Goal: Task Accomplishment & Management: Manage account settings

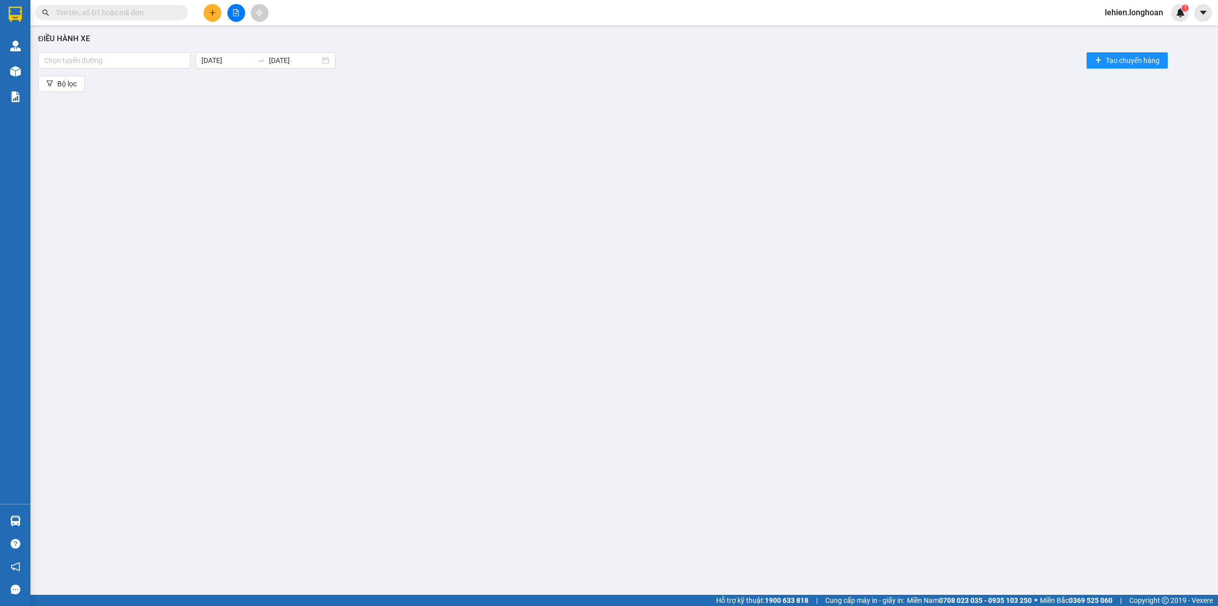
click at [150, 11] on input "text" at bounding box center [116, 12] width 120 height 11
paste input "901588169"
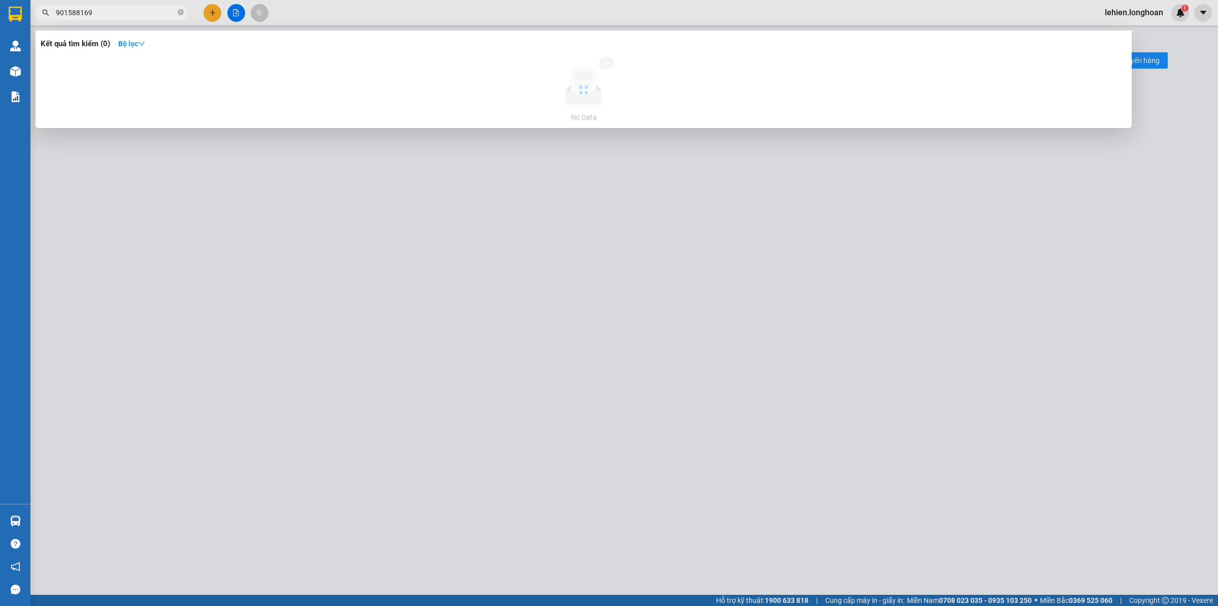
click at [57, 18] on input "901588169" at bounding box center [116, 12] width 120 height 11
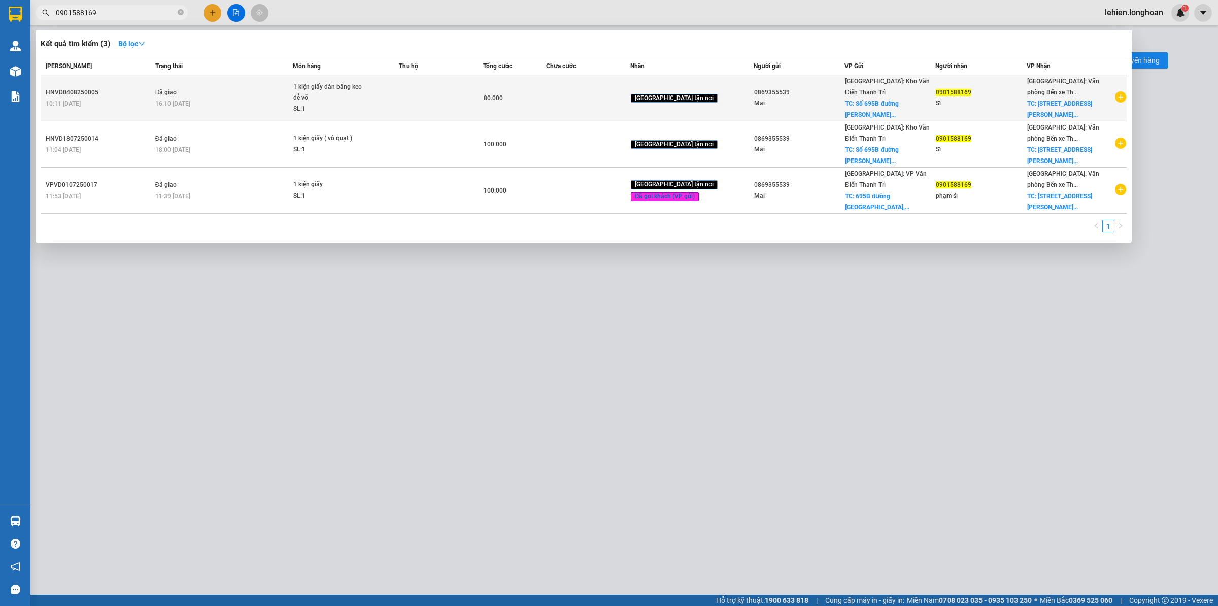
type input "0901588169"
click at [351, 104] on div "SL: 1" at bounding box center [331, 109] width 76 height 11
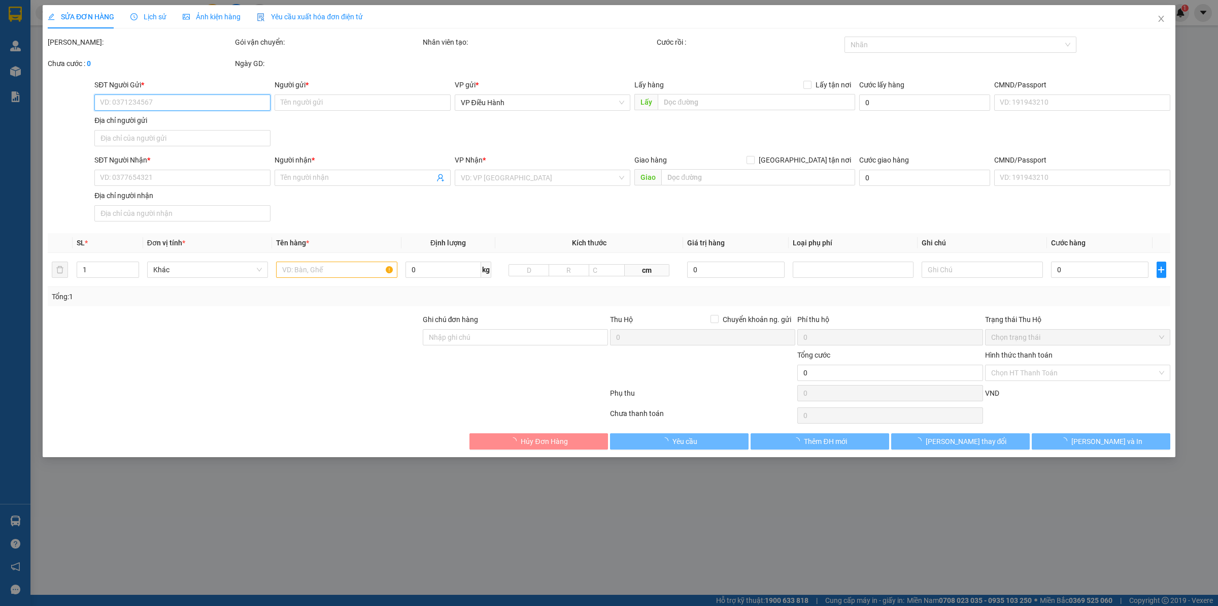
type input "0869355539"
type input "Mai"
checkbox input "true"
type input "Số 695B [GEOGRAPHIC_DATA][PERSON_NAME], P. Quan Triều, [GEOGRAPHIC_DATA]. [GEOG…"
type input "0901588169"
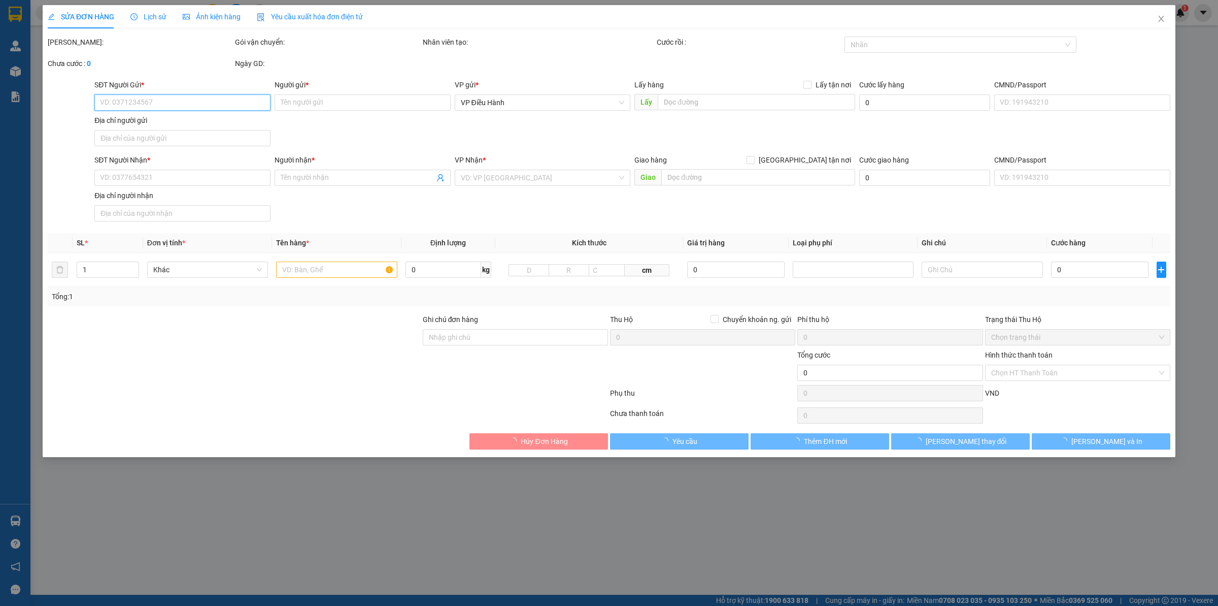
type input "Sĩ"
checkbox input "true"
type input "[STREET_ADDRESS][PERSON_NAME]."
type input "CÓ VAT"
type input "80.000"
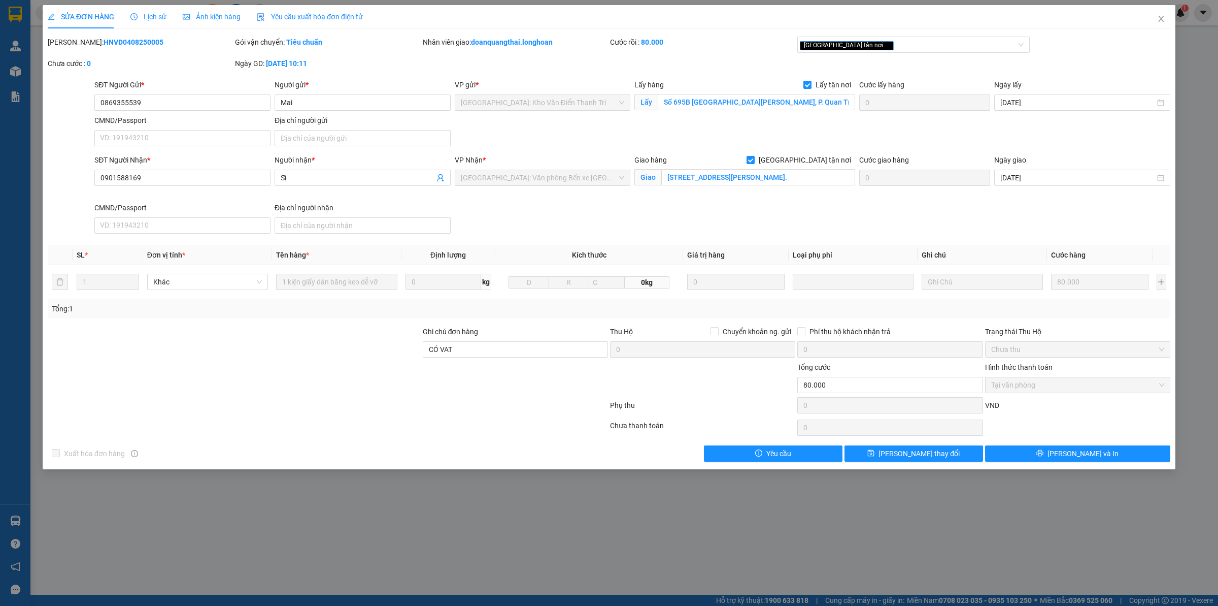
click at [153, 16] on span "Lịch sử" at bounding box center [148, 17] width 36 height 8
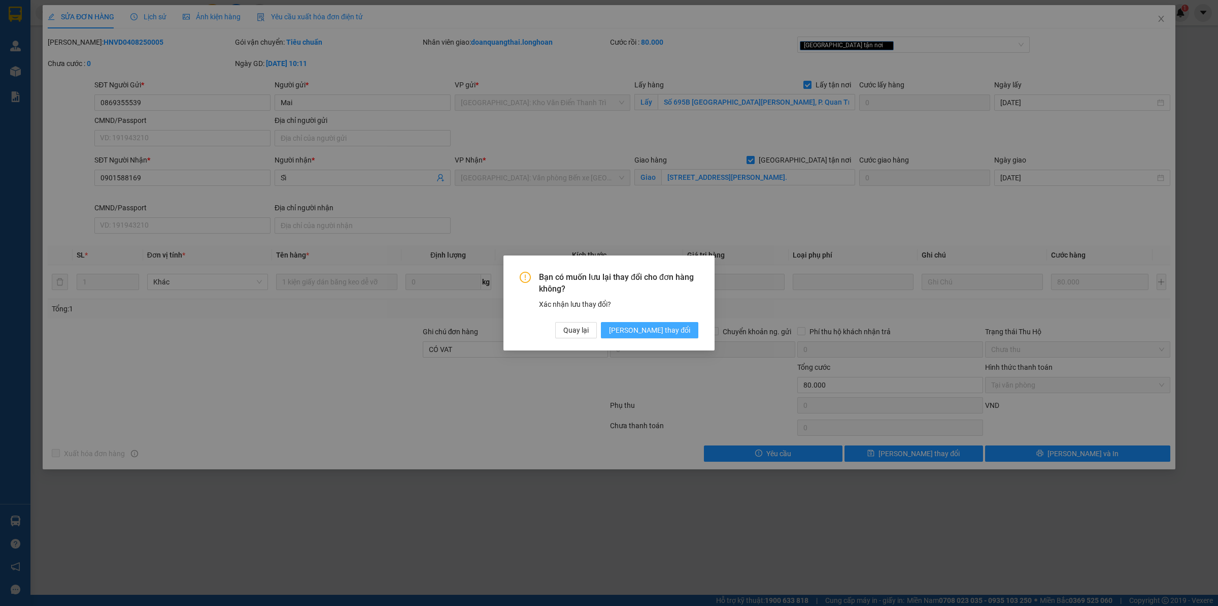
click at [653, 335] on span "[PERSON_NAME] thay đổi" at bounding box center [649, 329] width 81 height 11
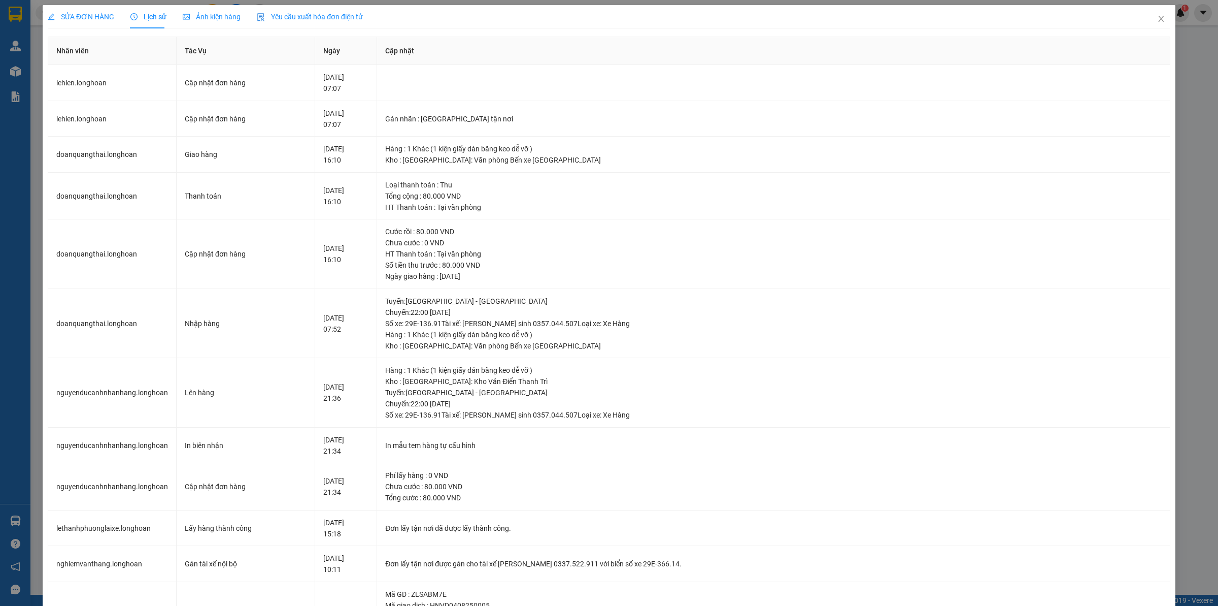
click at [94, 22] on div "SỬA ĐƠN HÀNG" at bounding box center [81, 16] width 67 height 11
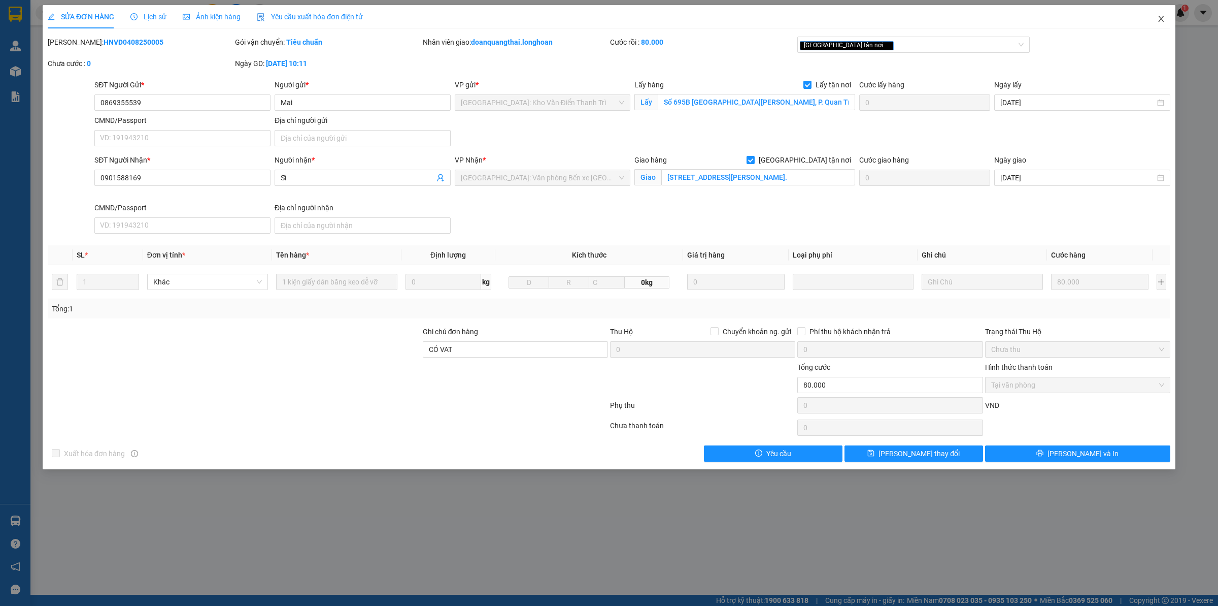
click at [974, 18] on span "Close" at bounding box center [1161, 19] width 28 height 28
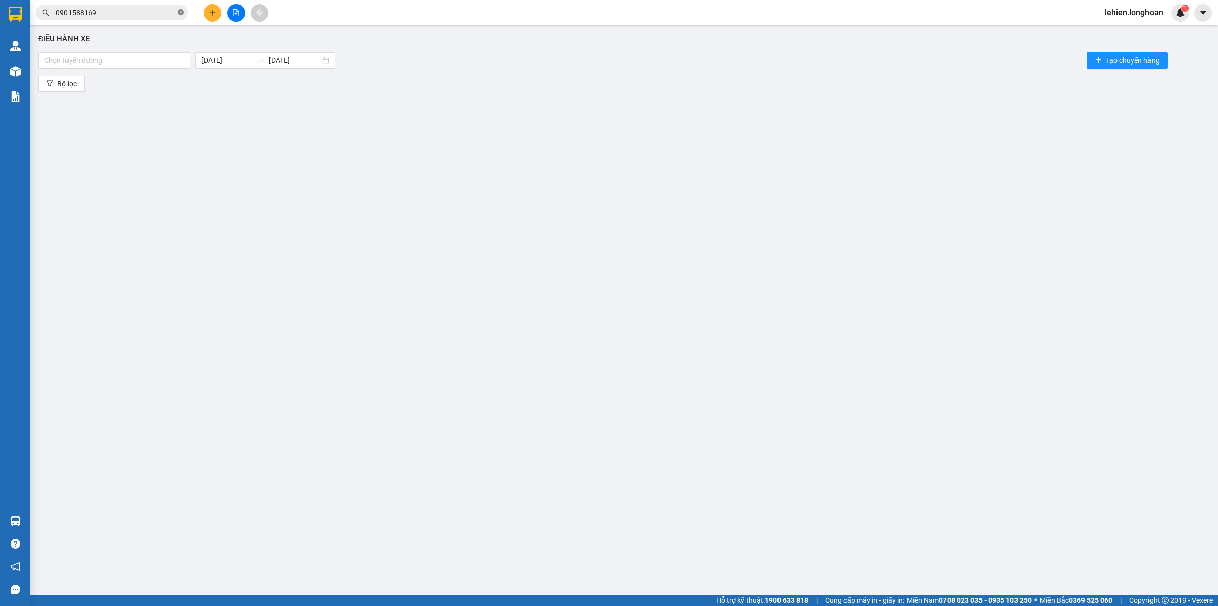
click at [181, 14] on icon "close-circle" at bounding box center [181, 12] width 6 height 6
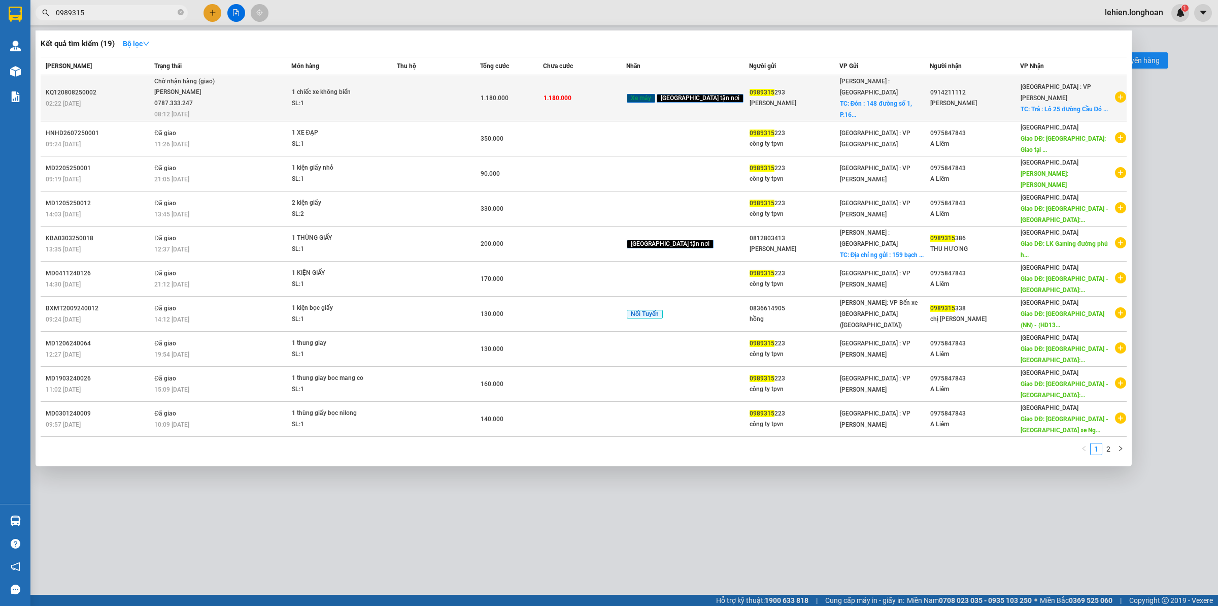
type input "0989315"
click at [313, 89] on div "1 chiếc xe không biển" at bounding box center [330, 92] width 76 height 11
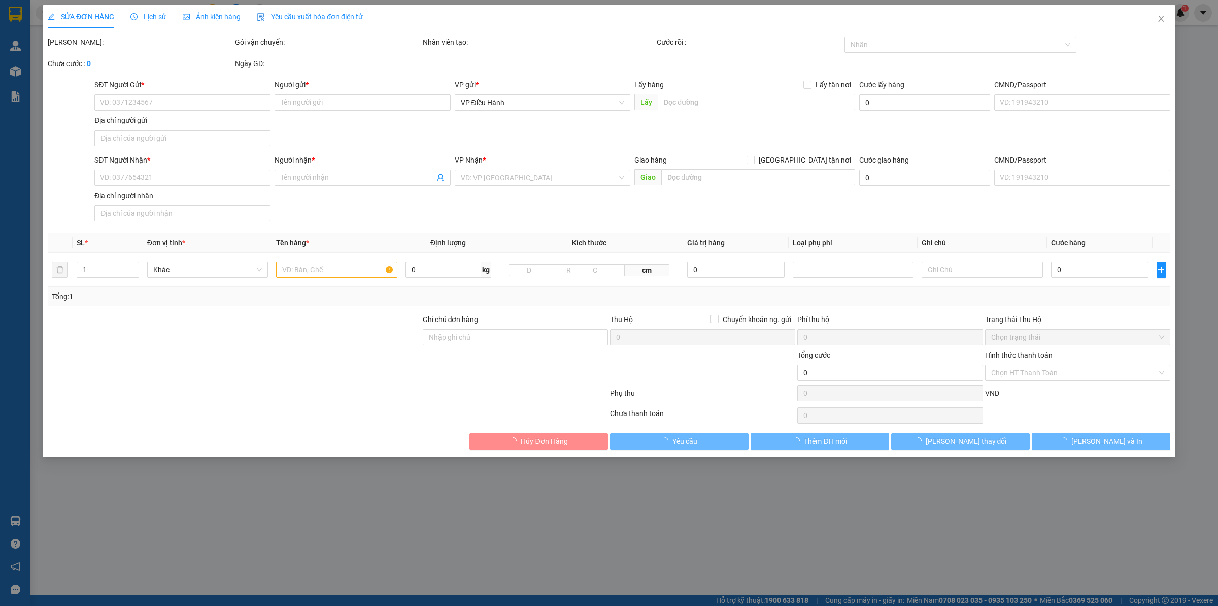
type input "0989315293"
type input "[PERSON_NAME]"
checkbox input "true"
type input "Đón : [STREET_ADDRESS]"
type input "0914211112"
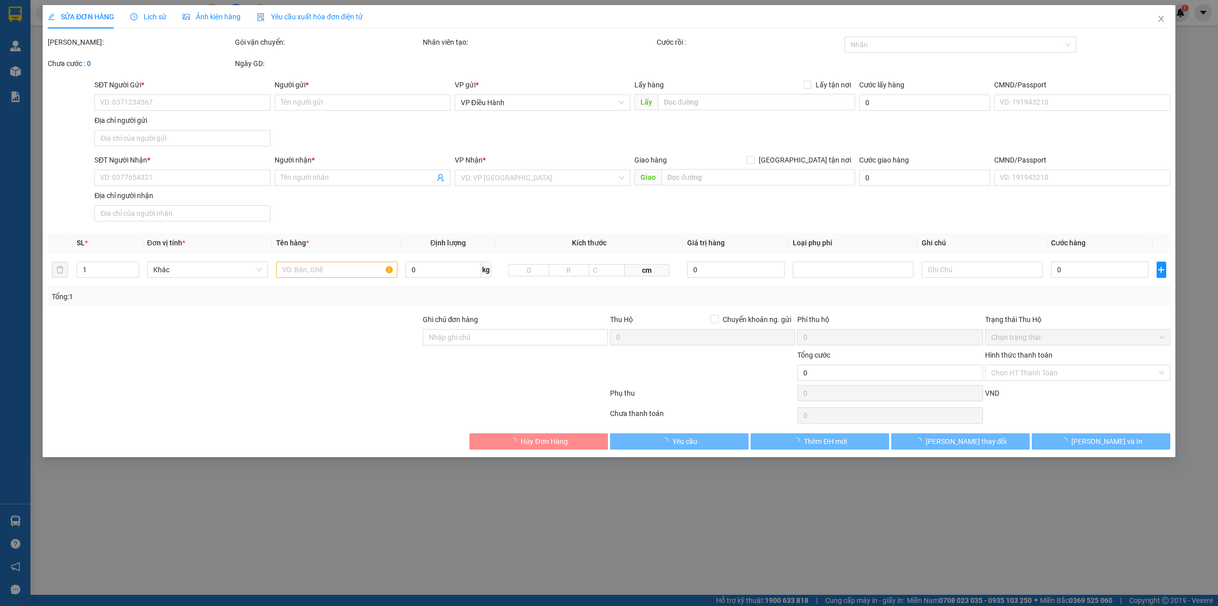
type input "[PERSON_NAME]"
checkbox input "true"
type input "Trả : Lô 25 đường [GEOGRAPHIC_DATA], [GEOGRAPHIC_DATA], H. [GEOGRAPHIC_DATA], […"
type input "CÓ CHÌA KHOÁ QUẤN TAY LÁI - KHÔNG CAVET"
type input "1.180.000"
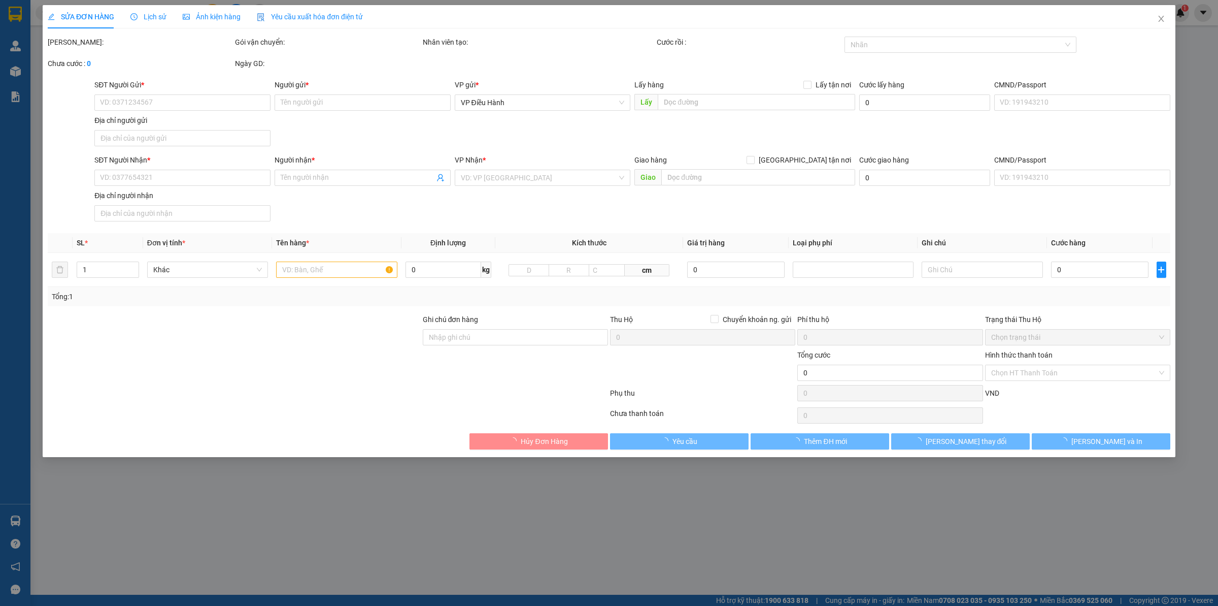
type input "1.180.000"
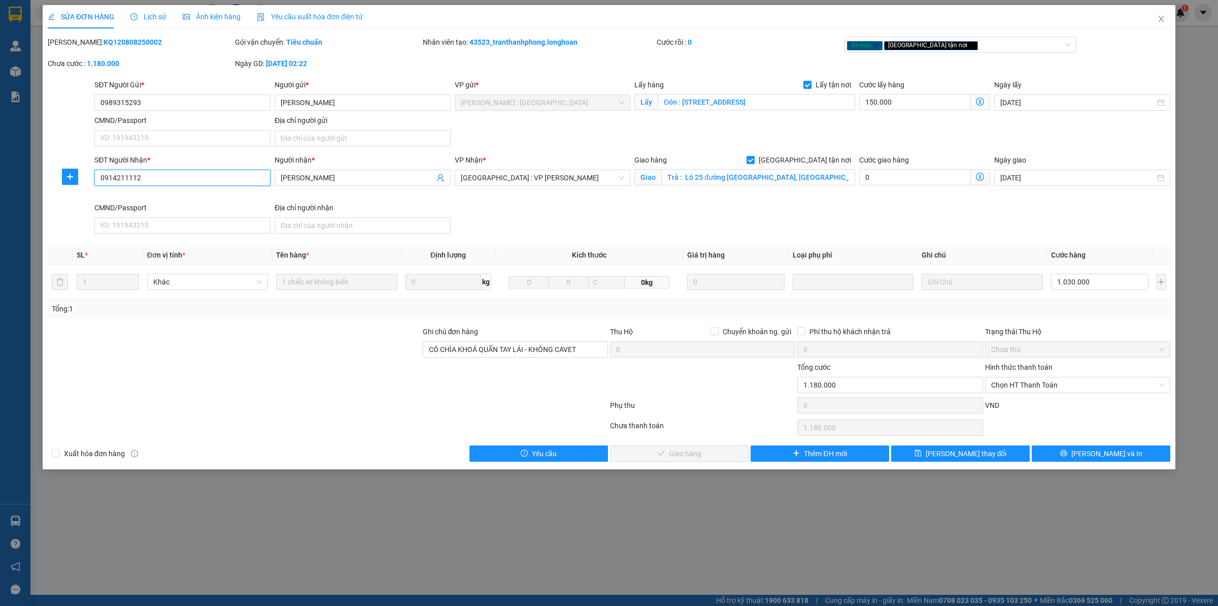
click at [128, 183] on input "0914211112" at bounding box center [182, 178] width 176 height 16
click at [113, 175] on input "0914211112" at bounding box center [182, 178] width 176 height 16
click at [119, 174] on input "0914211112" at bounding box center [182, 178] width 176 height 16
click at [131, 178] on input "091472111112" at bounding box center [182, 178] width 176 height 16
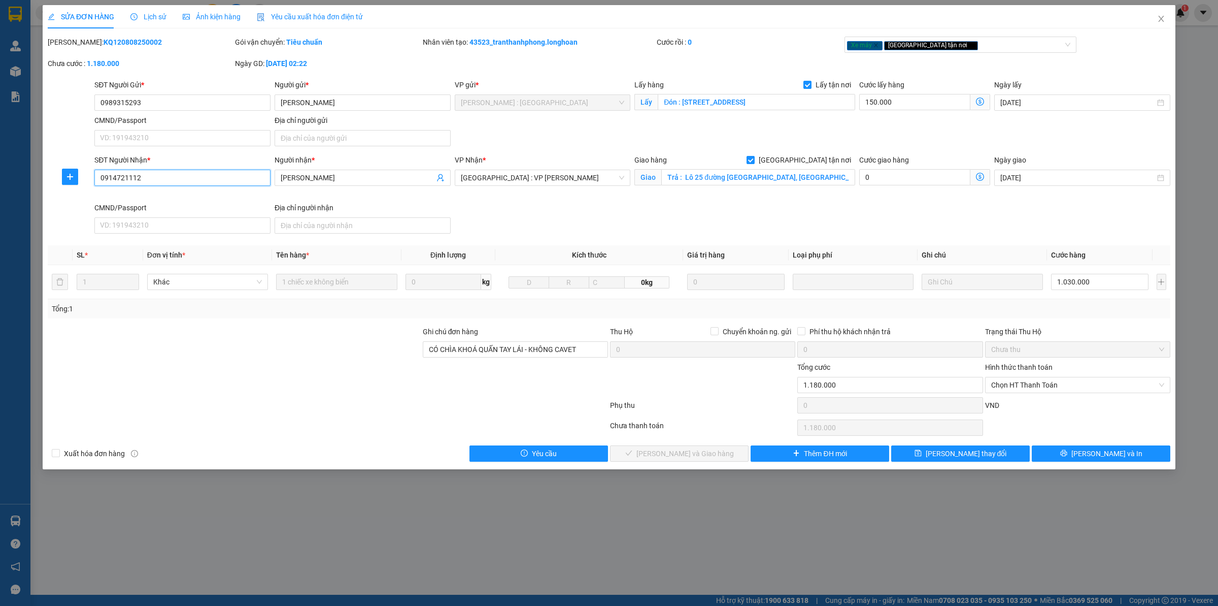
type input "0914721112"
click at [974, 452] on button "[PERSON_NAME] và In" at bounding box center [1101, 453] width 139 height 16
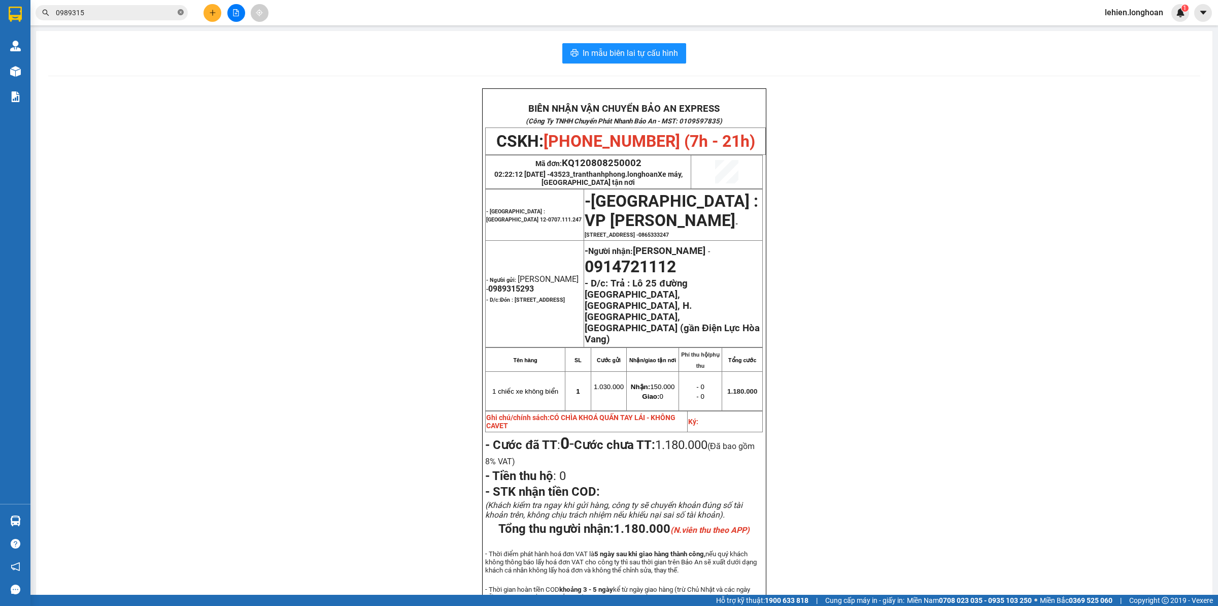
click at [183, 13] on icon "close-circle" at bounding box center [181, 12] width 6 height 6
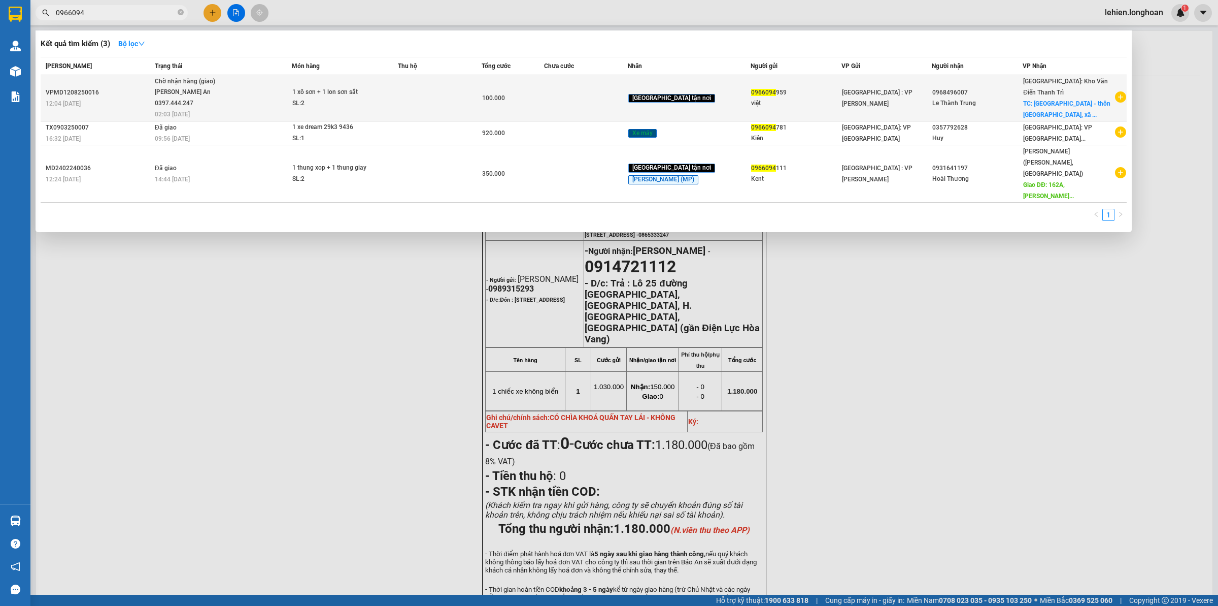
type input "0966094"
click at [188, 102] on div "[PERSON_NAME] An 0397.444.247" at bounding box center [193, 98] width 76 height 22
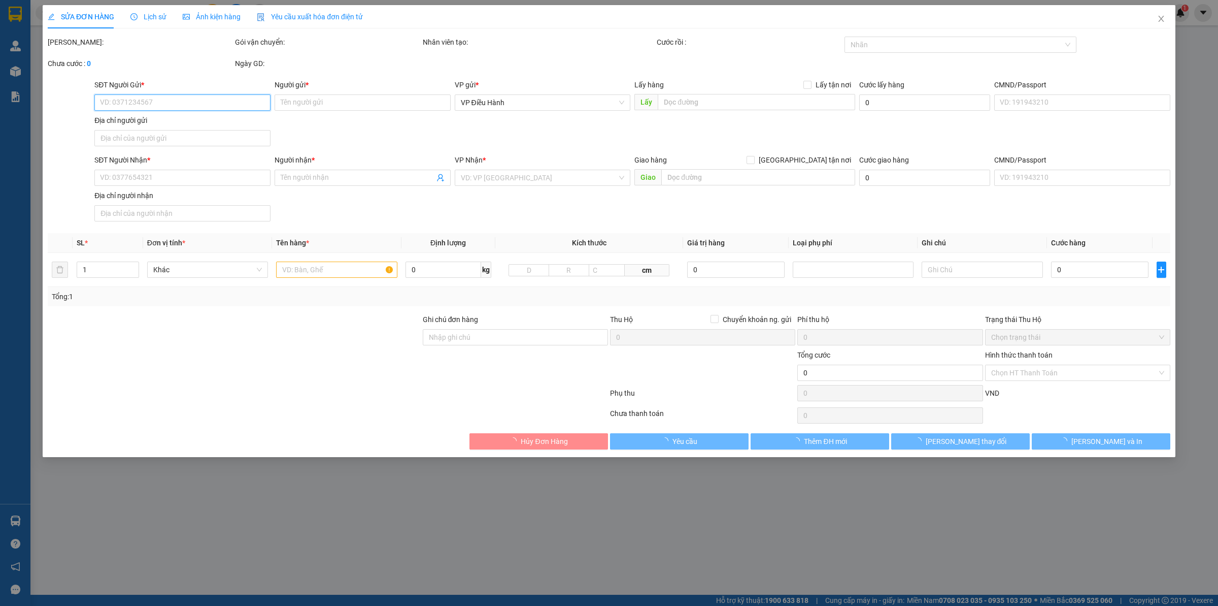
type input "0966094959"
type input "việt"
type input "0968496007"
type input "Le Thành Trung"
checkbox input "true"
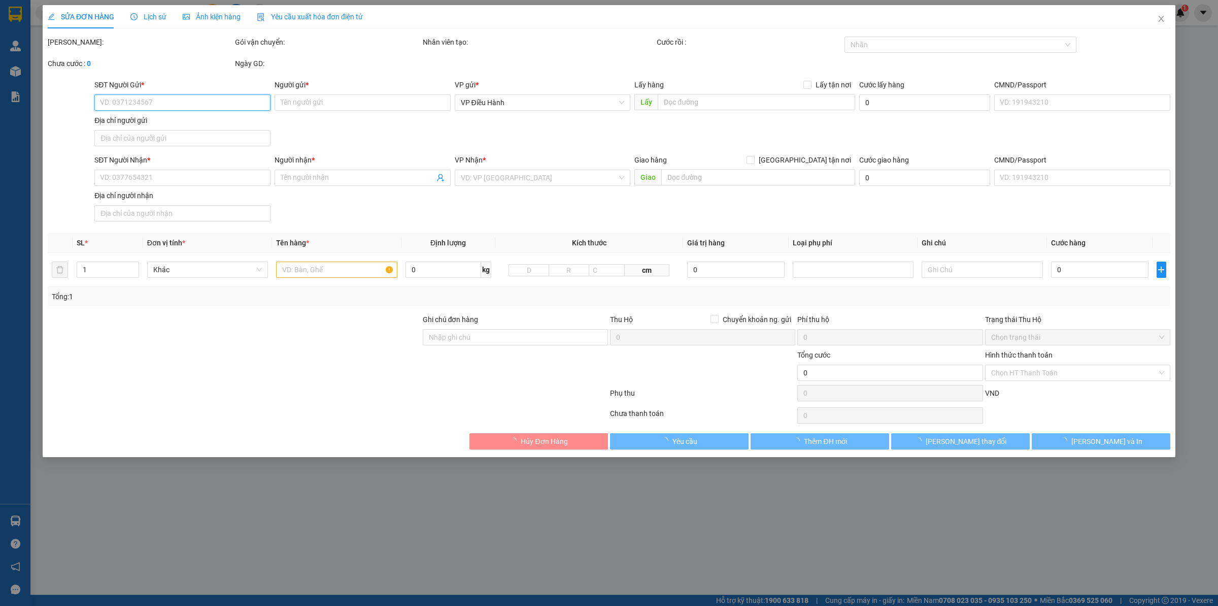
type input "[GEOGRAPHIC_DATA] - thôn [GEOGRAPHIC_DATA], xã [GEOGRAPHIC_DATA], [GEOGRAPHIC_D…"
type input "100.000"
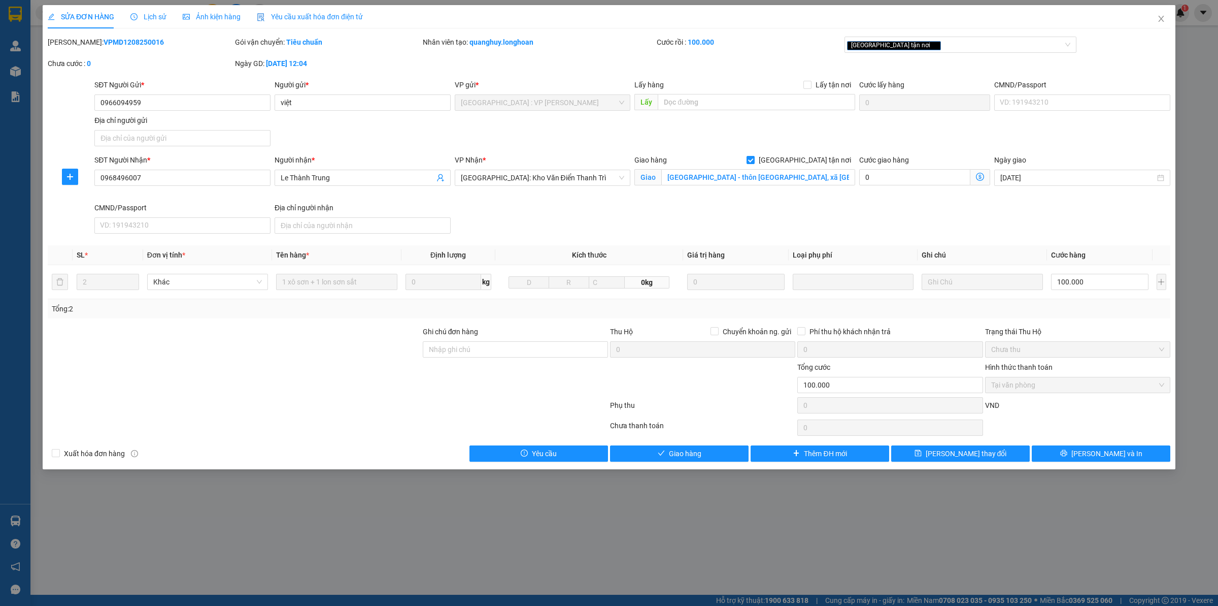
click at [141, 11] on div "Lịch sử" at bounding box center [148, 16] width 36 height 11
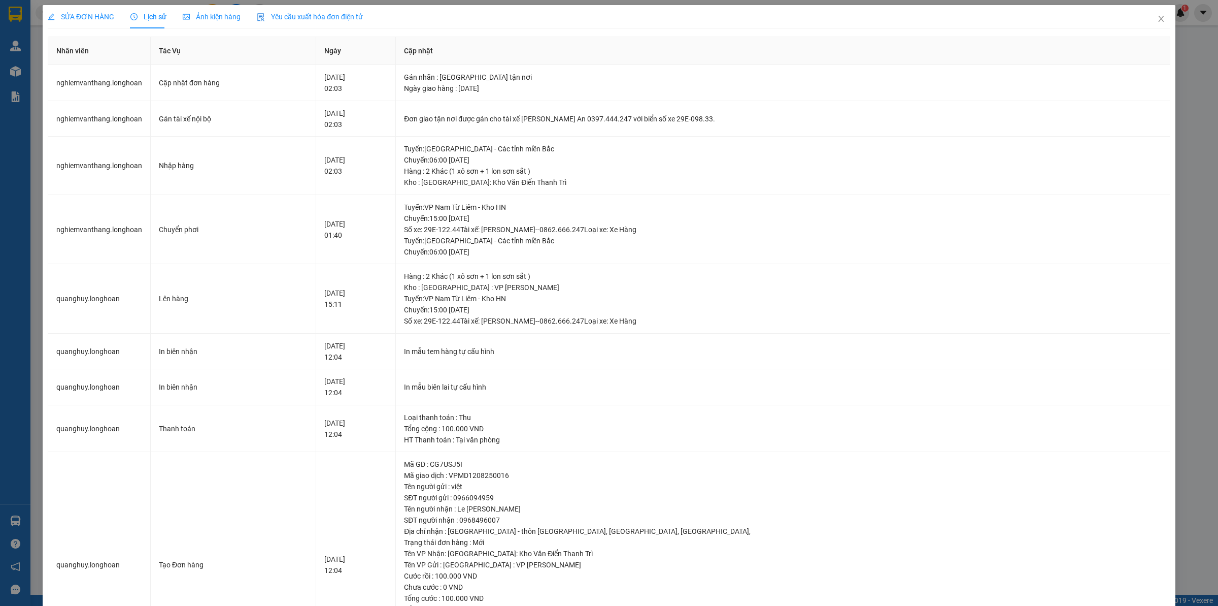
click at [84, 18] on span "SỬA ĐƠN HÀNG" at bounding box center [81, 17] width 67 height 8
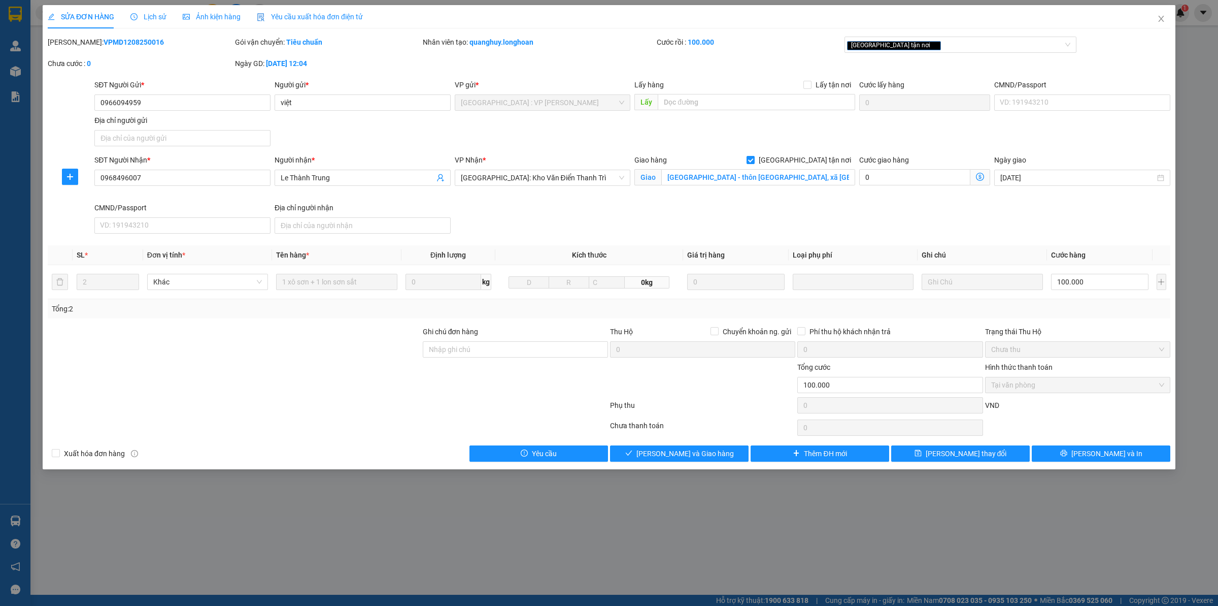
click at [148, 23] on div "Lịch sử" at bounding box center [148, 16] width 36 height 23
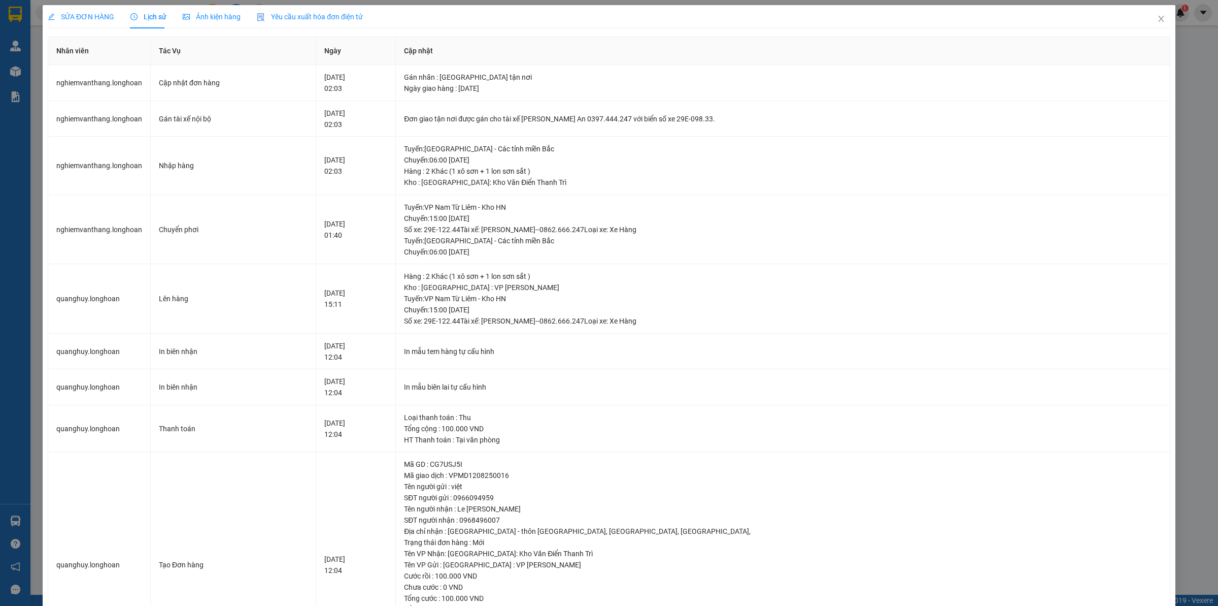
click at [79, 9] on div "SỬA ĐƠN HÀNG" at bounding box center [81, 16] width 67 height 23
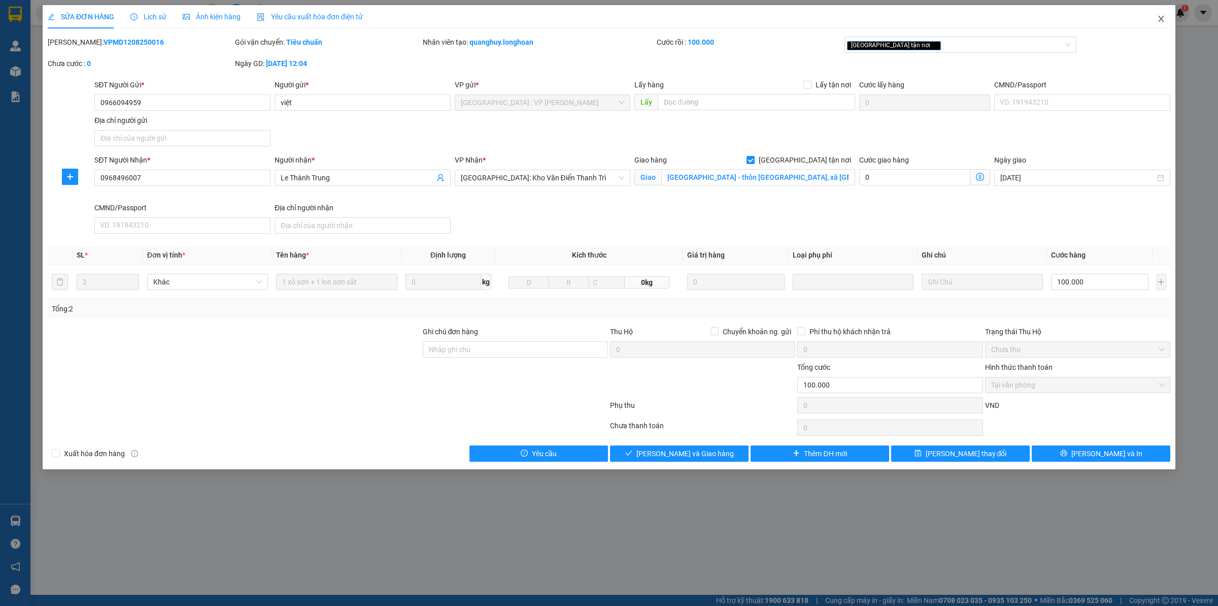
click at [974, 18] on span "Close" at bounding box center [1161, 19] width 28 height 28
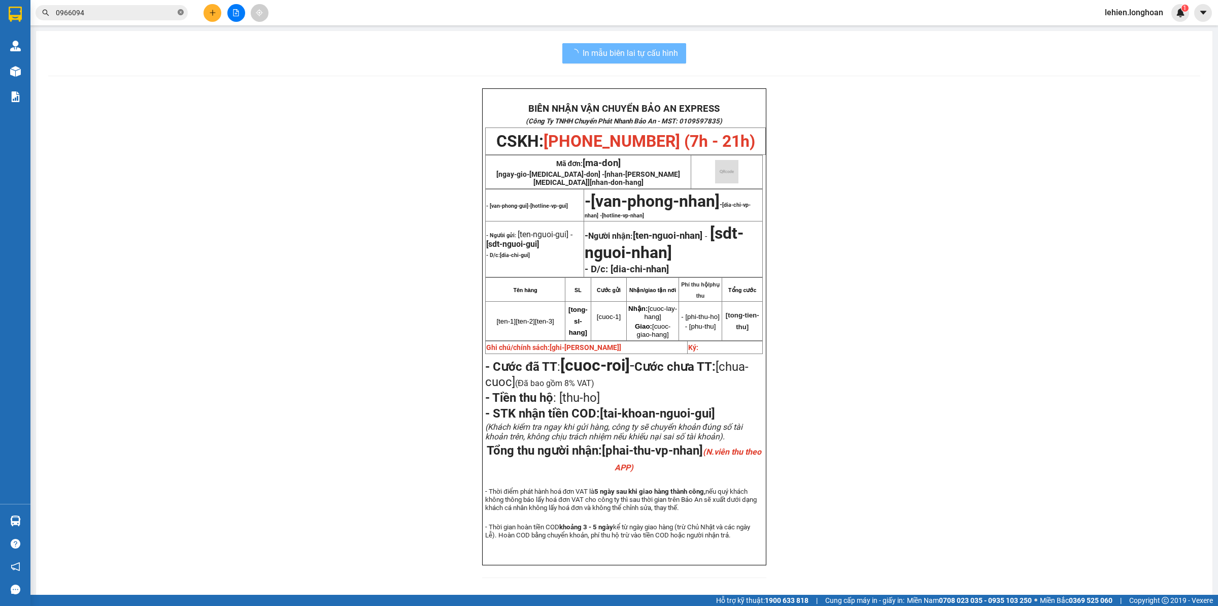
click at [178, 13] on icon "close-circle" at bounding box center [181, 12] width 6 height 6
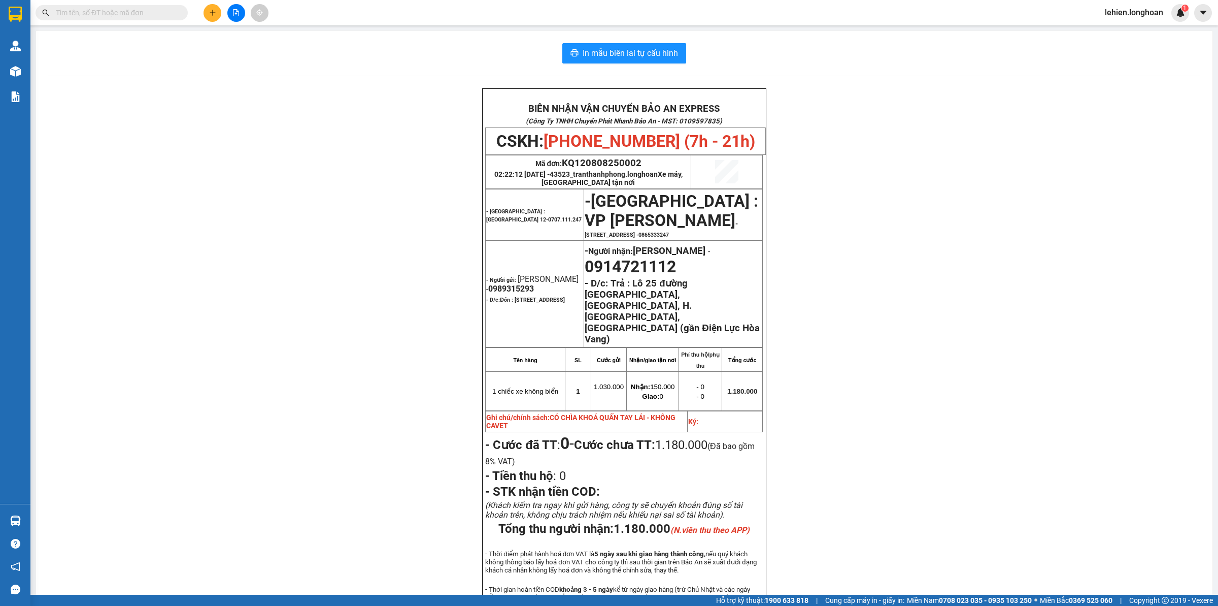
paste input "0913283872"
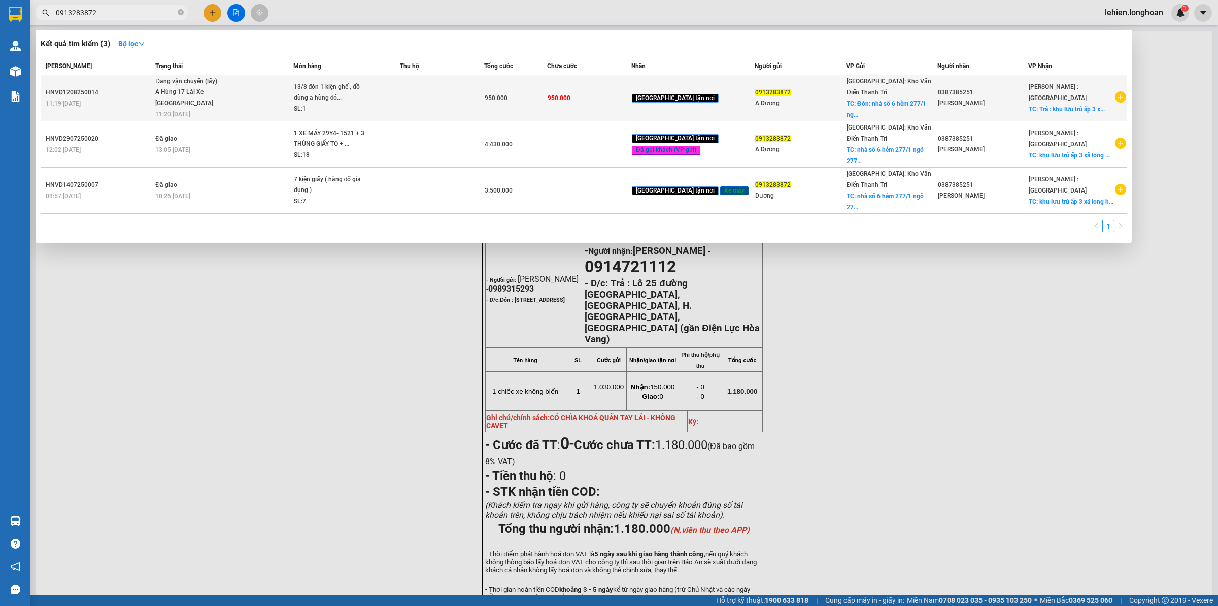
type input "0913283872"
click at [366, 95] on div "13/8 đón 1 kiện ghế , đồ dùng a hùng đó..." at bounding box center [332, 93] width 76 height 22
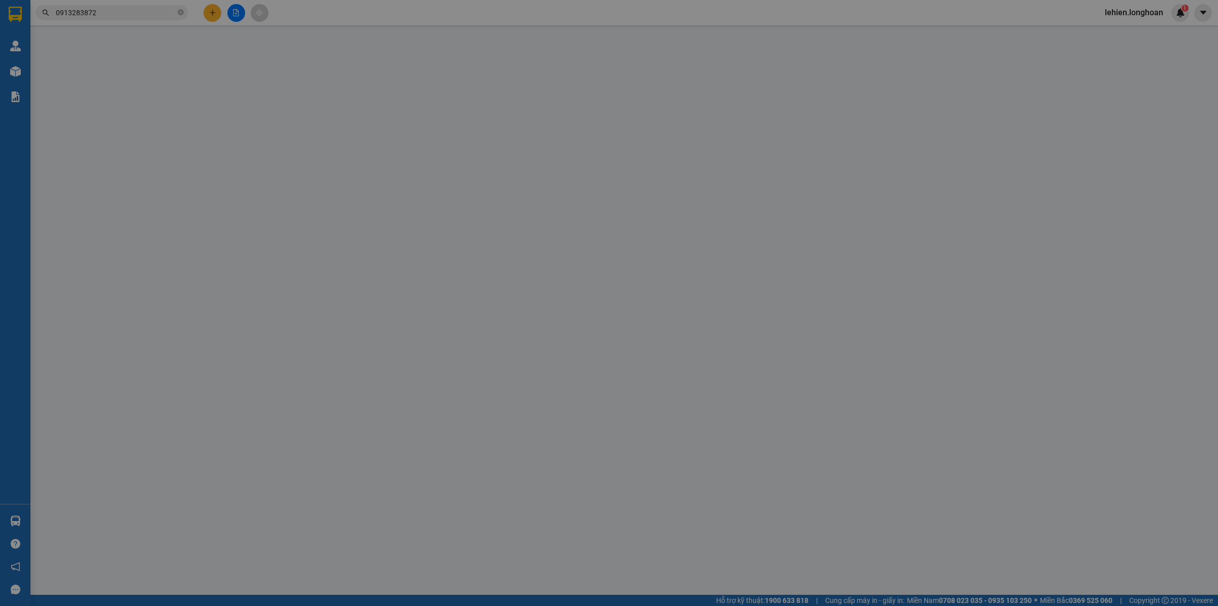
type input "0913283872"
type input "A Dương"
checkbox input "true"
type input "Đón: nhà số 6 hẻm 277/1 ngõ 277 phố vũ tông [GEOGRAPHIC_DATA]"
type input "0387385251"
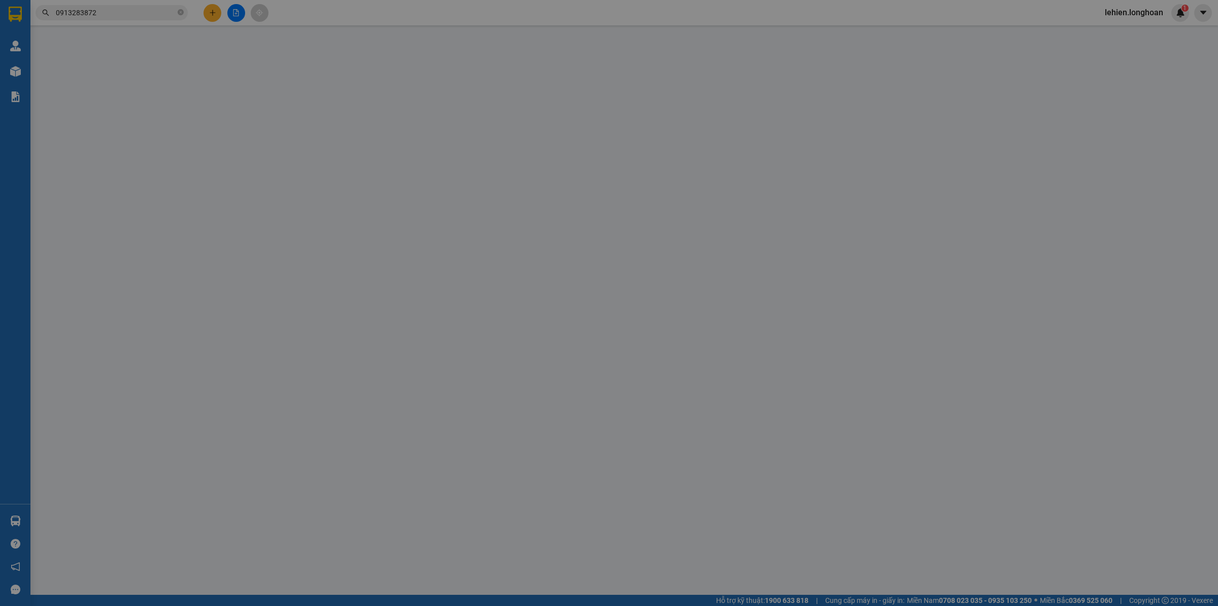
type input "[PERSON_NAME]"
checkbox input "true"
type input "Trả : khu lưu trú ấp 3 xã [GEOGRAPHIC_DATA], [GEOGRAPHIC_DATA]"
type input "950.000"
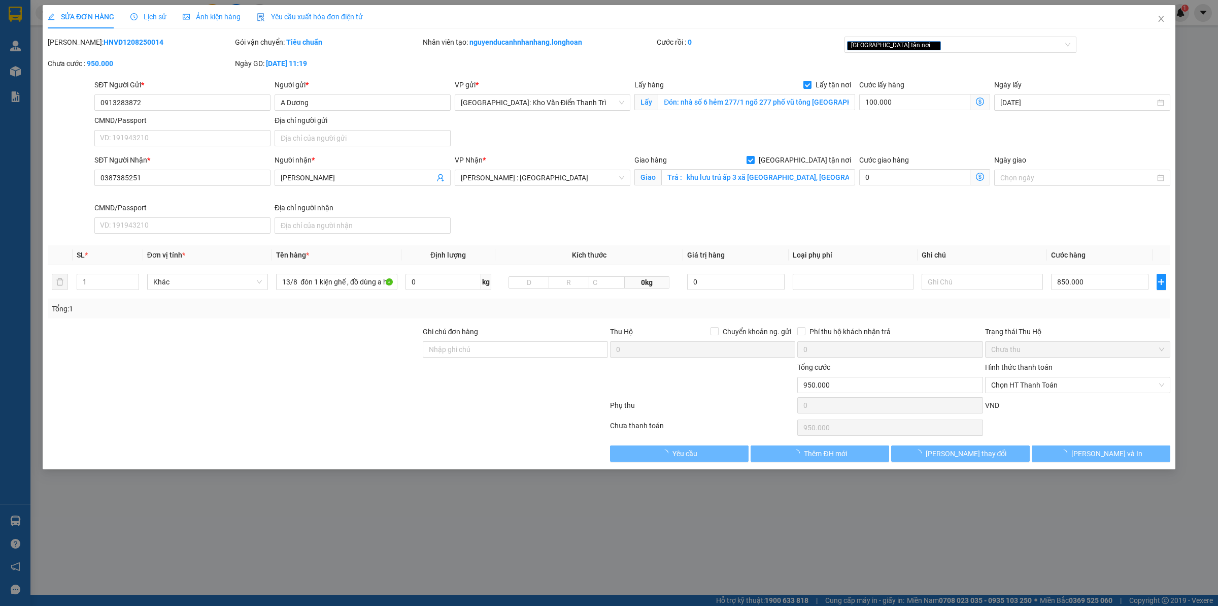
click at [155, 16] on span "Lịch sử" at bounding box center [148, 17] width 36 height 8
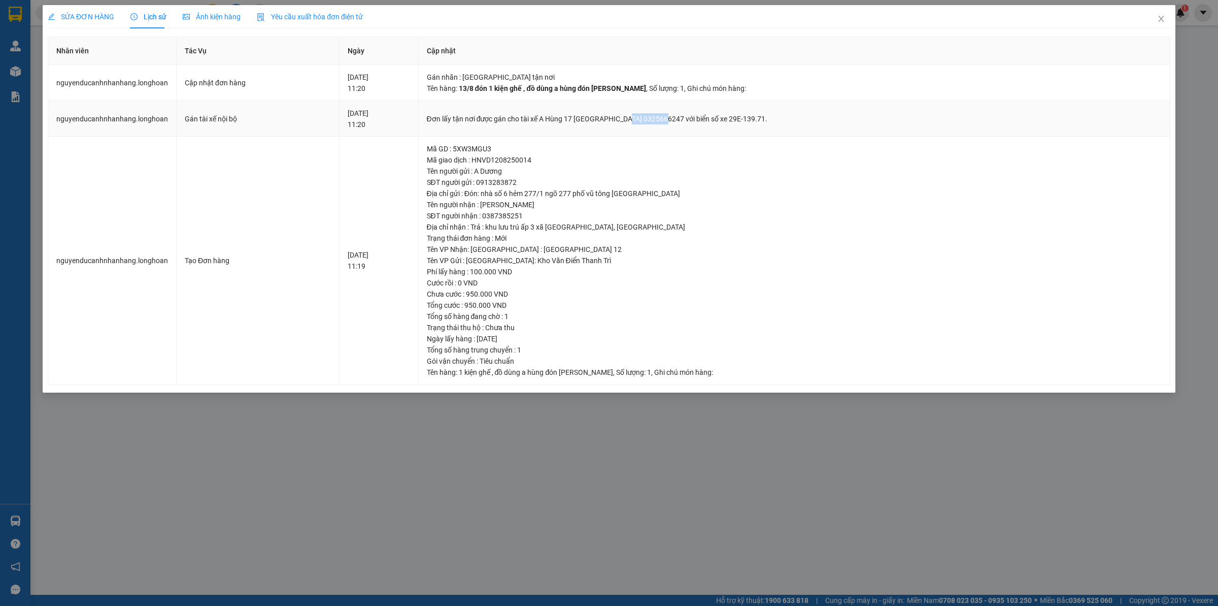
drag, startPoint x: 651, startPoint y: 118, endPoint x: 688, endPoint y: 118, distance: 37.1
click at [688, 118] on div "Đơn lấy tận nơi được gán cho tài xế A Hùng 17 [GEOGRAPHIC_DATA] 0325666247 với …" at bounding box center [794, 118] width 735 height 11
copy div "0325666247"
click at [974, 19] on span "Close" at bounding box center [1161, 19] width 28 height 28
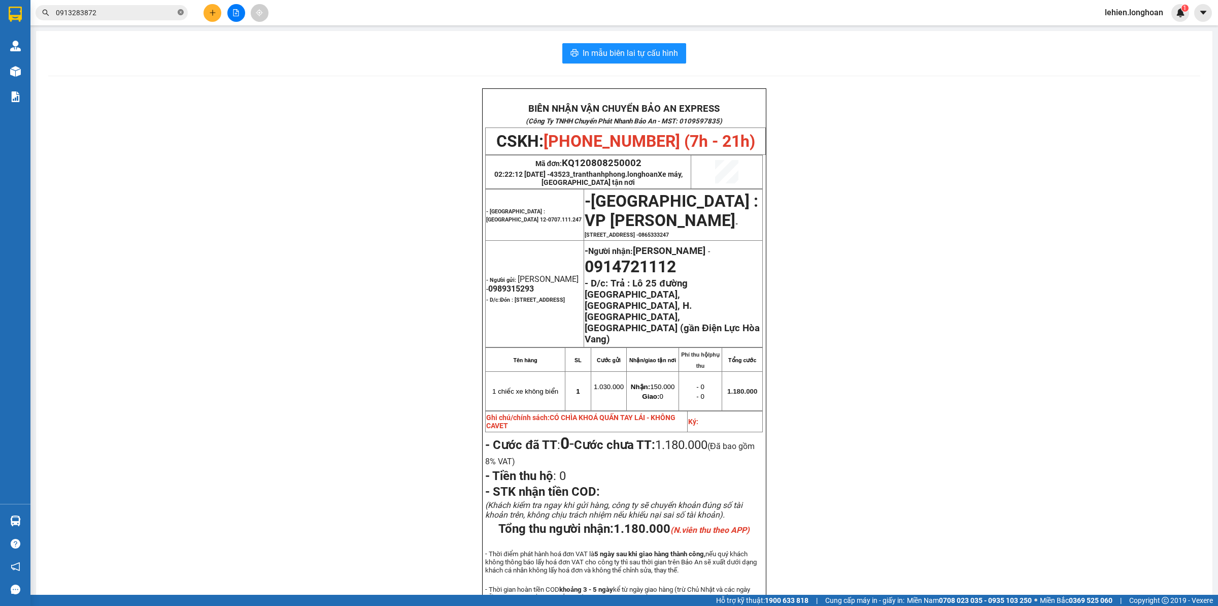
click at [178, 10] on icon "close-circle" at bounding box center [181, 12] width 6 height 6
type input "v"
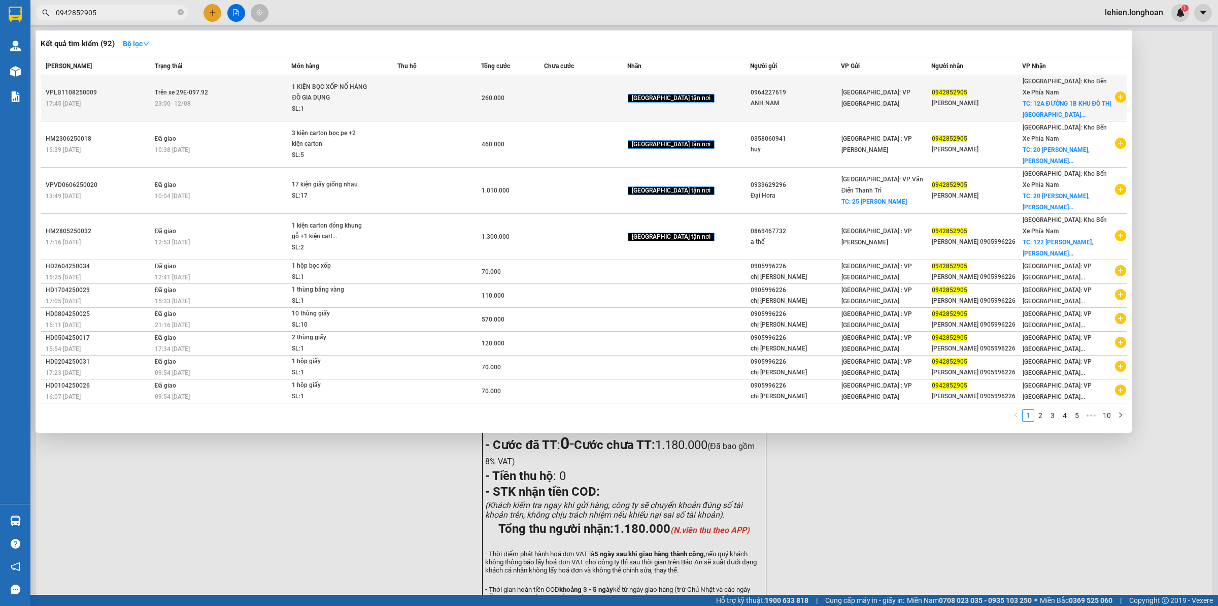
type input "0942852905"
click at [244, 107] on div "23:00 [DATE]" at bounding box center [223, 103] width 137 height 11
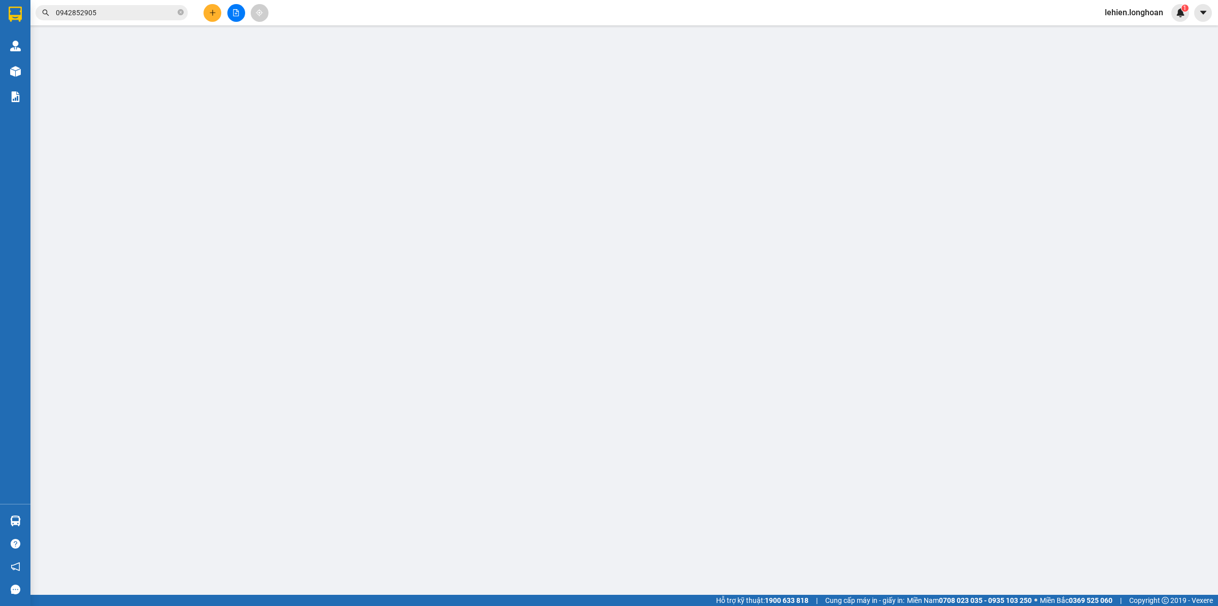
type input "0964227619"
type input "ANH NAM"
type input "0942852905"
type input "[PERSON_NAME]"
checkbox input "true"
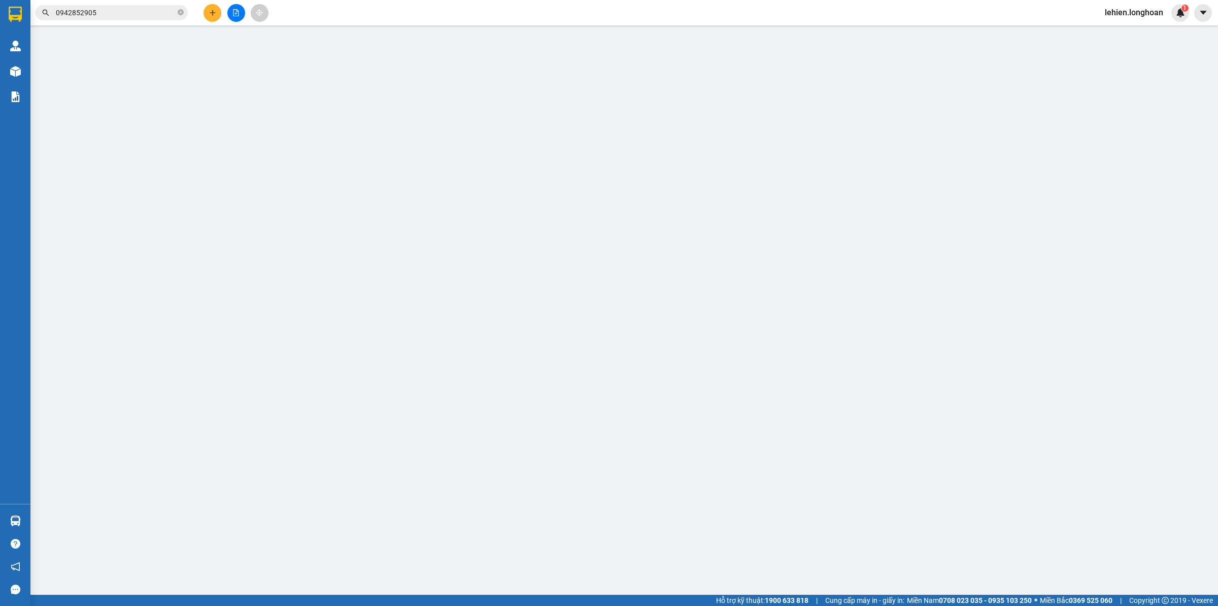
type input "12A ĐƯỜNG 1B KHU ĐÔ THỊ [GEOGRAPHIC_DATA], [GEOGRAPHIC_DATA], [GEOGRAPHIC_DATA]…"
type input "260.000"
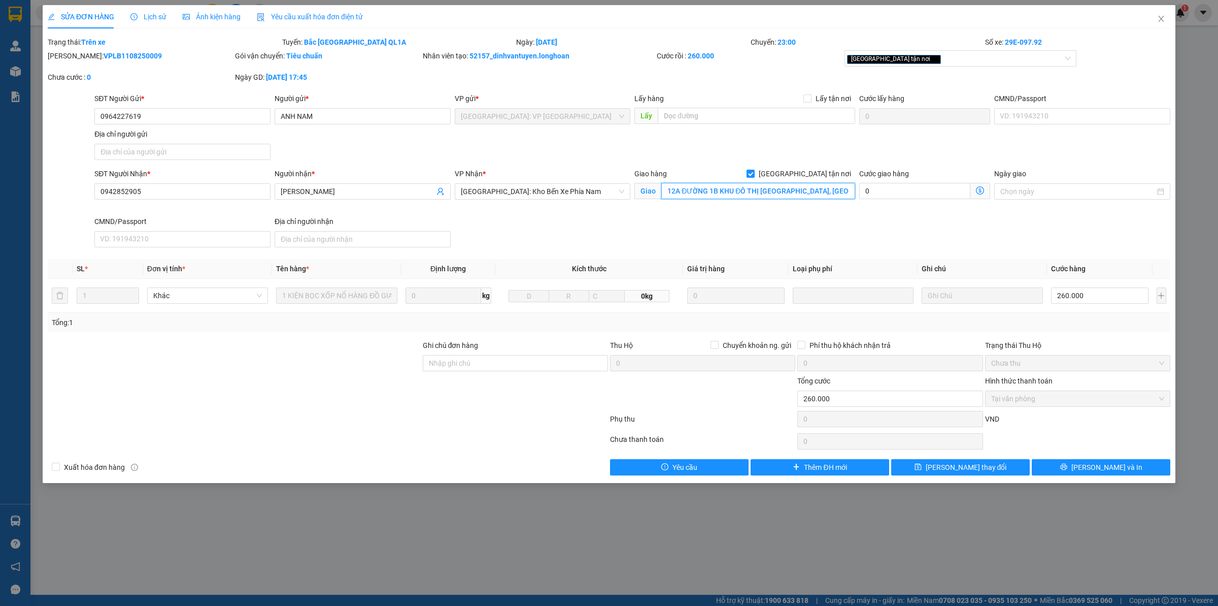
click at [744, 194] on input "12A ĐƯỜNG 1B KHU ĐÔ THỊ [GEOGRAPHIC_DATA], [GEOGRAPHIC_DATA], [GEOGRAPHIC_DATA]…" at bounding box center [759, 191] width 194 height 16
click at [764, 194] on input "12A ĐƯỜNG 1B KHU ĐÔ THỊ [GEOGRAPHIC_DATA], [GEOGRAPHIC_DATA], [GEOGRAPHIC_DATA]…" at bounding box center [759, 191] width 194 height 16
click at [974, 15] on icon "close" at bounding box center [1162, 19] width 8 height 8
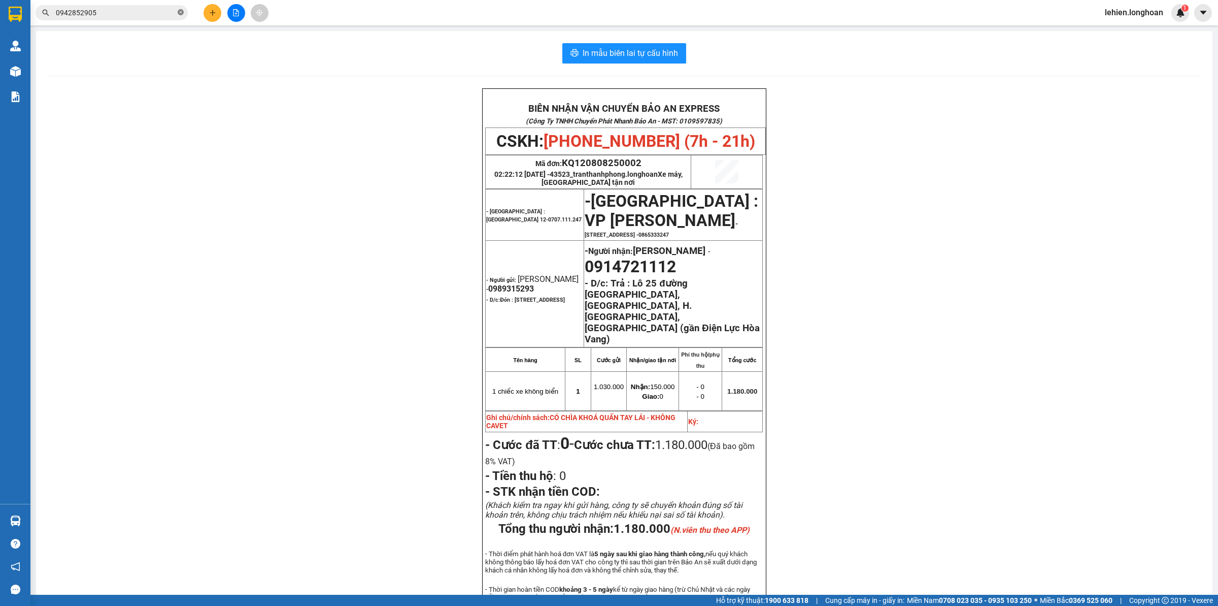
click at [183, 15] on icon "close-circle" at bounding box center [181, 12] width 6 height 6
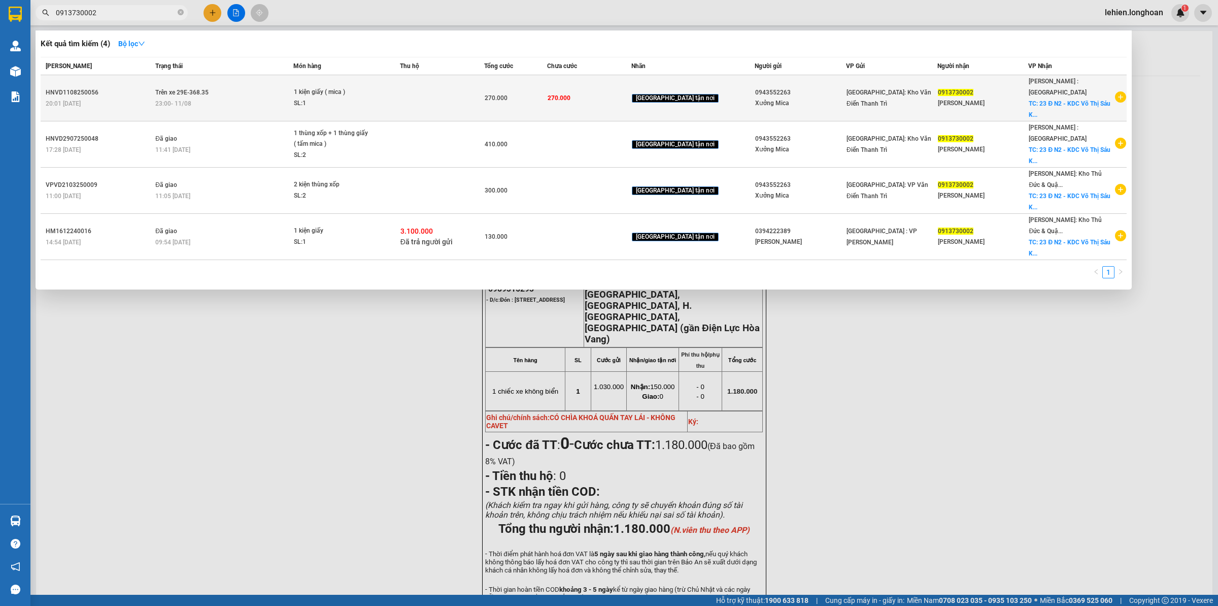
type input "0913730002"
click at [250, 86] on td "Trên xe 29E-368.35 23:00 [DATE]" at bounding box center [223, 98] width 140 height 46
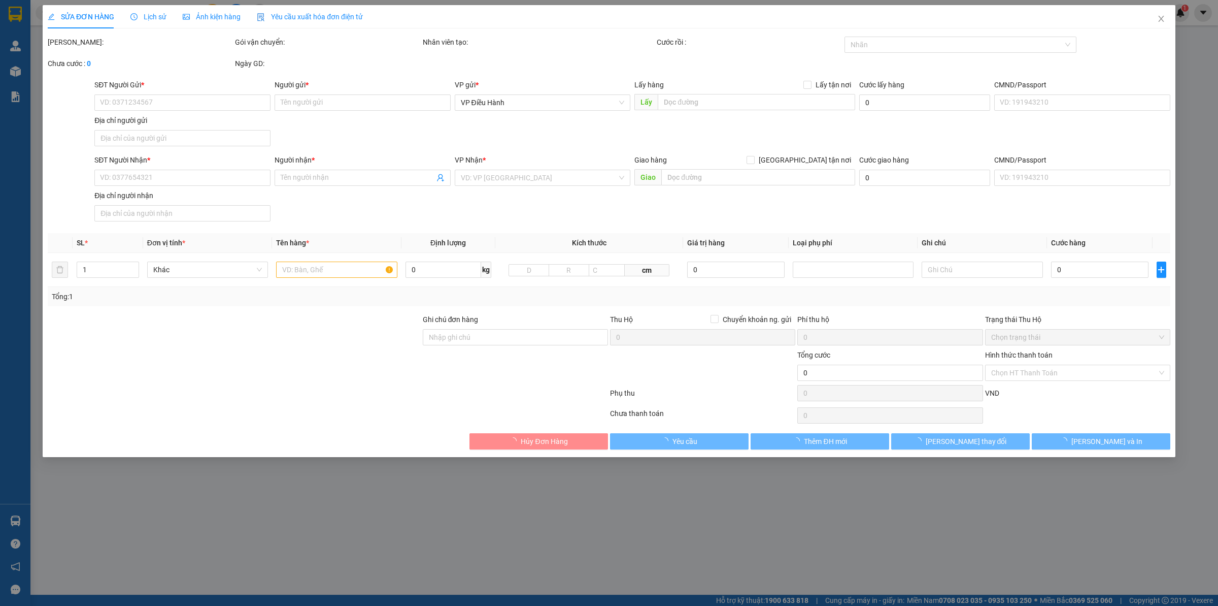
type input "0943552263"
type input "Xưởng Mica"
type input "0913730002"
type input "[PERSON_NAME]"
checkbox input "true"
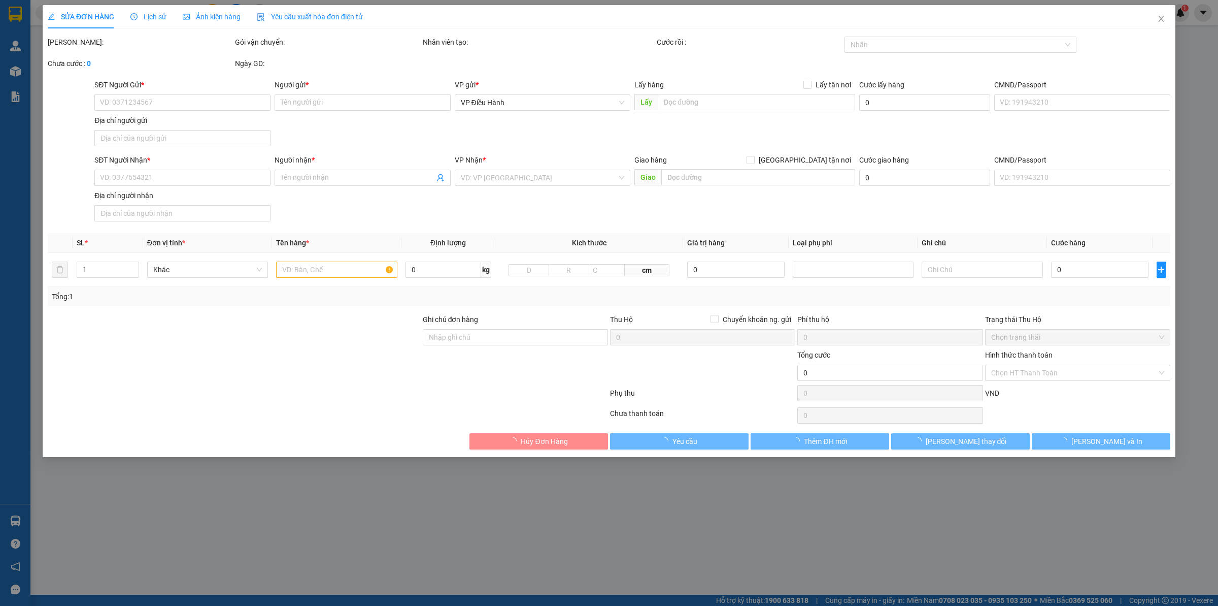
type input "23 Đ N2 - KDC Võ Thị Sáu KP6-P.Thống Nhất [GEOGRAPHIC_DATA] - [GEOGRAPHIC_DATA]…"
type input "hàng giao nguyên kiện, hư vỡ ko đền"
type input "270.000"
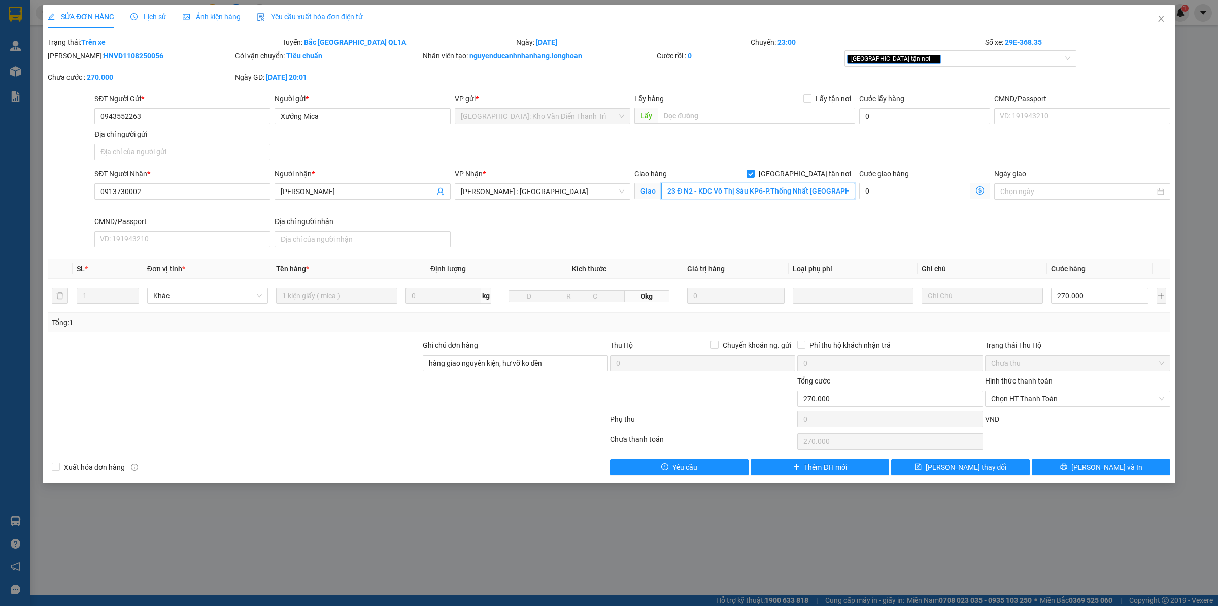
click at [767, 196] on input "23 Đ N2 - KDC Võ Thị Sáu KP6-P.Thống Nhất [GEOGRAPHIC_DATA] - [GEOGRAPHIC_DATA]…" at bounding box center [759, 191] width 194 height 16
click at [782, 193] on input "23 Đ N2 - KDC Võ Thị Sáu KP6-P.Thống Nhất [GEOGRAPHIC_DATA] - [GEOGRAPHIC_DATA]…" at bounding box center [759, 191] width 194 height 16
click at [974, 18] on span "Close" at bounding box center [1161, 19] width 28 height 28
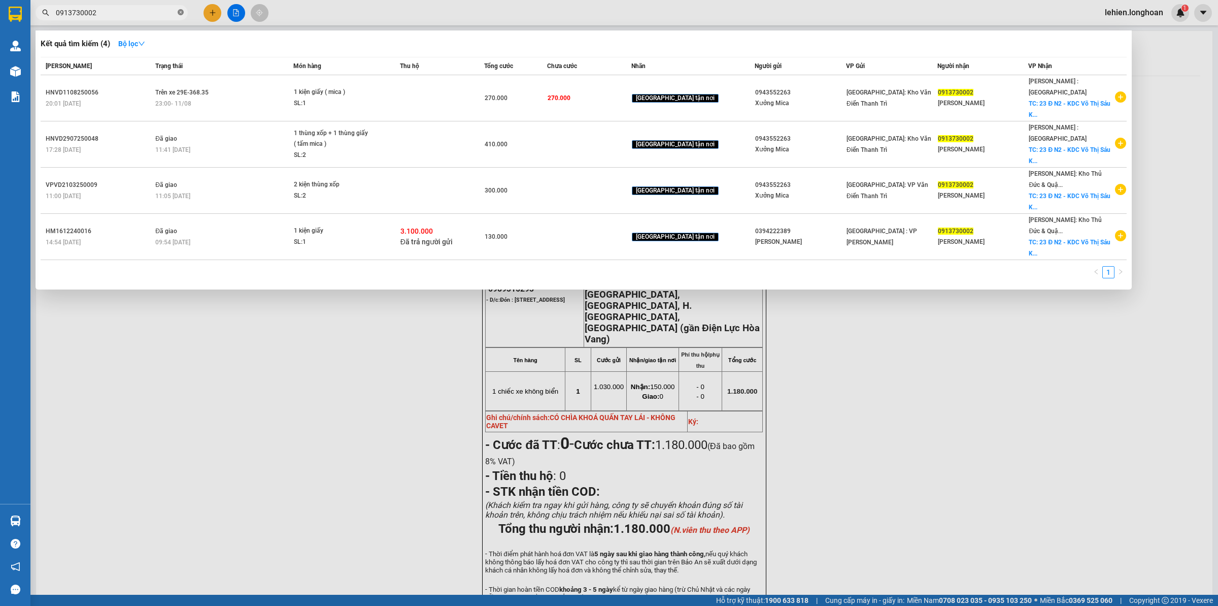
click at [178, 14] on icon "close-circle" at bounding box center [181, 12] width 6 height 6
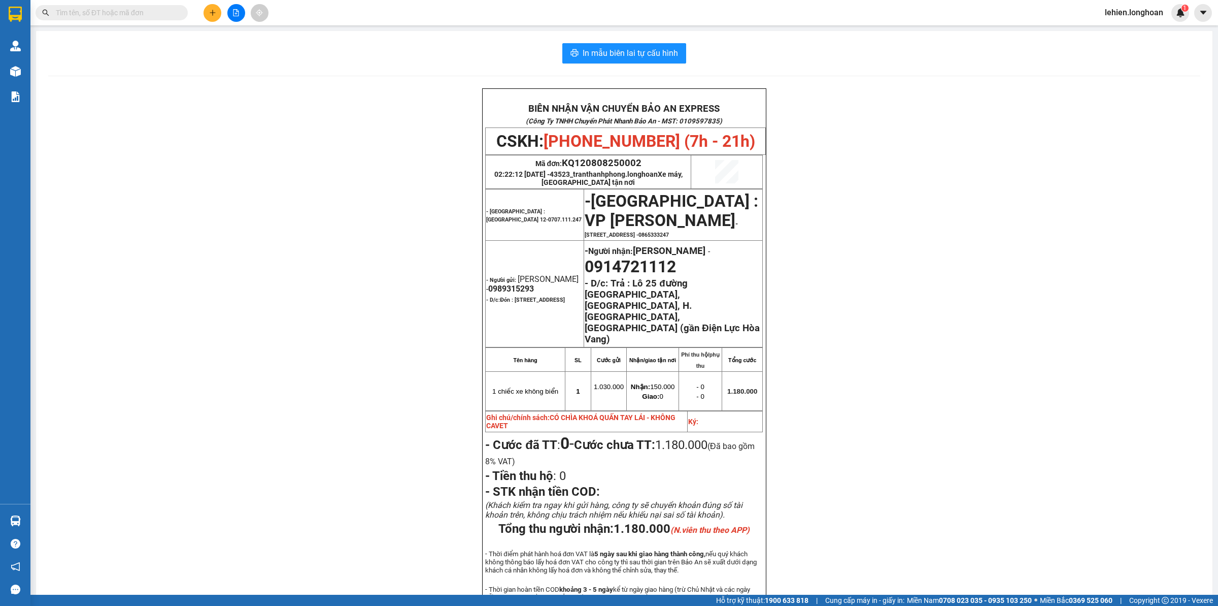
paste input "0942421552"
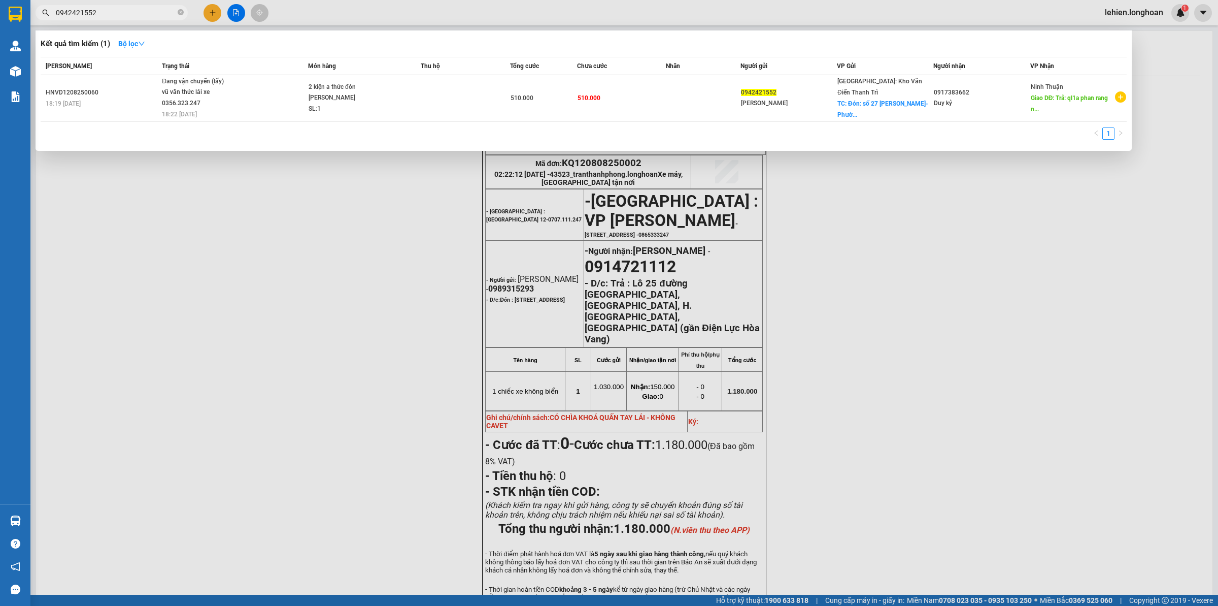
type input "0942421552"
click at [184, 15] on span "0942421552" at bounding box center [112, 12] width 152 height 15
click at [177, 15] on span "0942421552" at bounding box center [112, 12] width 152 height 15
click at [183, 8] on span at bounding box center [181, 13] width 6 height 10
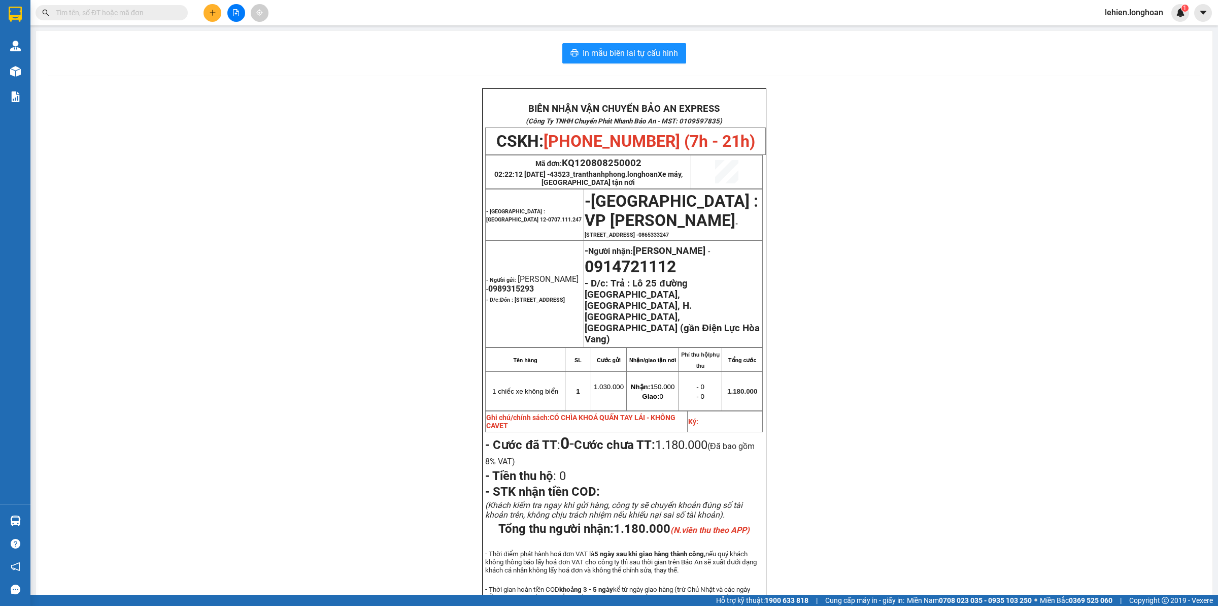
click at [169, 13] on input "text" at bounding box center [116, 12] width 120 height 11
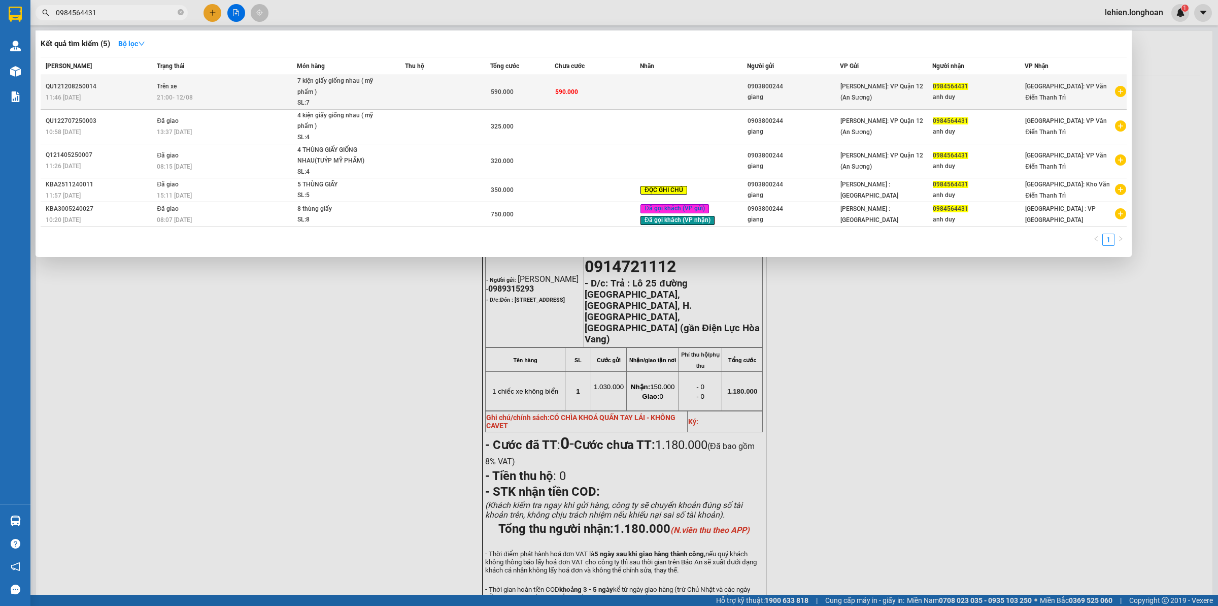
type input "0984564431"
click at [213, 85] on td "Trên xe 21:00 [DATE]" at bounding box center [225, 92] width 143 height 35
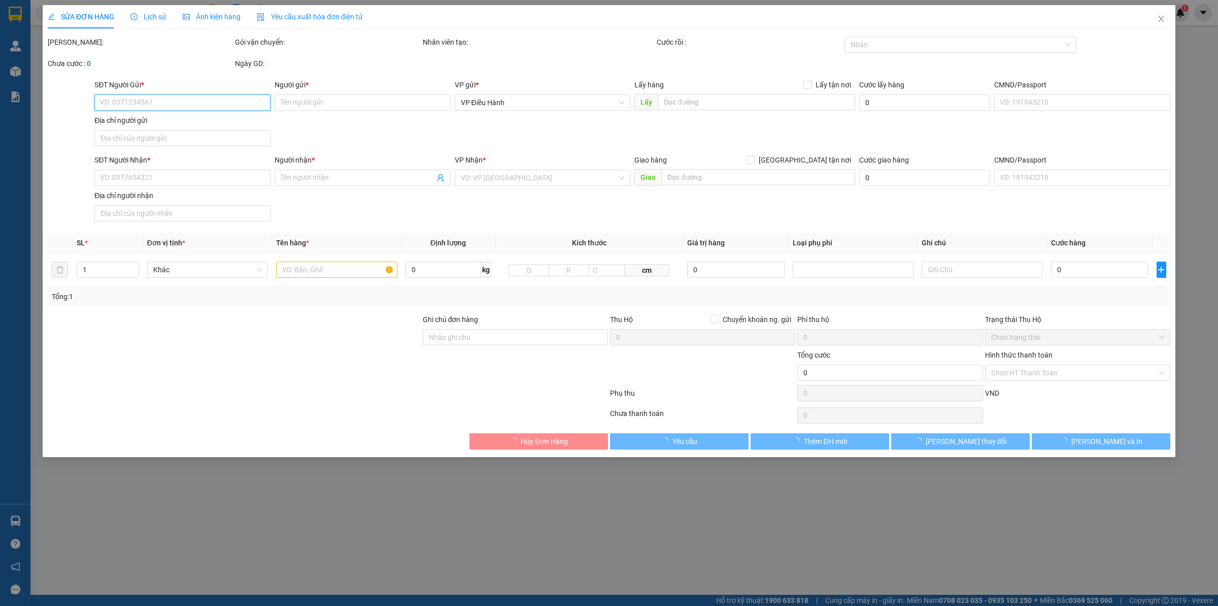
type input "0903800244"
type input "giang"
type input "0984564431"
type input "anh duy"
type input "nhận theo kiện - hư hỏng ko chịu trách nhiệm"
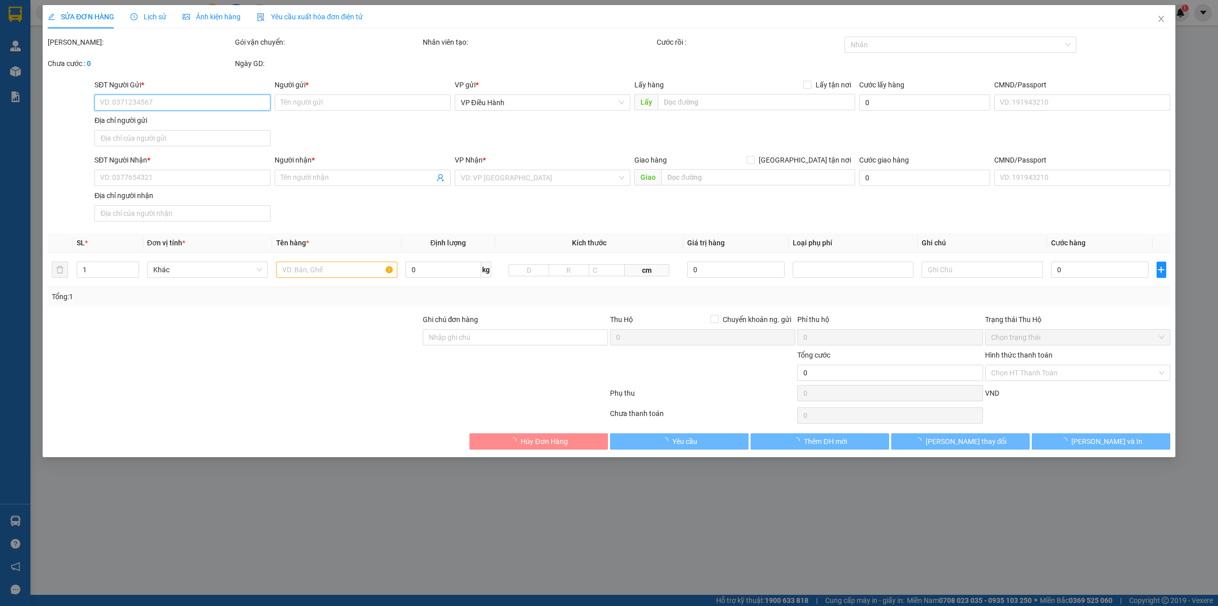
type input "590.000"
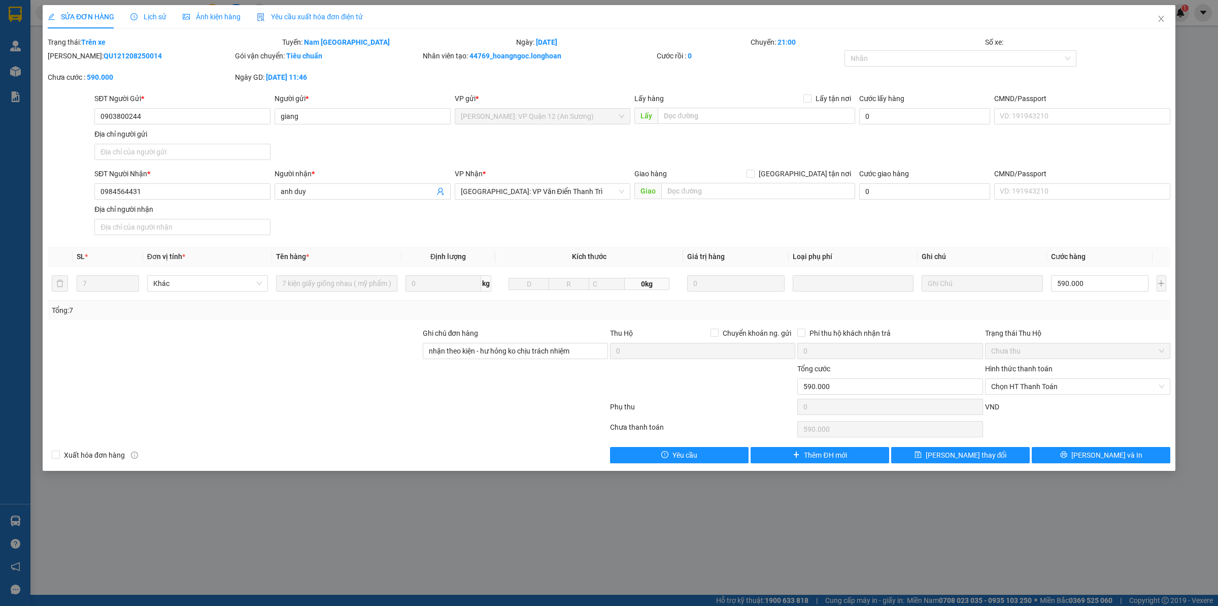
click at [155, 14] on span "Lịch sử" at bounding box center [148, 17] width 36 height 8
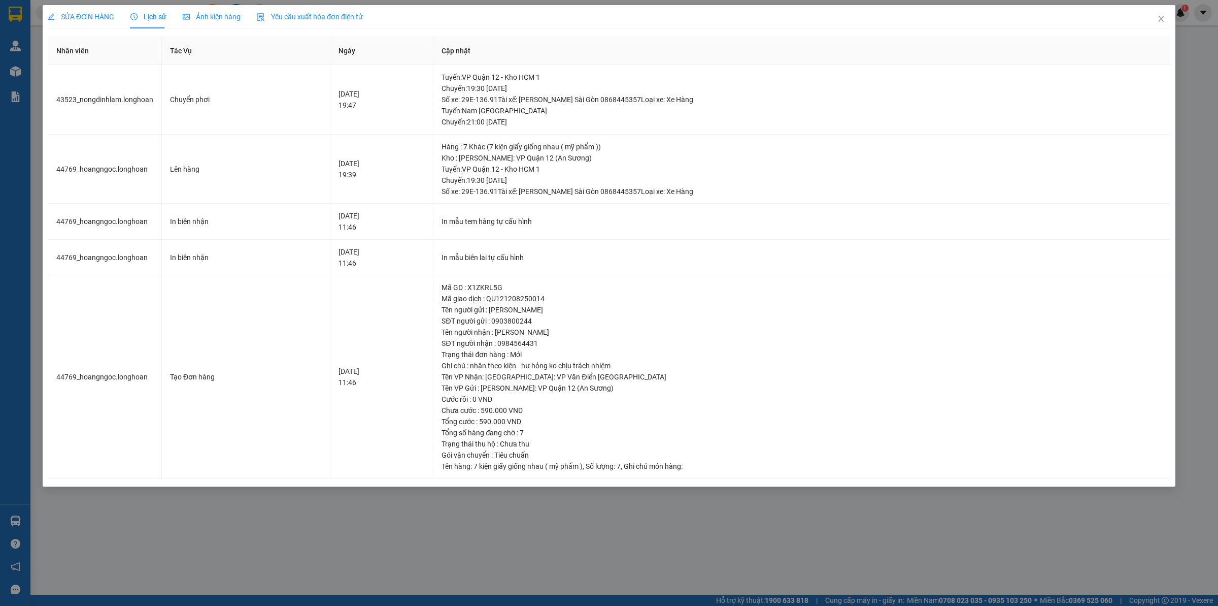
click at [70, 14] on span "SỬA ĐƠN HÀNG" at bounding box center [81, 17] width 67 height 8
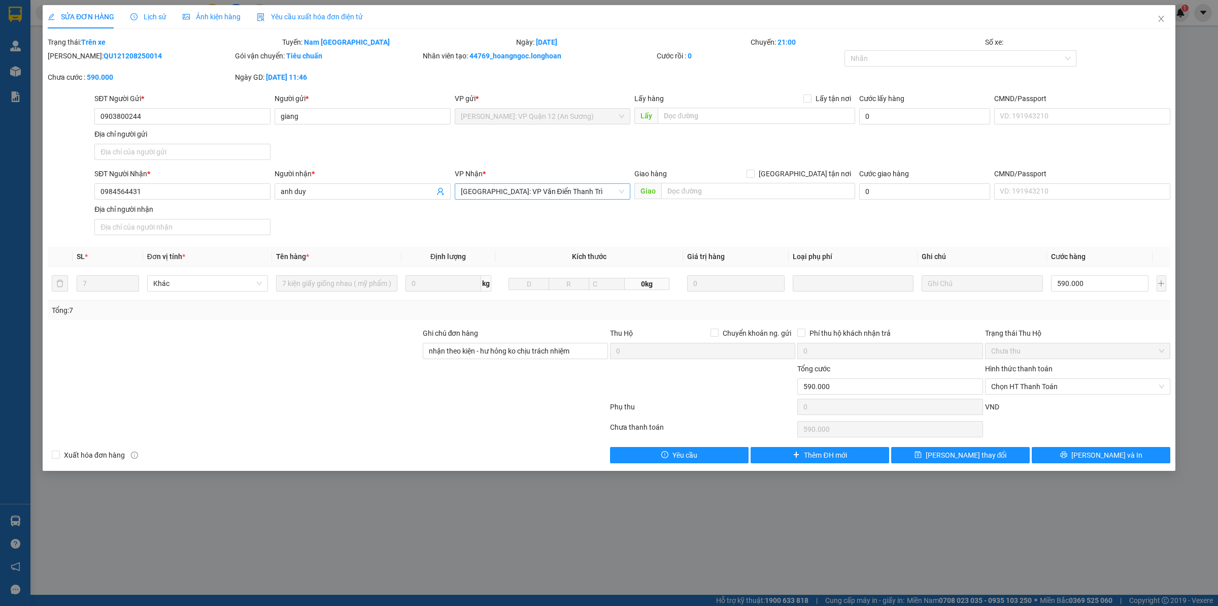
click at [577, 192] on span "[GEOGRAPHIC_DATA]: VP Văn Điển Thanh Trì" at bounding box center [543, 191] width 164 height 15
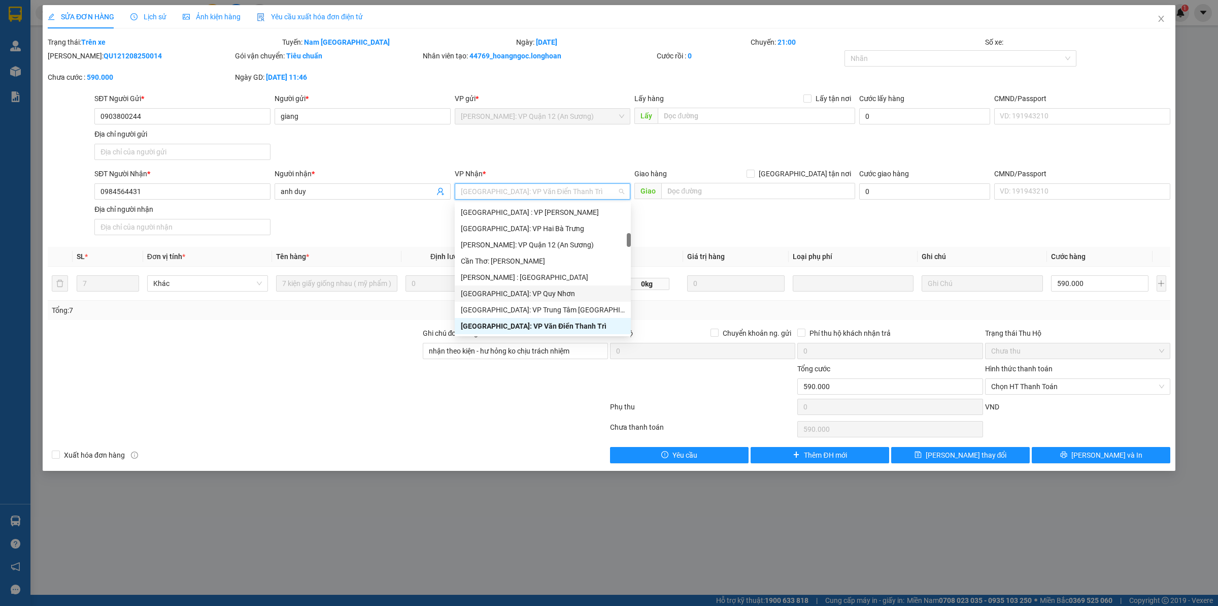
click at [341, 372] on div at bounding box center [234, 381] width 375 height 36
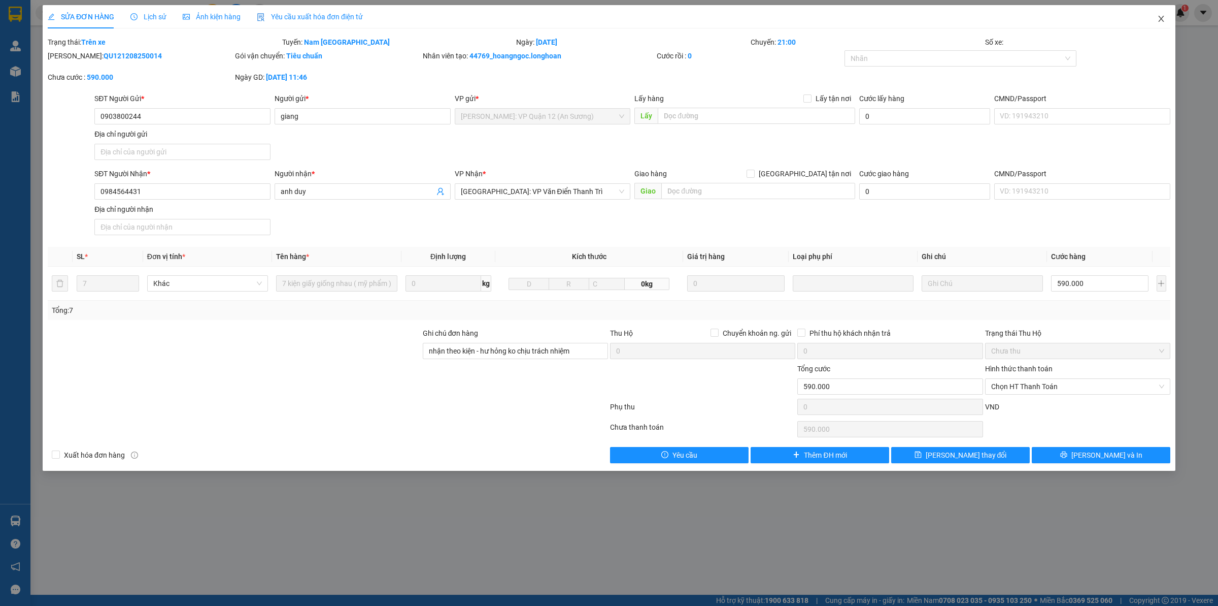
click at [974, 24] on span "Close" at bounding box center [1161, 19] width 28 height 28
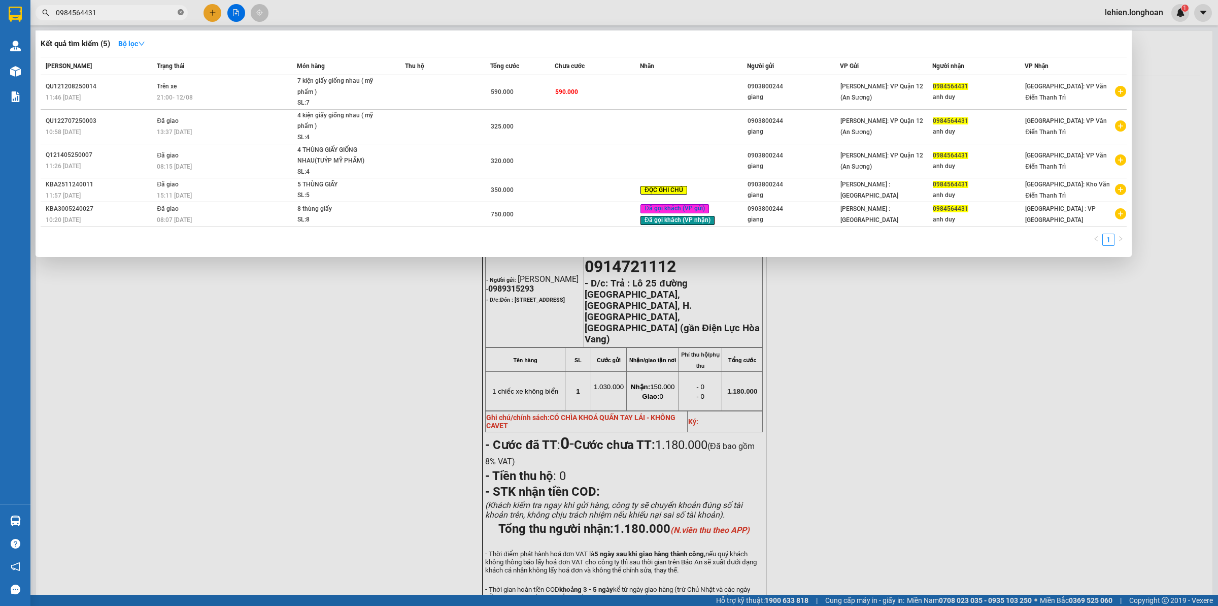
click at [183, 14] on icon "close-circle" at bounding box center [181, 12] width 6 height 6
paste input "0706848529"
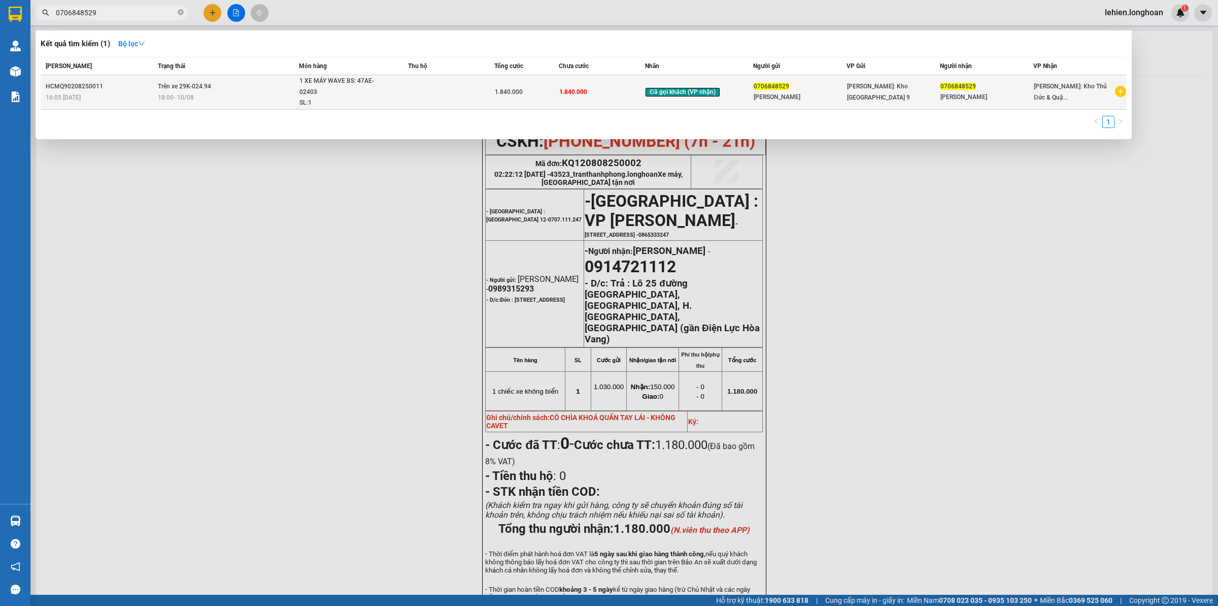
type input "0706848529"
click at [239, 92] on div "18:00 [DATE]" at bounding box center [228, 97] width 141 height 11
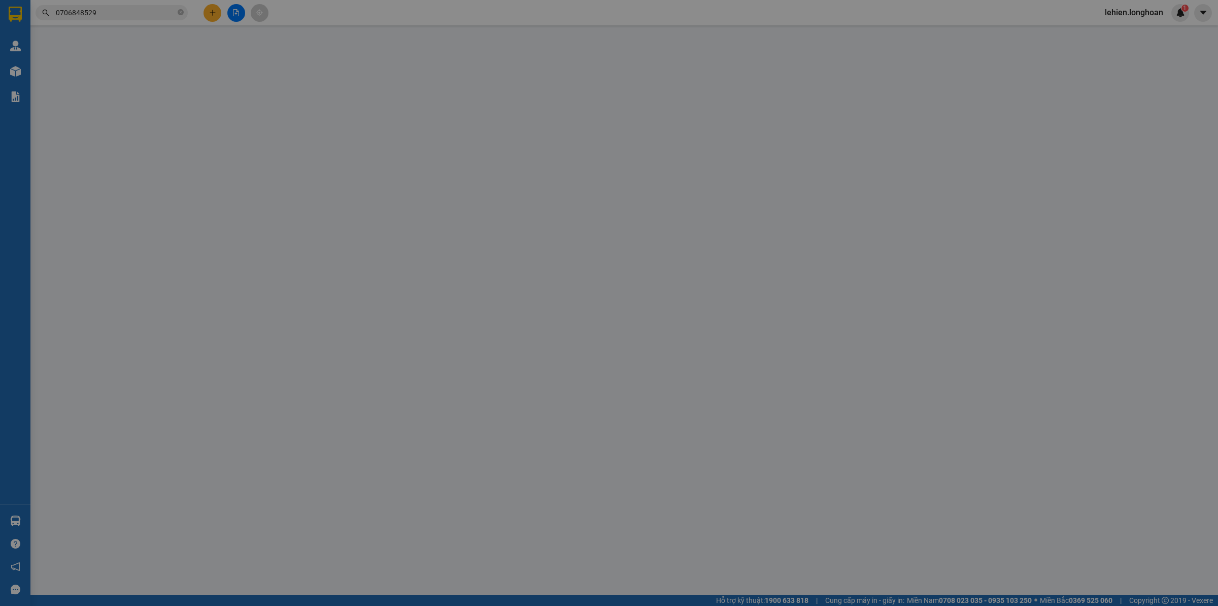
type input "0706848529"
type input "[PERSON_NAME]"
type input "0706848529"
type input "[PERSON_NAME]"
type input "CHÌA KHÓA CUỐN TAY LÁI, GIẤY TỜ XE KHÁCH GIỮ"
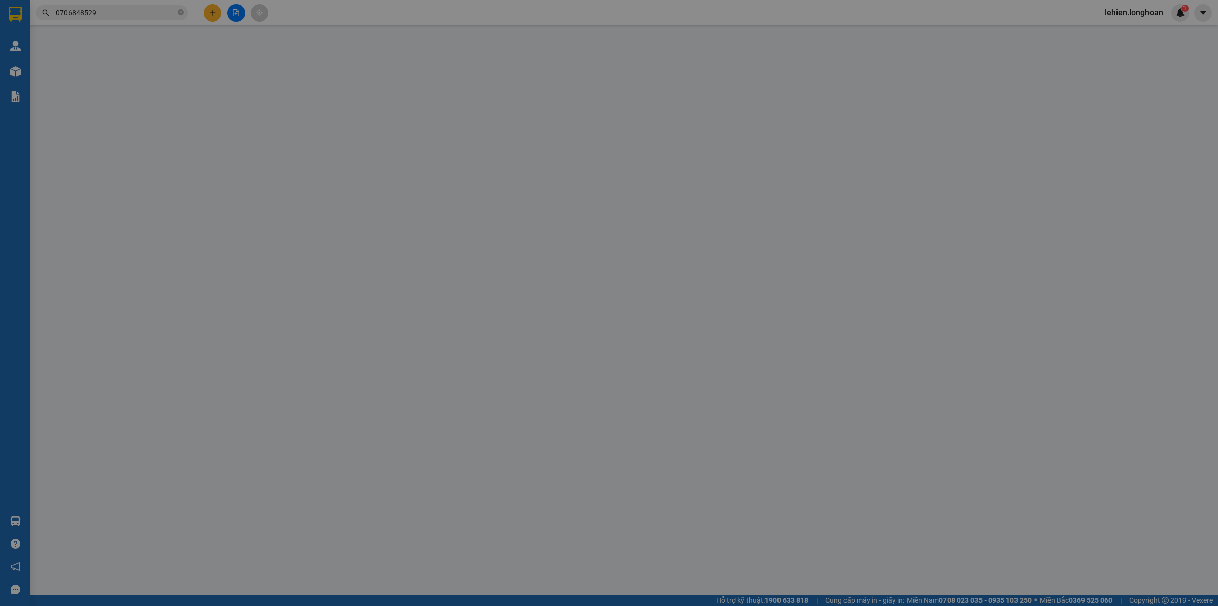
type input "1.840.000"
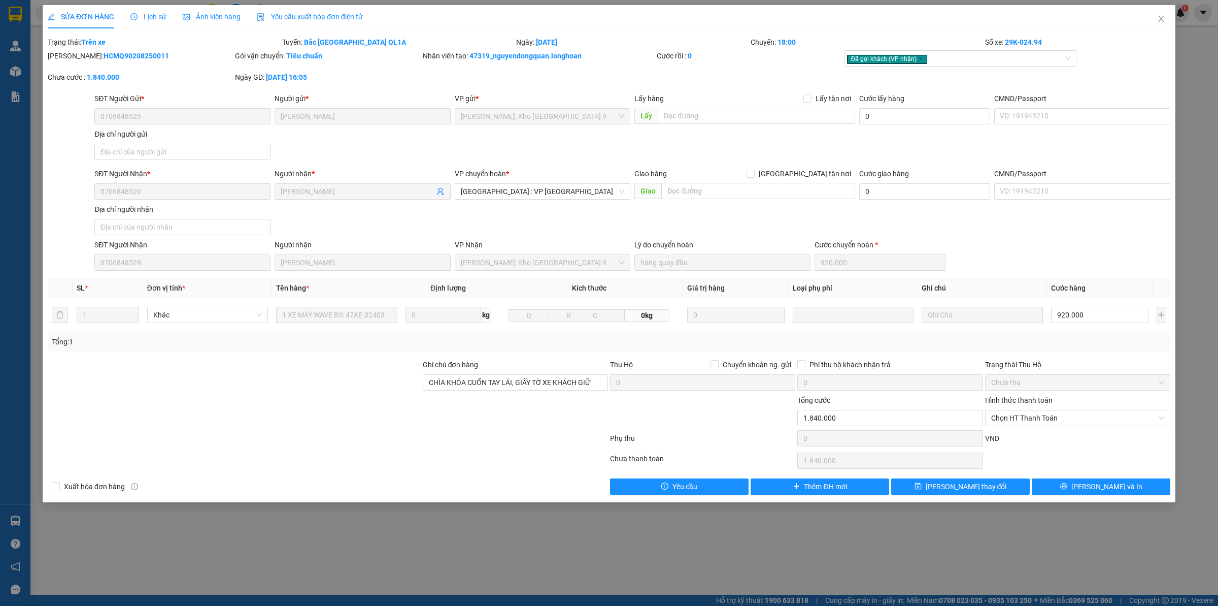
click at [127, 13] on div "SỬA ĐƠN HÀNG Lịch sử Ảnh kiện hàng Yêu cầu xuất hóa đơn điện tử" at bounding box center [205, 16] width 315 height 23
click at [150, 21] on div "Lịch sử" at bounding box center [148, 16] width 36 height 11
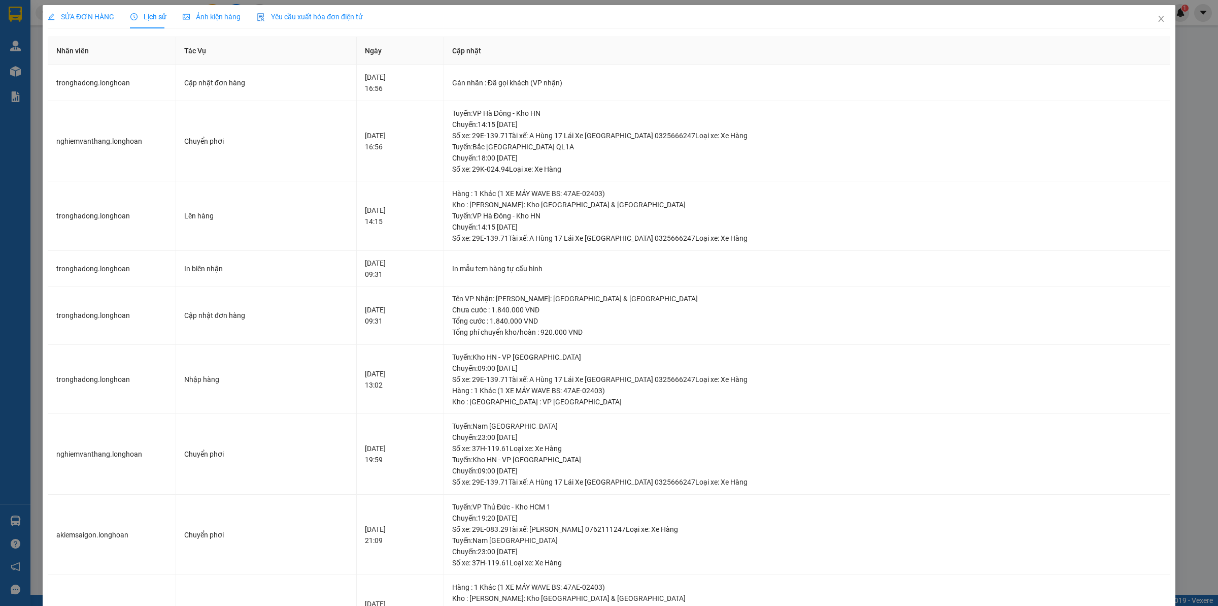
click at [58, 7] on div "SỬA ĐƠN HÀNG" at bounding box center [81, 16] width 67 height 23
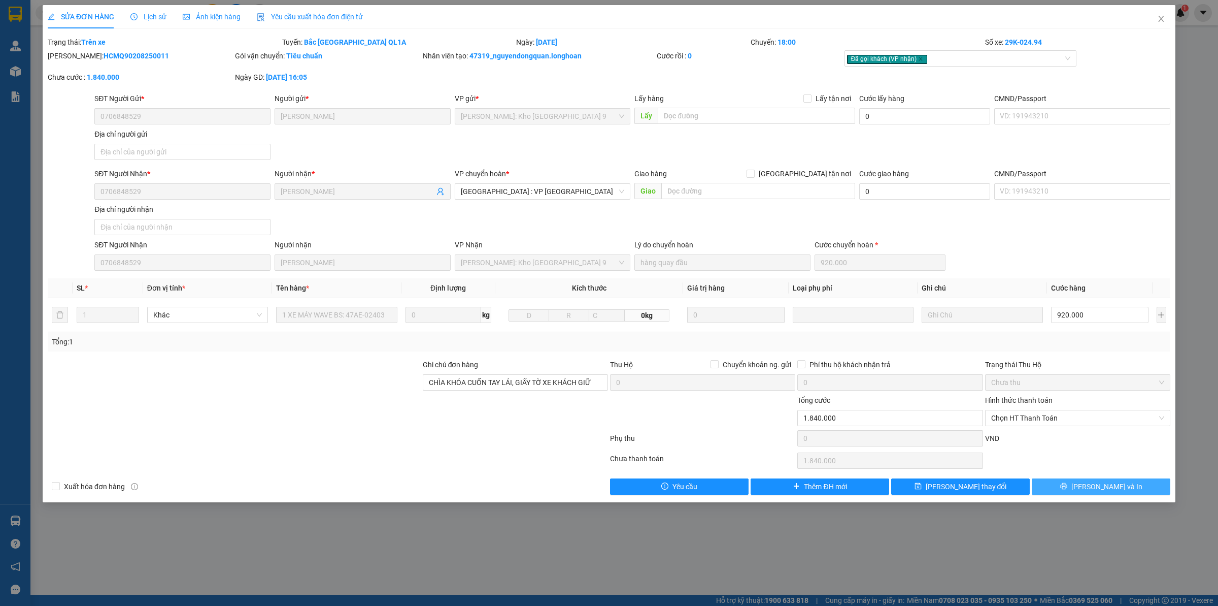
click at [974, 470] on button "[PERSON_NAME] và In" at bounding box center [1101, 486] width 139 height 16
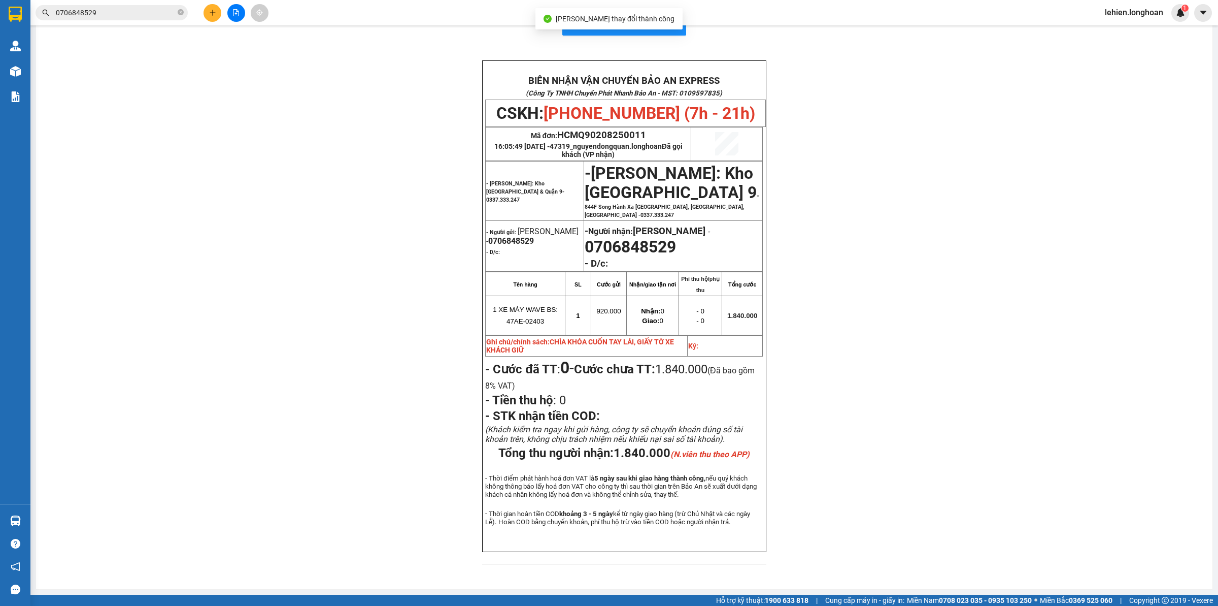
scroll to position [31, 0]
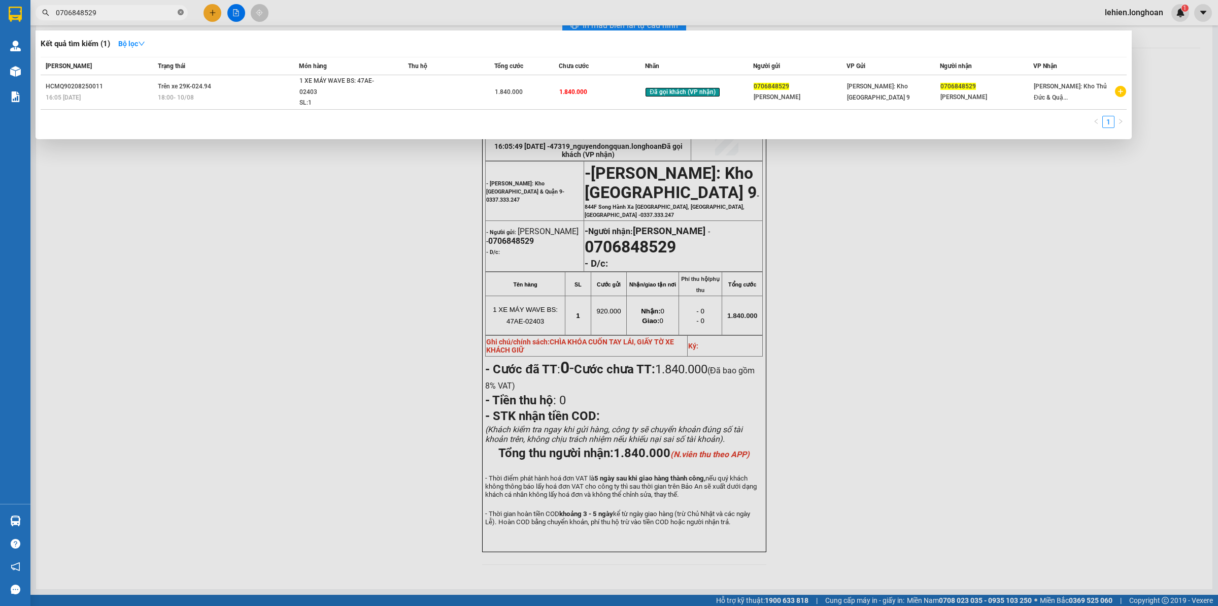
click at [180, 13] on icon "close-circle" at bounding box center [181, 12] width 6 height 6
paste input "0379895859"
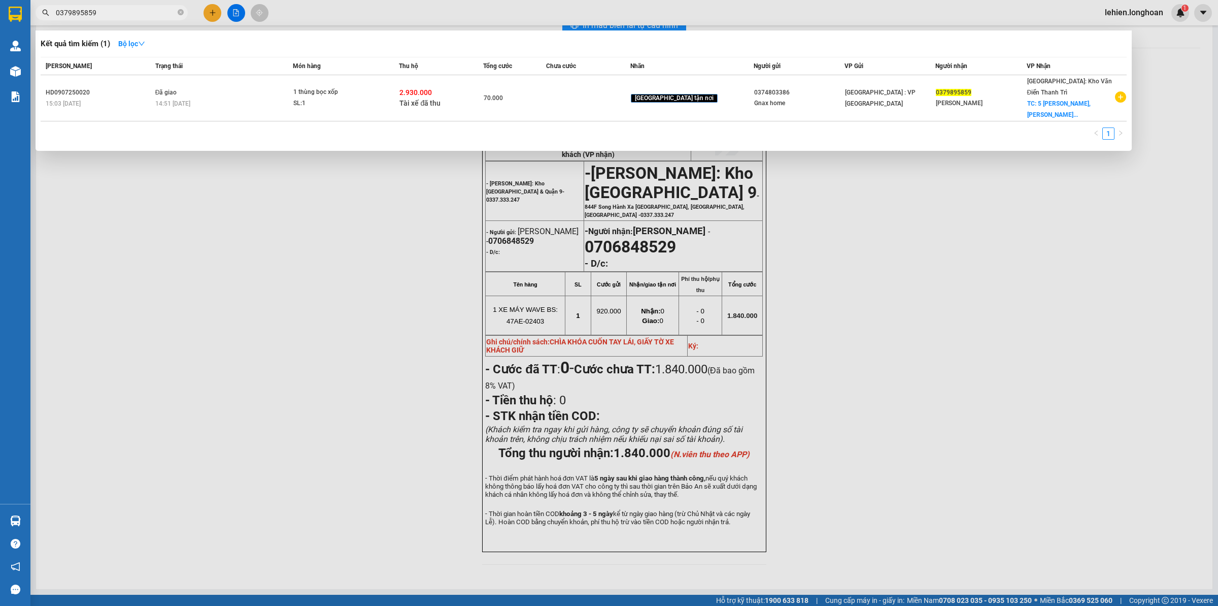
type input "0379895859"
click at [176, 11] on span "0379895859" at bounding box center [112, 12] width 152 height 15
click at [181, 14] on icon "close-circle" at bounding box center [181, 12] width 6 height 6
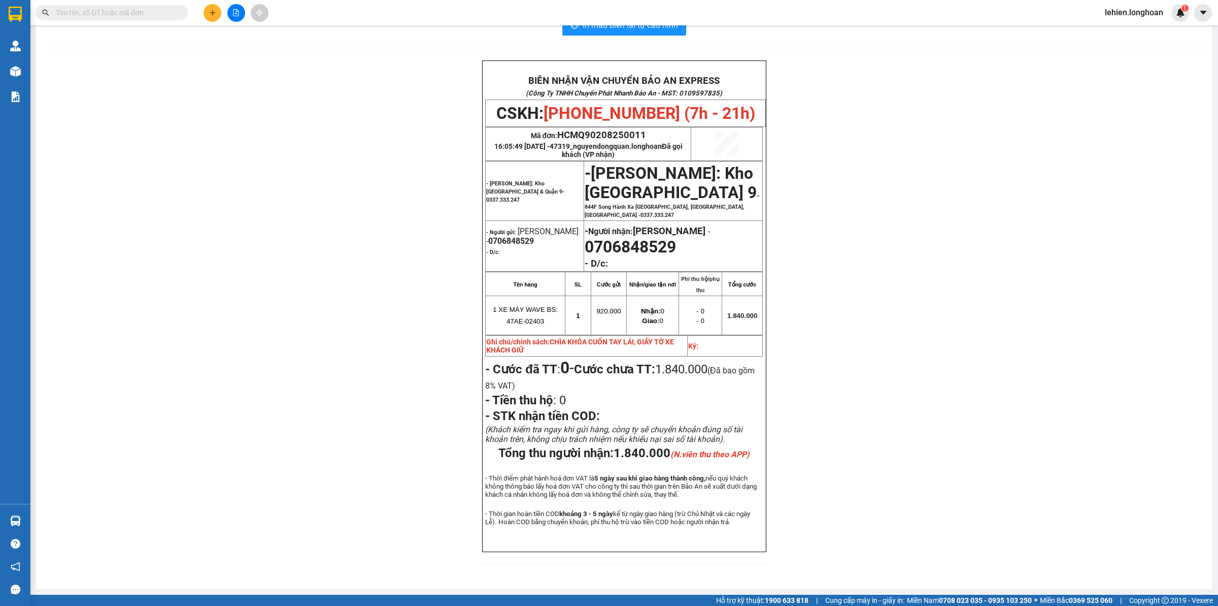
paste input "0941411990"
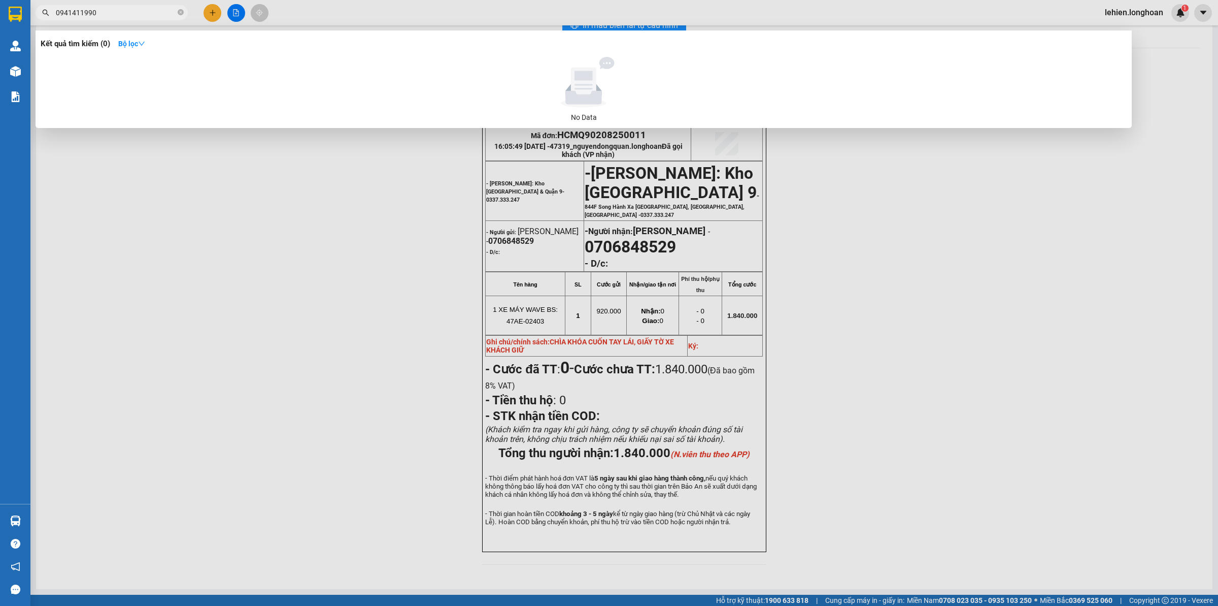
type input "0941411990"
click at [183, 13] on icon "close-circle" at bounding box center [181, 12] width 6 height 6
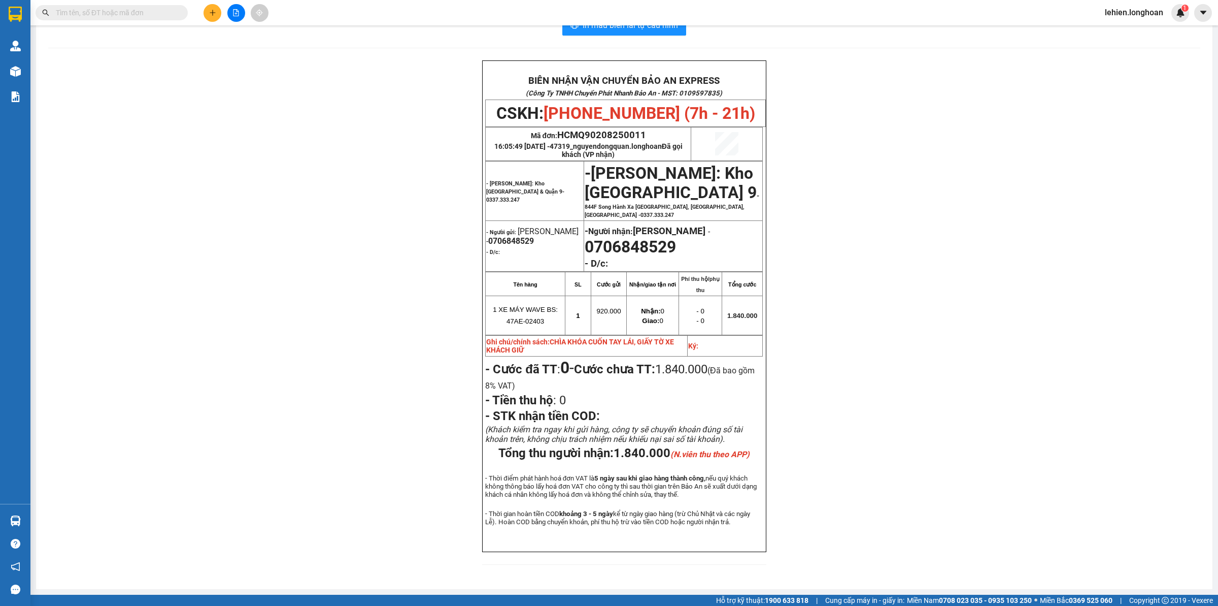
paste input "KQ121108250028"
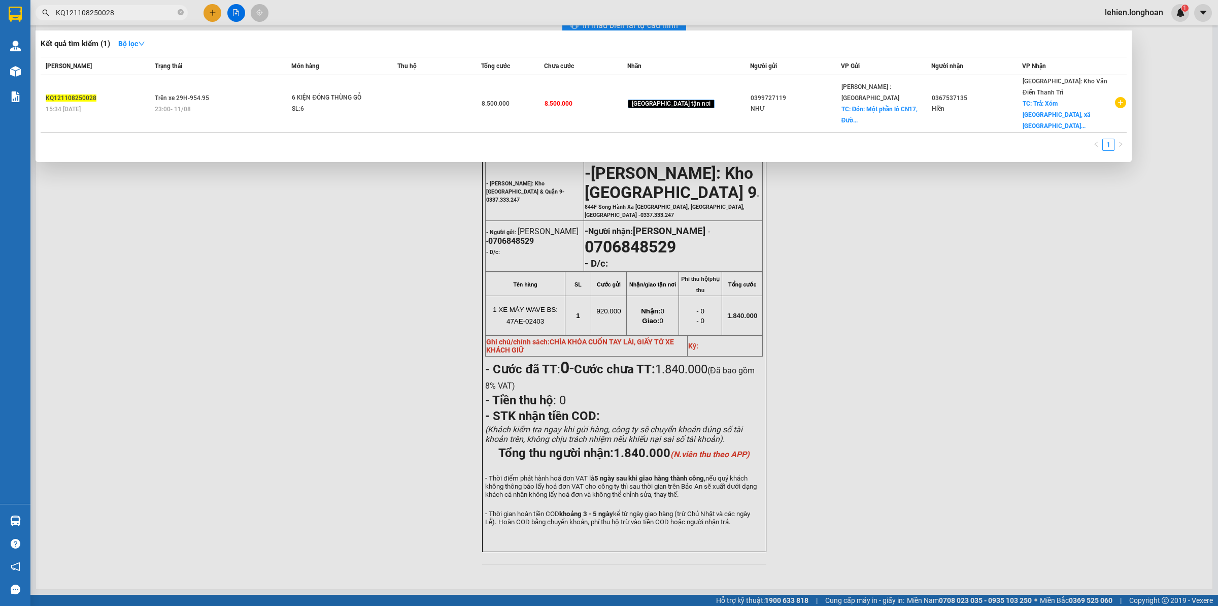
type input "KQ121108250028"
click at [269, 74] on th "Trạng thái" at bounding box center [222, 66] width 140 height 18
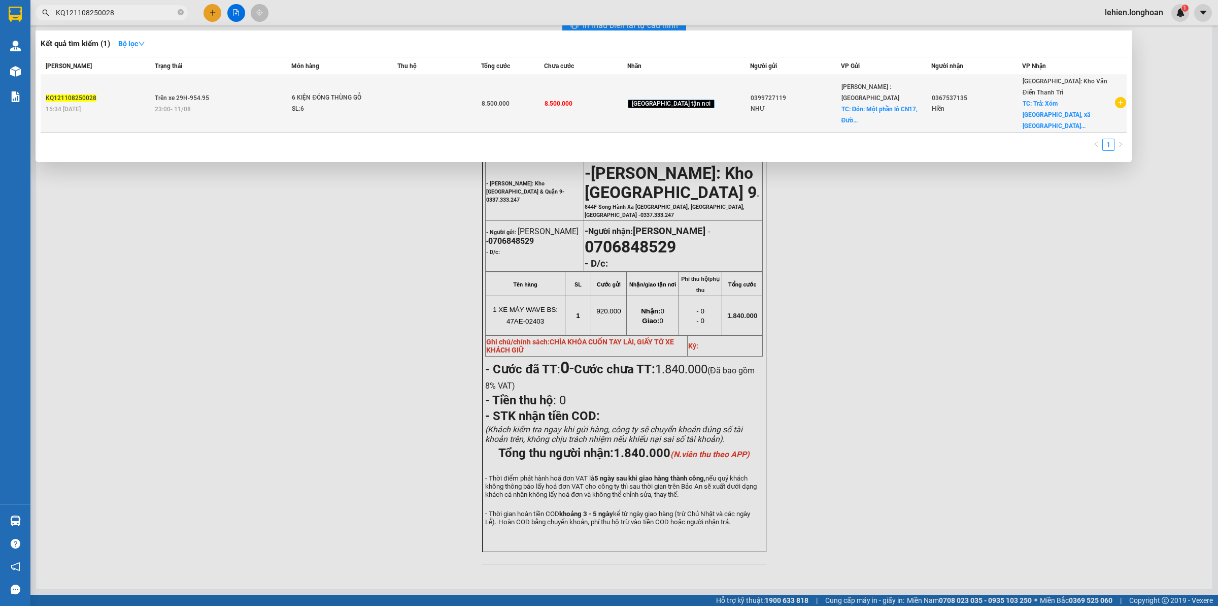
click at [268, 92] on td "Trên xe 29H-954.95 23:00 [DATE]" at bounding box center [222, 103] width 140 height 57
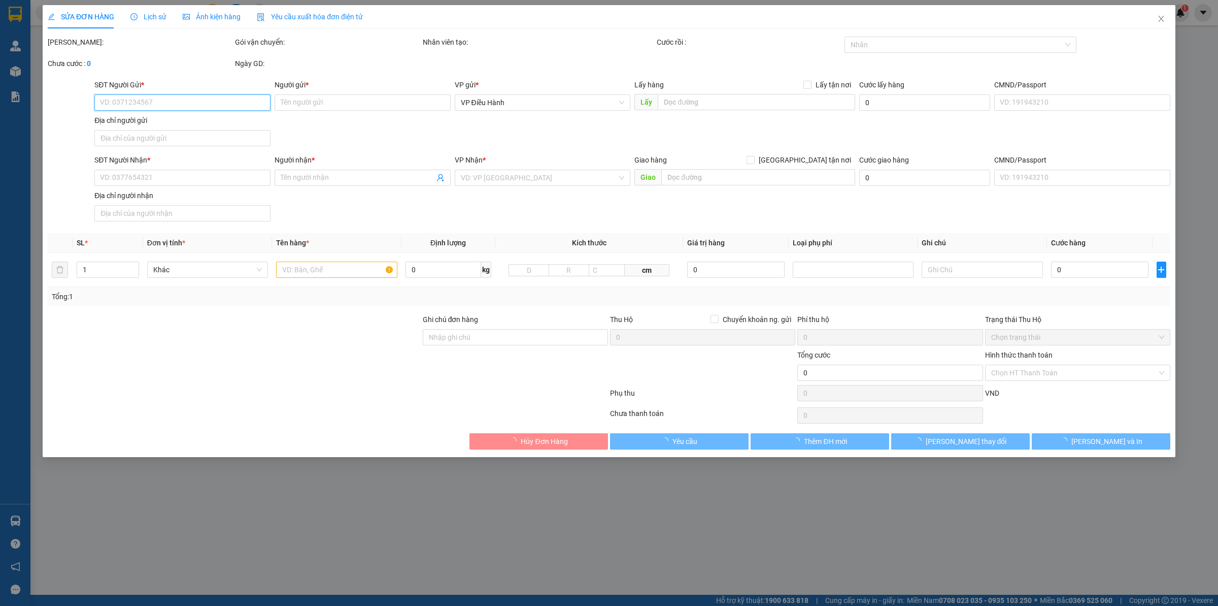
type input "0399727119"
type input "NHƯ"
checkbox input "true"
type input "Đón: Một phần lô CN17, Đường N2 và Đường số 4, KCN Sóng Thần 3, [GEOGRAPHIC_DAT…"
type input "0367537135"
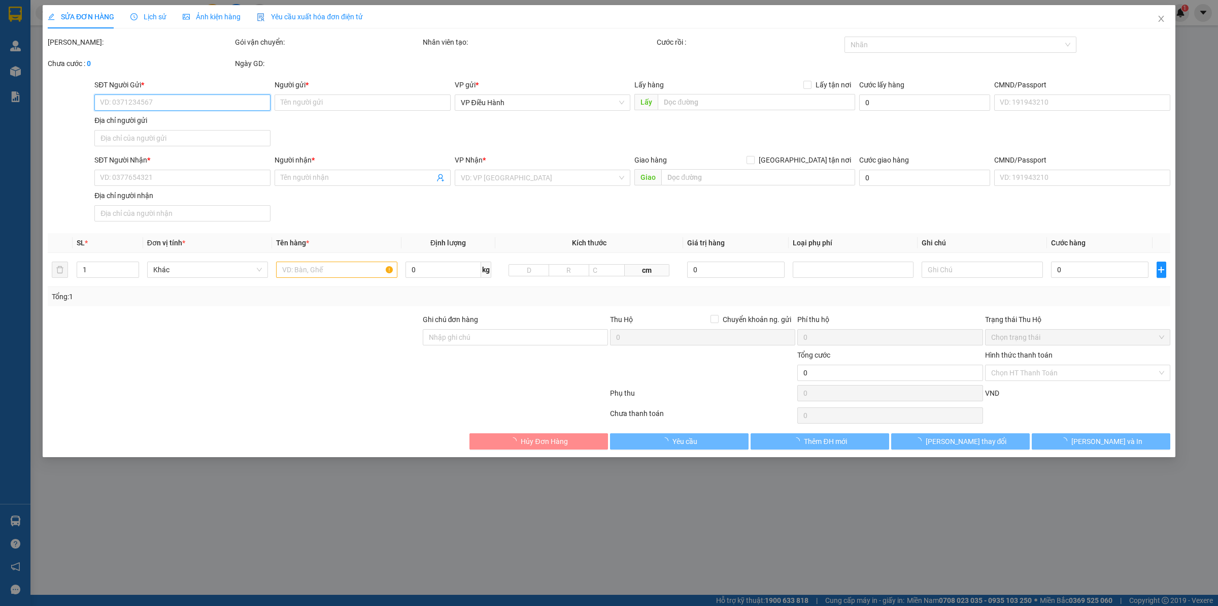
type input "Hiền"
checkbox input "true"
type input "Trả: Xóm [GEOGRAPHIC_DATA], xã [GEOGRAPHIC_DATA], Huyện [GEOGRAPHIC_DATA], [GEO…"
type input "8.500.000"
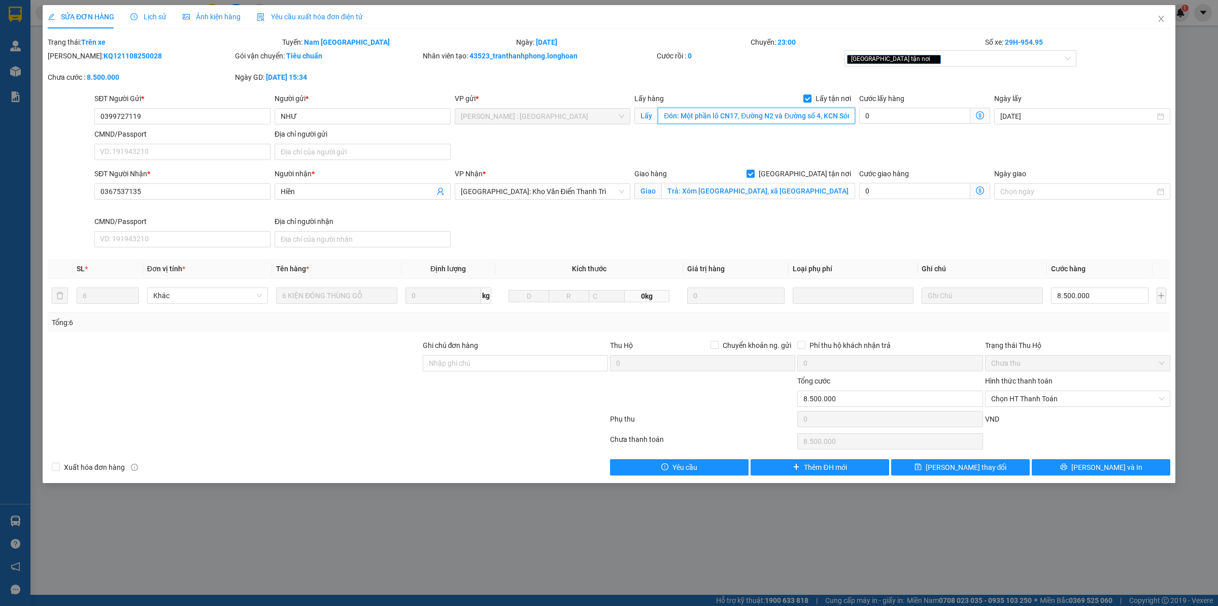
click at [810, 122] on input "Đón: Một phần lô CN17, Đường N2 và Đường số 4, KCN Sóng Thần 3, [GEOGRAPHIC_DAT…" at bounding box center [756, 116] width 197 height 16
click at [974, 402] on span "Chọn HT Thanh Toán" at bounding box center [1078, 398] width 173 height 15
click at [974, 451] on div "Chuyển khoản" at bounding box center [1078, 452] width 173 height 11
type input "0"
click at [974, 470] on div "SỬA ĐƠN HÀNG Lịch sử Ảnh kiện hàng Yêu cầu xuất hóa đơn điện tử Total Paid Fee …" at bounding box center [609, 244] width 1133 height 478
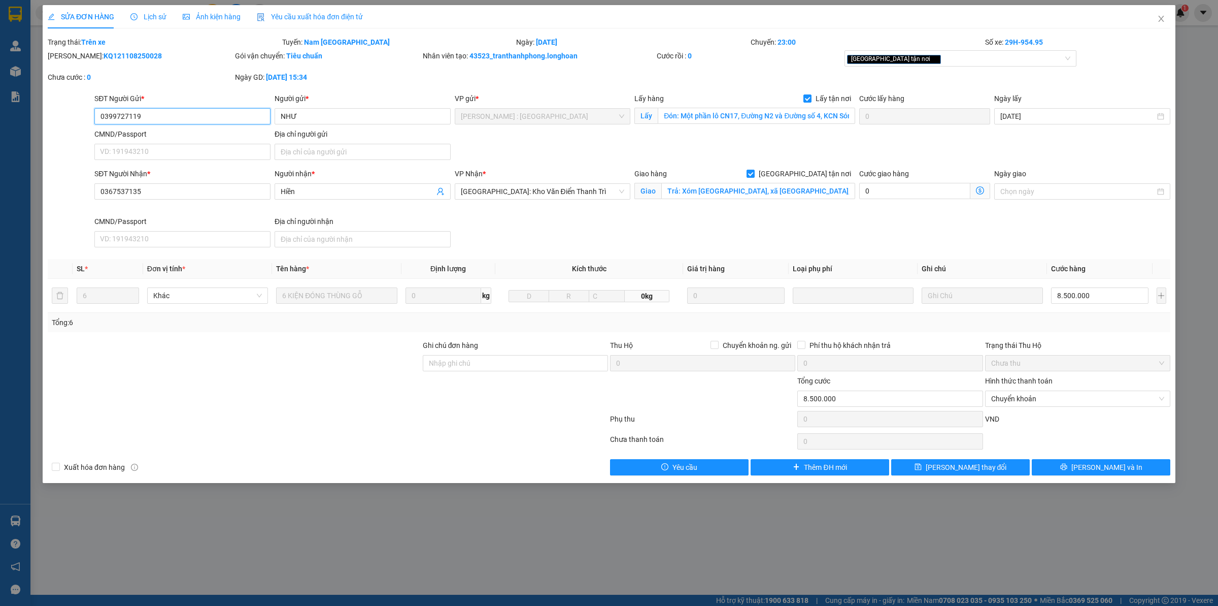
drag, startPoint x: 185, startPoint y: 115, endPoint x: 0, endPoint y: 118, distance: 185.3
click at [0, 118] on div "SỬA ĐƠN HÀNG Lịch sử Ảnh kiện hàng Yêu cầu xuất hóa đơn điện tử Total Paid Fee …" at bounding box center [609, 303] width 1218 height 606
click at [974, 468] on button "[PERSON_NAME] và In" at bounding box center [1101, 467] width 139 height 16
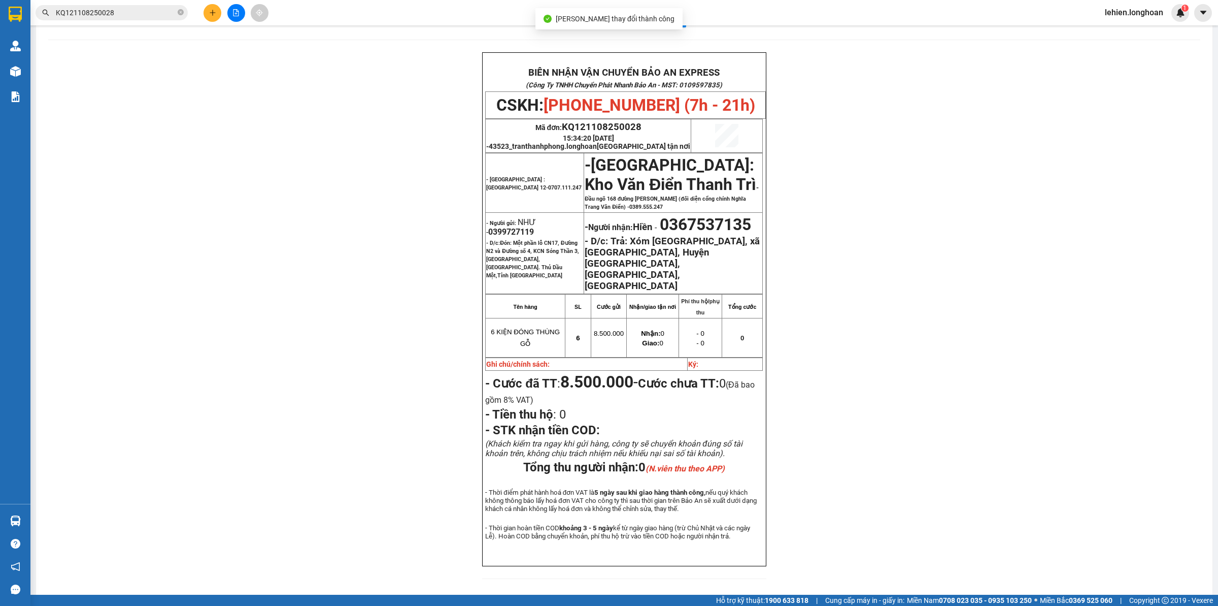
scroll to position [44, 0]
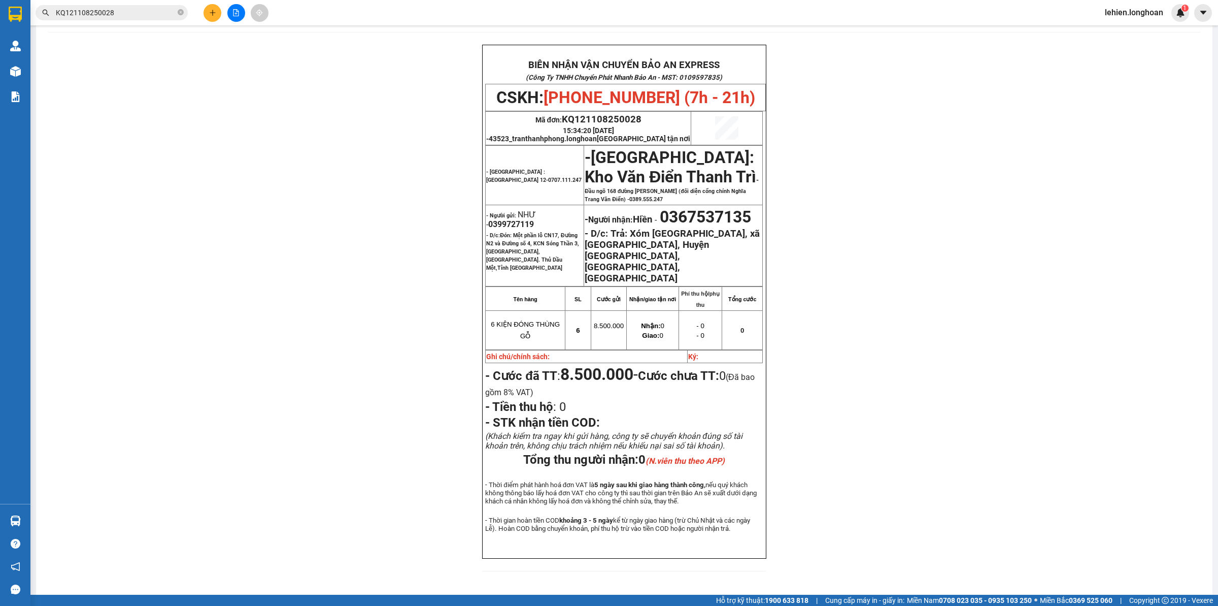
click at [186, 12] on span "KQ121108250028" at bounding box center [112, 12] width 152 height 15
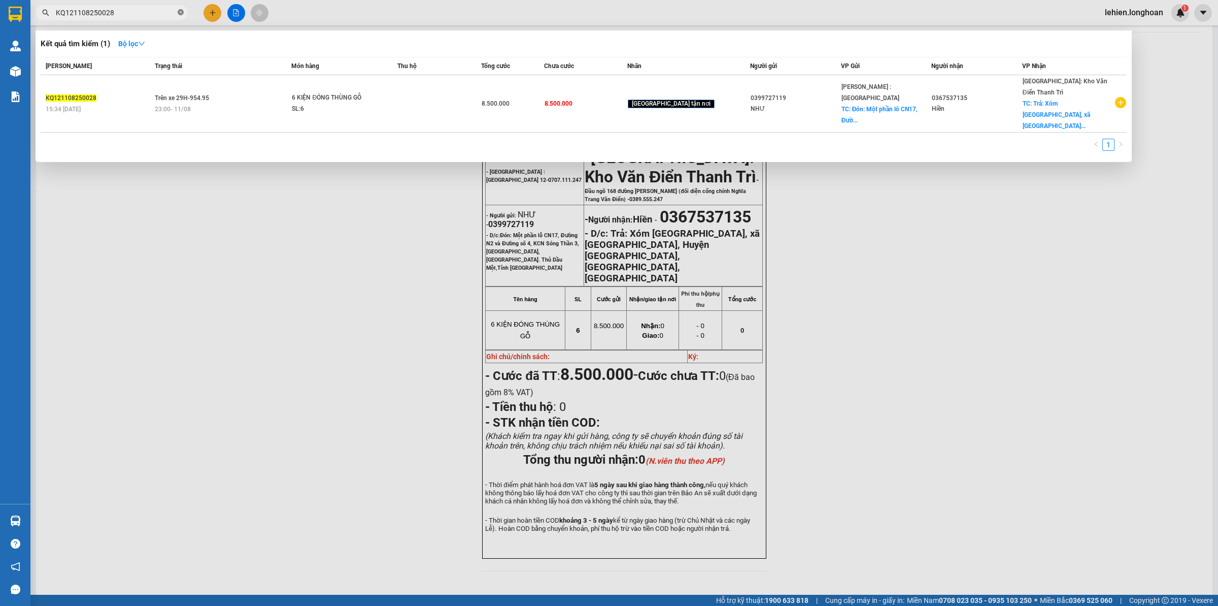
click at [181, 14] on icon "close-circle" at bounding box center [181, 12] width 6 height 6
paste input "0931304806"
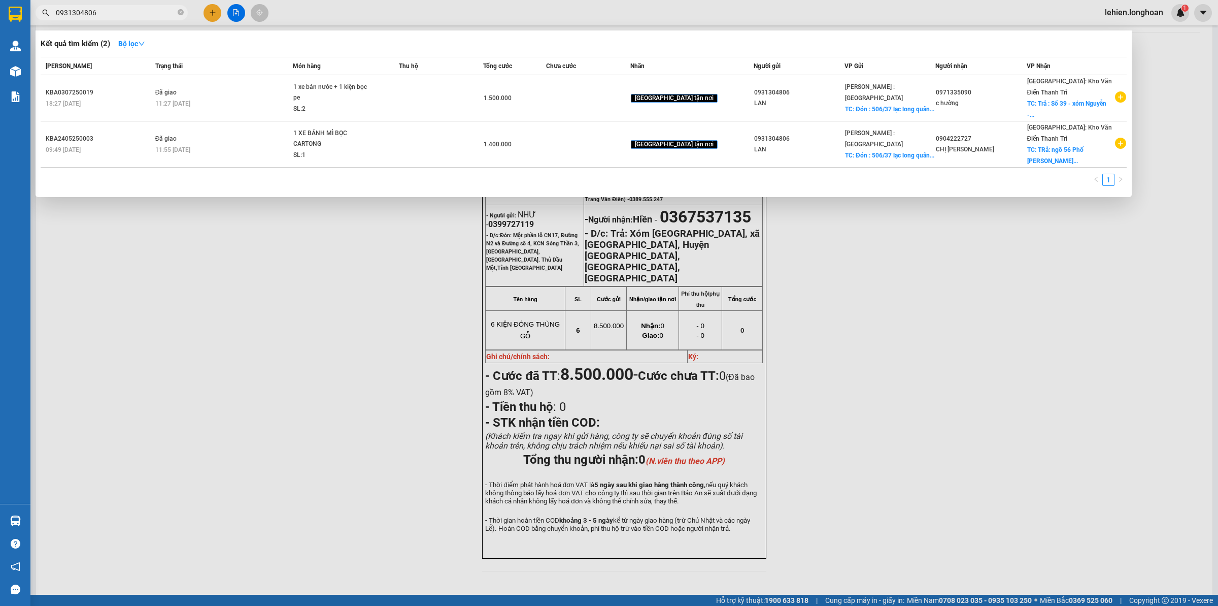
type input "0931304806"
click at [179, 14] on icon "close-circle" at bounding box center [181, 12] width 6 height 6
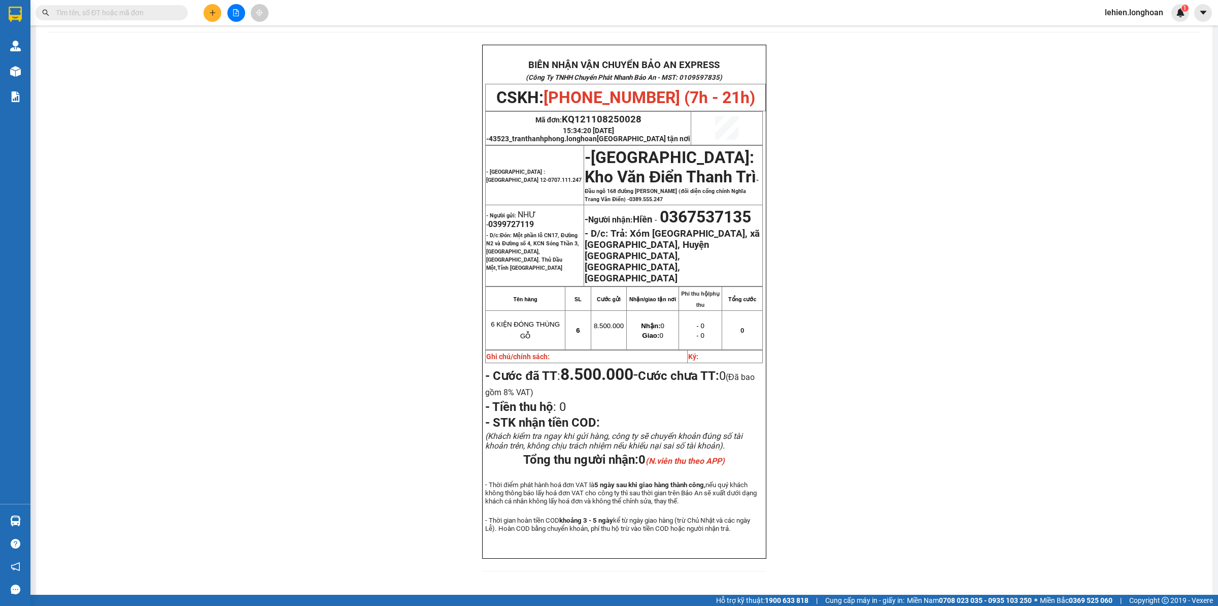
click at [161, 16] on input "text" at bounding box center [116, 12] width 120 height 11
paste input "0915239088"
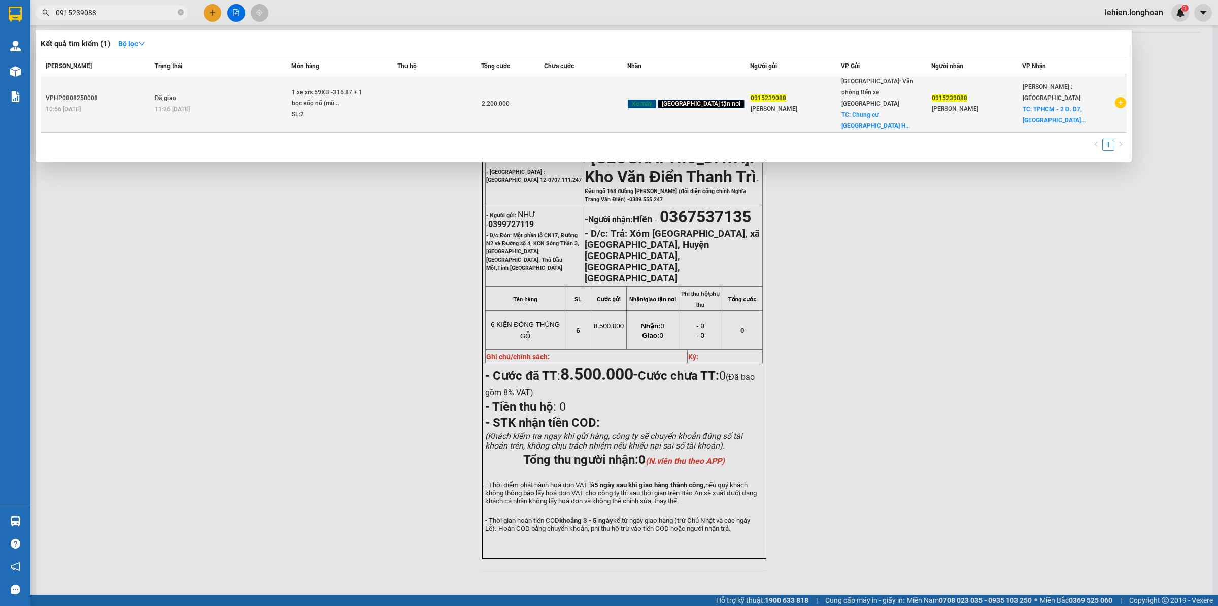
type input "0915239088"
click at [261, 93] on td "Đã giao 11:26 [DATE]" at bounding box center [222, 103] width 140 height 57
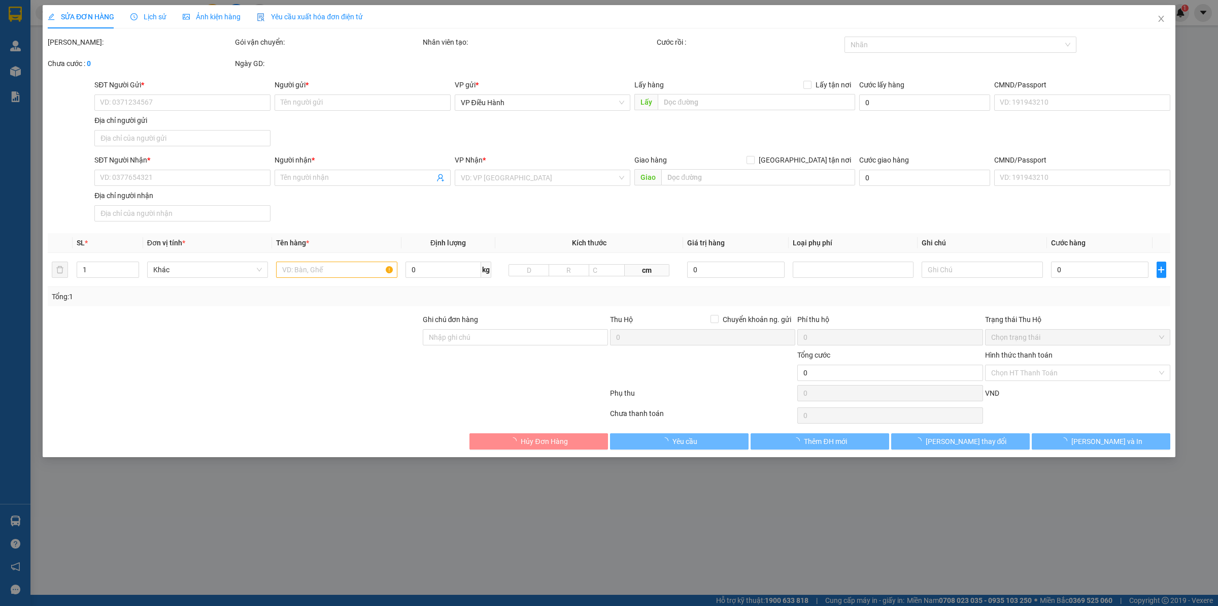
click at [144, 19] on span "Lịch sử" at bounding box center [148, 17] width 36 height 8
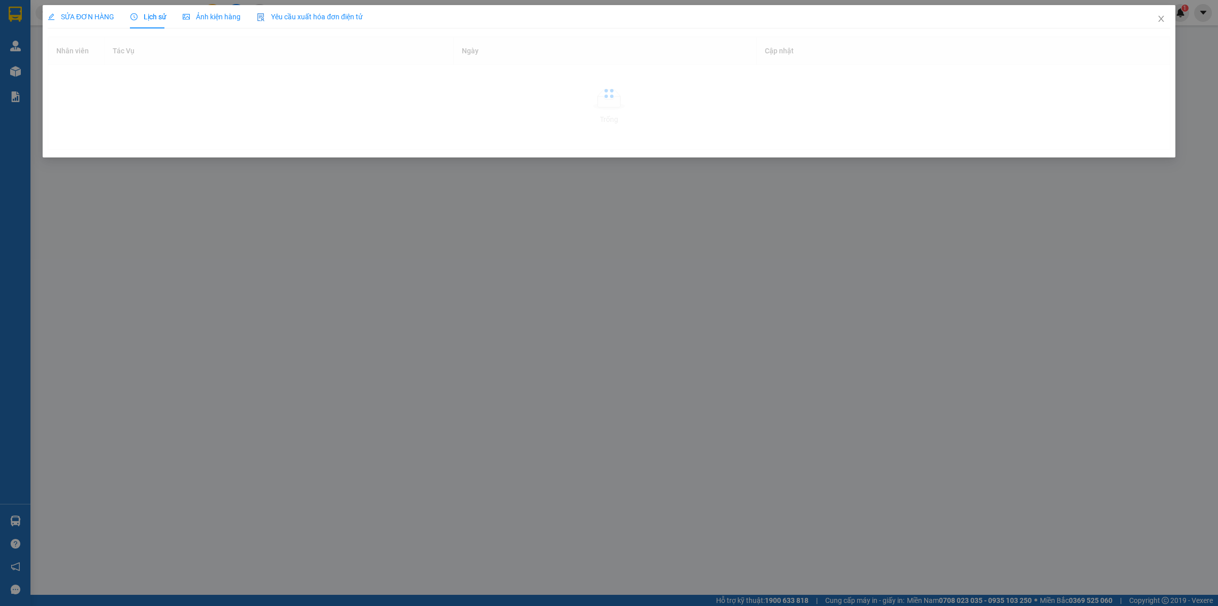
click at [150, 19] on span "Lịch sử" at bounding box center [148, 17] width 36 height 8
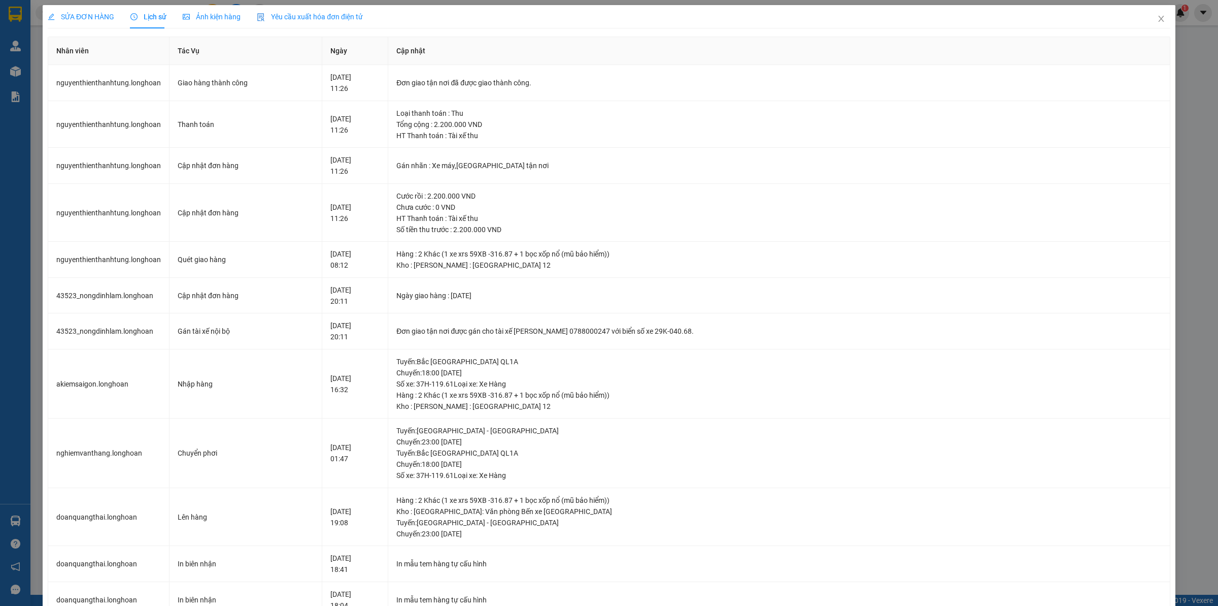
click at [80, 15] on span "SỬA ĐƠN HÀNG" at bounding box center [81, 17] width 67 height 8
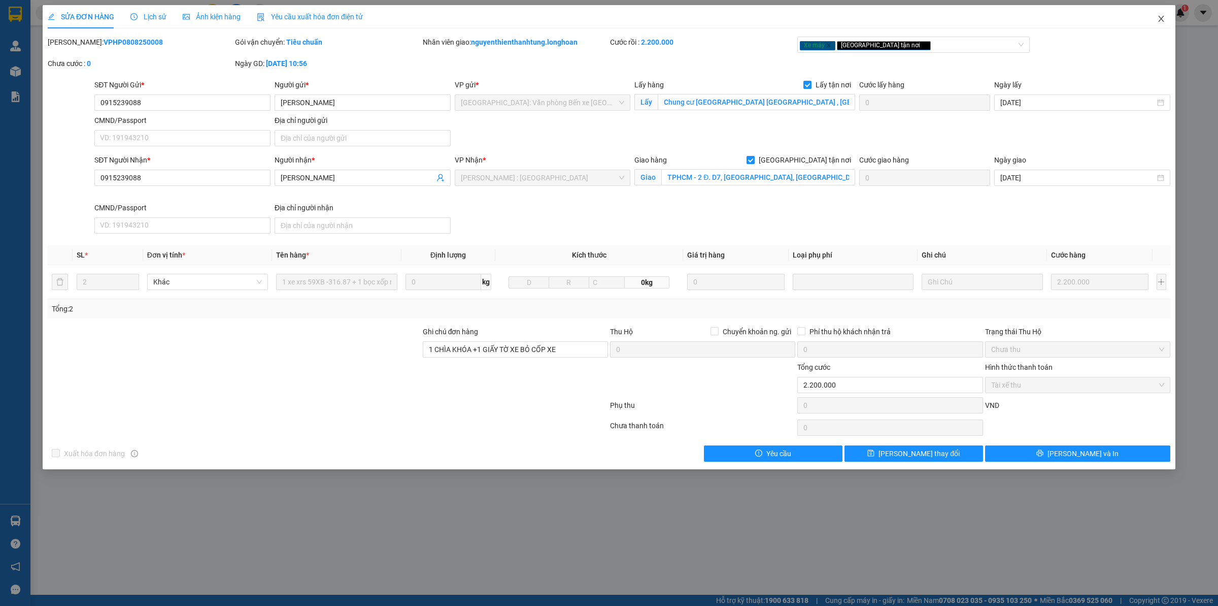
click at [974, 18] on icon "close" at bounding box center [1162, 19] width 8 height 8
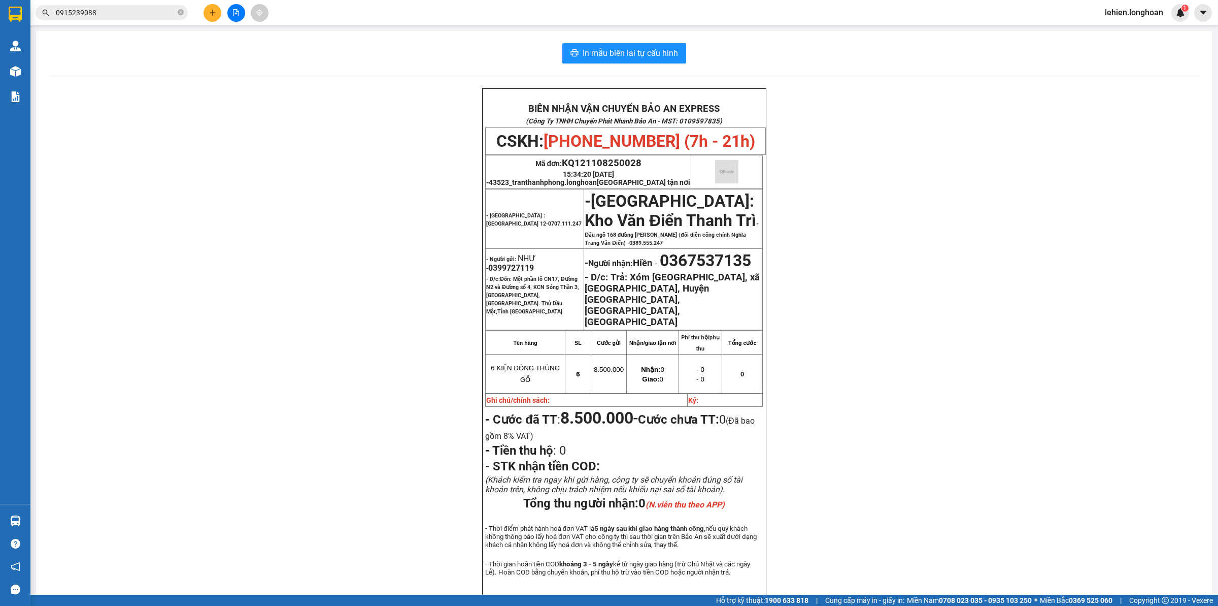
click at [181, 13] on icon "close-circle" at bounding box center [181, 12] width 6 height 6
paste input "0946255668"
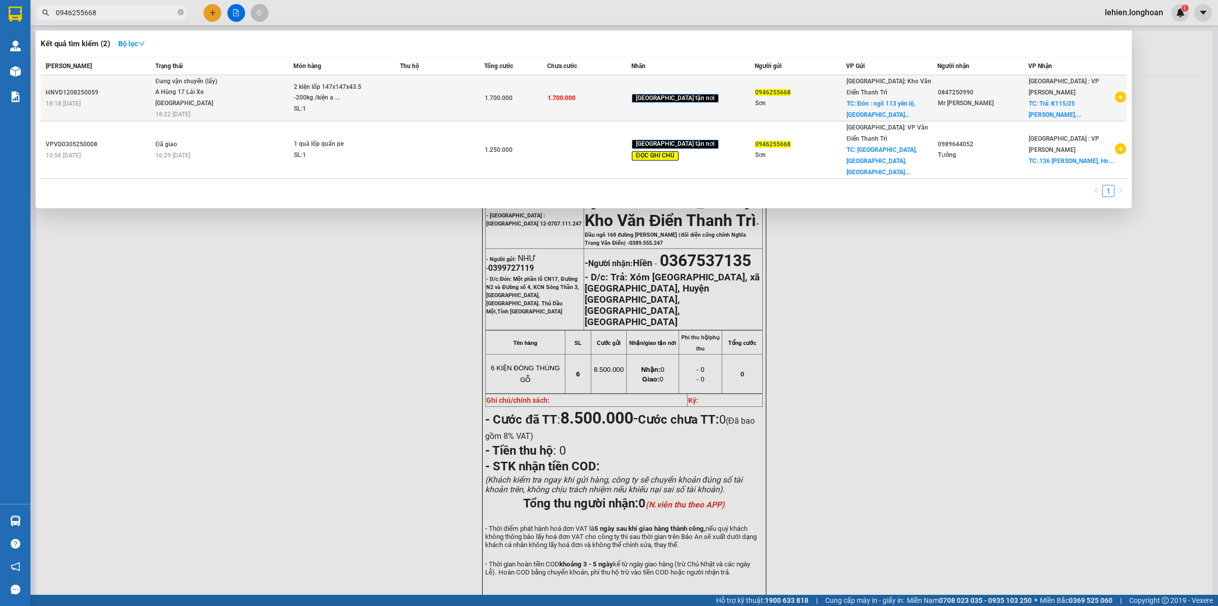
type input "0946255668"
click at [318, 105] on div "SL: 1" at bounding box center [332, 109] width 76 height 11
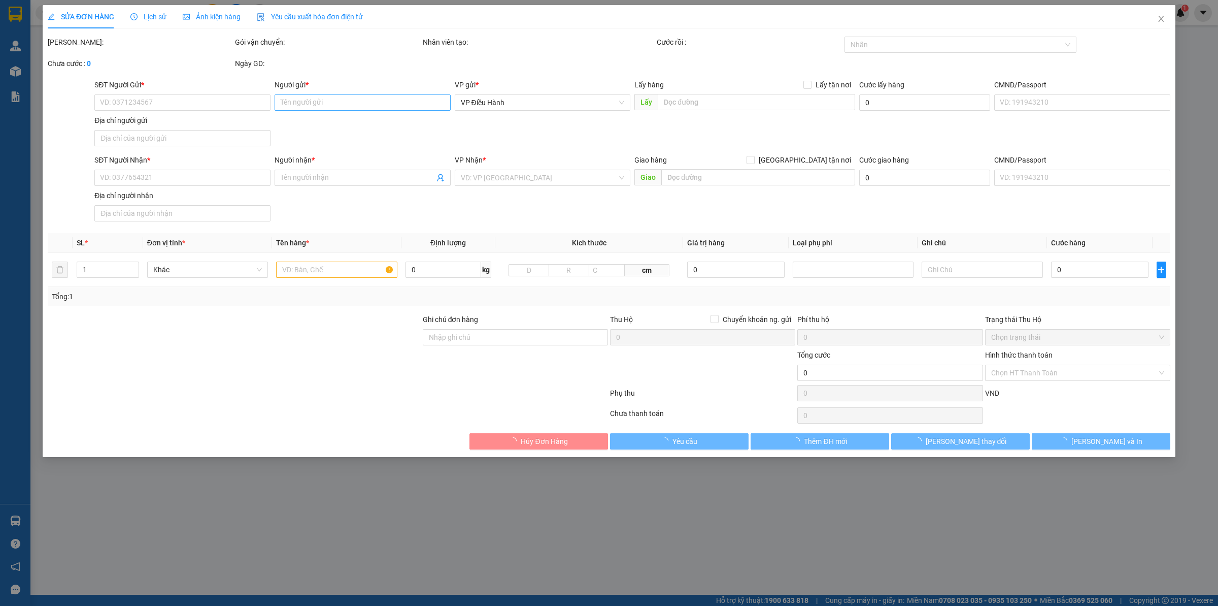
type input "0946255668"
type input "Sơn"
checkbox input "true"
type input "Đón : ngõ 113 yên lộ, [GEOGRAPHIC_DATA], [GEOGRAPHIC_DATA]"
type input "0847250990"
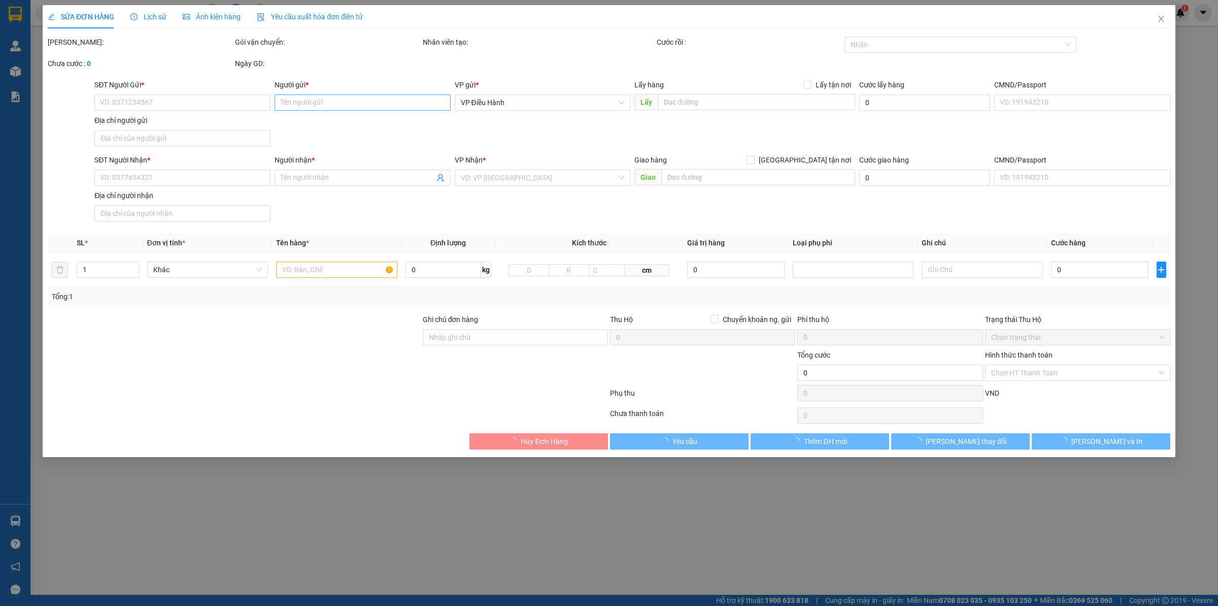
type input "Mr [PERSON_NAME]"
checkbox input "true"
type input "Trả: K115/25 [PERSON_NAME], [GEOGRAPHIC_DATA]"
type input "1.700.000"
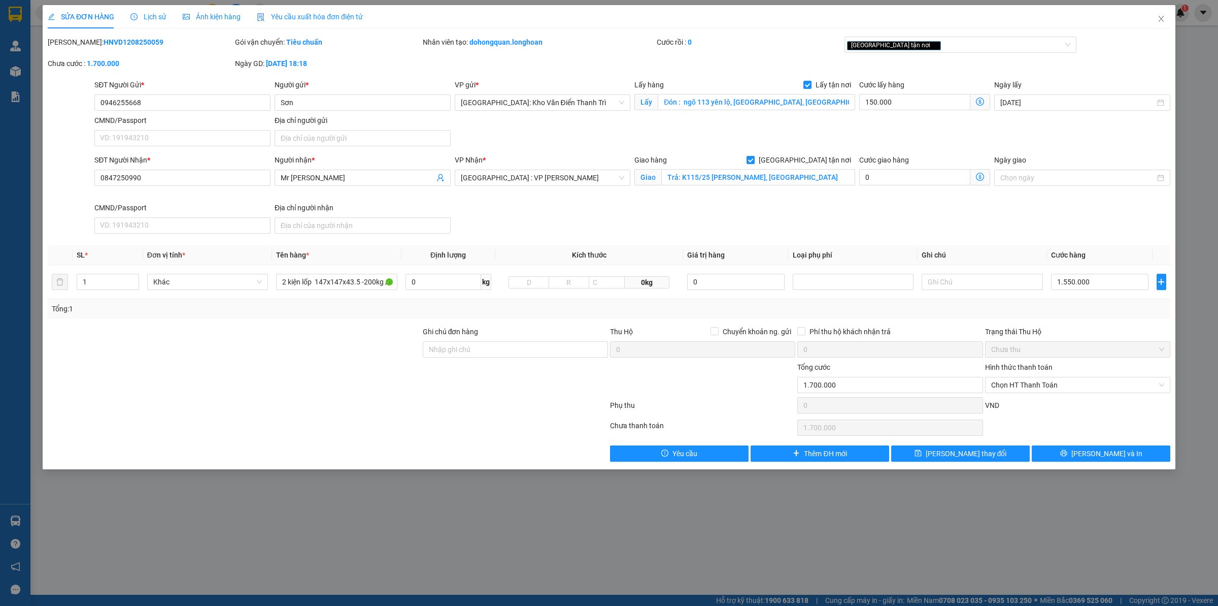
click at [104, 45] on b "HNVD1208250059" at bounding box center [134, 42] width 60 height 8
click at [143, 11] on div "Lịch sử" at bounding box center [148, 16] width 36 height 11
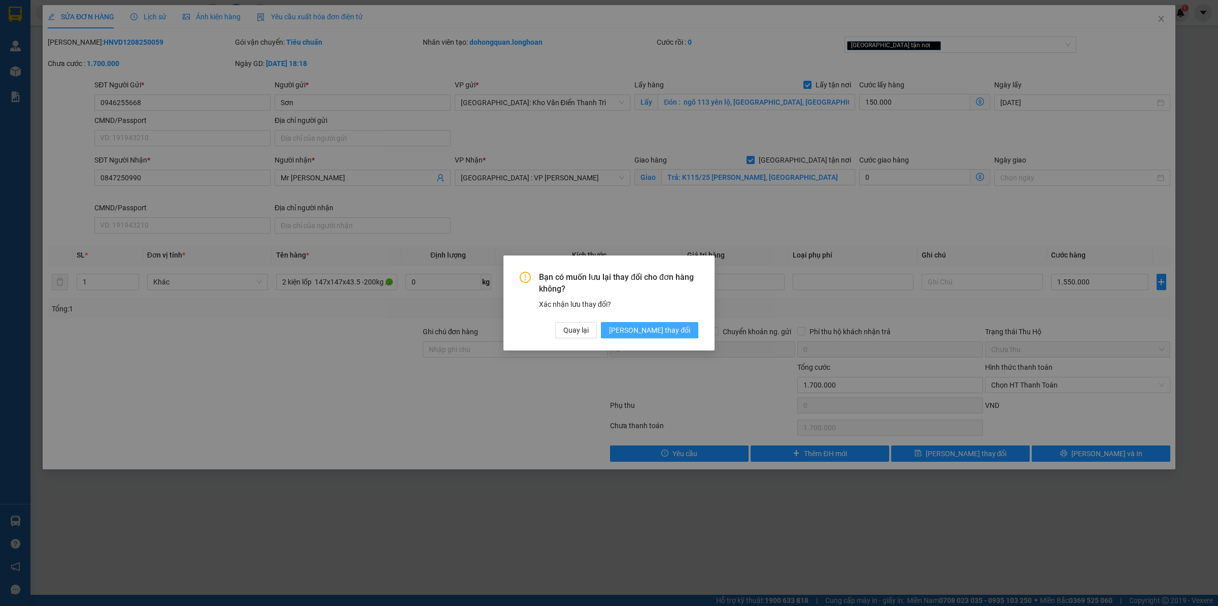
click at [679, 326] on span "[PERSON_NAME] thay đổi" at bounding box center [649, 329] width 81 height 11
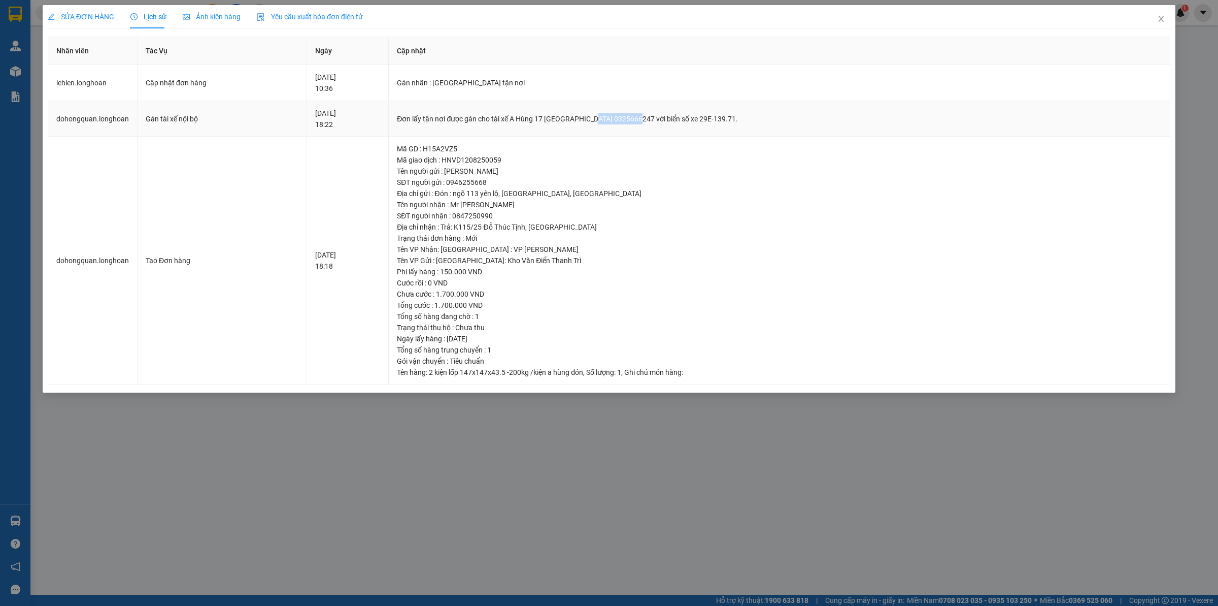
drag, startPoint x: 628, startPoint y: 117, endPoint x: 671, endPoint y: 125, distance: 44.4
click at [671, 125] on td "Đơn lấy tận nơi được gán cho tài xế A Hùng 17 [GEOGRAPHIC_DATA] 0325666247 với …" at bounding box center [780, 119] width 782 height 36
copy div "0325666247"
click at [974, 15] on icon "close" at bounding box center [1162, 19] width 8 height 8
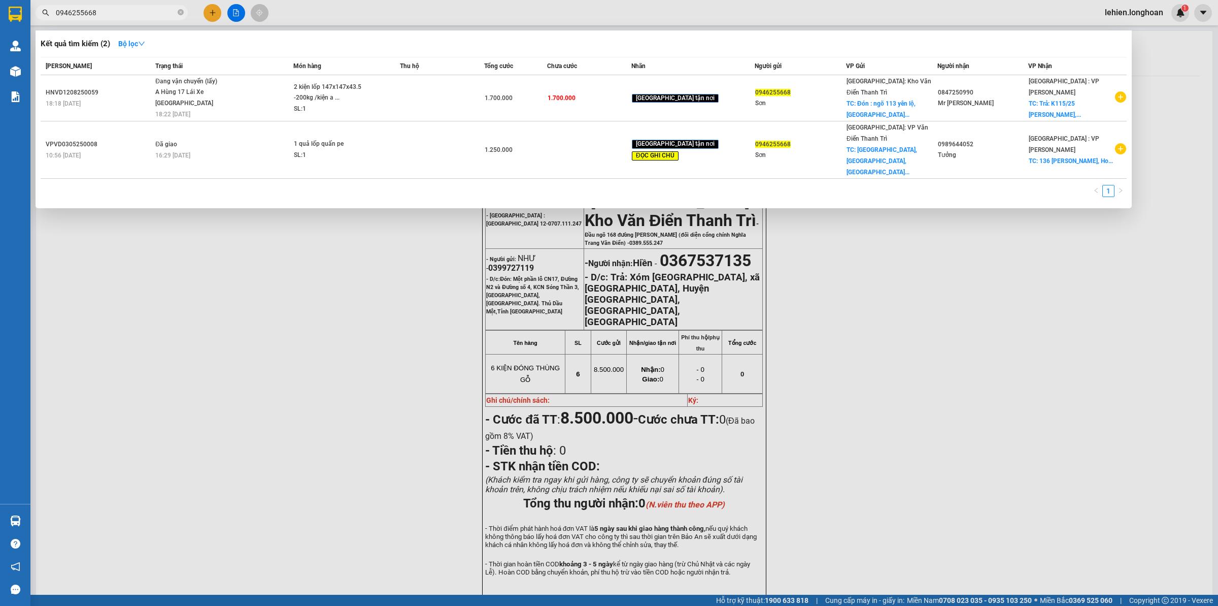
click at [184, 14] on span "0946255668" at bounding box center [112, 12] width 152 height 15
click at [182, 13] on icon "close-circle" at bounding box center [181, 12] width 6 height 6
paste input "0905129569"
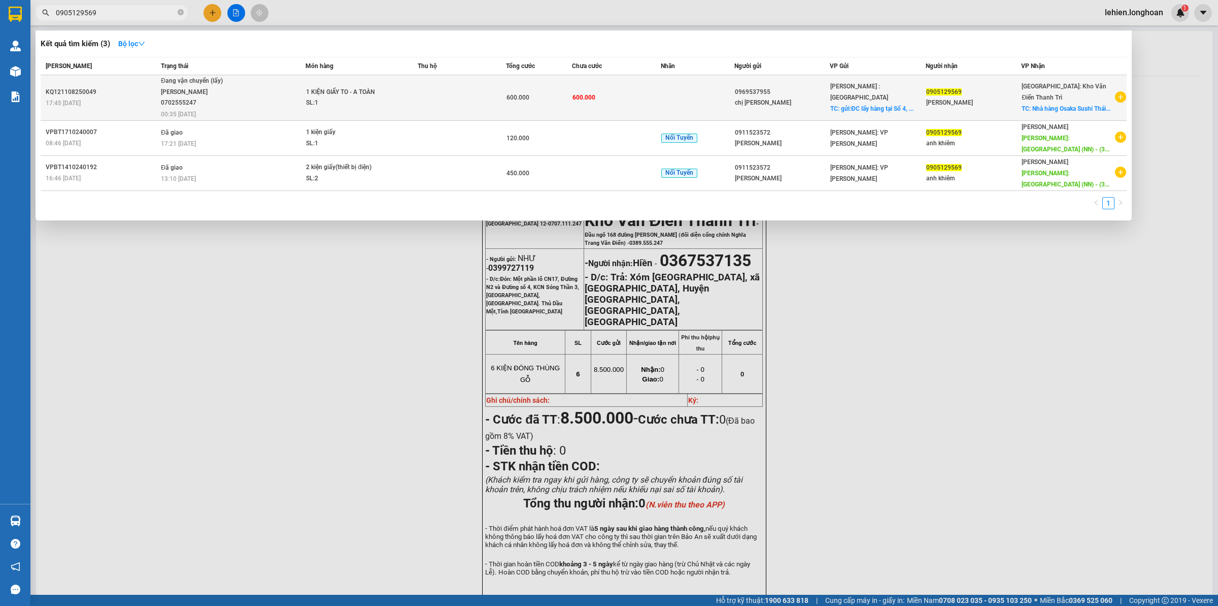
type input "0905129569"
click at [246, 96] on span "Đang vận chuyển (lấy) [PERSON_NAME] 0702555247 00:35 [DATE]" at bounding box center [233, 97] width 144 height 42
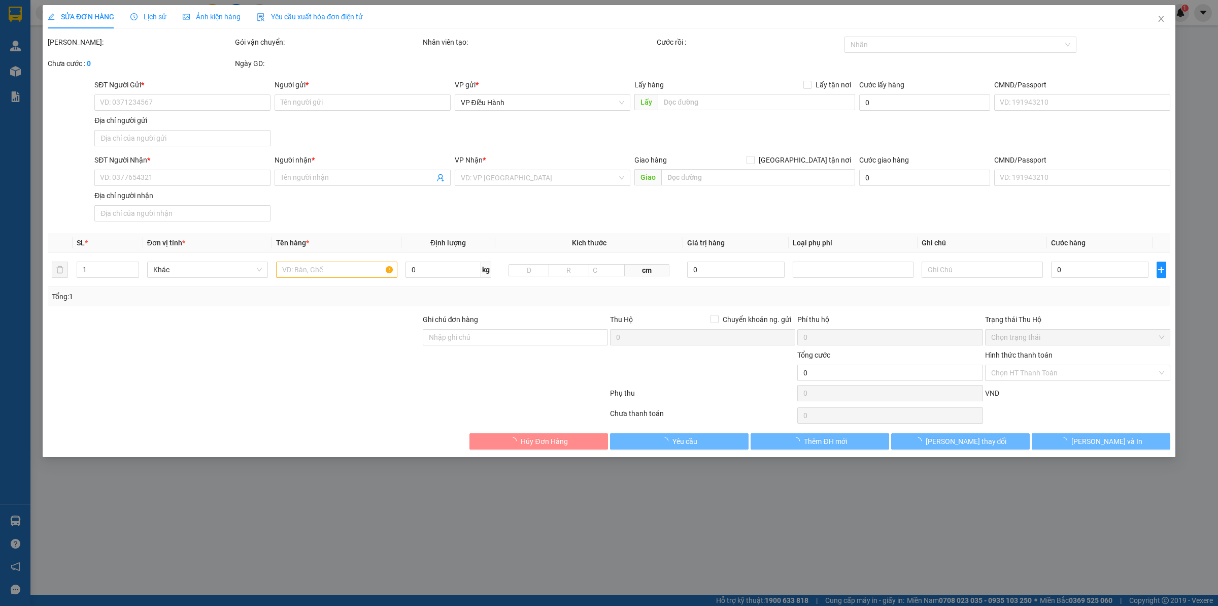
type input "0969537955"
type input "chị [PERSON_NAME]"
checkbox input "true"
type input "gửi:ĐC lấy hàng tại [STREET_ADDRESS] Nai"
type input "0905129569"
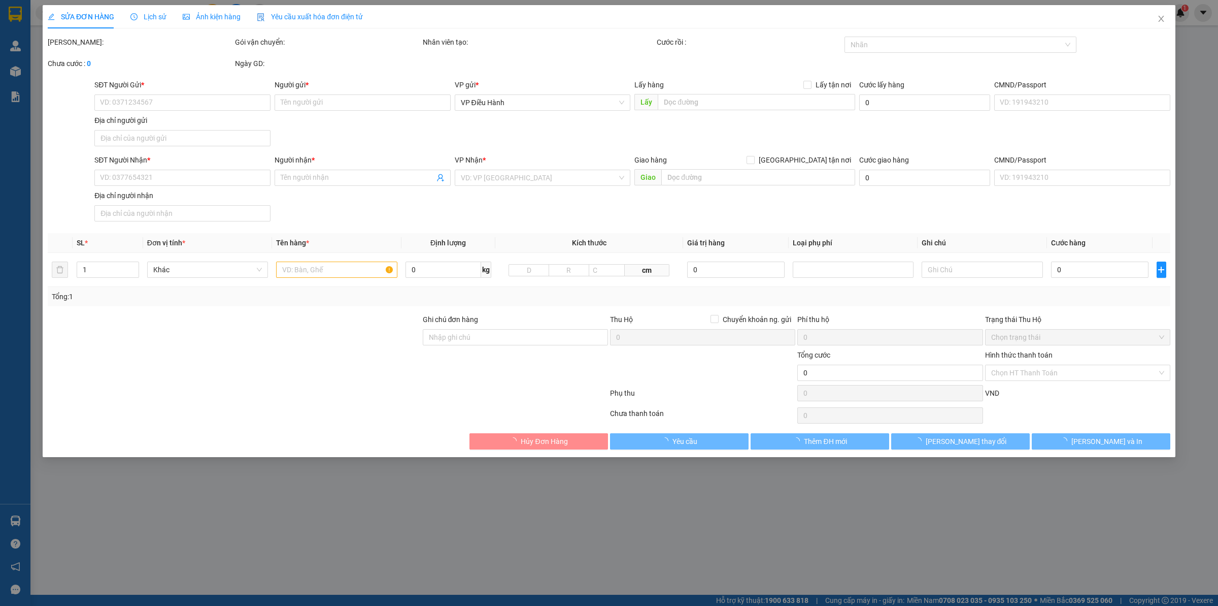
type input "[PERSON_NAME]"
checkbox input "true"
type input "Nhà hàng Osaka Sushi Thái Nguyên Tổ 8, Phường [PERSON_NAME].[GEOGRAPHIC_DATA]"
type input "600.000"
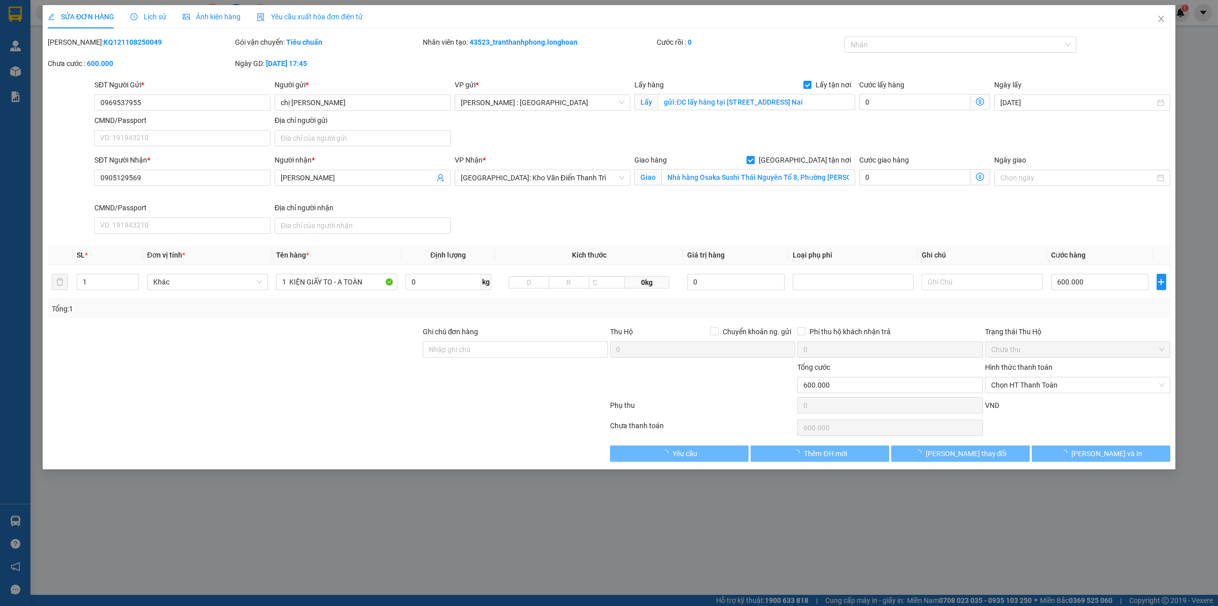
click at [148, 18] on span "Lịch sử" at bounding box center [148, 17] width 36 height 8
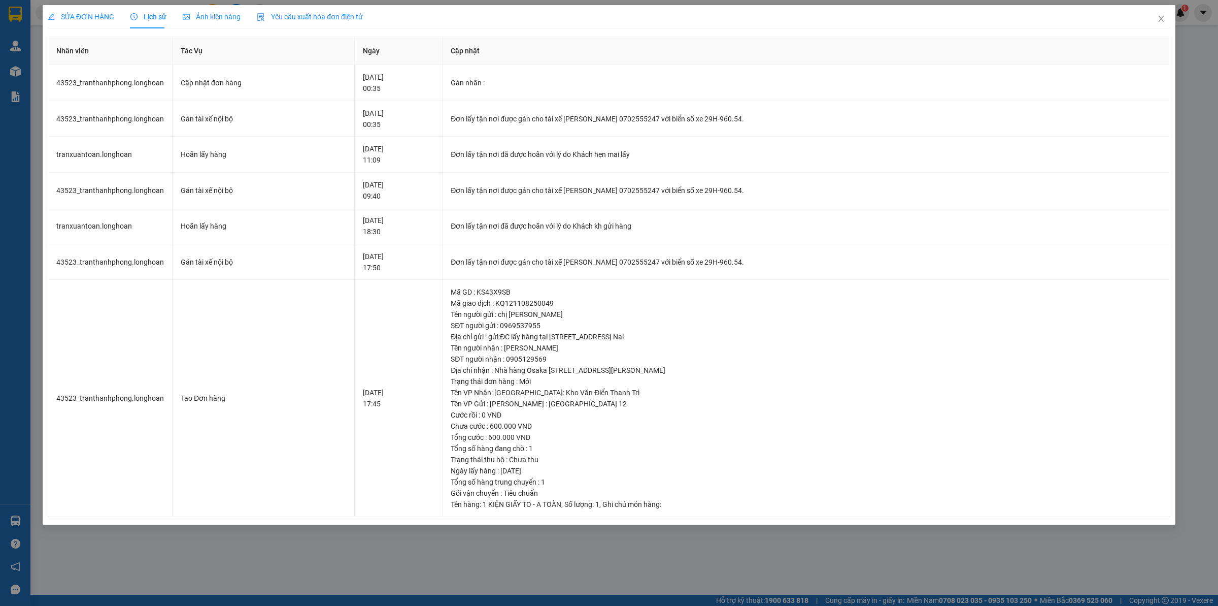
click at [148, 18] on span "Lịch sử" at bounding box center [148, 17] width 36 height 8
click at [974, 8] on span "Close" at bounding box center [1161, 19] width 28 height 28
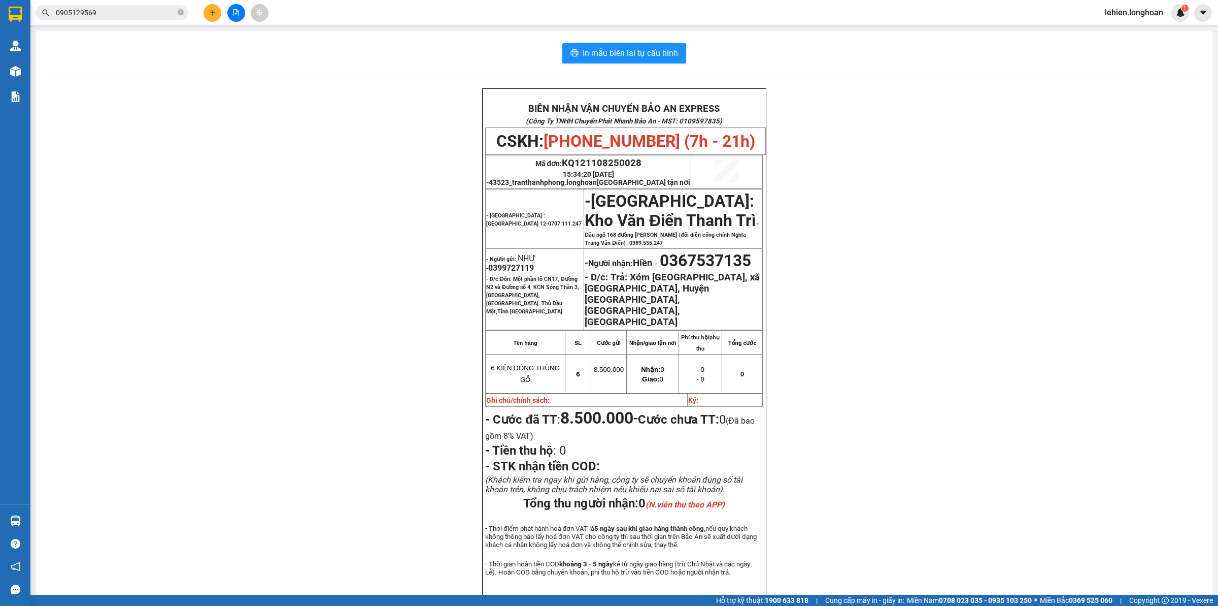
click at [174, 8] on input "0905129569" at bounding box center [116, 12] width 120 height 11
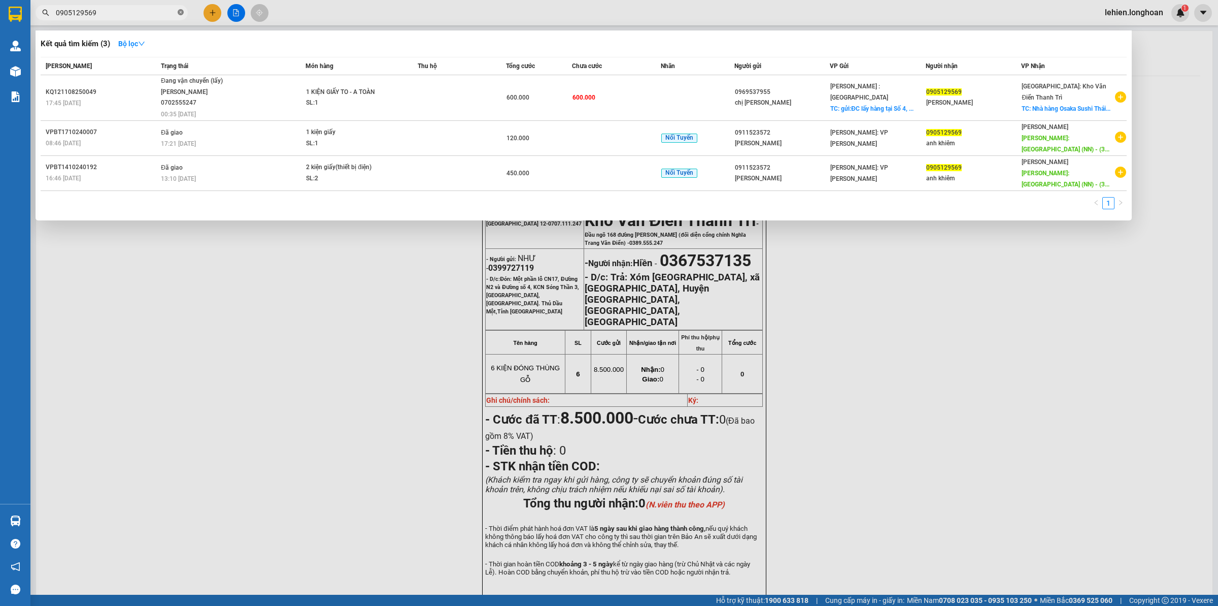
click at [178, 9] on icon "close-circle" at bounding box center [181, 12] width 6 height 6
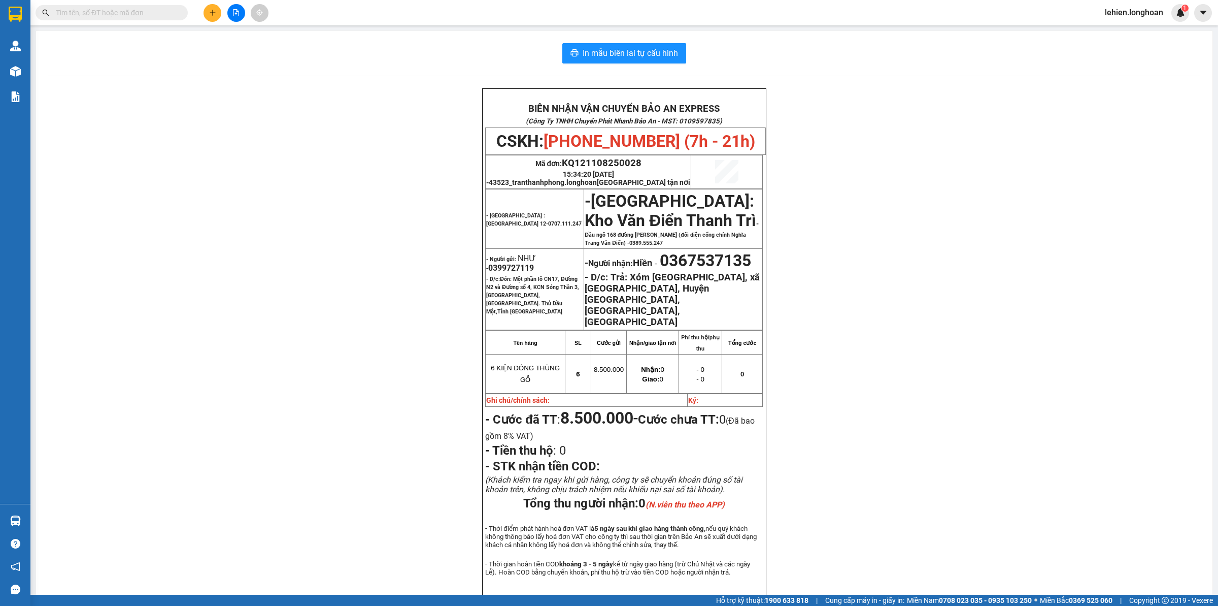
paste input "0379895859"
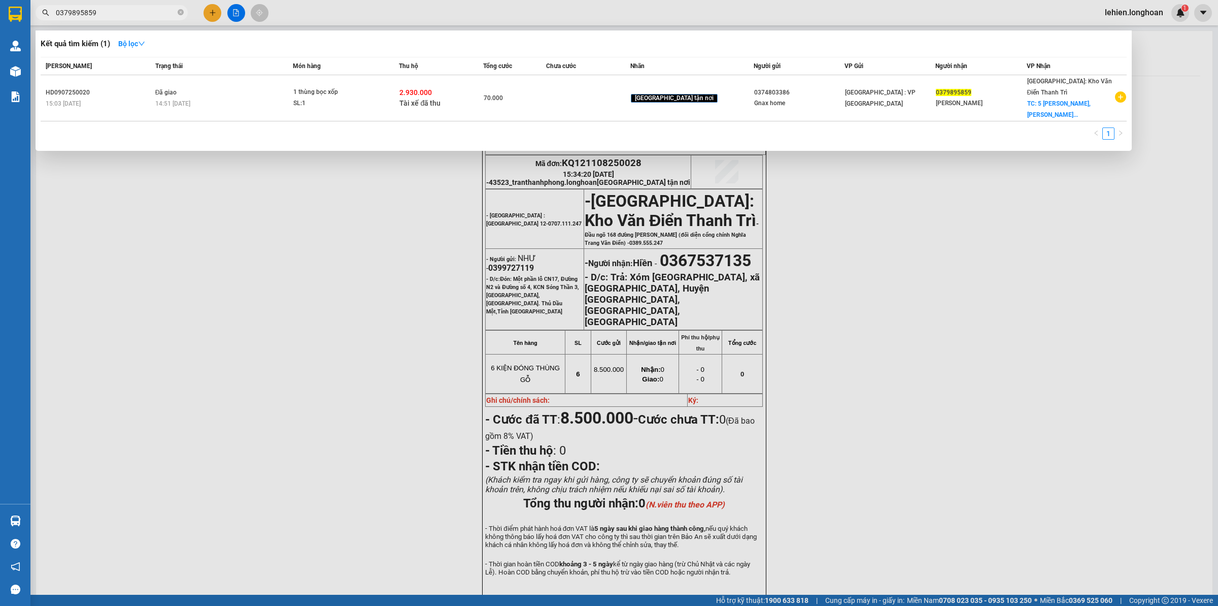
type input "0379895859"
click at [181, 11] on icon "close-circle" at bounding box center [181, 12] width 6 height 6
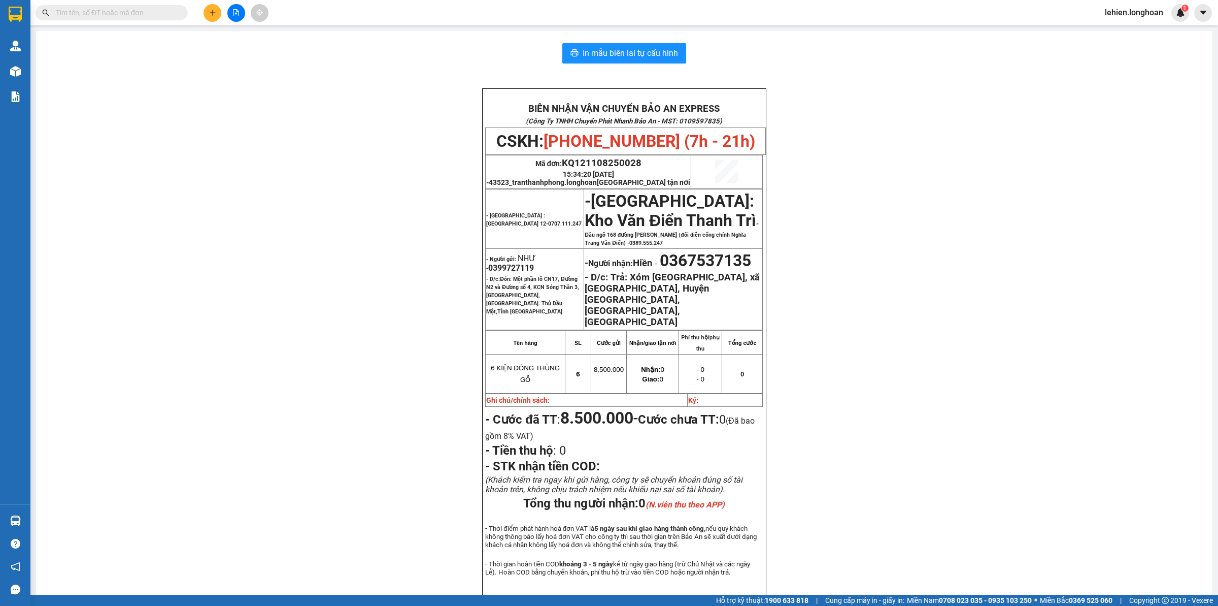
paste input "0941411990"
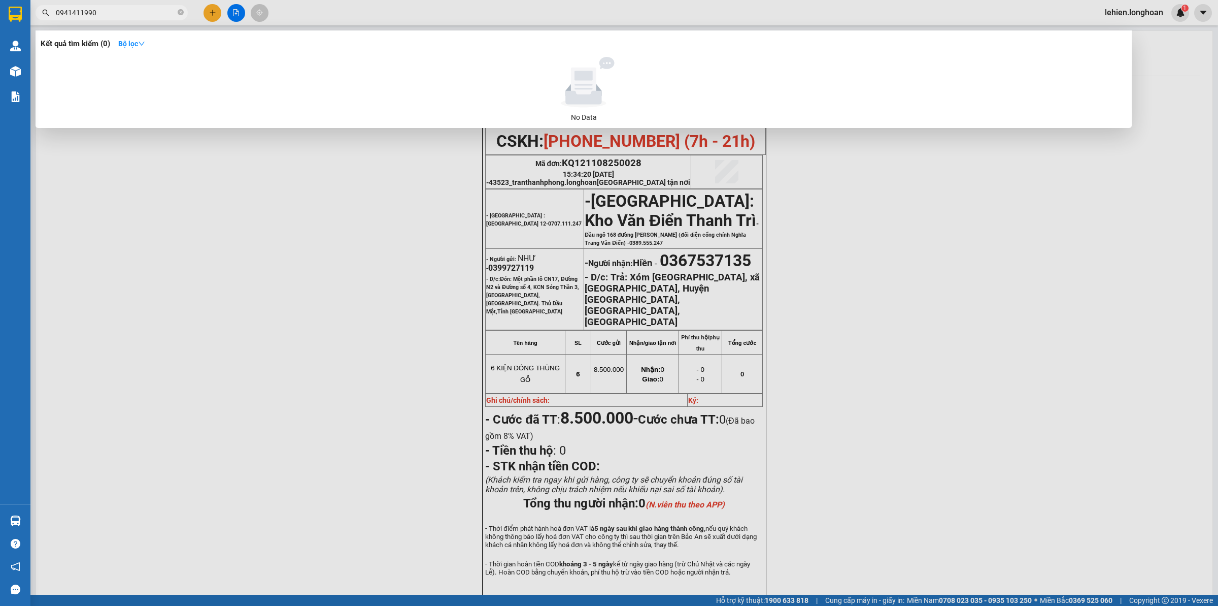
type input "0941411990"
click at [183, 13] on icon "close-circle" at bounding box center [181, 12] width 6 height 6
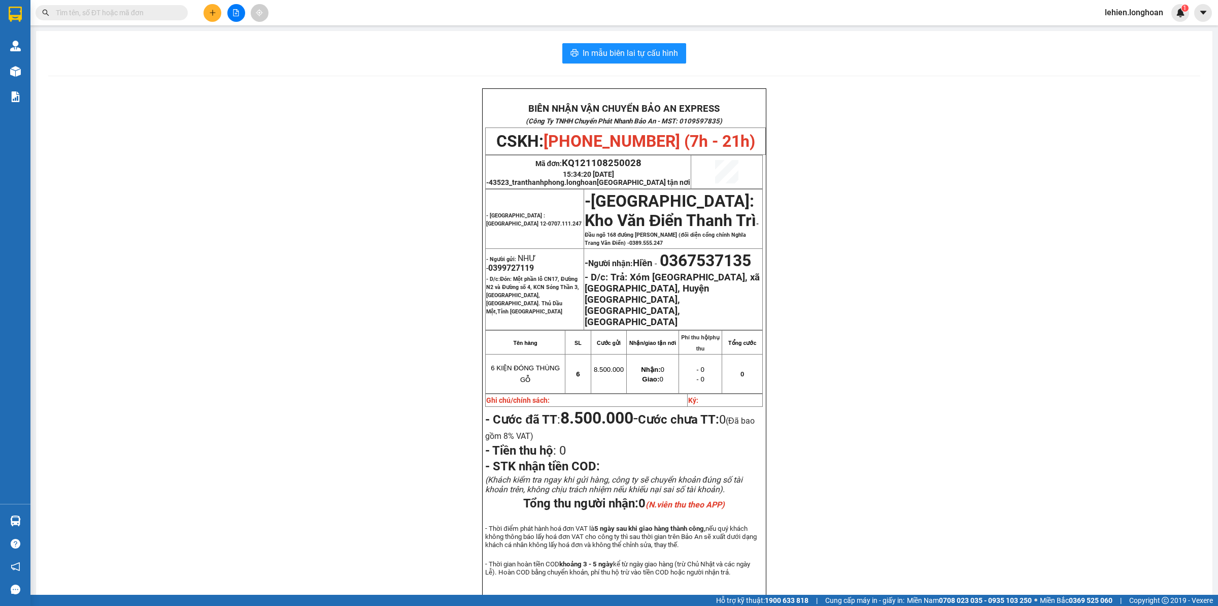
paste input "0867964725"
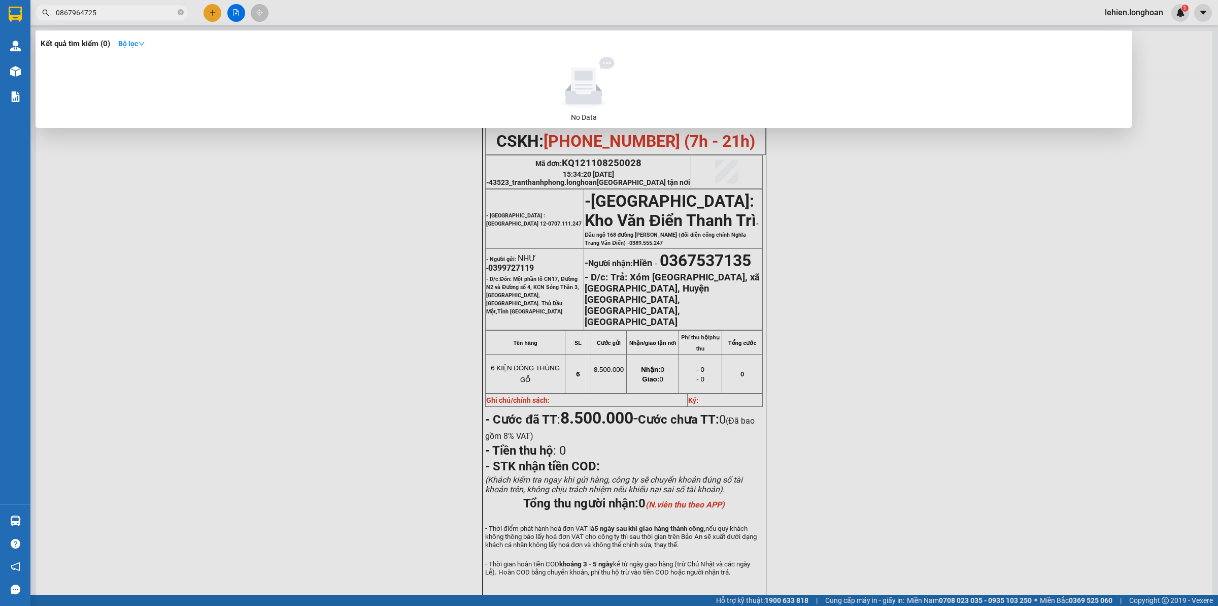
type input "0867964725"
click at [181, 11] on icon "close-circle" at bounding box center [181, 12] width 6 height 6
paste input "0902378838"
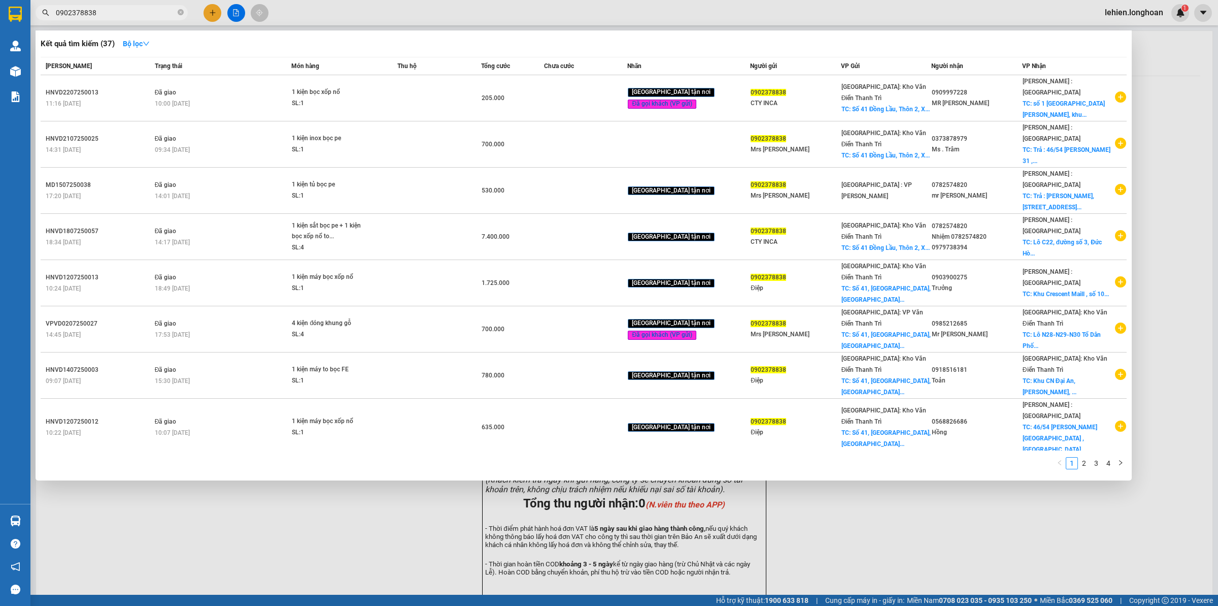
type input "0902378838"
click at [181, 14] on icon "close-circle" at bounding box center [181, 12] width 6 height 6
paste input "0905836044"
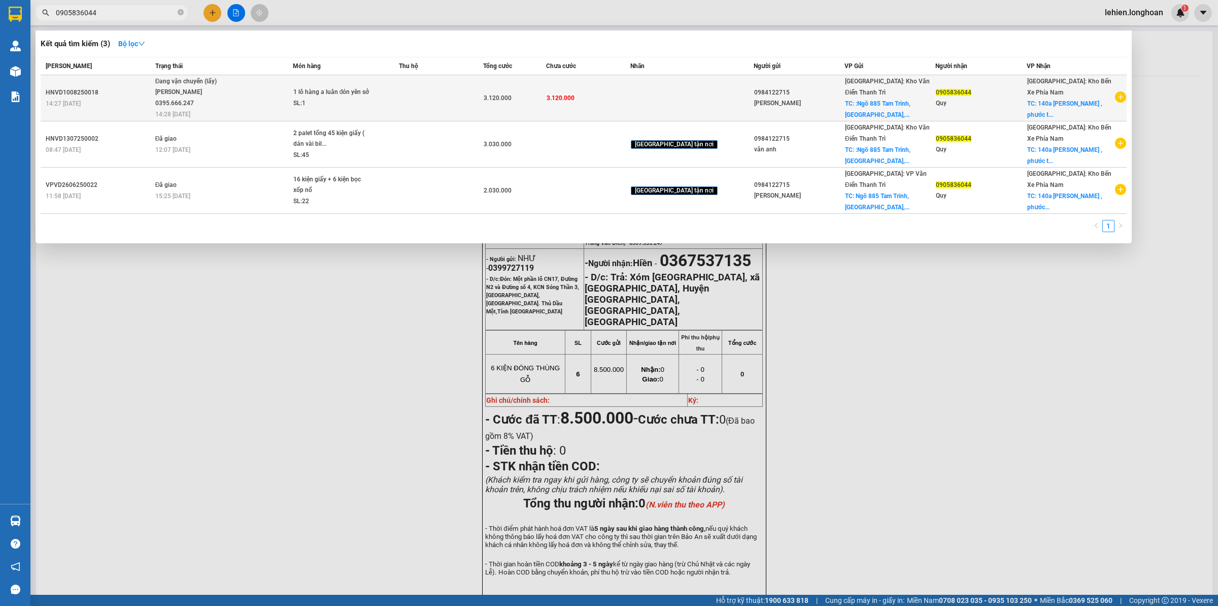
type input "0905836044"
click at [292, 105] on span "Đang vận chuyển (lấy) [PERSON_NAME] 0395.666.247 14:28 [DATE]" at bounding box center [223, 97] width 137 height 42
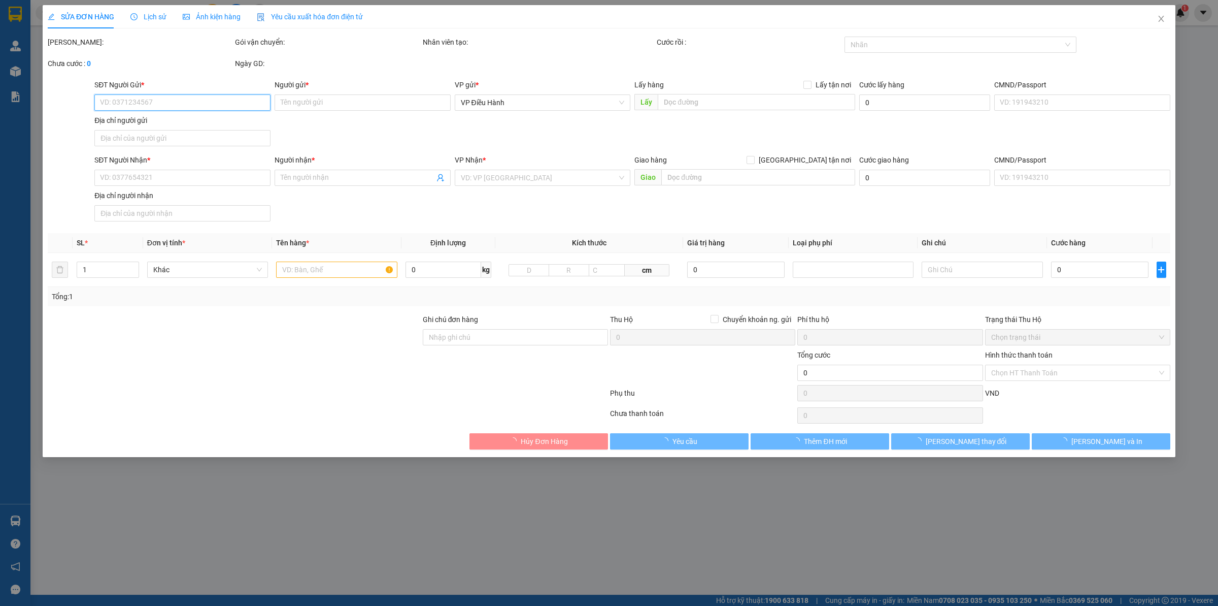
type input "0984122715"
type input "[PERSON_NAME]"
checkbox input "true"
type input ":Ngõ 885 Tam Trinh,[GEOGRAPHIC_DATA], Hoàng Mai, Hà Nôi"
type input "0905836044"
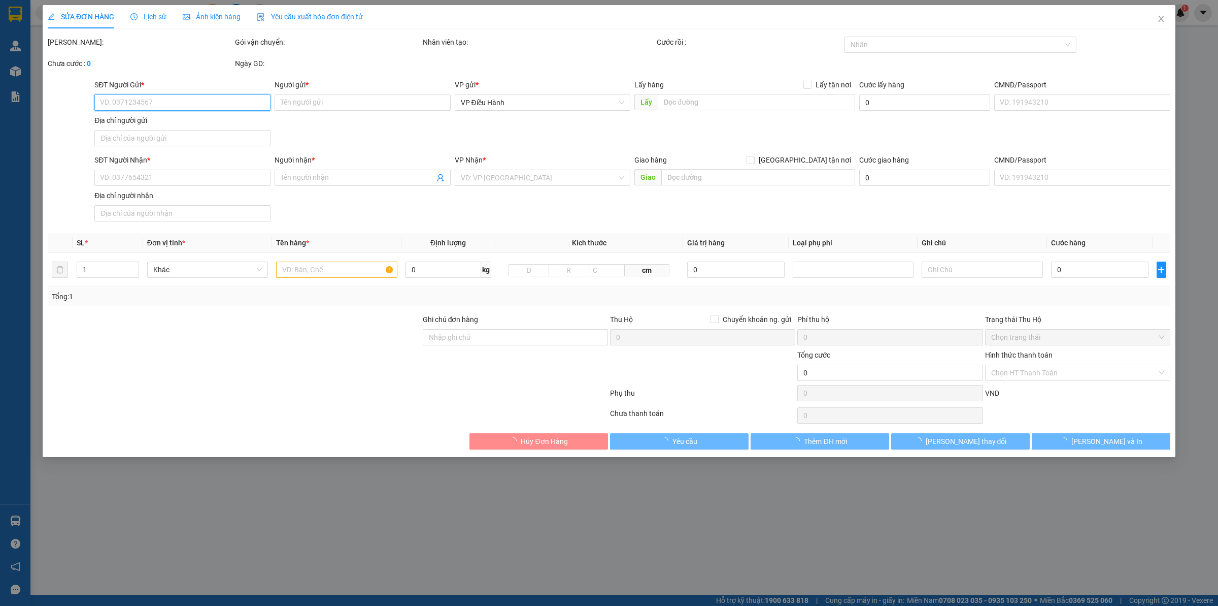
type input "Quy"
checkbox input "true"
type input "140a [PERSON_NAME] , [GEOGRAPHIC_DATA] , [GEOGRAPHIC_DATA]"
type input "3.120.000"
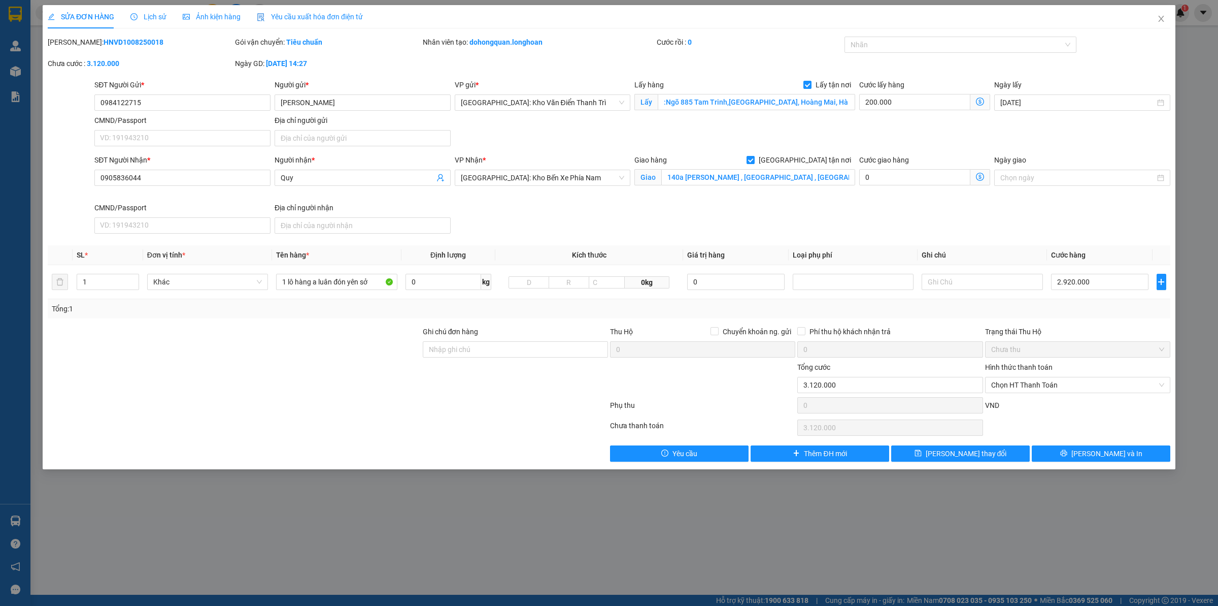
click at [150, 9] on div "Lịch sử" at bounding box center [148, 16] width 36 height 23
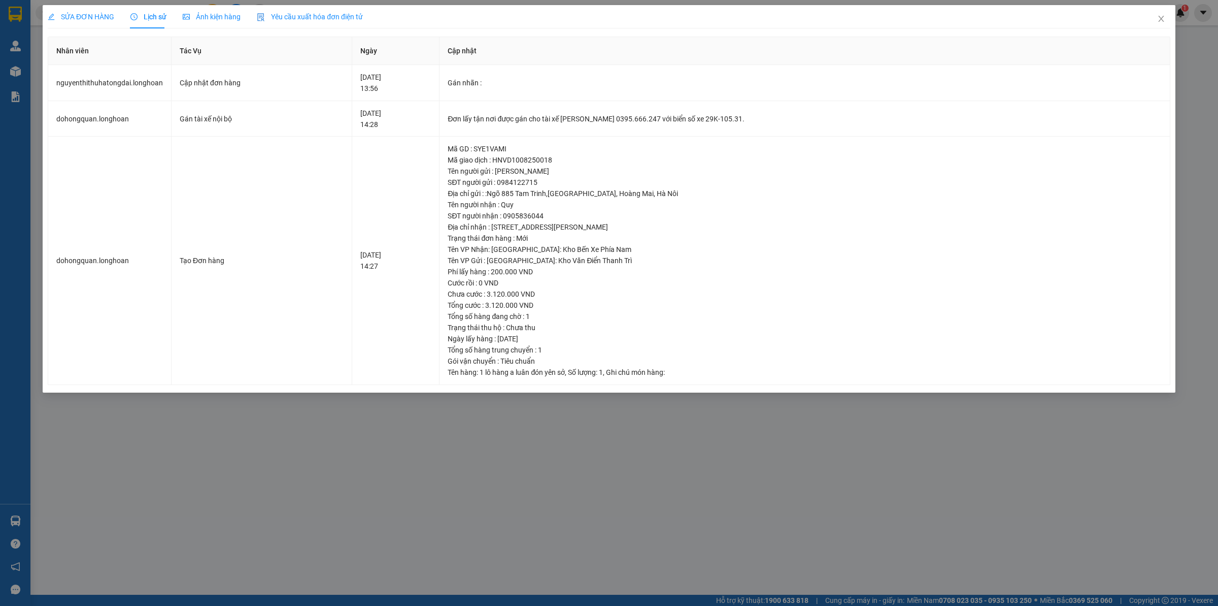
click at [92, 18] on span "SỬA ĐƠN HÀNG" at bounding box center [81, 17] width 67 height 8
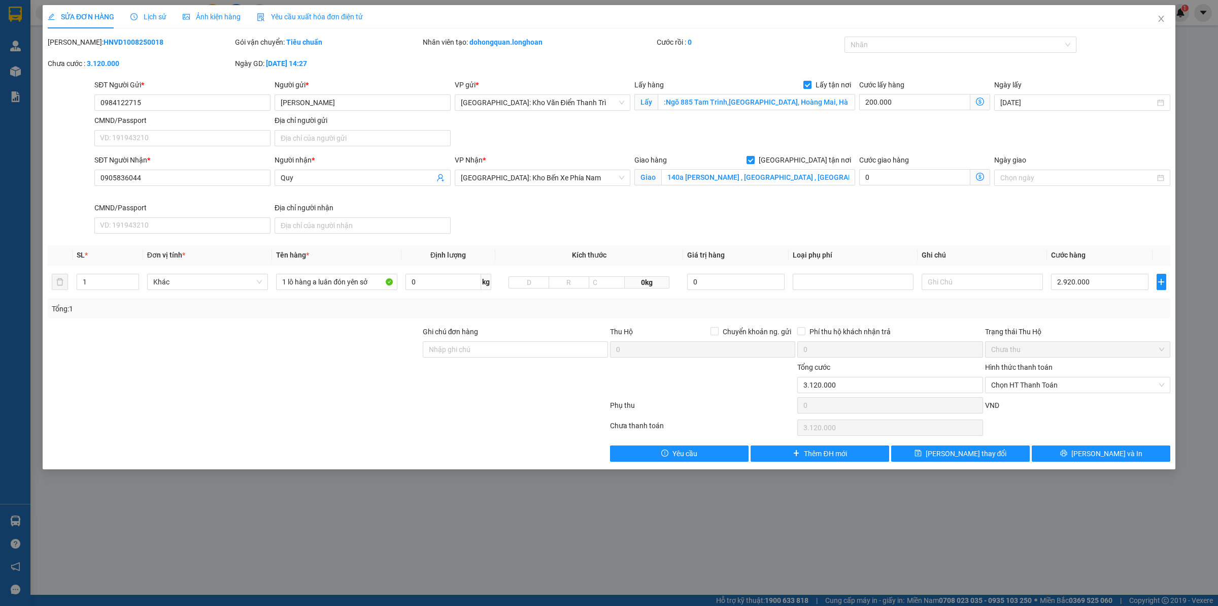
click at [148, 13] on span "Lịch sử" at bounding box center [148, 17] width 36 height 8
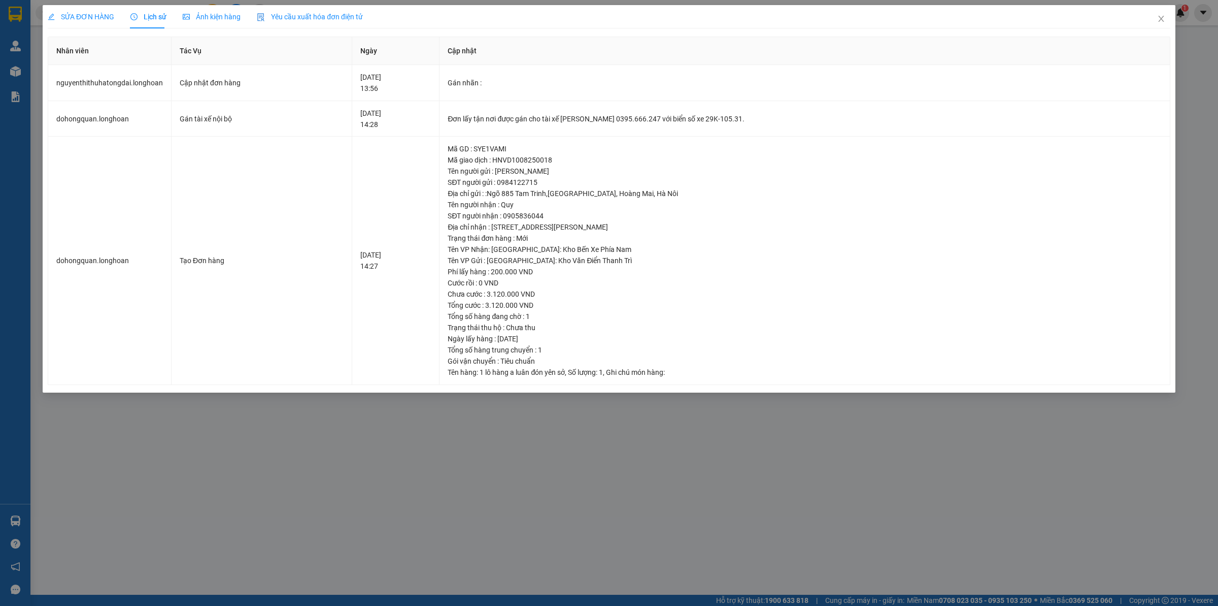
click at [88, 4] on div "SỬA ĐƠN HÀNG Lịch sử Ảnh kiện hàng Yêu cầu xuất hóa đơn điện tử Total Paid Fee …" at bounding box center [609, 303] width 1218 height 606
click at [94, 13] on span "SỬA ĐƠN HÀNG" at bounding box center [81, 17] width 67 height 8
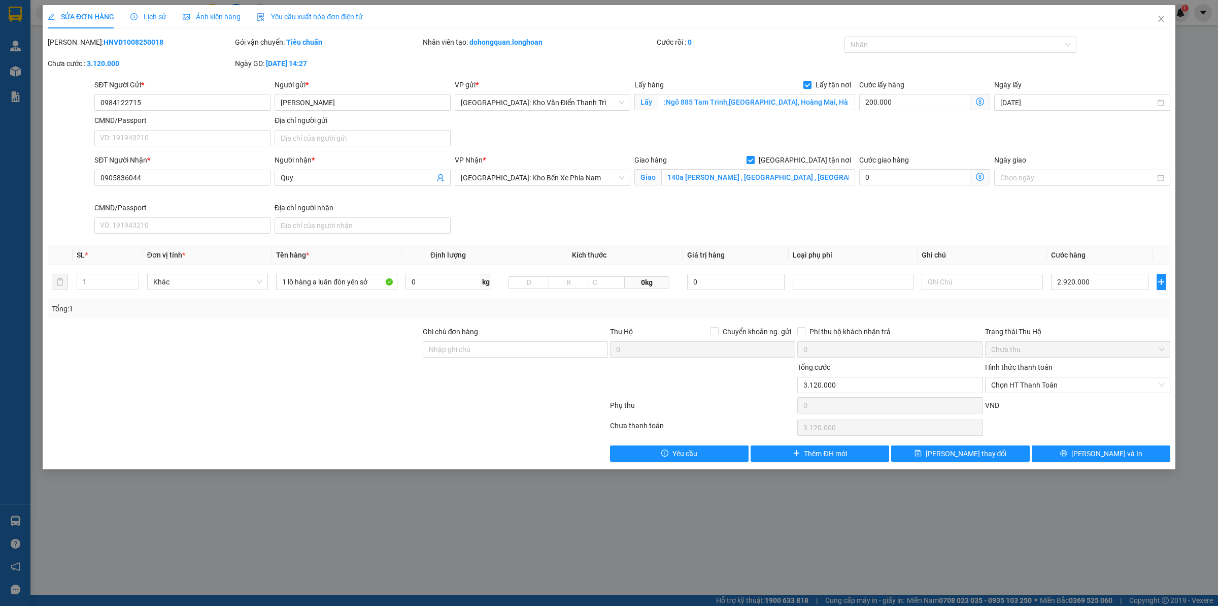
click at [155, 22] on div "Lịch sử" at bounding box center [148, 16] width 36 height 11
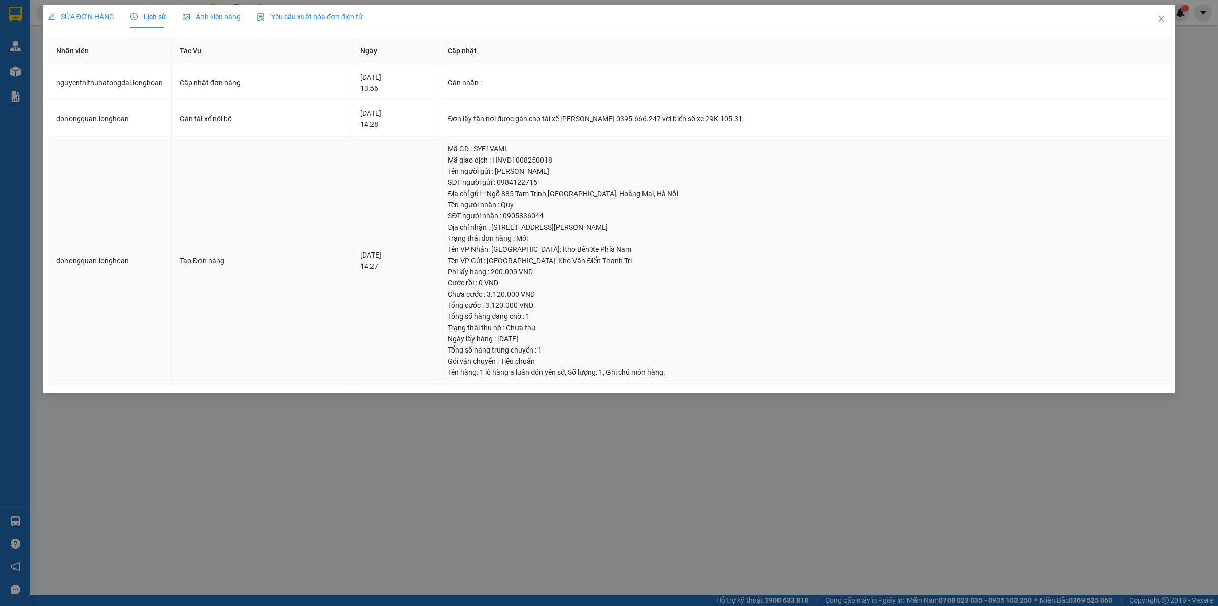
click at [795, 203] on div "Tên người nhận : Quy" at bounding box center [805, 204] width 714 height 11
click at [94, 11] on div "SỬA ĐƠN HÀNG" at bounding box center [81, 16] width 67 height 11
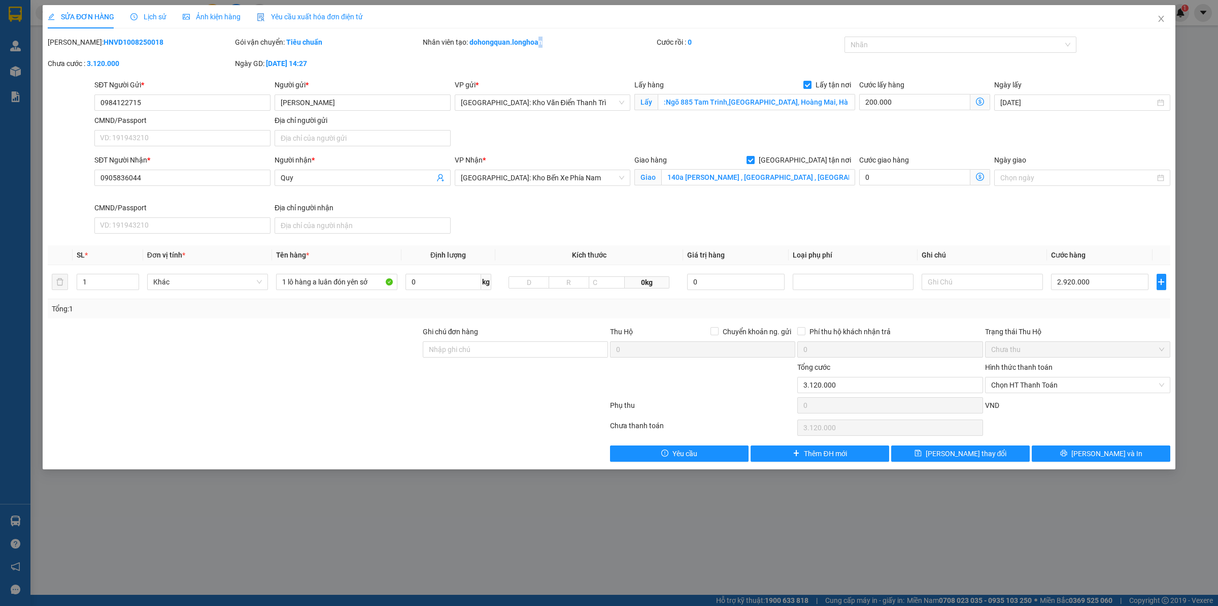
click at [547, 59] on div "[PERSON_NAME]: HNVD1008250018 Gói vận chuyển: Tiêu chuẩn Nhân viên tạo: dohongq…" at bounding box center [609, 58] width 1125 height 43
click at [974, 17] on icon "close" at bounding box center [1162, 19] width 6 height 6
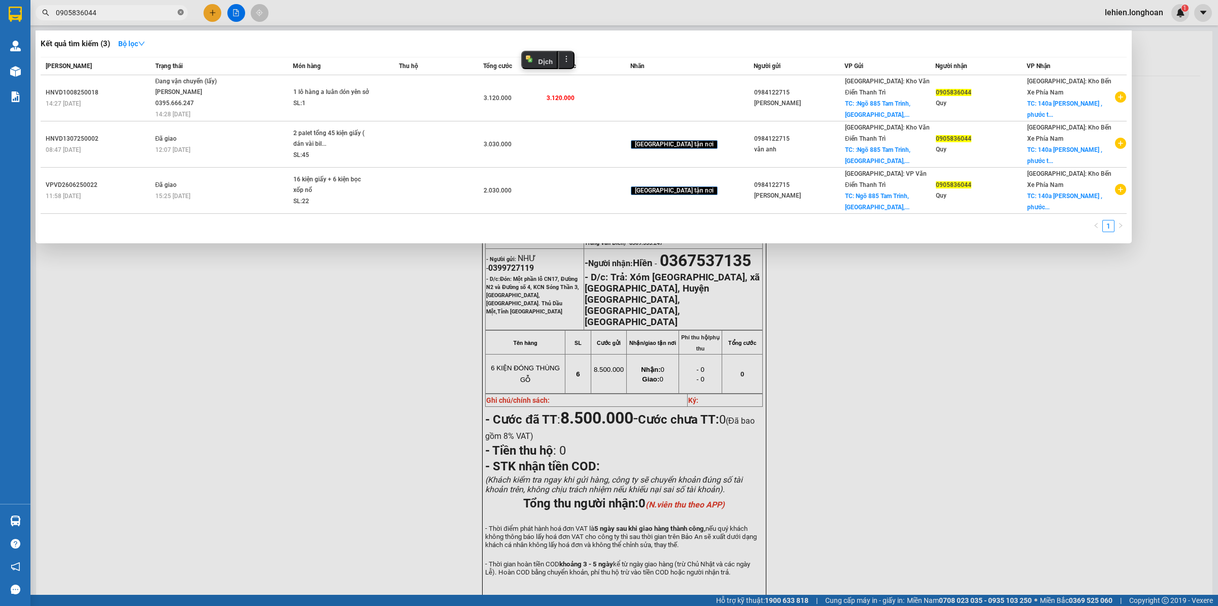
click at [178, 13] on icon "close-circle" at bounding box center [181, 12] width 6 height 6
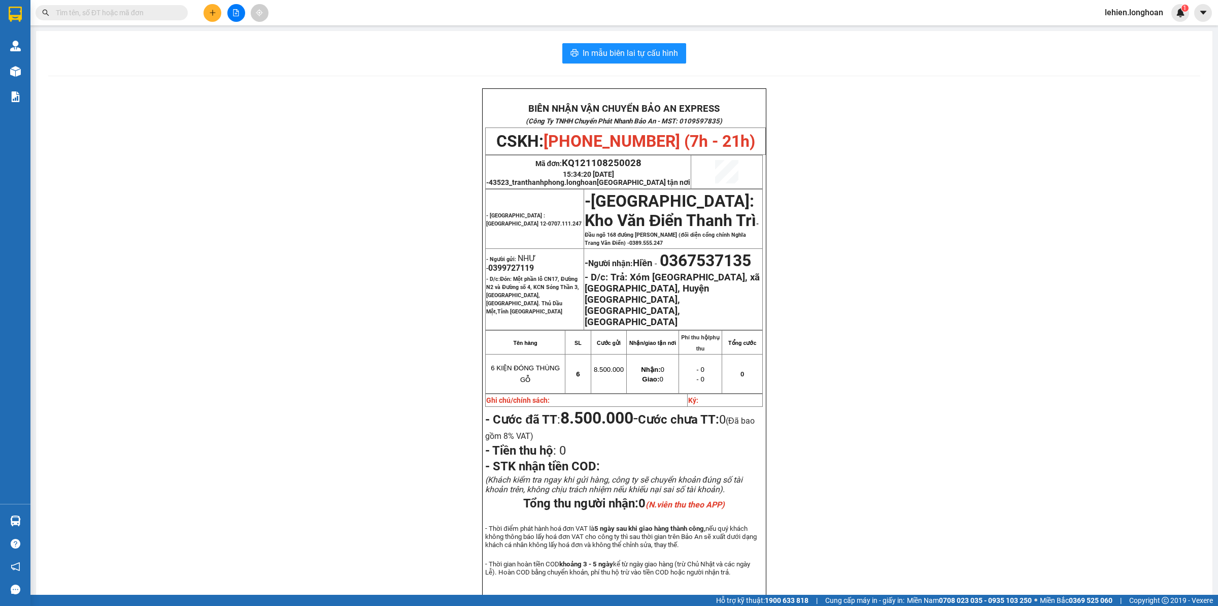
paste input "032 6433086"
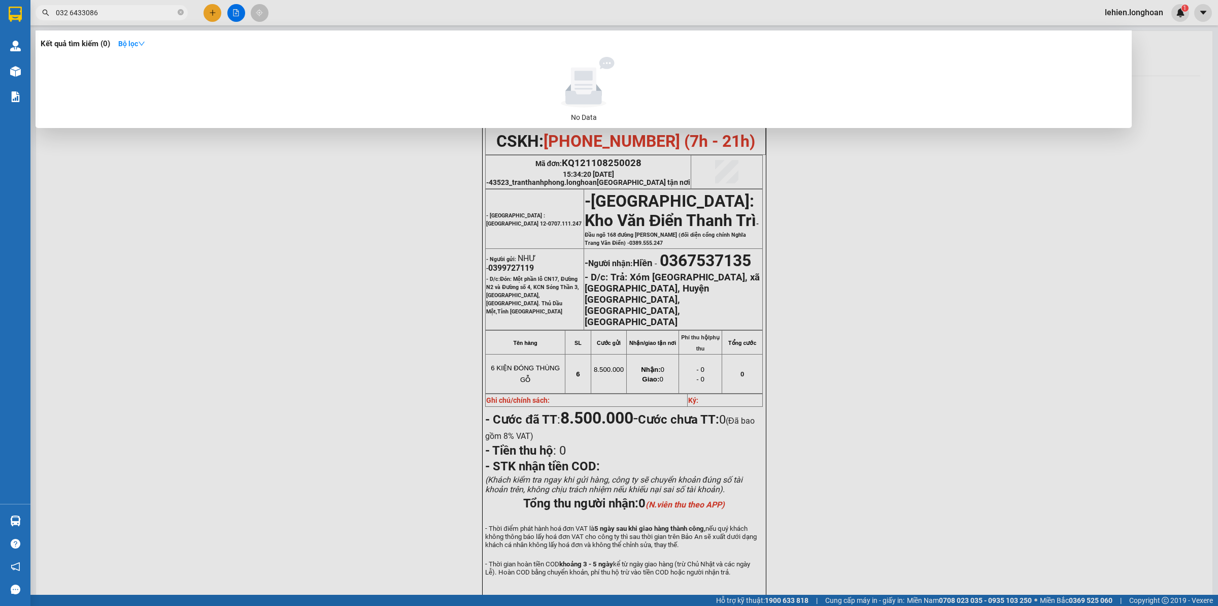
click at [83, 8] on input "032 6433086" at bounding box center [116, 12] width 120 height 11
click at [70, 11] on input "032 6433086" at bounding box center [116, 12] width 120 height 11
type input "0326433086"
click at [182, 11] on icon "close-circle" at bounding box center [181, 12] width 6 height 6
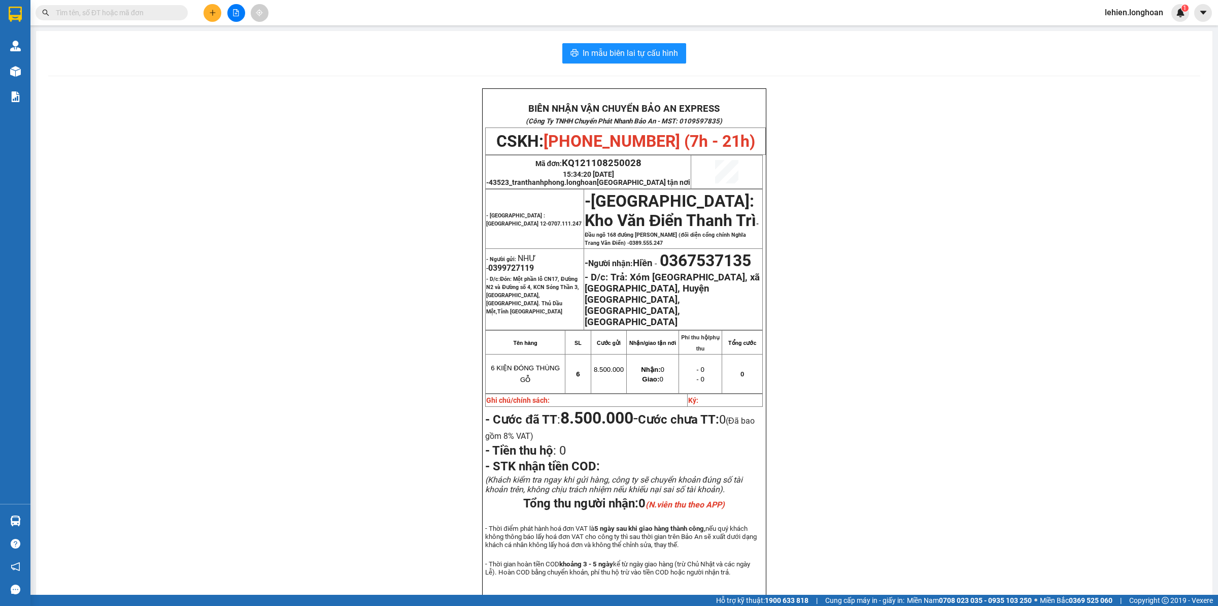
paste input "0905836044"
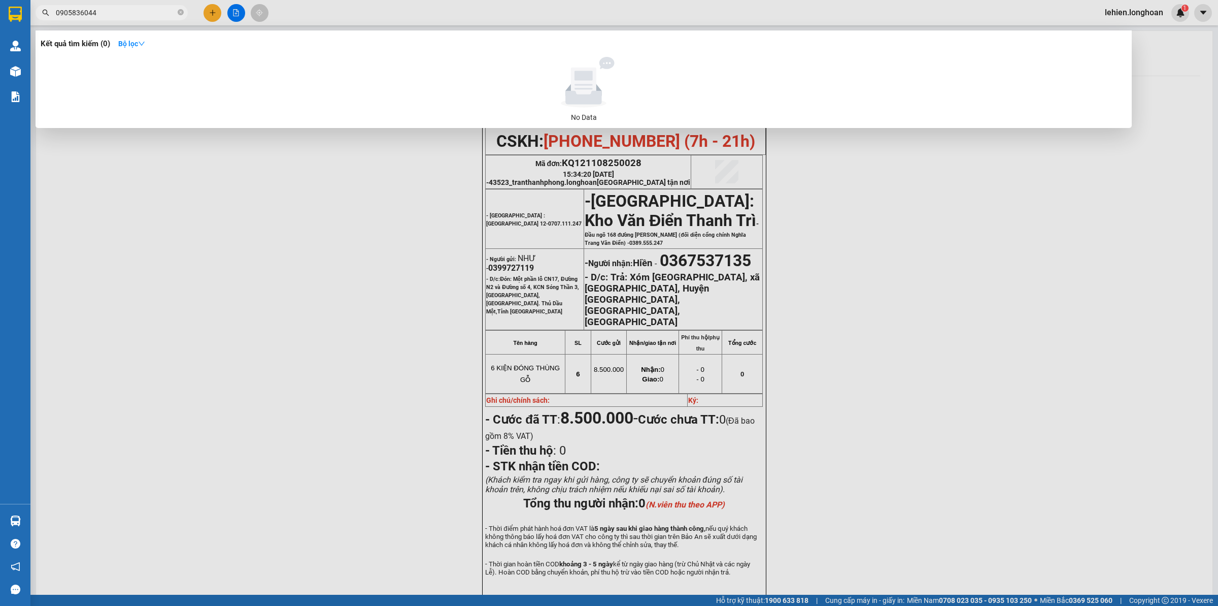
type input "0905836044"
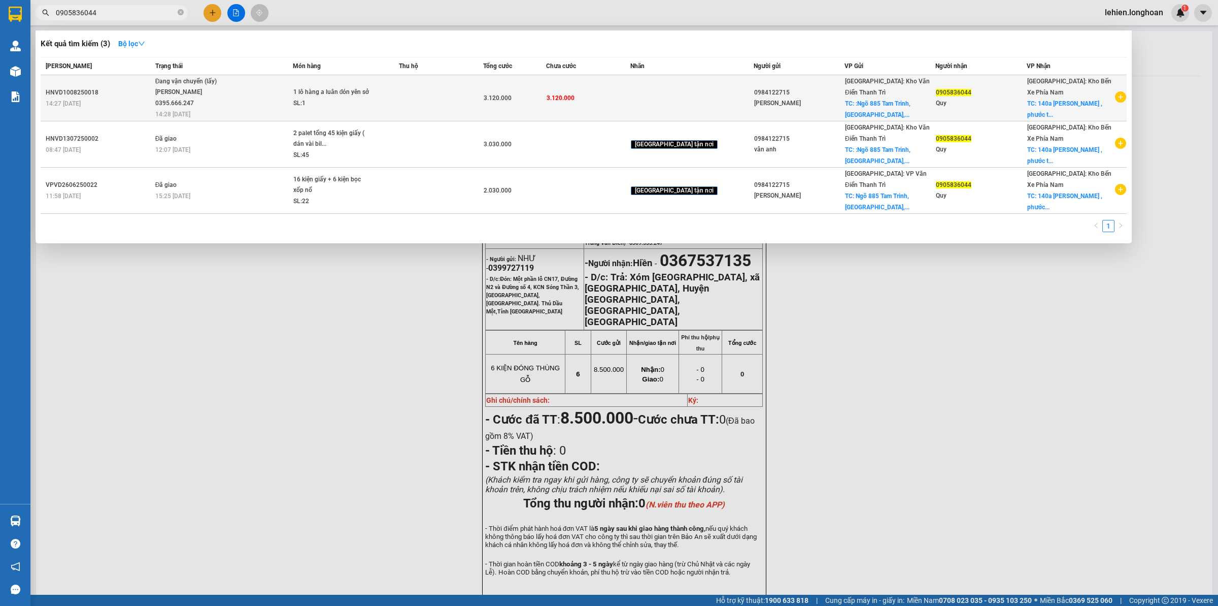
click at [256, 85] on span "Đang vận chuyển (lấy) [PERSON_NAME] 0395.666.247 14:28 [DATE]" at bounding box center [223, 97] width 137 height 42
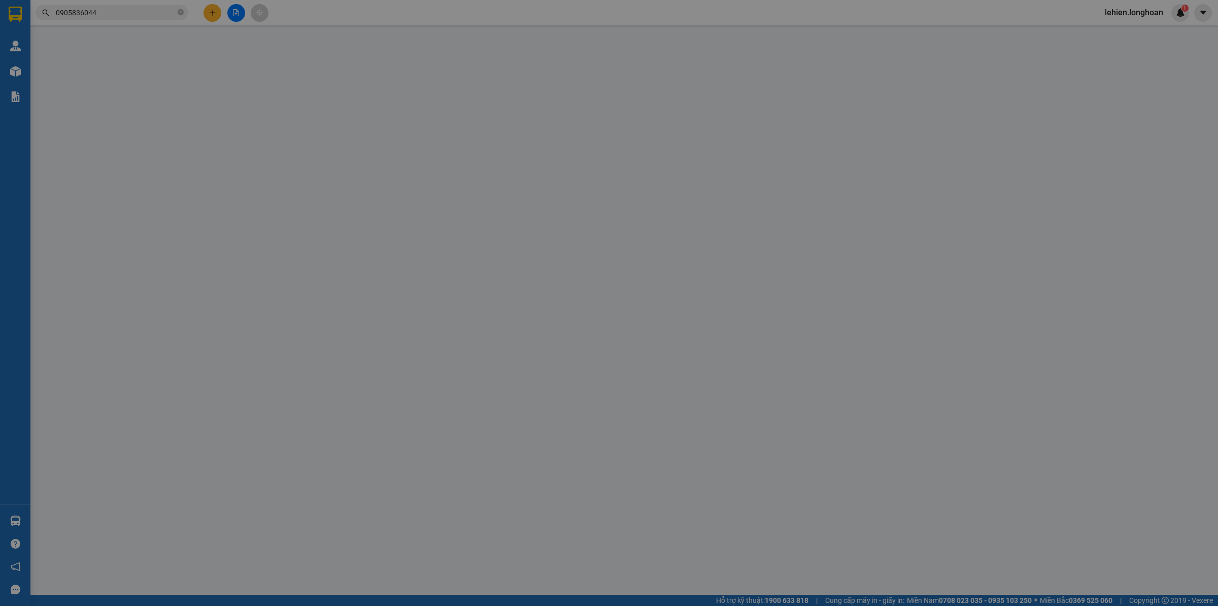
type input "0984122715"
type input "[PERSON_NAME]"
checkbox input "true"
type input ":Ngõ 885 Tam Trinh,[GEOGRAPHIC_DATA], Hoàng Mai, Hà Nôi"
type input "0905836044"
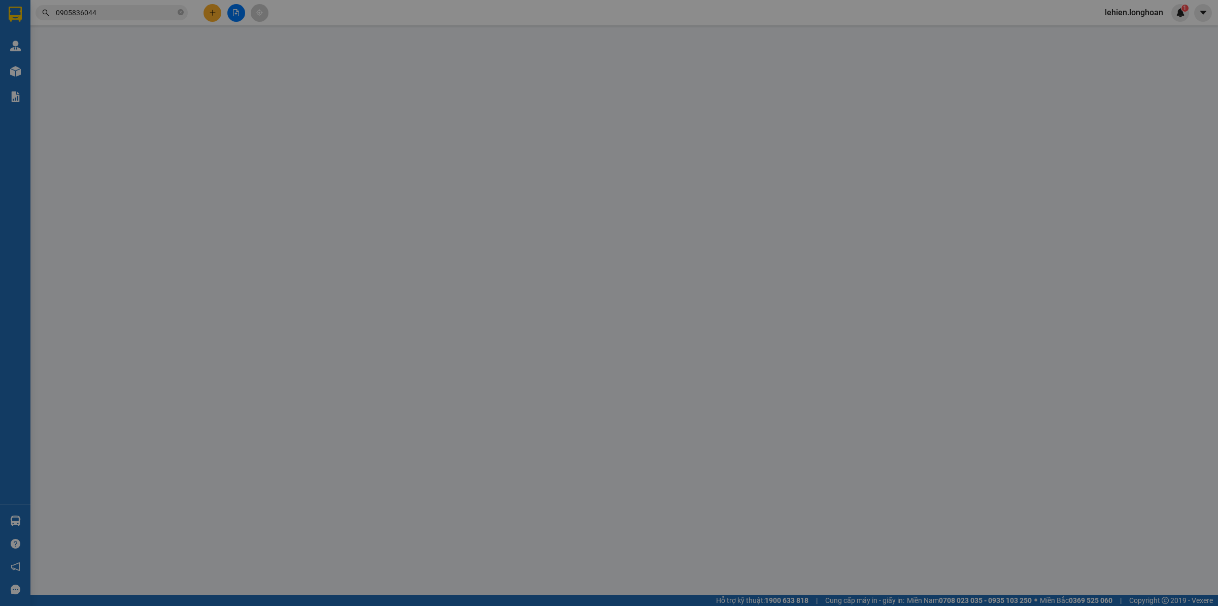
type input "Quy"
checkbox input "true"
type input "140a [PERSON_NAME] , [GEOGRAPHIC_DATA] , [GEOGRAPHIC_DATA]"
type input "3.120.000"
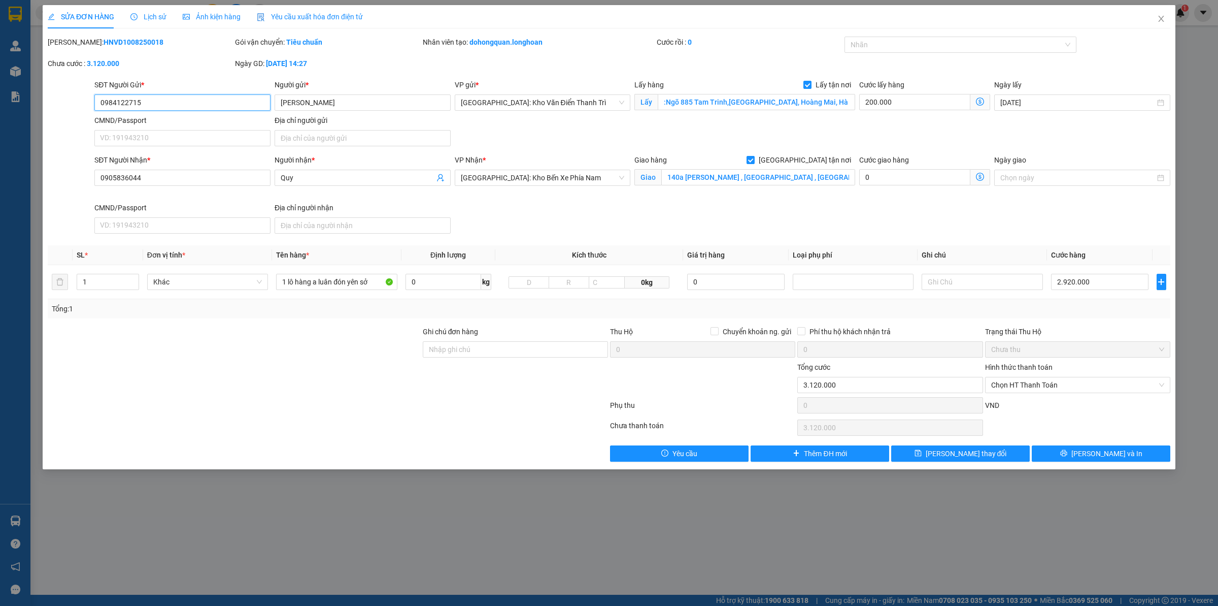
drag, startPoint x: 189, startPoint y: 102, endPoint x: 83, endPoint y: 105, distance: 106.1
click at [83, 105] on div "SĐT Người Gửi * 0984122715 0984122715 Người gửi * [PERSON_NAME] VP gửi * [GEOGR…" at bounding box center [609, 114] width 1125 height 71
paste input "032 6433086"
click at [116, 106] on input "032 6433086" at bounding box center [182, 102] width 176 height 16
type input "0326433086"
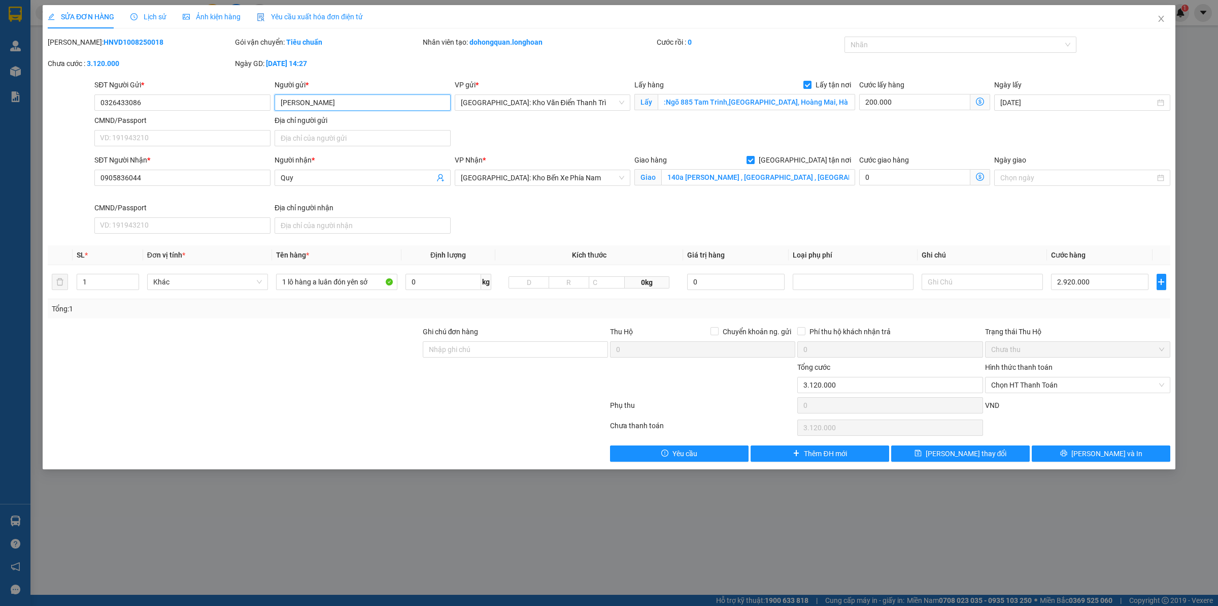
click at [359, 104] on input "[PERSON_NAME]" at bounding box center [363, 102] width 176 height 16
drag, startPoint x: 367, startPoint y: 101, endPoint x: 82, endPoint y: 168, distance: 292.1
click at [31, 116] on div "SỬA ĐƠN HÀNG Lịch sử Ảnh kiện hàng Yêu cầu xuất hóa đơn điện tử Total Paid Fee …" at bounding box center [609, 303] width 1218 height 606
type input "k"
paste input "0357289393"
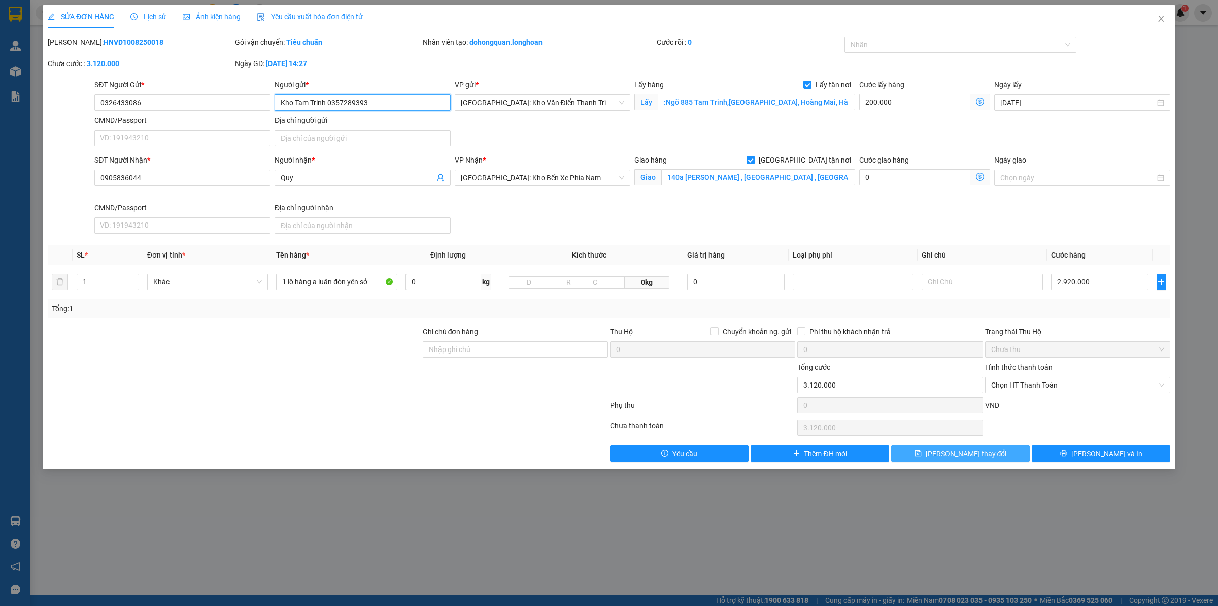
type input "Kho Tam Trinh 0357289393"
click at [974, 459] on span "[PERSON_NAME] thay đổi" at bounding box center [966, 453] width 81 height 11
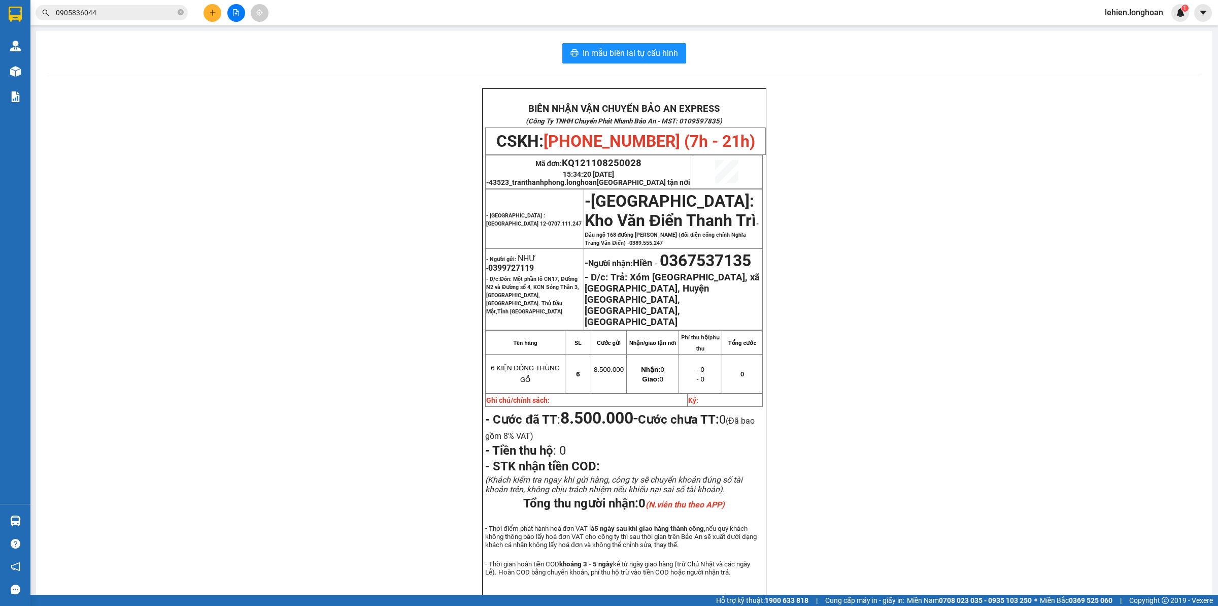
click at [144, 14] on input "0905836044" at bounding box center [116, 12] width 120 height 11
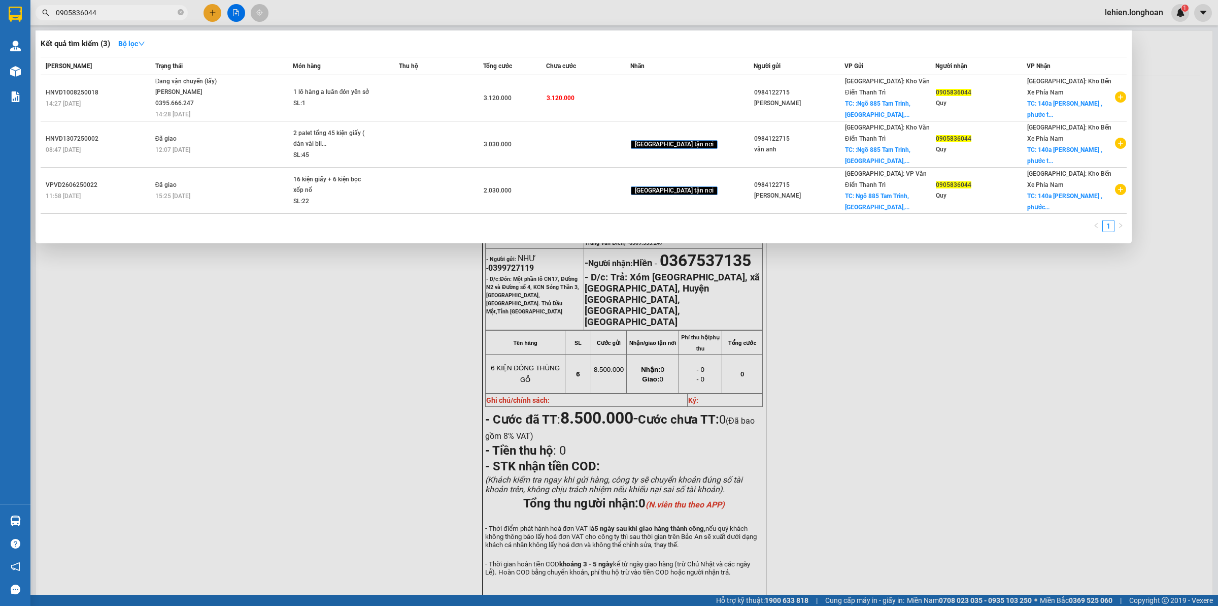
click at [247, 71] on div "Trạng thái" at bounding box center [223, 65] width 137 height 11
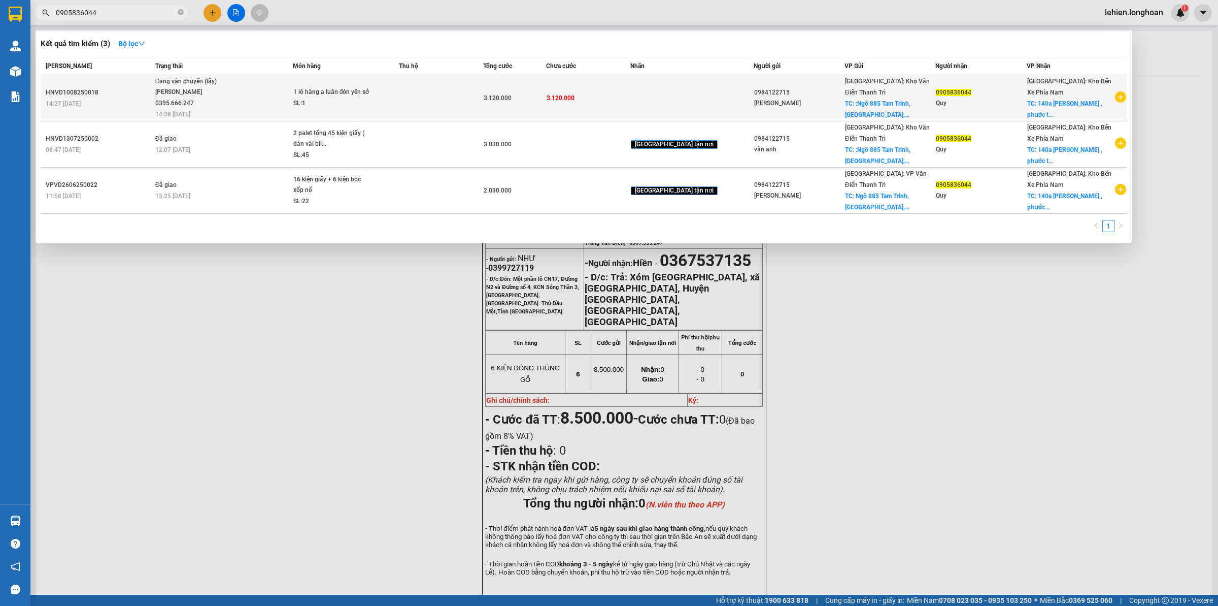
click at [250, 94] on span "Đang vận chuyển (lấy) [PERSON_NAME] 0395.666.247 14:28 [DATE]" at bounding box center [223, 97] width 137 height 42
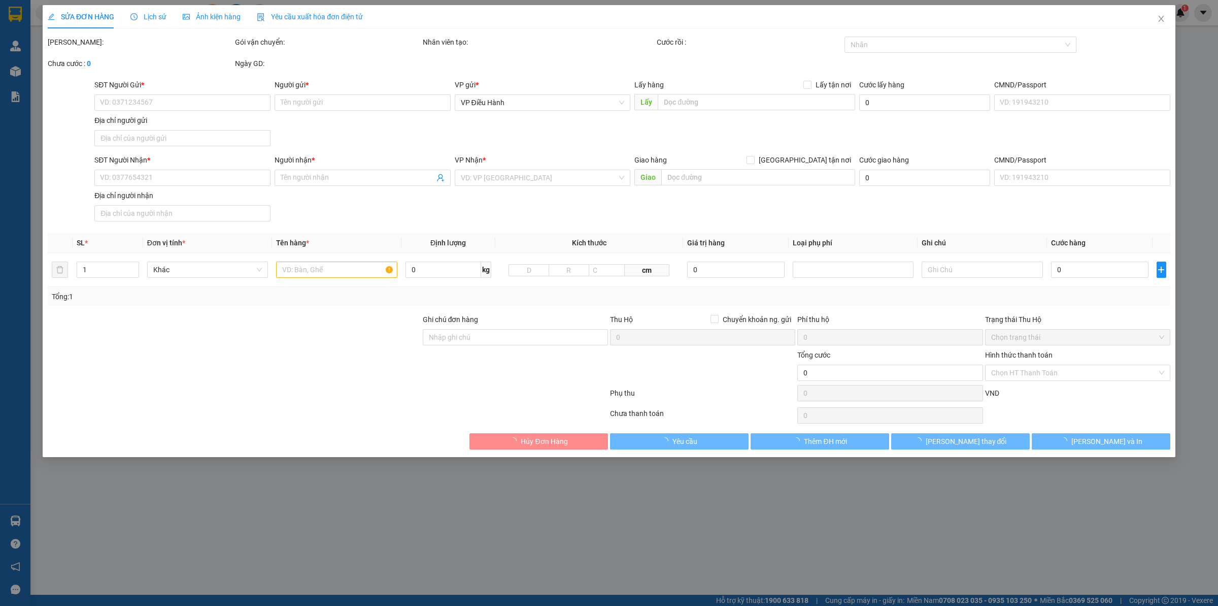
type input "0326433086"
type input "Kho Tam Trinh 0357289393"
checkbox input "true"
type input ":Ngõ 885 Tam Trinh,[GEOGRAPHIC_DATA], Hoàng Mai, Hà Nôi"
type input "0905836044"
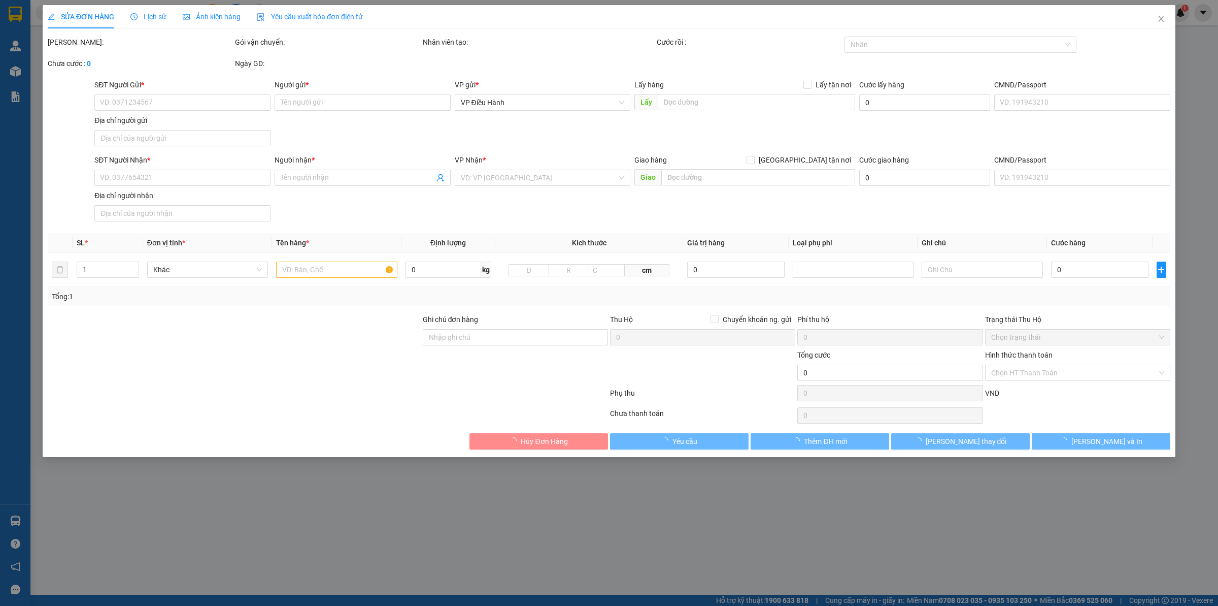
type input "Quy"
checkbox input "true"
type input "140a [PERSON_NAME] , [GEOGRAPHIC_DATA] , [GEOGRAPHIC_DATA]"
type input "3.120.000"
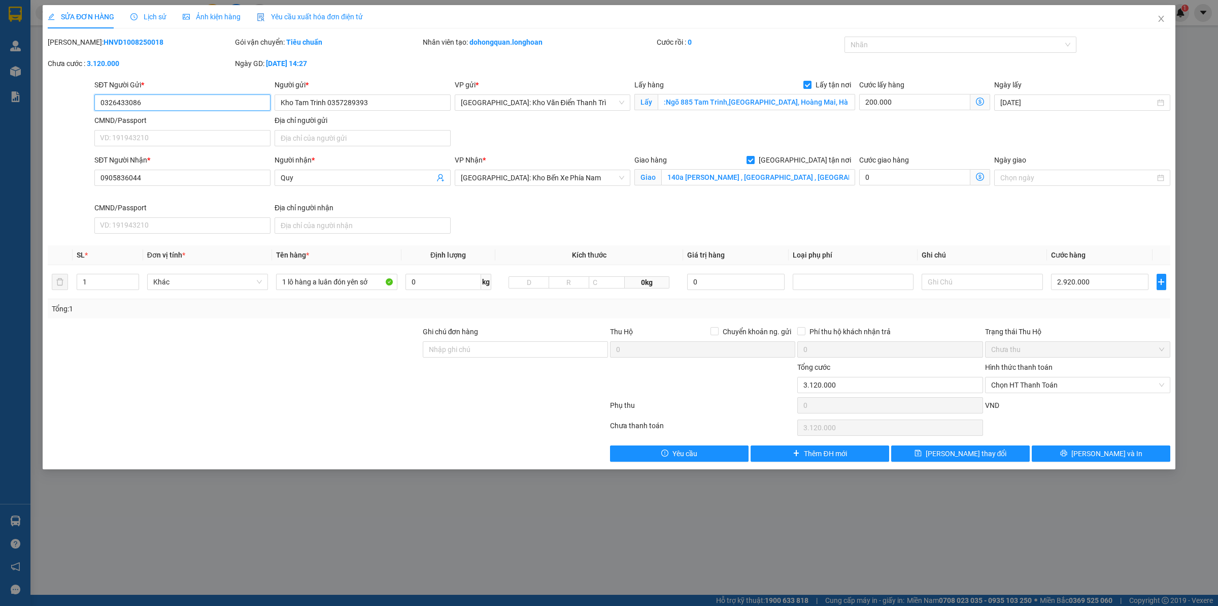
drag, startPoint x: 151, startPoint y: 102, endPoint x: 57, endPoint y: 102, distance: 94.4
click at [57, 102] on div "SĐT Người Gửi * 0326433086 0326433086 Người gửi * Kho Tam Trinh 0357289393 VP g…" at bounding box center [609, 114] width 1125 height 71
click at [974, 449] on span "[PERSON_NAME] và In" at bounding box center [1107, 453] width 71 height 11
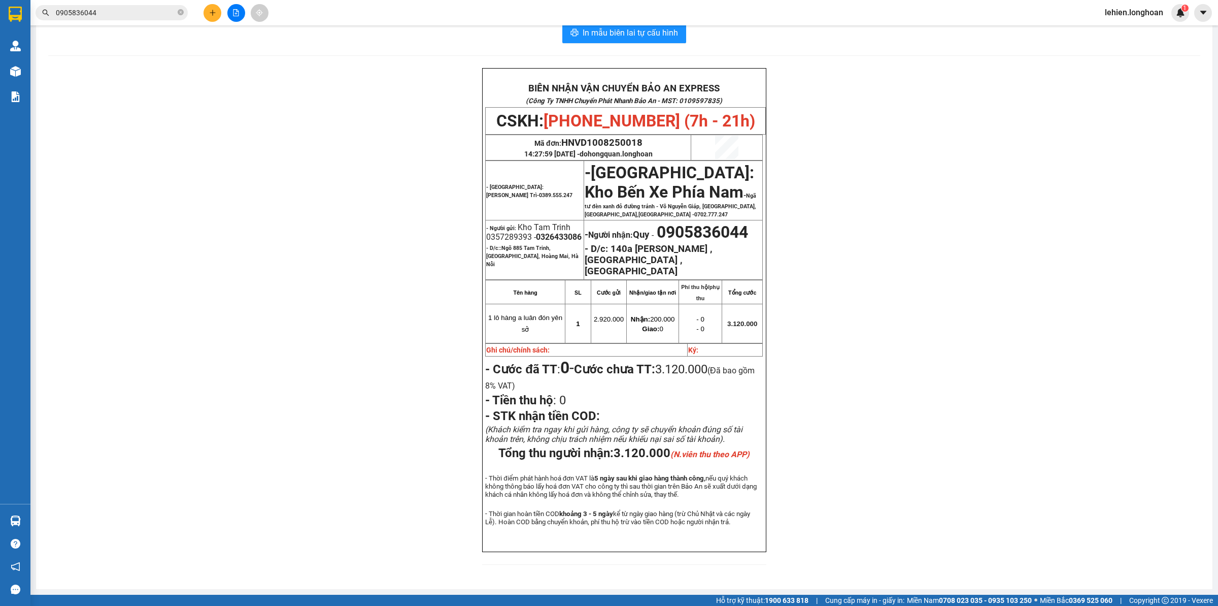
scroll to position [48, 0]
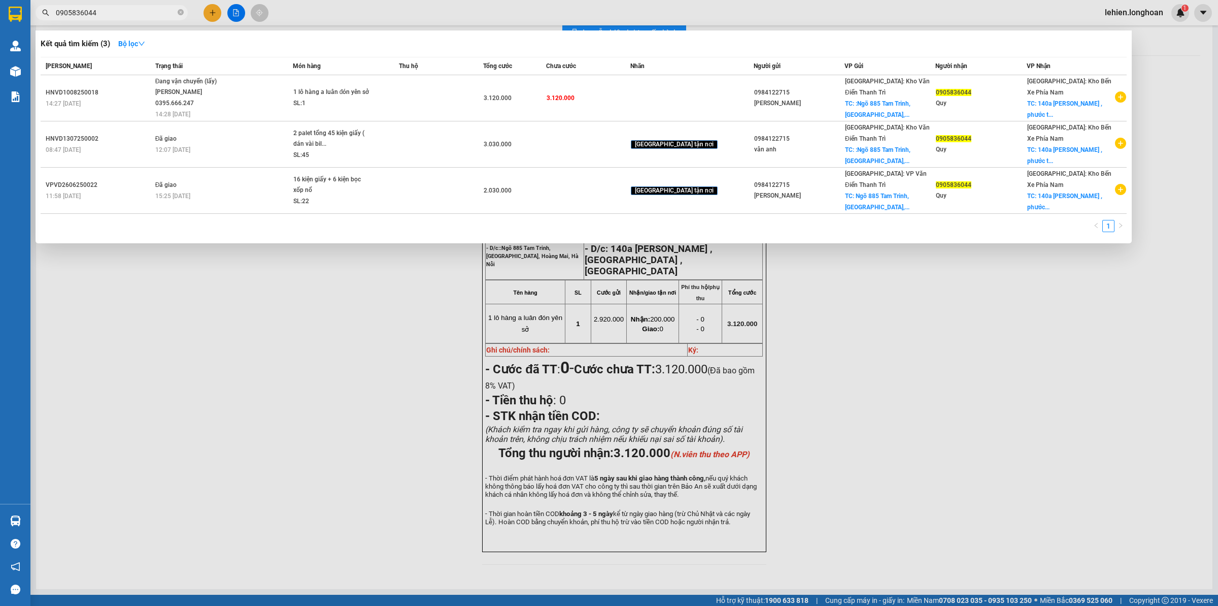
click at [184, 11] on span "0905836044" at bounding box center [112, 12] width 152 height 15
paste input "0979014385"
type input "09058360440979014385"
click at [179, 10] on icon "close-circle" at bounding box center [181, 12] width 6 height 6
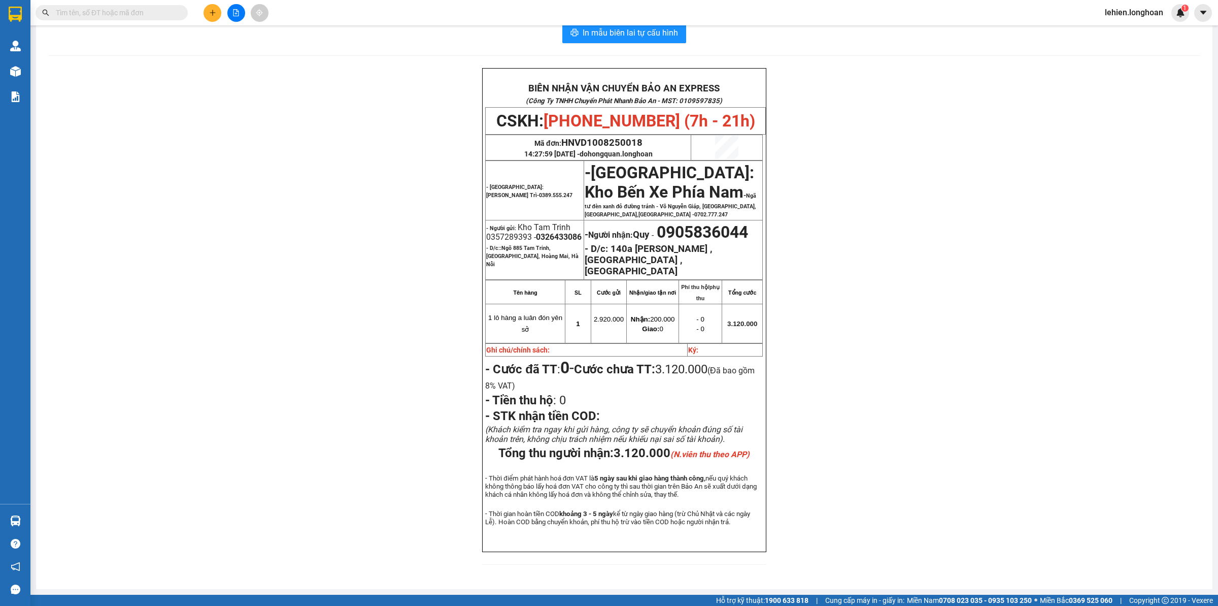
click at [160, 15] on input "text" at bounding box center [116, 12] width 120 height 11
paste input "0979014385"
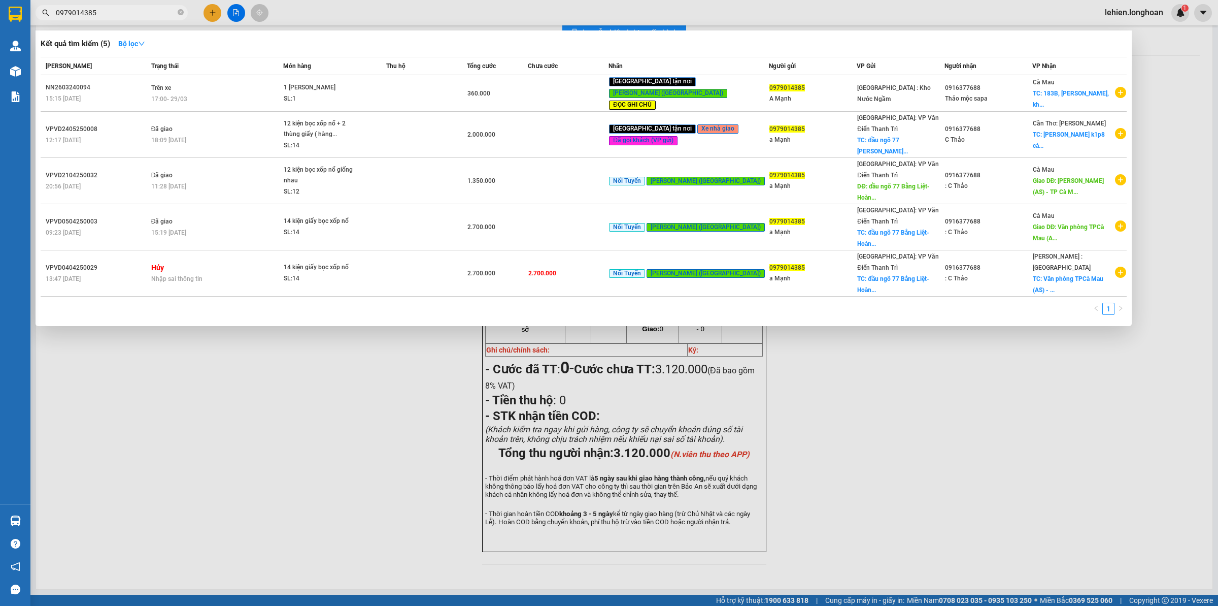
type input "0979014385"
click at [180, 14] on icon "close-circle" at bounding box center [181, 12] width 6 height 6
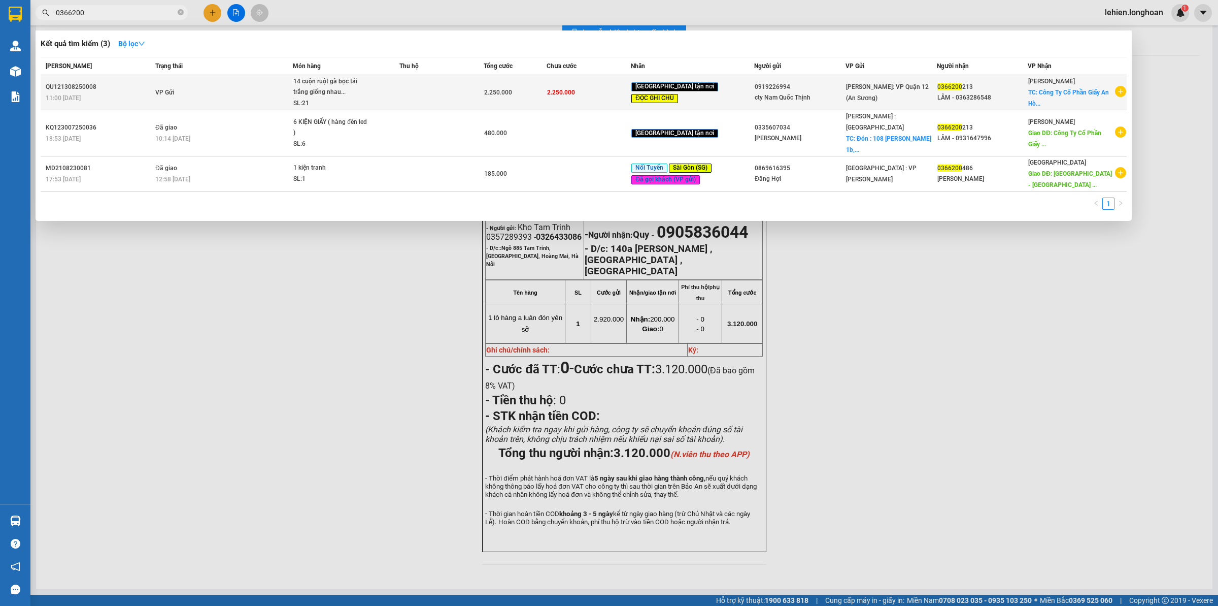
type input "0366200"
click at [287, 88] on td "VP Gửi" at bounding box center [223, 92] width 140 height 35
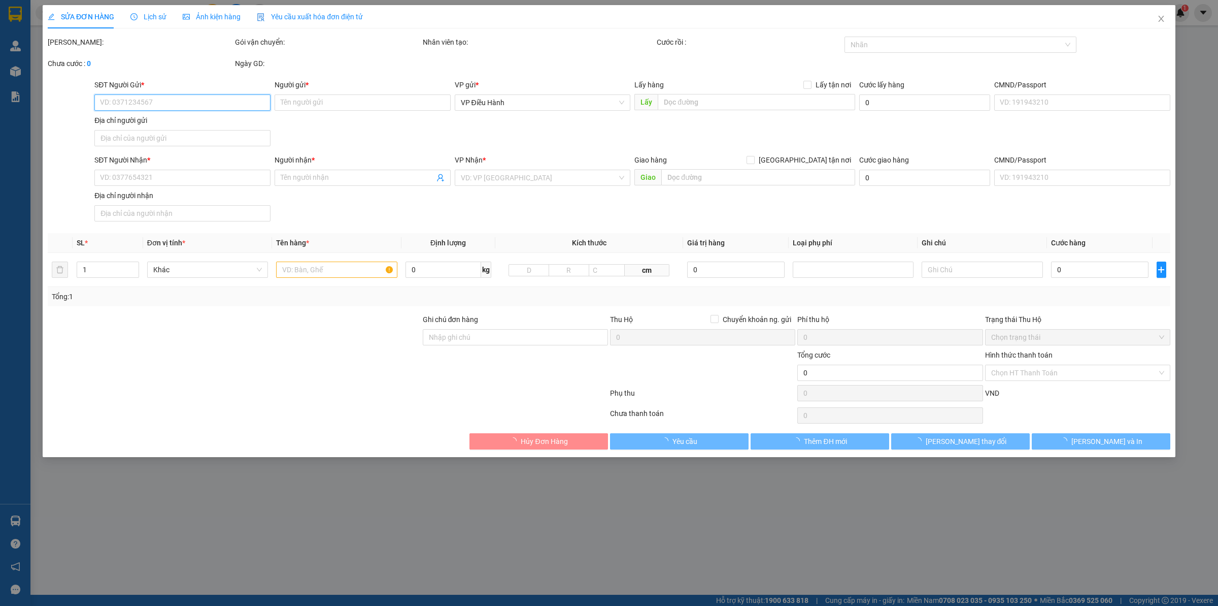
type input "0919226994"
type input "cty Nam Quốc Thịnh"
type input "0366200213"
type input "LÂM - 0363286548"
checkbox input "true"
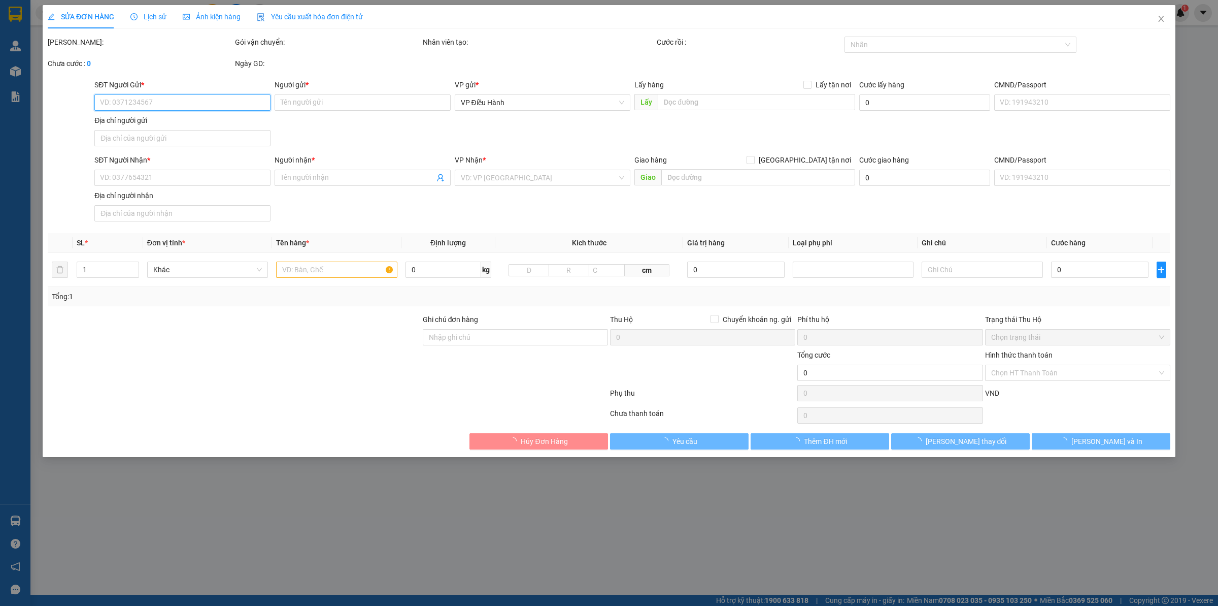
type input "Công Ty Cổ Phần Giấy An Hòa /P7GJ+FQP, [GEOGRAPHIC_DATA], [GEOGRAPHIC_DATA], [G…"
type input "nhận theo kiện - hư hỏng ko chịu trách nhiệm ( DÁN 10 [PERSON_NAME] )"
type input "2.250.000"
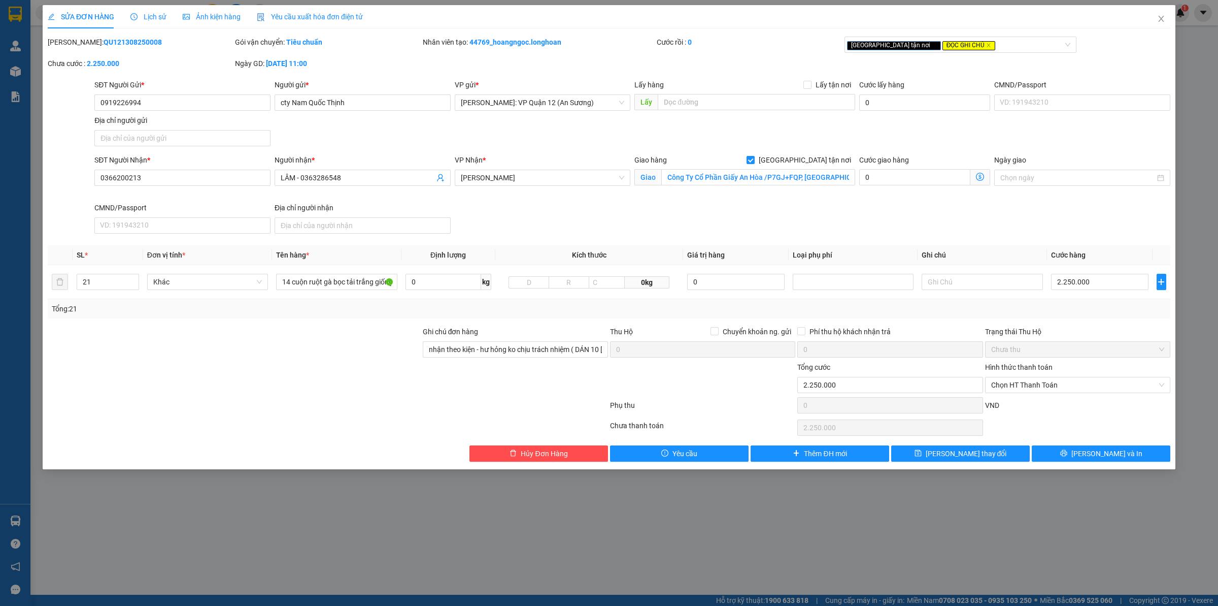
click at [146, 22] on div "Lịch sử" at bounding box center [148, 16] width 36 height 11
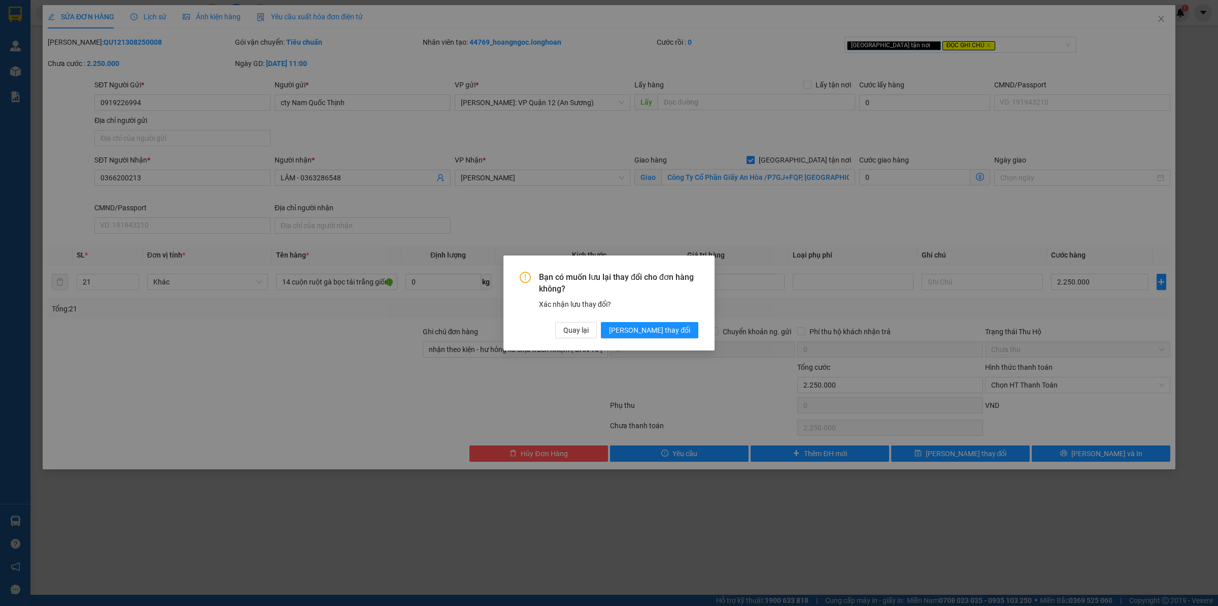
click at [687, 315] on div "Bạn có muốn lưu lại thay đổi cho đơn hàng không? Xác nhận lưu thay đổi? Quay lạ…" at bounding box center [609, 305] width 179 height 67
click at [682, 328] on span "[PERSON_NAME] thay đổi" at bounding box center [649, 329] width 81 height 11
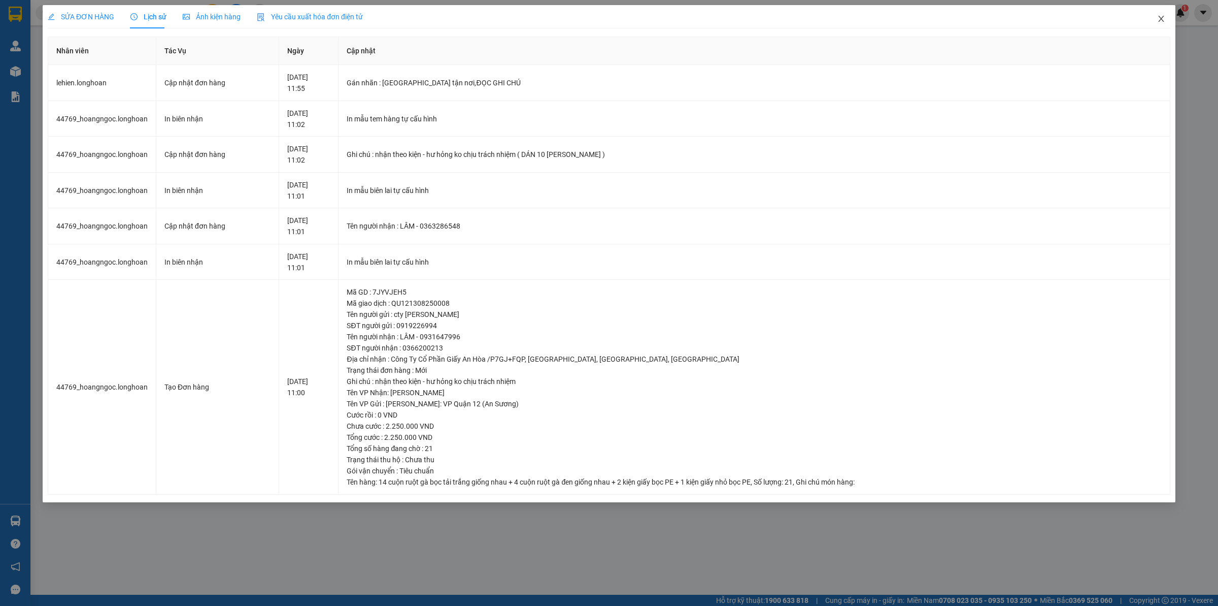
click at [974, 18] on icon "close" at bounding box center [1162, 19] width 8 height 8
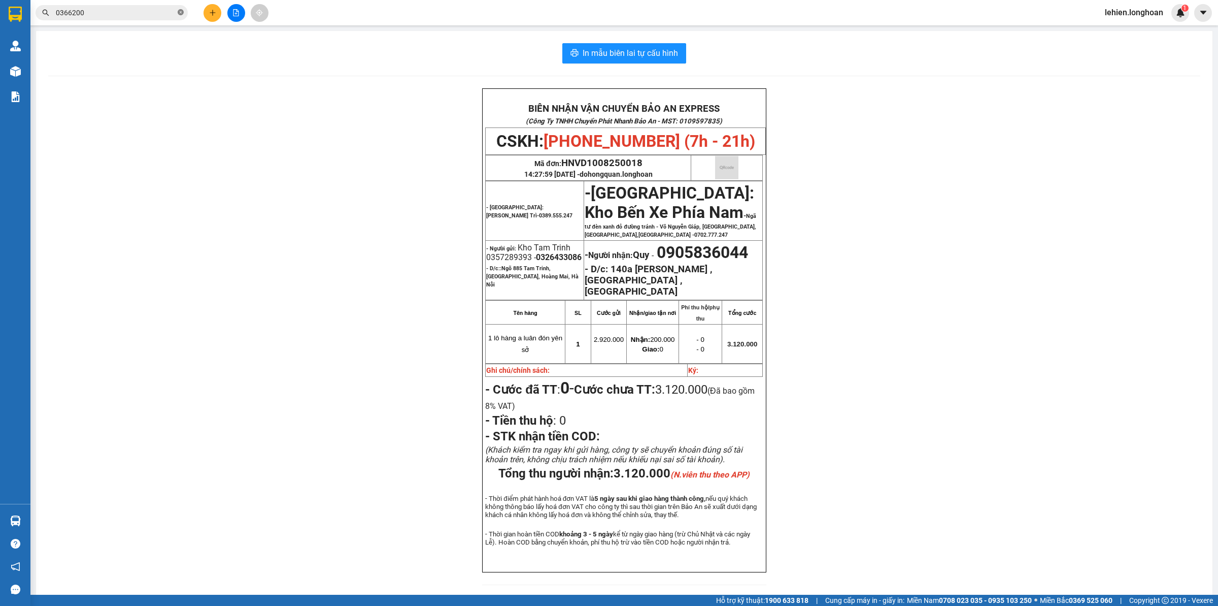
click at [182, 14] on icon "close-circle" at bounding box center [181, 12] width 6 height 6
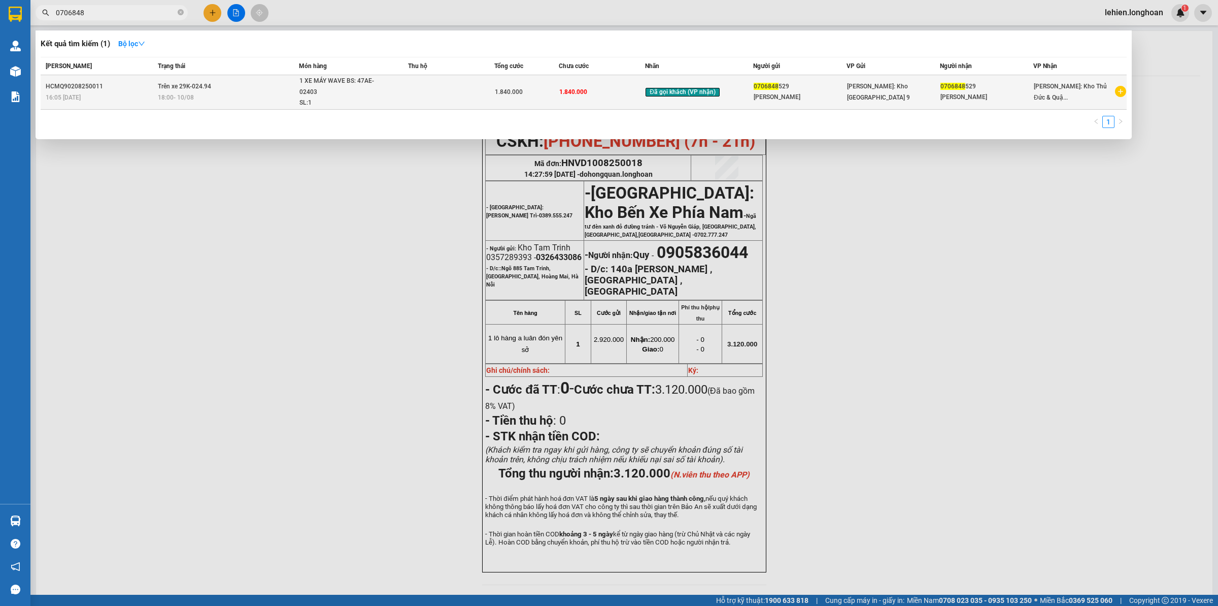
type input "0706848"
click at [176, 86] on span "Trên xe 29K-024.94" at bounding box center [184, 86] width 53 height 7
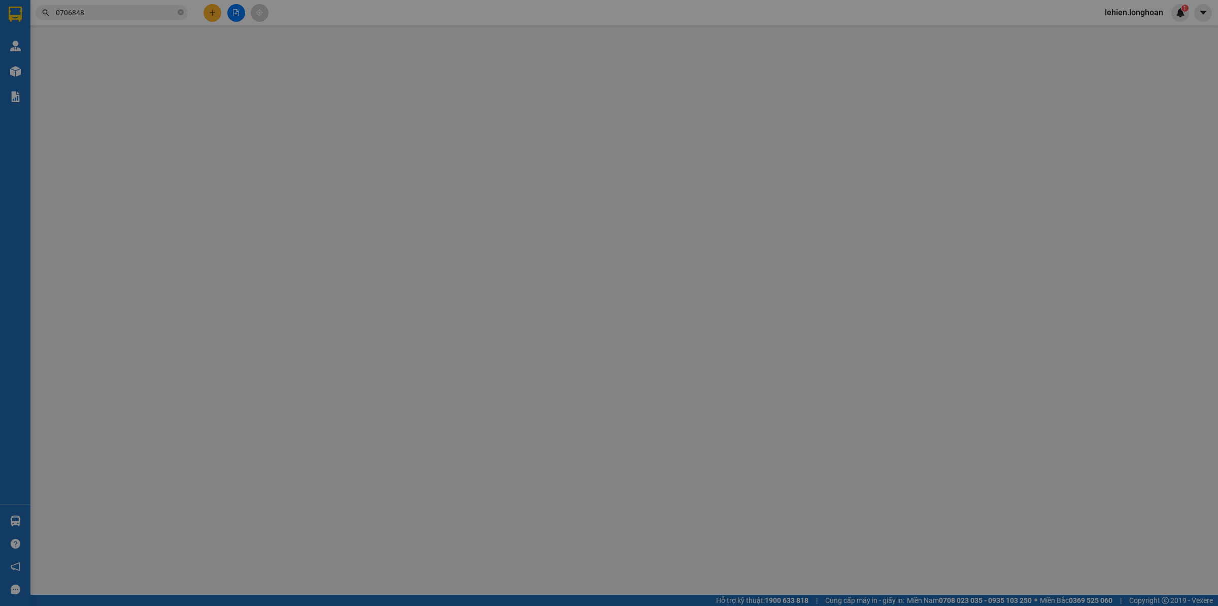
type input "0706848529"
type input "[PERSON_NAME]"
type input "0706848529"
type input "[PERSON_NAME]"
type input "CHÌA KHÓA CUỐN TAY LÁI, GIẤY TỜ XE KHÁCH GIỮ"
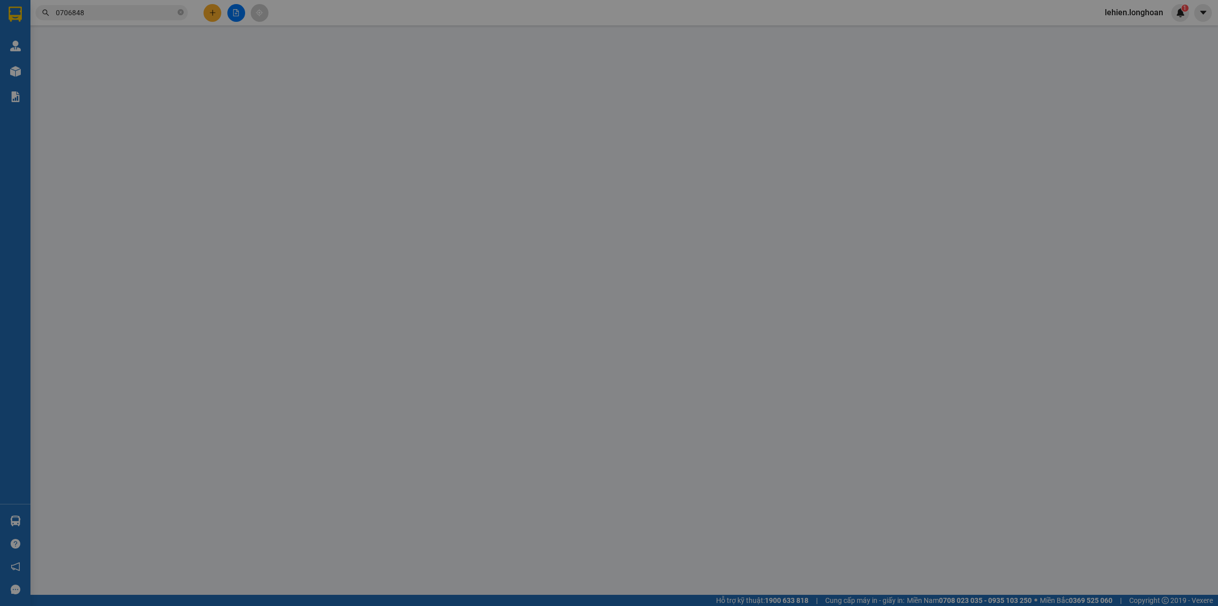
type input "1.840.000"
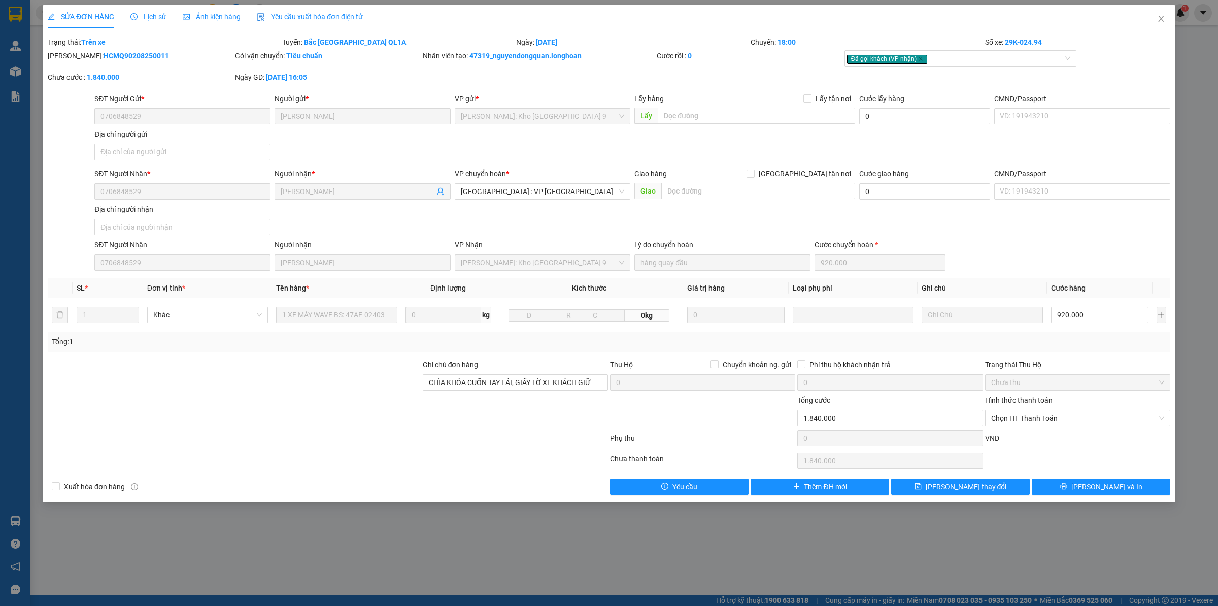
click at [153, 19] on span "Lịch sử" at bounding box center [148, 17] width 36 height 8
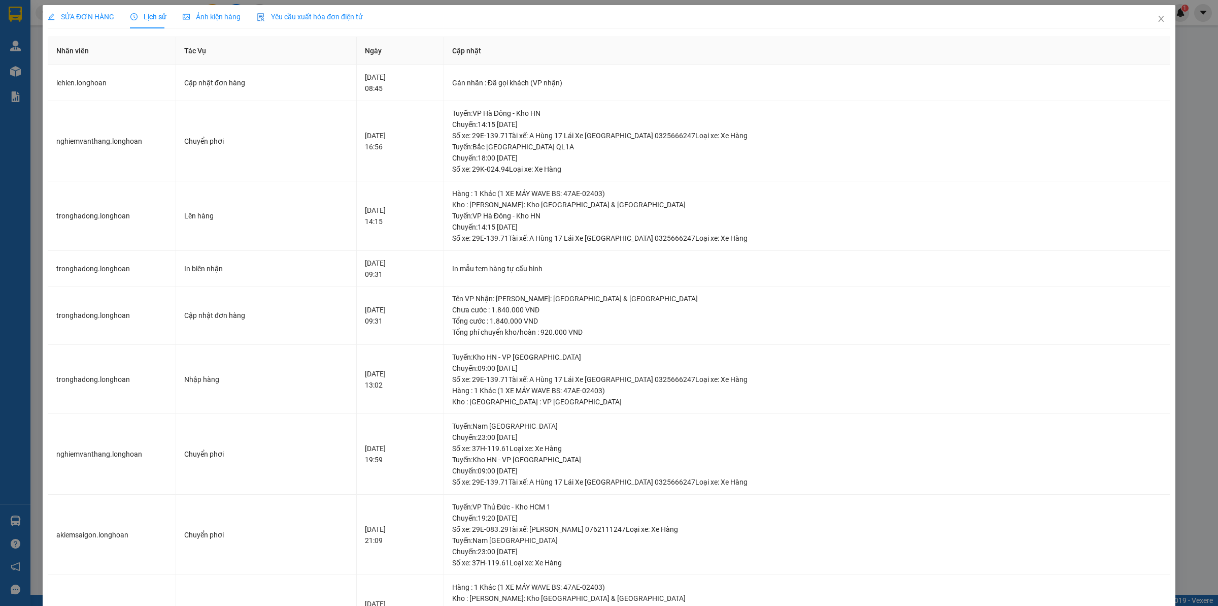
click at [108, 17] on span "SỬA ĐƠN HÀNG" at bounding box center [81, 17] width 67 height 8
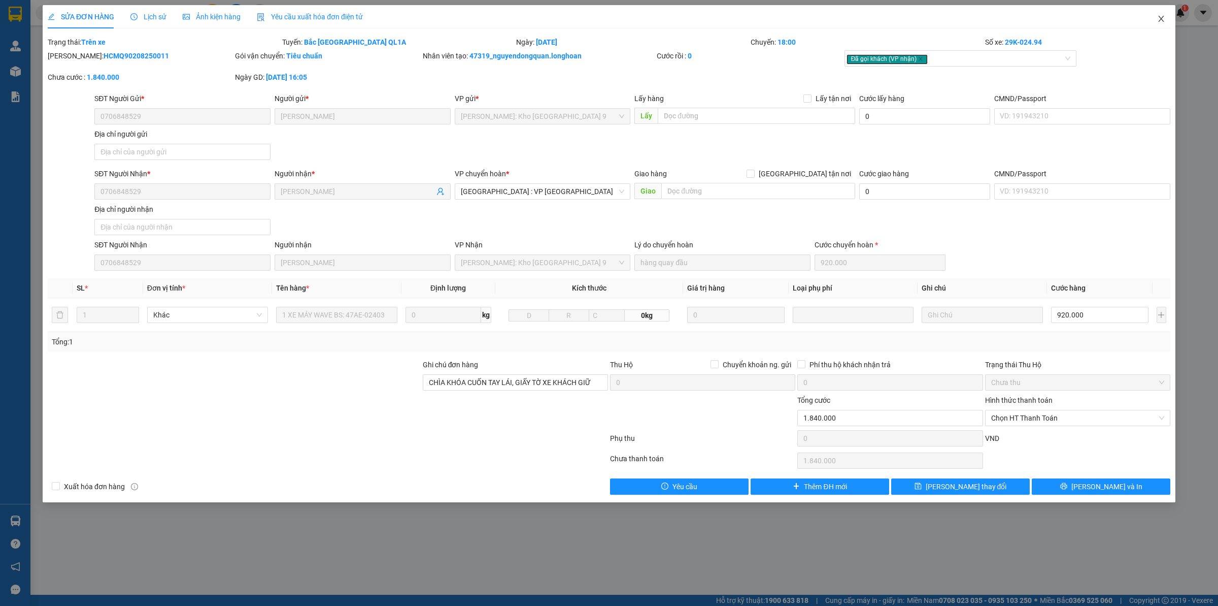
click at [974, 16] on icon "close" at bounding box center [1162, 19] width 8 height 8
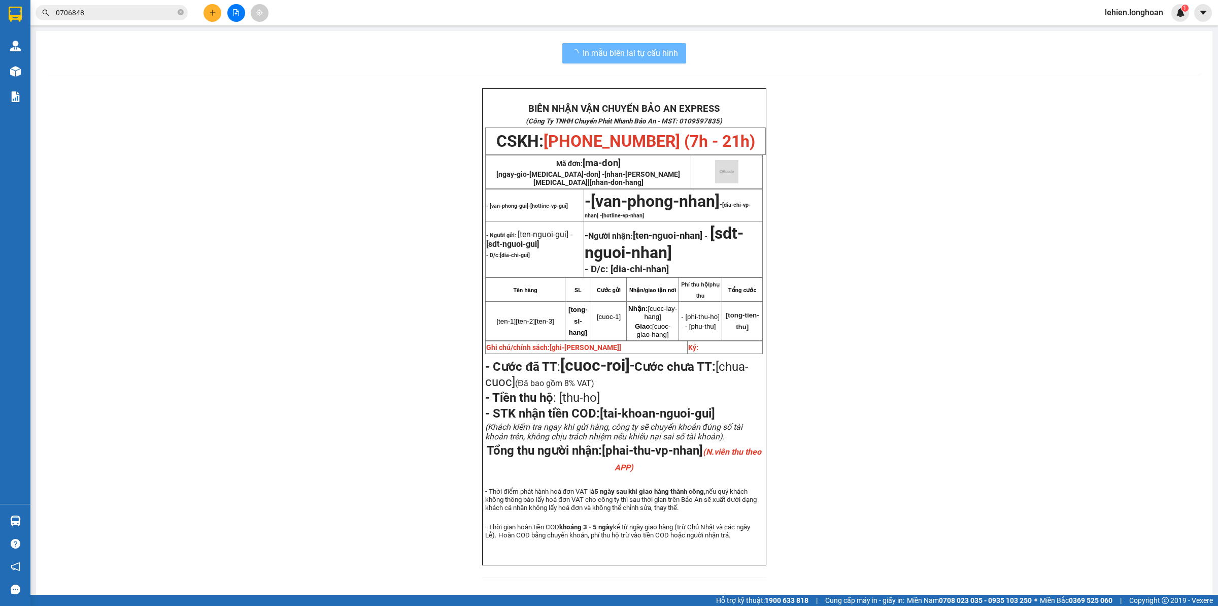
click at [187, 13] on span "0706848" at bounding box center [112, 12] width 152 height 15
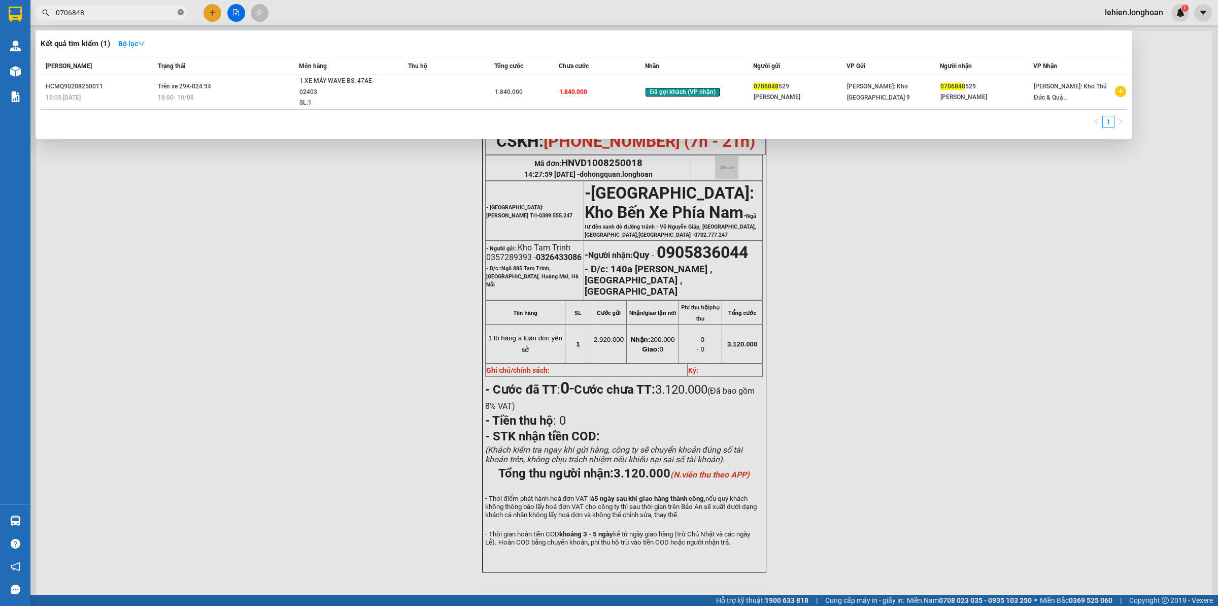
click at [181, 12] on icon "close-circle" at bounding box center [181, 12] width 6 height 6
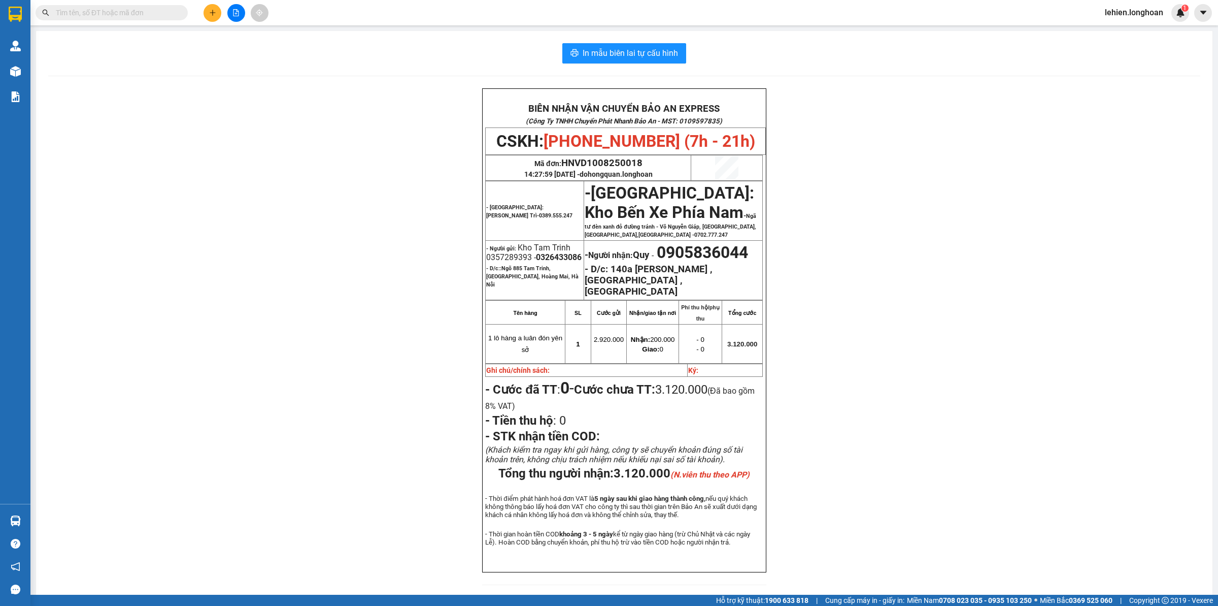
click at [161, 13] on input "text" at bounding box center [116, 12] width 120 height 11
click at [171, 13] on input "text" at bounding box center [116, 12] width 120 height 11
paste input "0365749786"
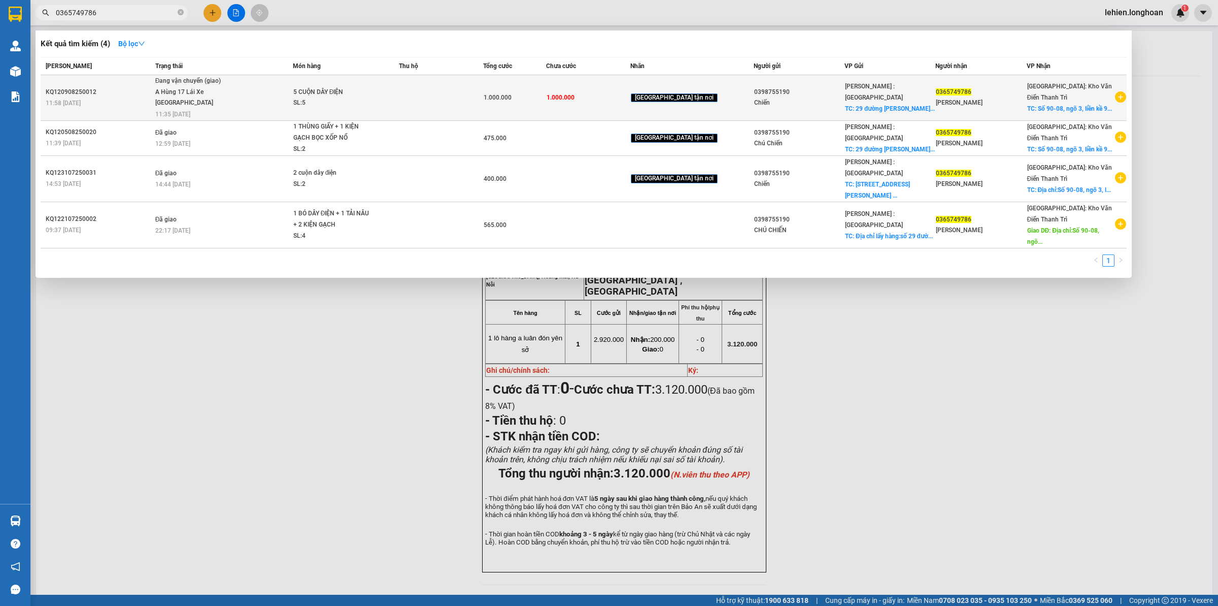
type input "0365749786"
click at [240, 100] on span "Đang vận chuyển (giao) A Hùng 17 [GEOGRAPHIC_DATA] 0325666247 11:35 [DATE]" at bounding box center [223, 97] width 137 height 42
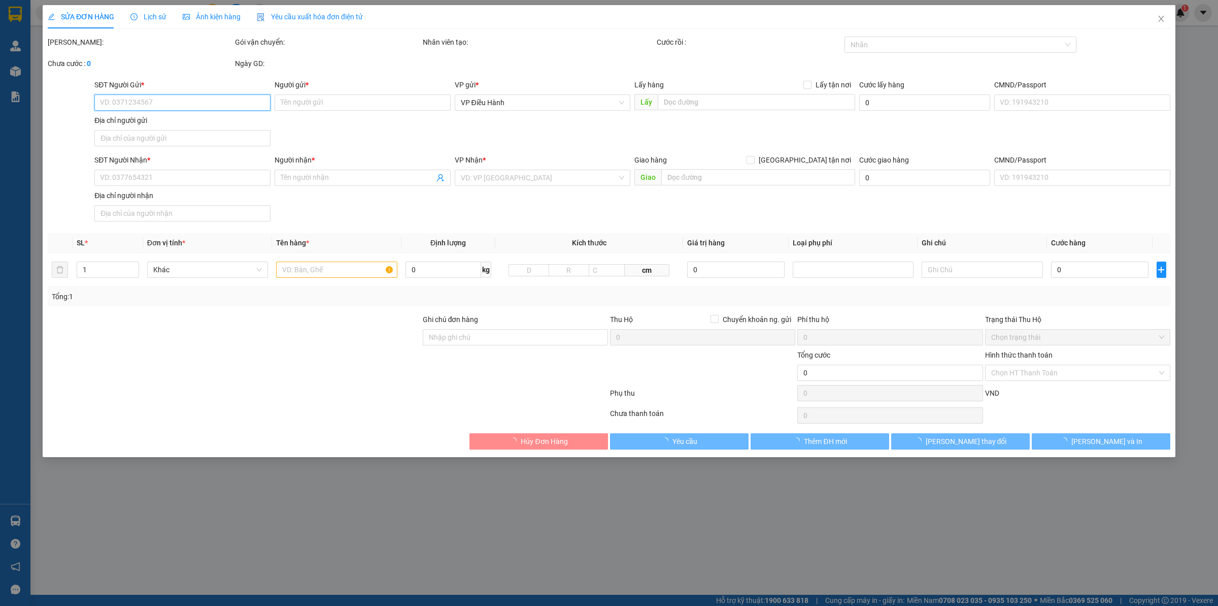
type input "0398755190"
type input "Chiến"
checkbox input "true"
type input "[GEOGRAPHIC_DATA][PERSON_NAME] ( [GEOGRAPHIC_DATA]) gần hồ bơi [GEOGRAPHIC_DATA…"
type input "0365749786"
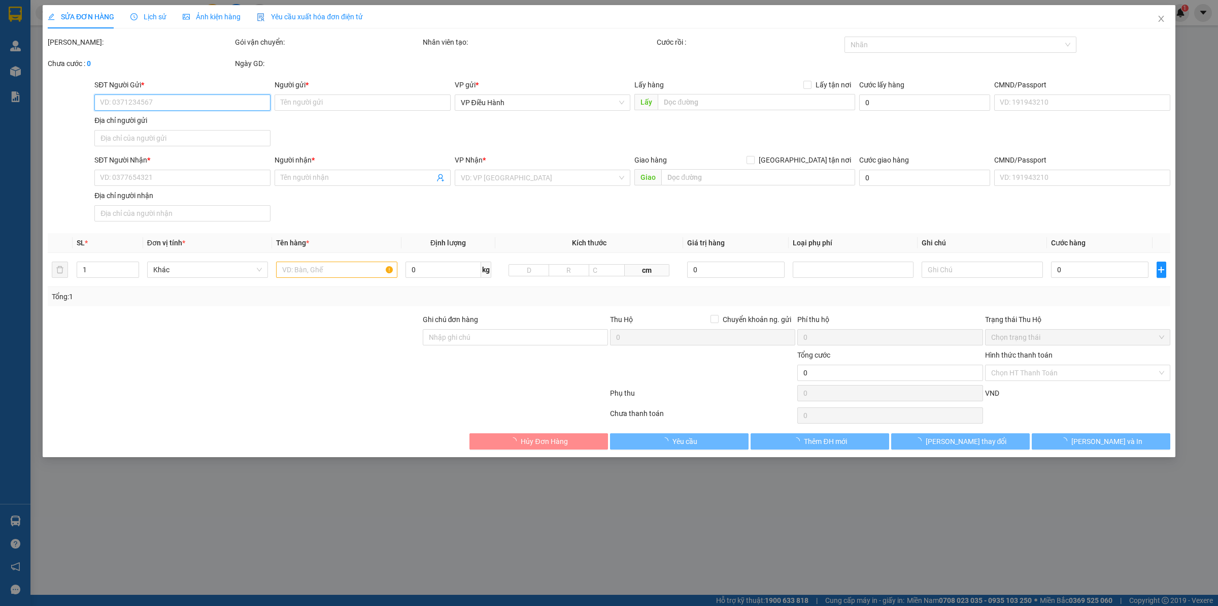
type input "[PERSON_NAME]"
checkbox input "true"
type input "Số 90-08, ngõ 3, [STREET_ADDRESS][PERSON_NAME] [GEOGRAPHIC_DATA]"
type input "1.000.000"
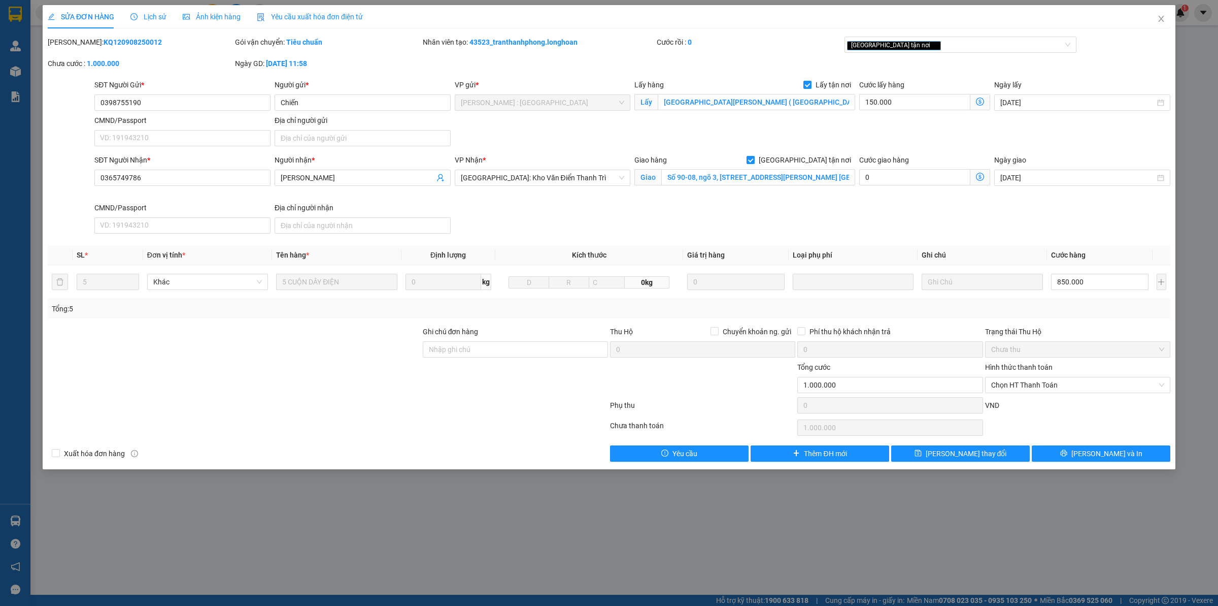
click at [141, 19] on span "Lịch sử" at bounding box center [148, 17] width 36 height 8
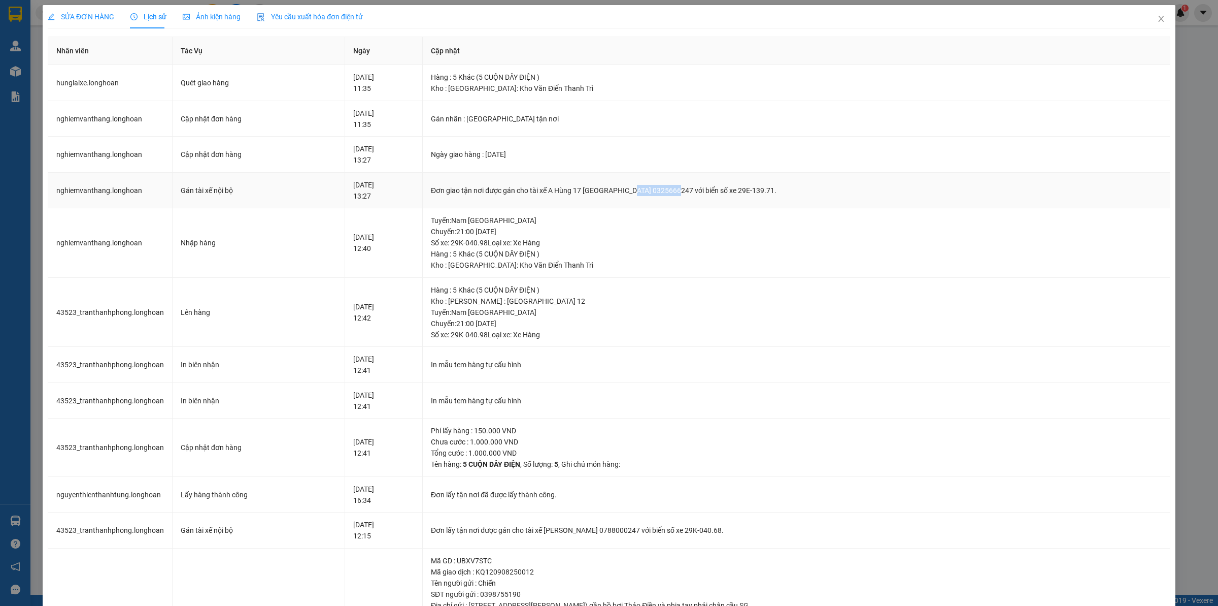
drag, startPoint x: 617, startPoint y: 189, endPoint x: 659, endPoint y: 190, distance: 41.6
click at [659, 190] on div "Đơn giao tận nơi được gán cho tài xế A Hùng 17 [GEOGRAPHIC_DATA] 0325666247 với…" at bounding box center [796, 190] width 731 height 11
copy div "0325666247"
drag, startPoint x: 1148, startPoint y: 21, endPoint x: 1047, endPoint y: 18, distance: 101.6
click at [974, 20] on icon "close" at bounding box center [1162, 19] width 8 height 8
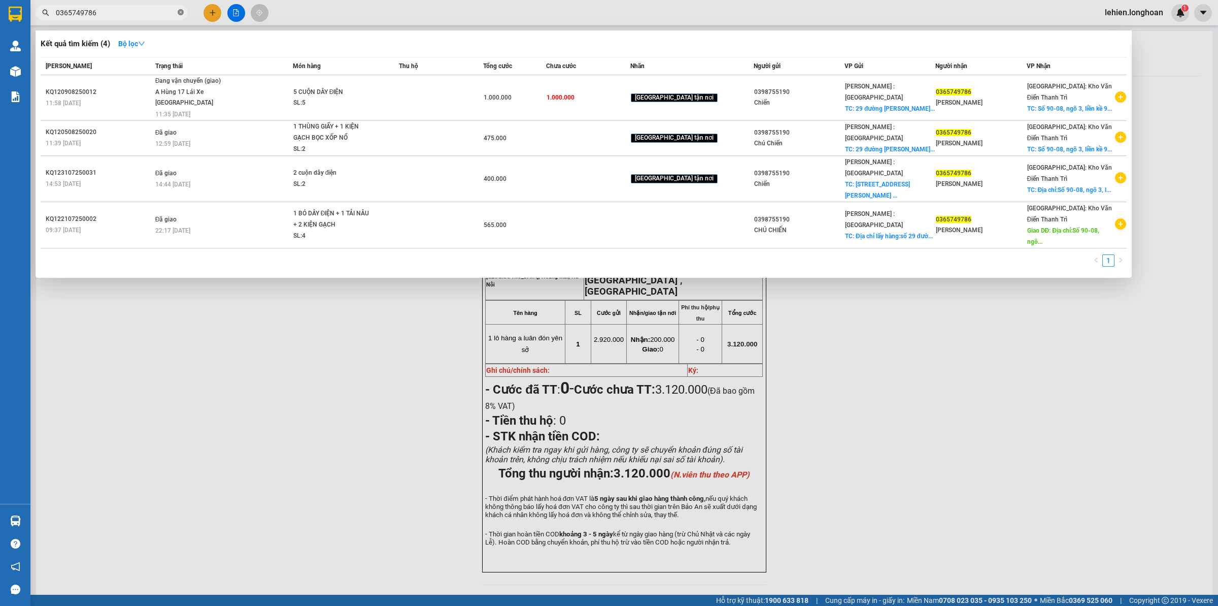
click at [178, 11] on icon "close-circle" at bounding box center [181, 12] width 6 height 6
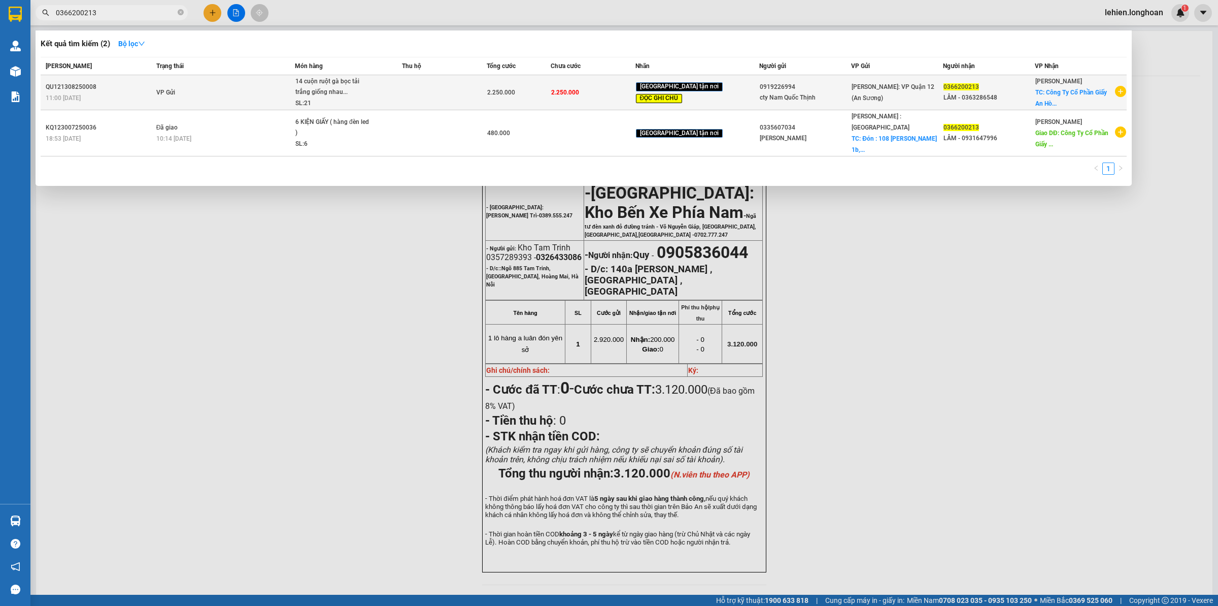
type input "0366200213"
click at [278, 108] on td "VP Gửi" at bounding box center [224, 92] width 141 height 35
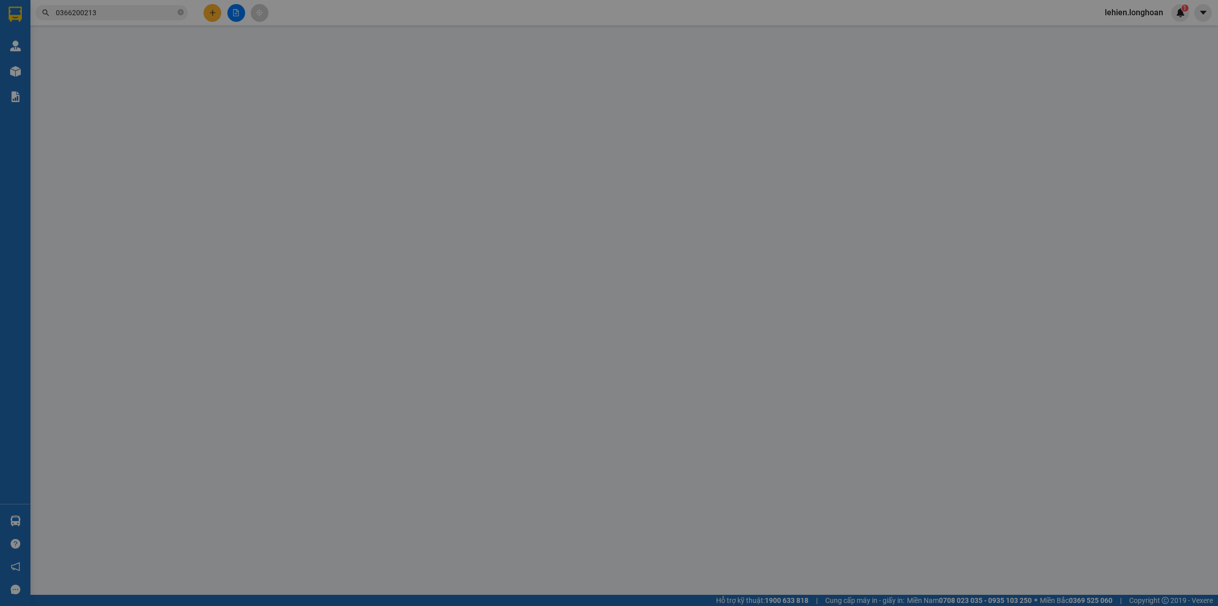
type input "0919226994"
type input "cty Nam Quốc Thịnh"
type input "0366200213"
type input "LÂM - 0363286548"
checkbox input "true"
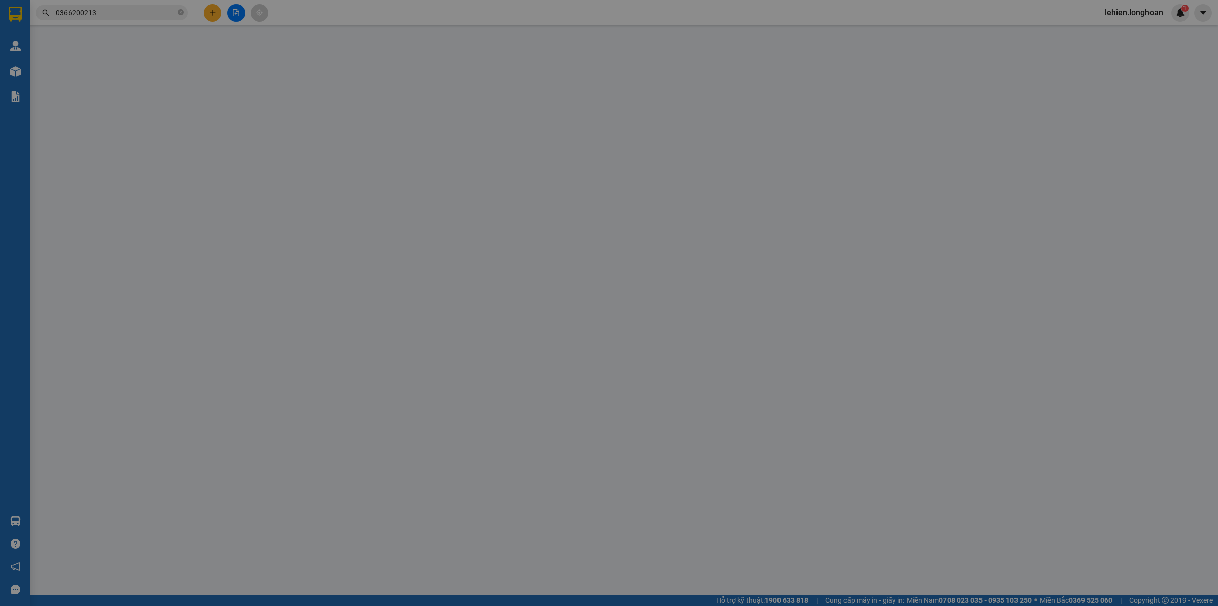
type input "Công Ty Cổ Phần Giấy An Hòa /P7GJ+FQP, [GEOGRAPHIC_DATA], [GEOGRAPHIC_DATA], [G…"
type input "nhận theo kiện - hư hỏng ko chịu trách nhiệm ( DÁN 10 [PERSON_NAME] )"
type input "2.250.000"
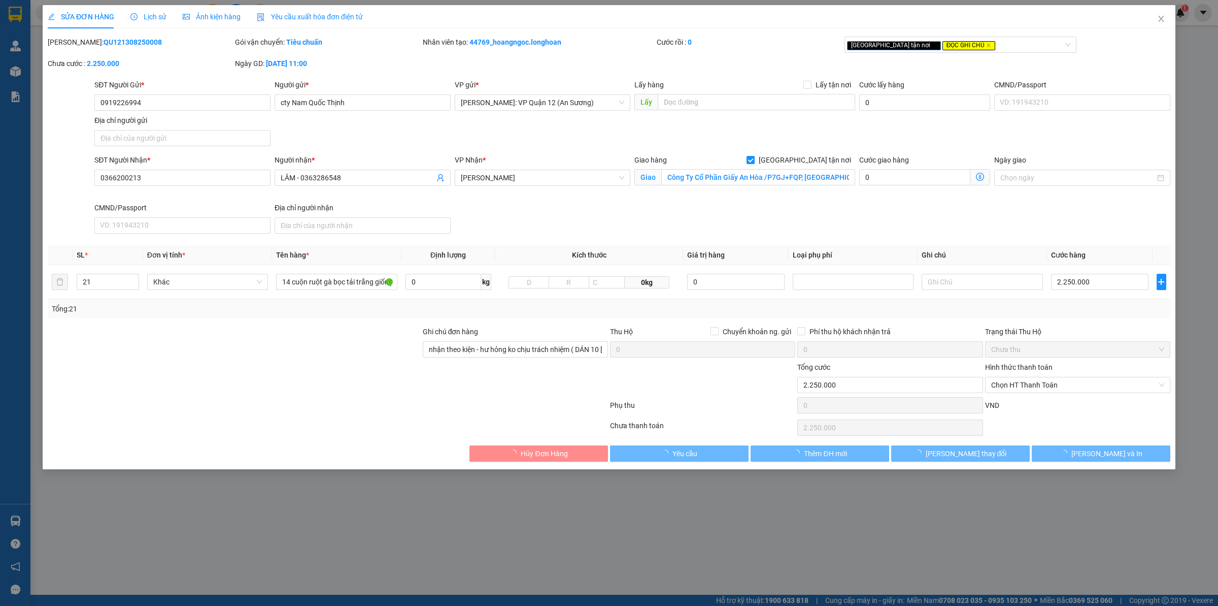
drag, startPoint x: 74, startPoint y: 47, endPoint x: 161, endPoint y: 38, distance: 88.3
click at [161, 38] on div "[PERSON_NAME]: QU121308250008" at bounding box center [140, 42] width 185 height 11
copy b "QU121308250008"
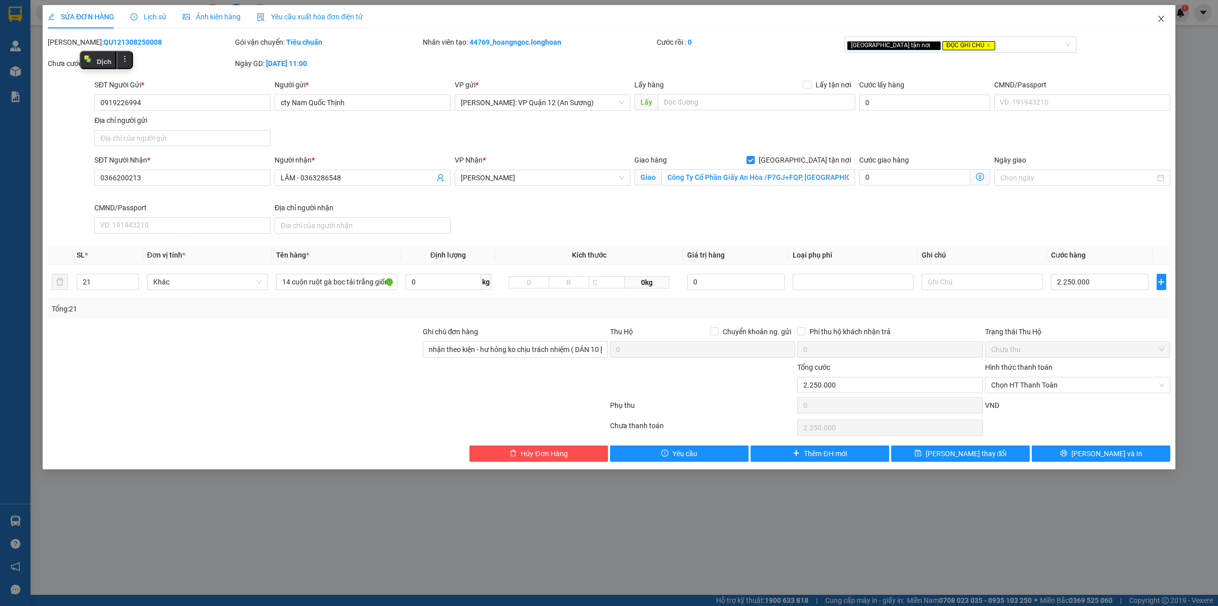
click at [974, 19] on icon "close" at bounding box center [1162, 19] width 8 height 8
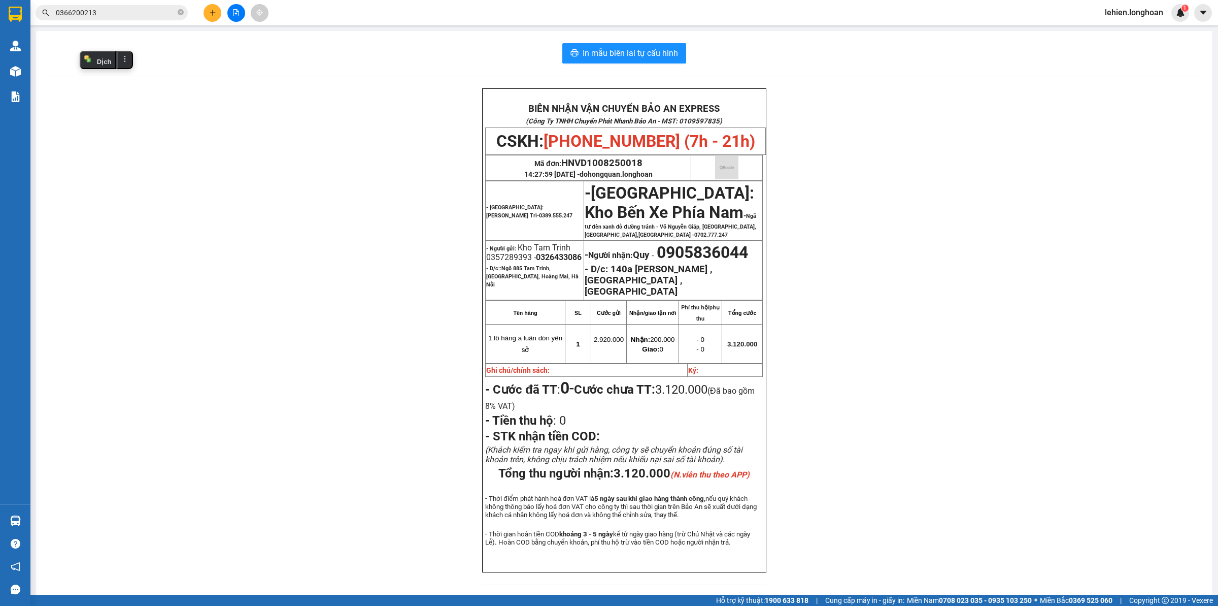
click at [179, 13] on icon "close-circle" at bounding box center [181, 12] width 6 height 6
paste input "0905129569"
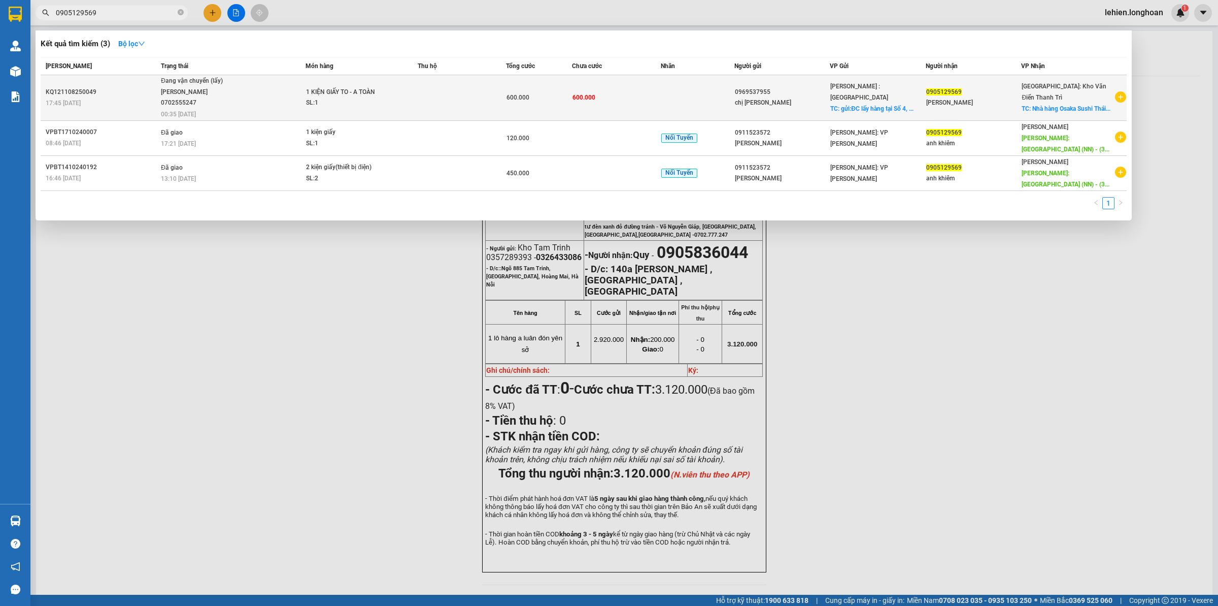
type input "0905129569"
click at [237, 88] on div "[PERSON_NAME] 0702555247" at bounding box center [199, 98] width 76 height 22
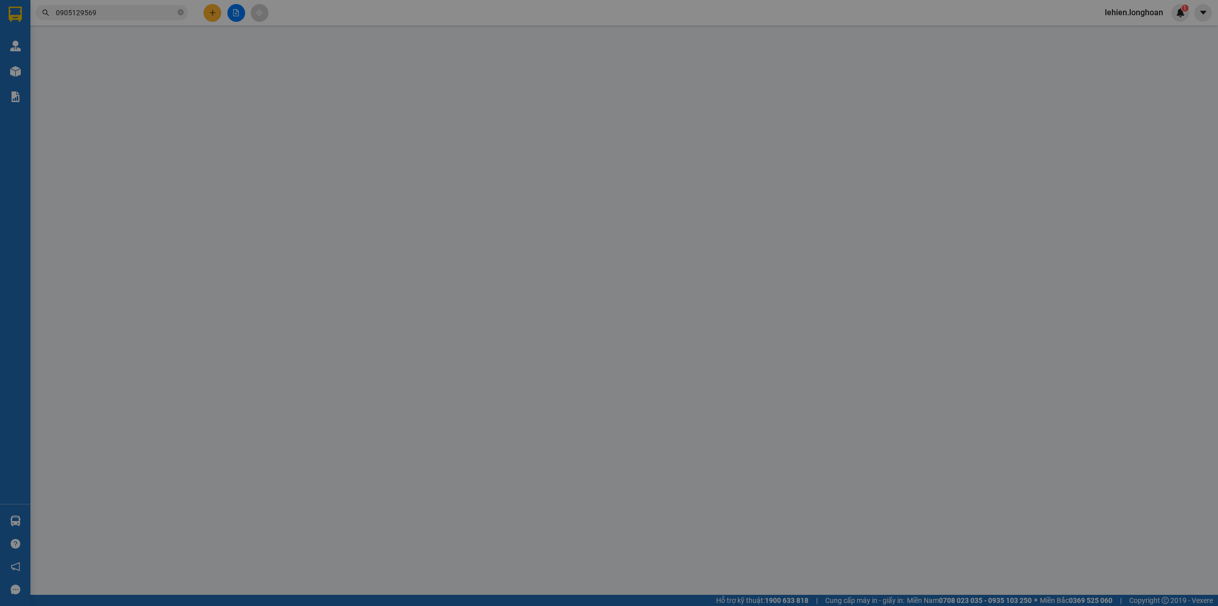
type input "0969537955"
type input "chị [PERSON_NAME]"
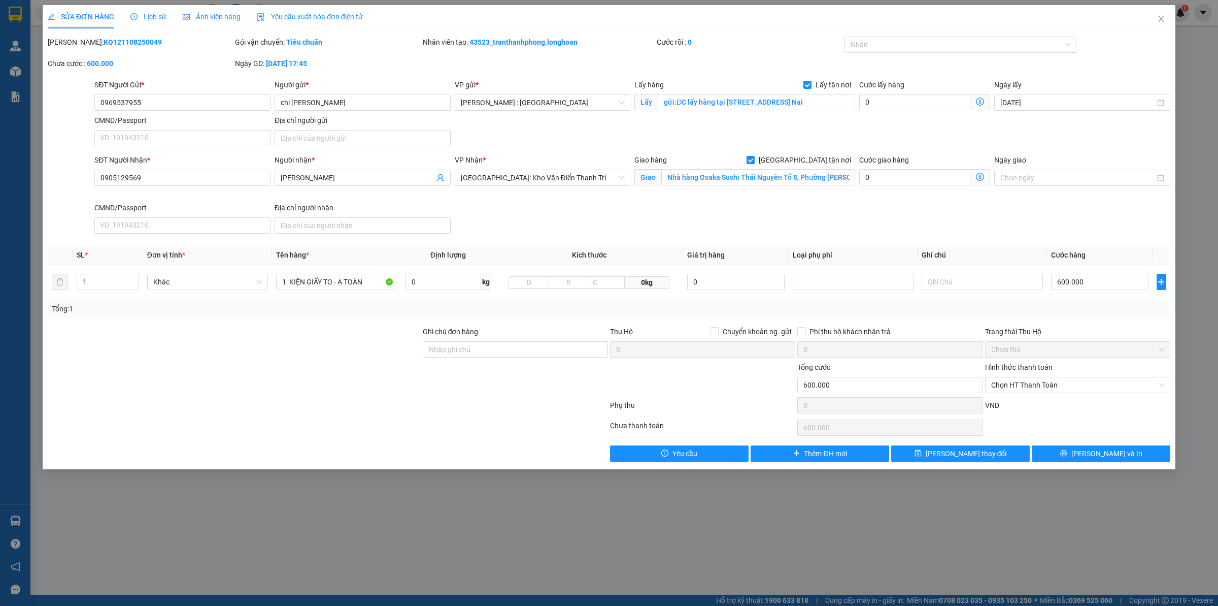
click at [135, 15] on icon "clock-circle" at bounding box center [133, 16] width 7 height 7
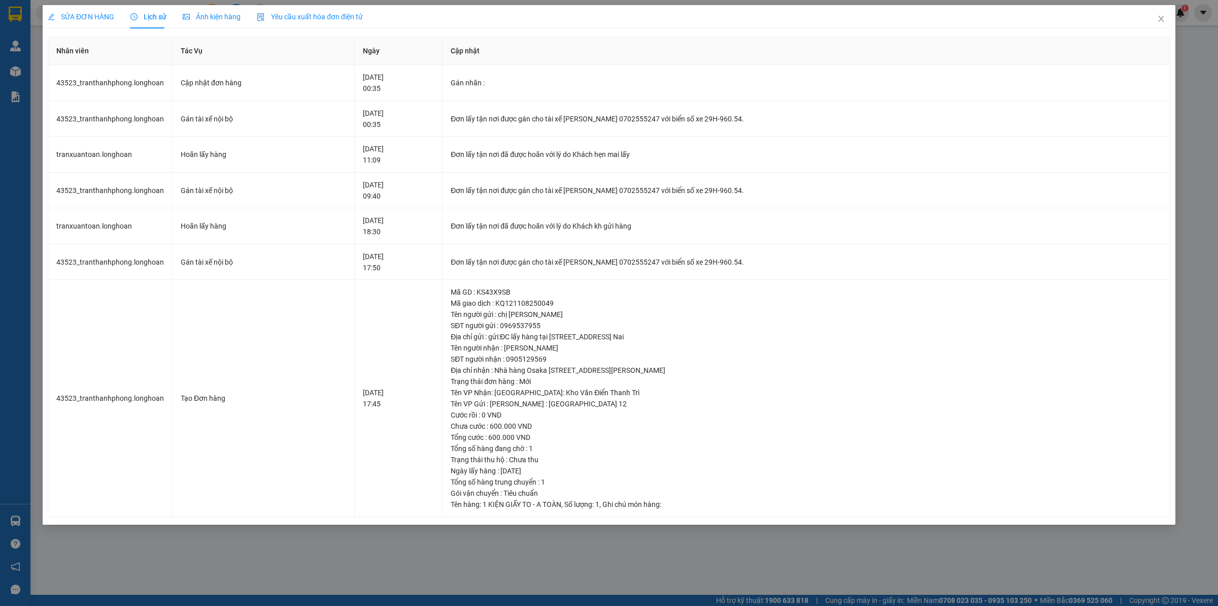
click at [102, 17] on span "SỬA ĐƠN HÀNG" at bounding box center [81, 17] width 67 height 8
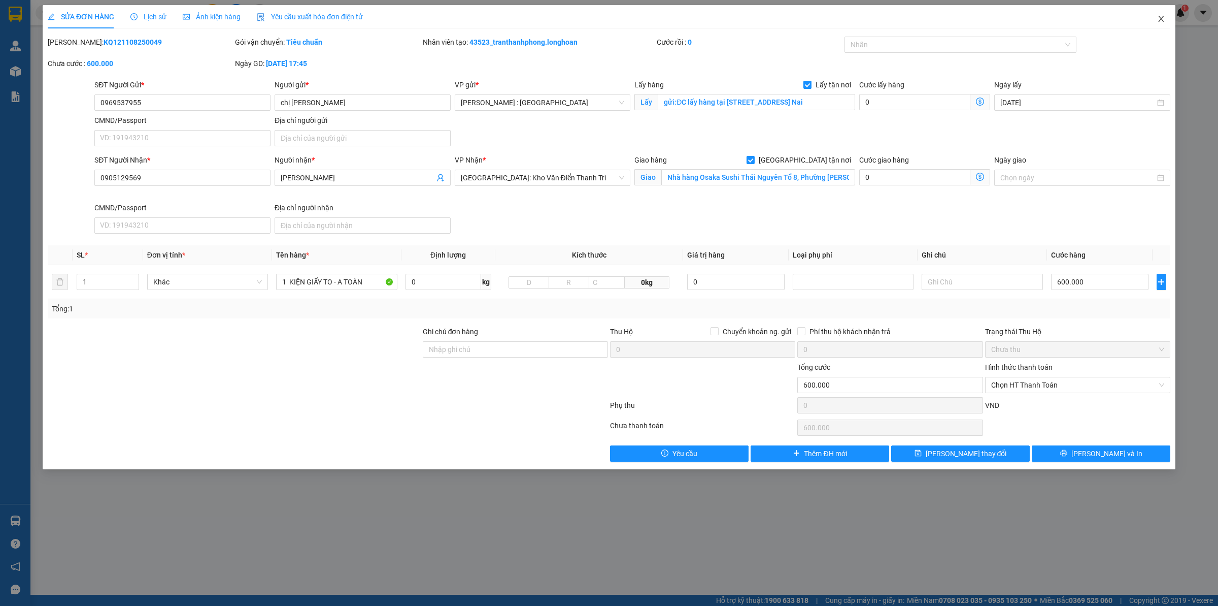
click at [974, 19] on span "Close" at bounding box center [1161, 19] width 28 height 28
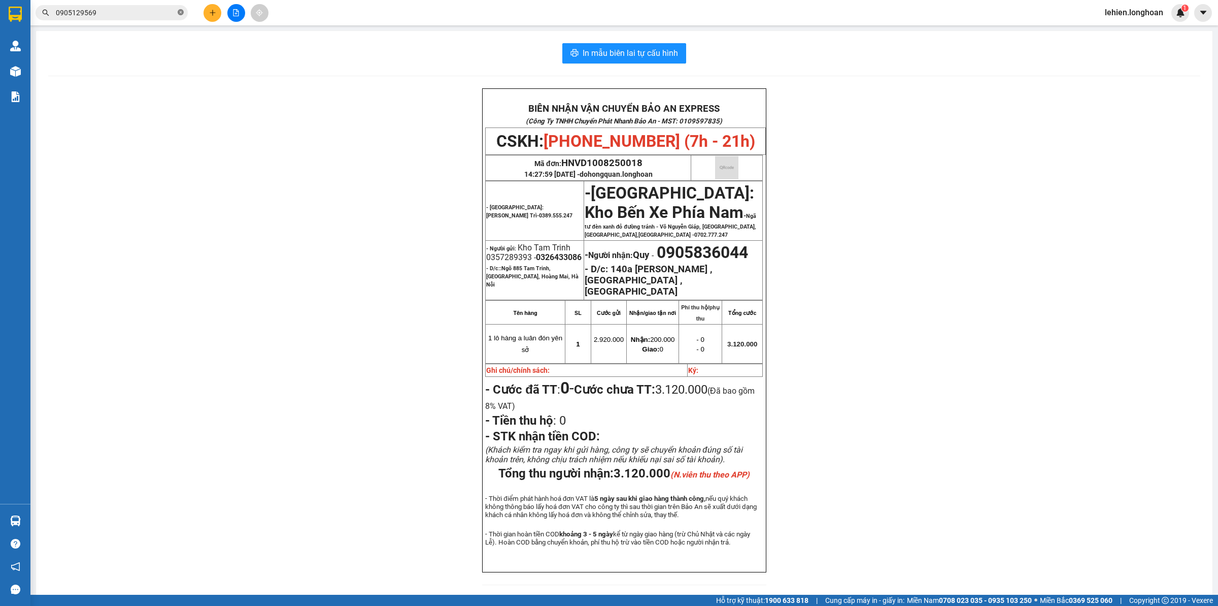
click at [181, 11] on icon "close-circle" at bounding box center [181, 12] width 6 height 6
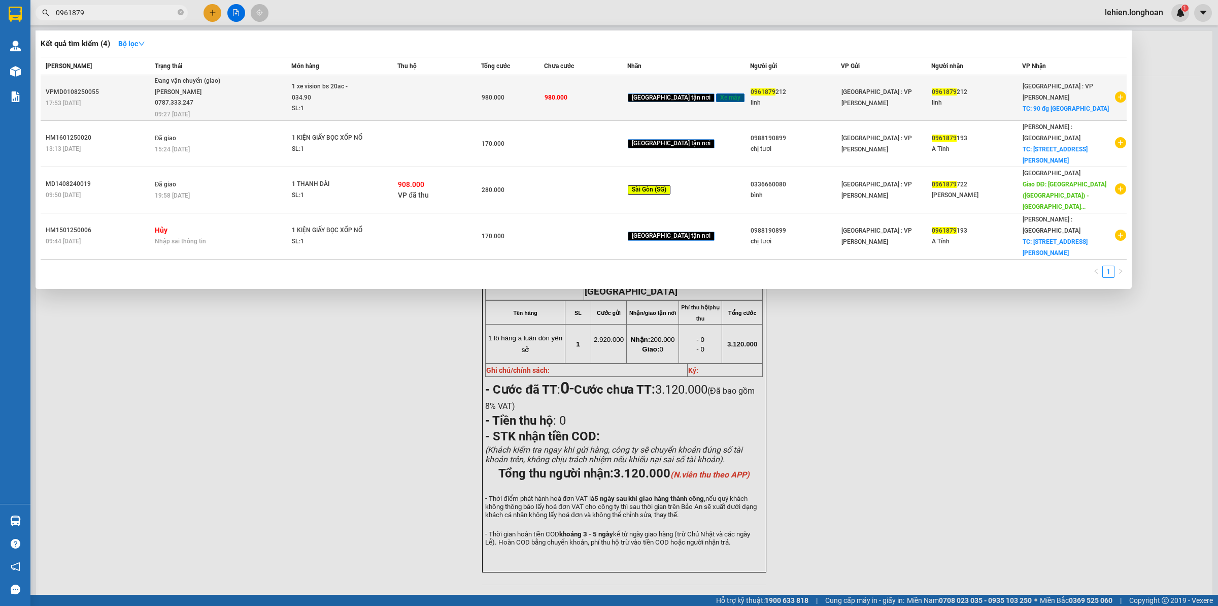
click at [264, 105] on span "Đang vận chuyển (giao) [PERSON_NAME] 0787.333.247 09:27 [DATE]" at bounding box center [223, 97] width 137 height 42
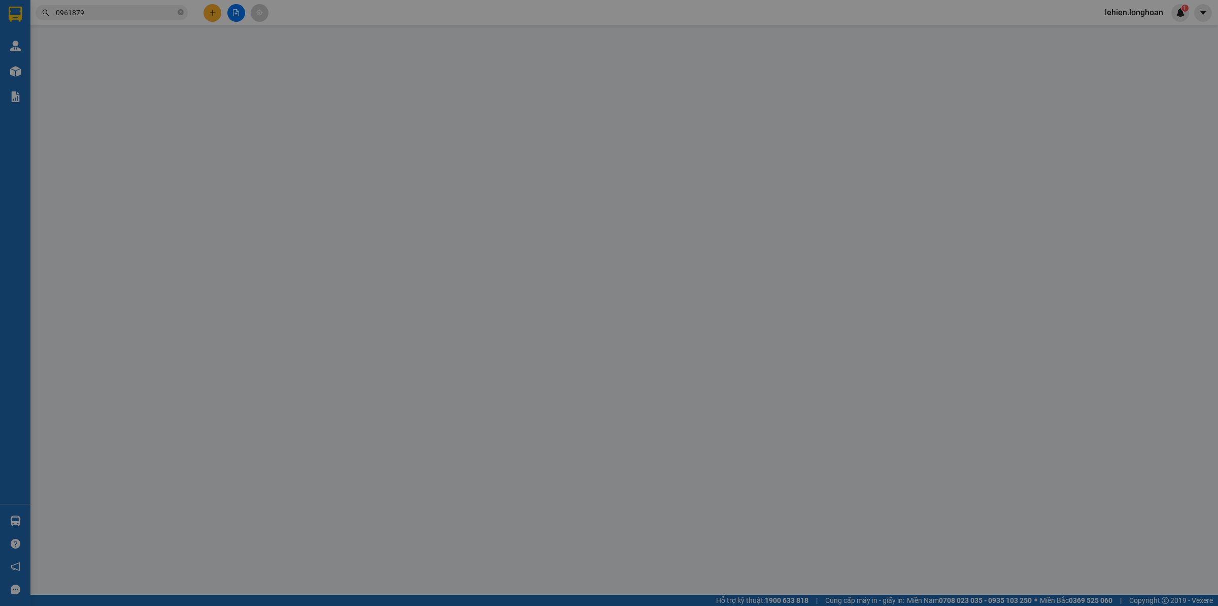
click at [264, 105] on input "SĐT Người Gửi *" at bounding box center [182, 102] width 176 height 16
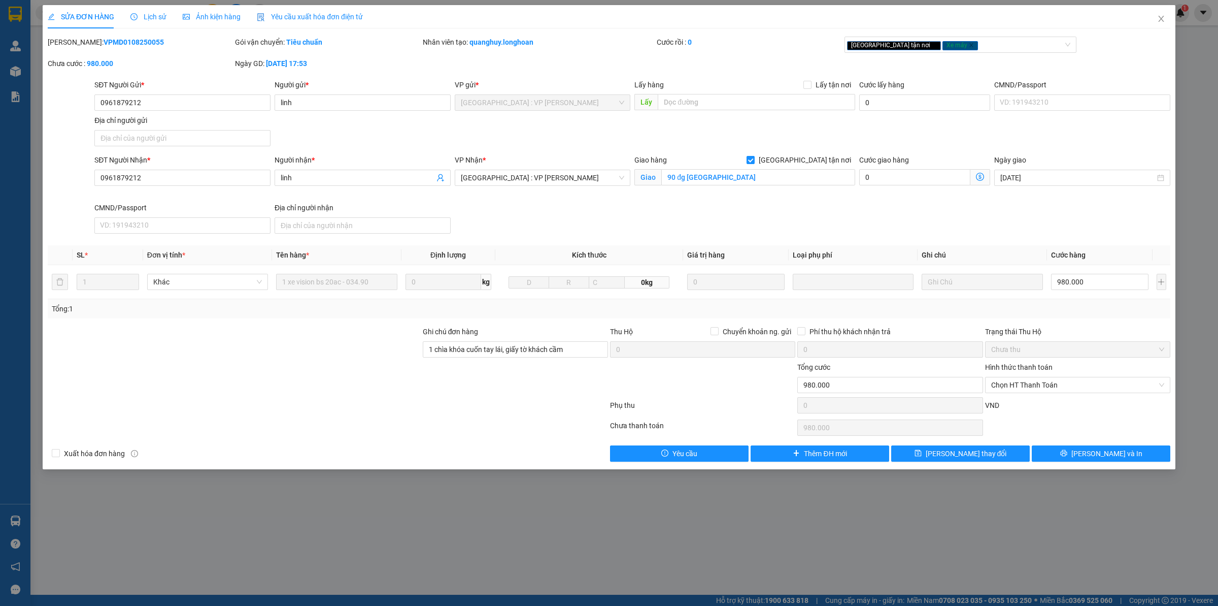
click at [160, 19] on span "Lịch sử" at bounding box center [148, 17] width 36 height 8
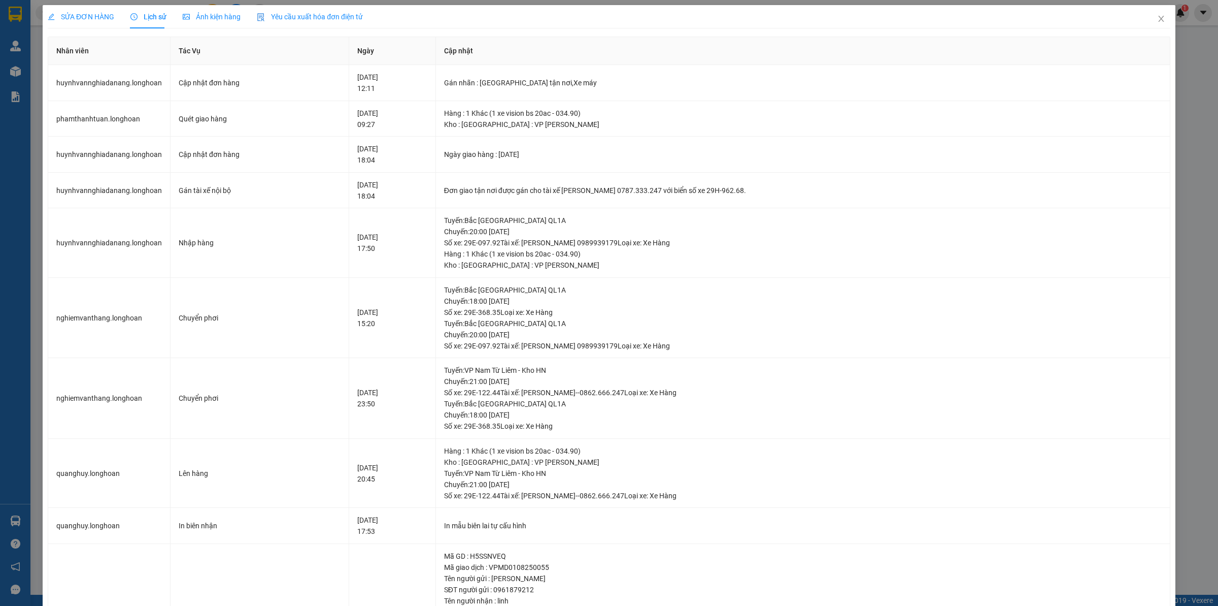
click at [89, 18] on span "SỬA ĐƠN HÀNG" at bounding box center [81, 17] width 67 height 8
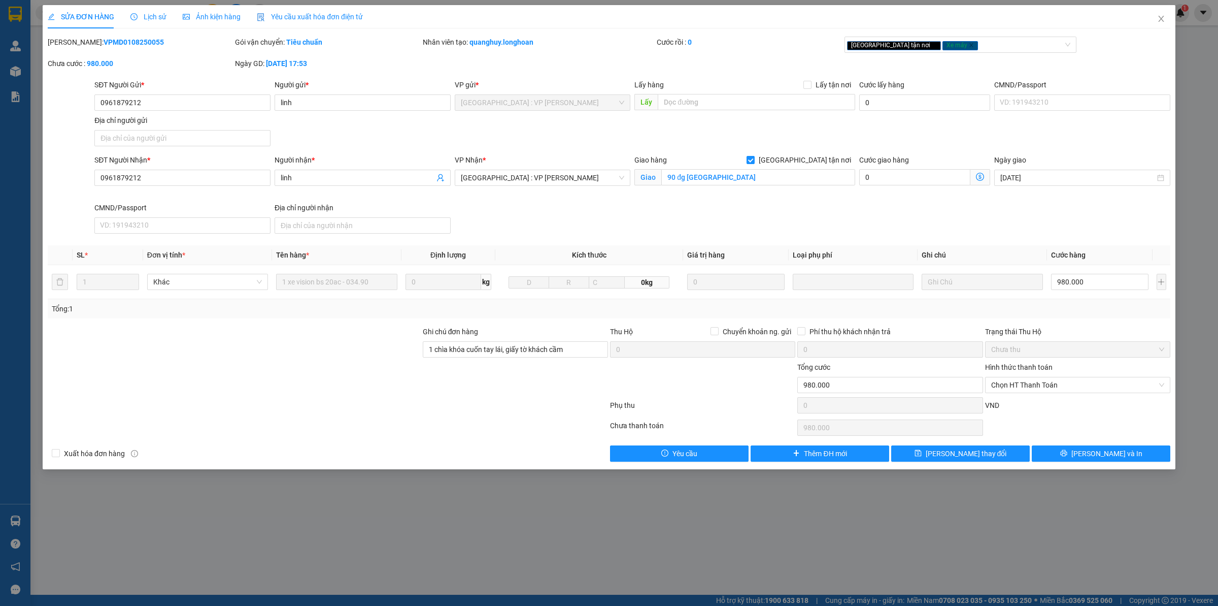
click at [166, 17] on div "SỬA ĐƠN HÀNG Lịch sử Ảnh kiện hàng Yêu cầu xuất hóa đơn điện tử" at bounding box center [205, 16] width 315 height 23
click at [148, 22] on div "Lịch sử" at bounding box center [148, 16] width 36 height 11
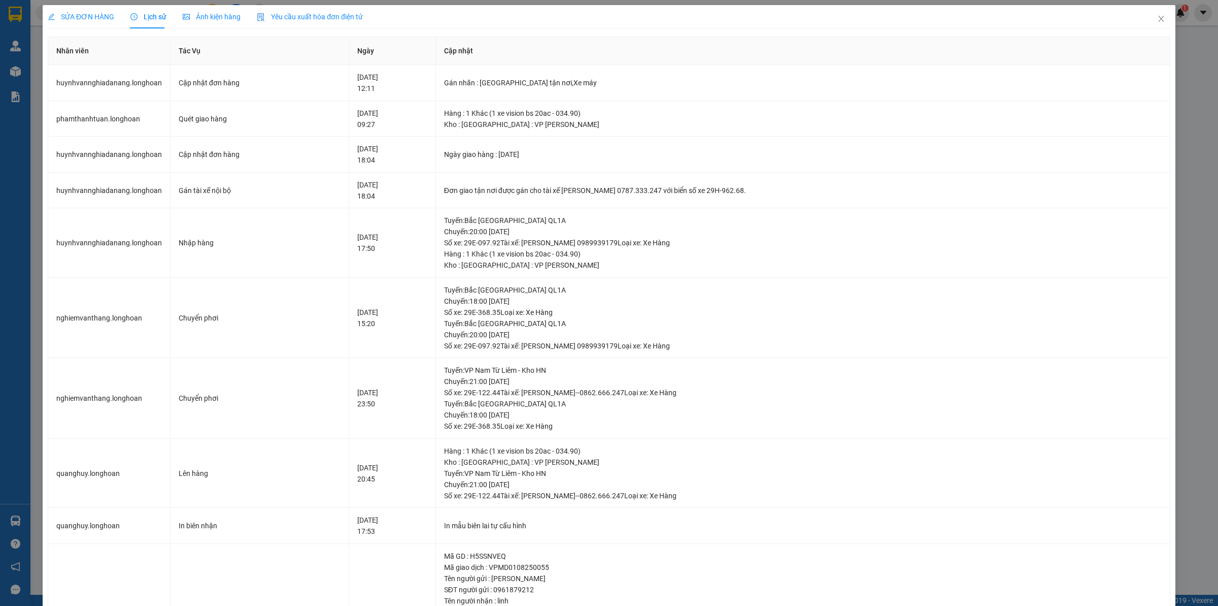
click at [92, 19] on span "SỬA ĐƠN HÀNG" at bounding box center [81, 17] width 67 height 8
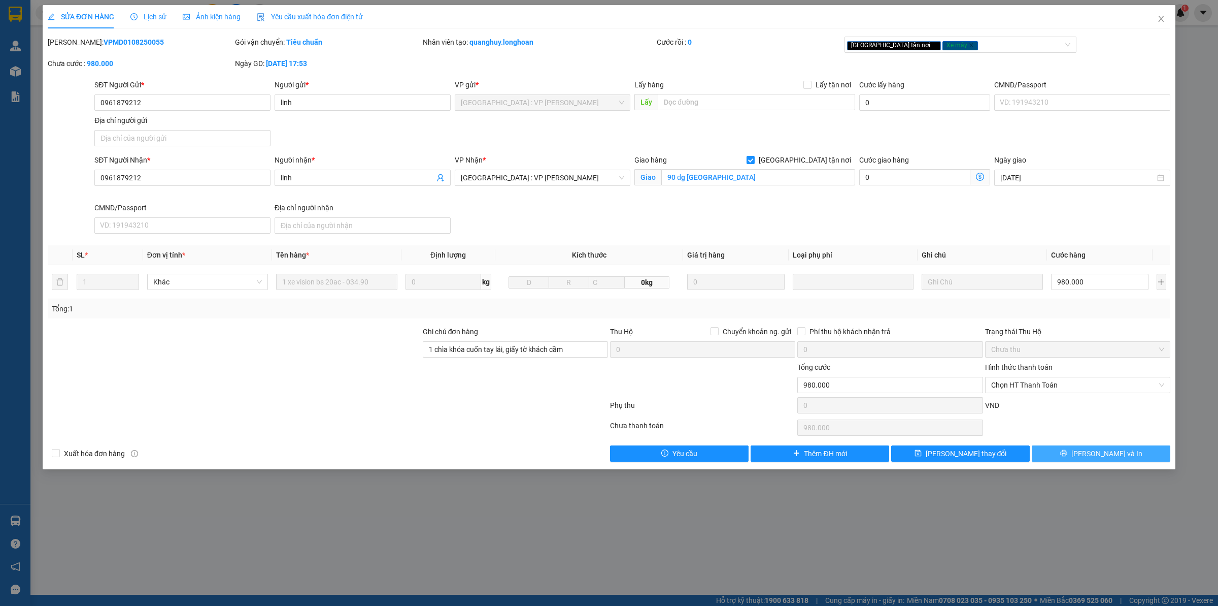
click at [974, 451] on button "[PERSON_NAME] và In" at bounding box center [1101, 453] width 139 height 16
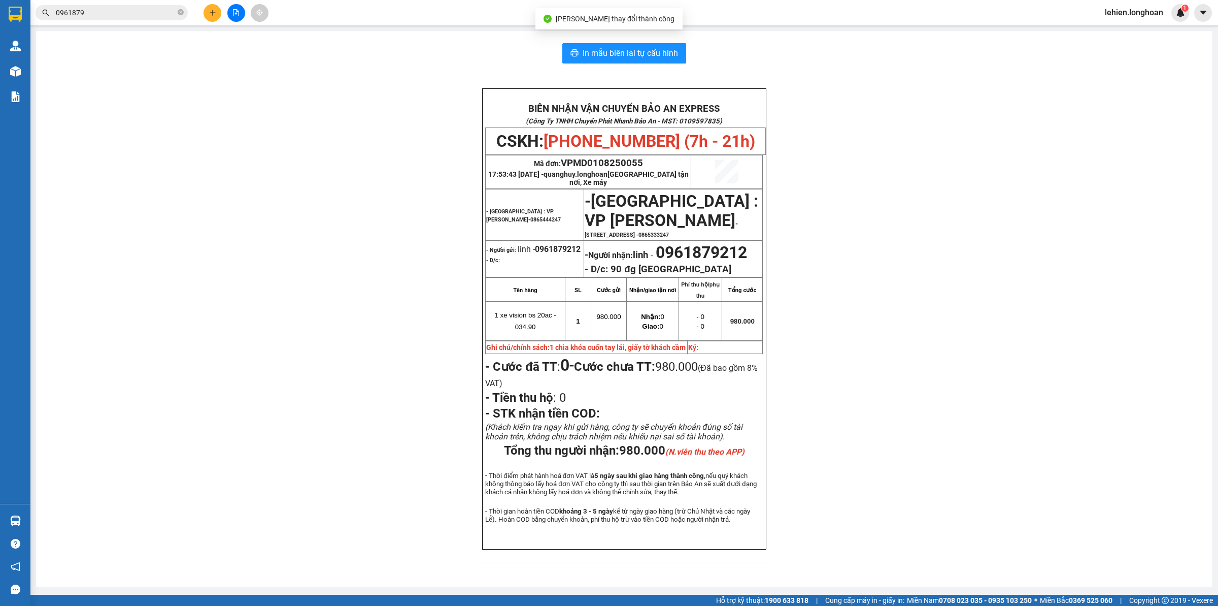
scroll to position [28, 0]
click at [181, 13] on icon "close-circle" at bounding box center [181, 12] width 6 height 6
paste input "079 6728733"
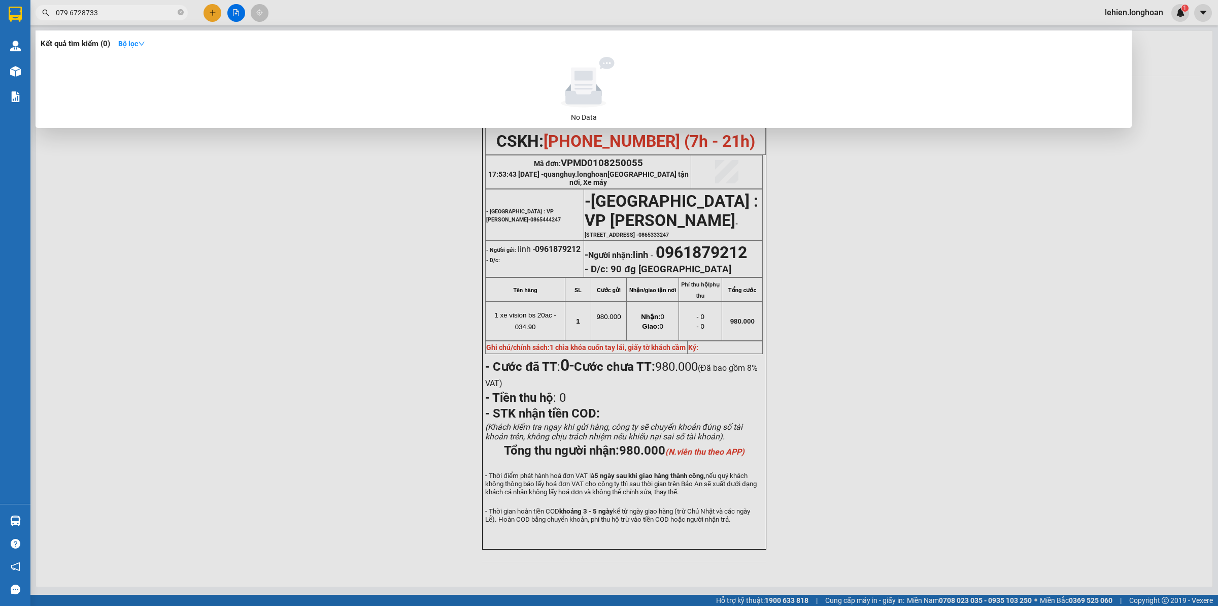
click at [71, 13] on input "079 6728733" at bounding box center [116, 12] width 120 height 11
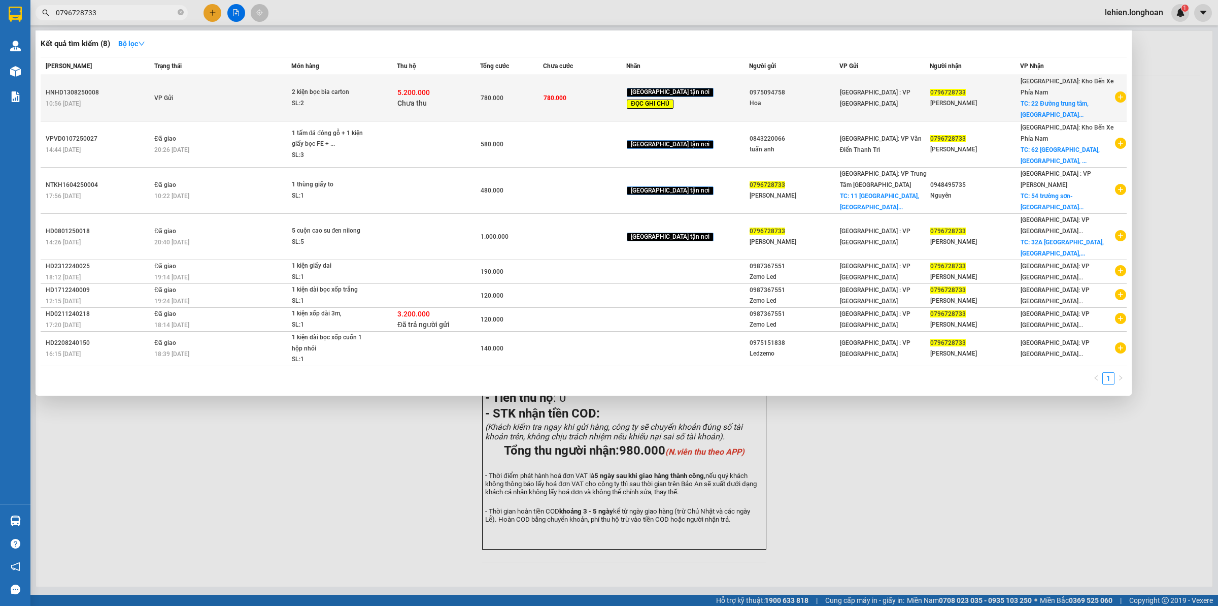
click at [212, 105] on td "VP Gửi" at bounding box center [221, 98] width 139 height 46
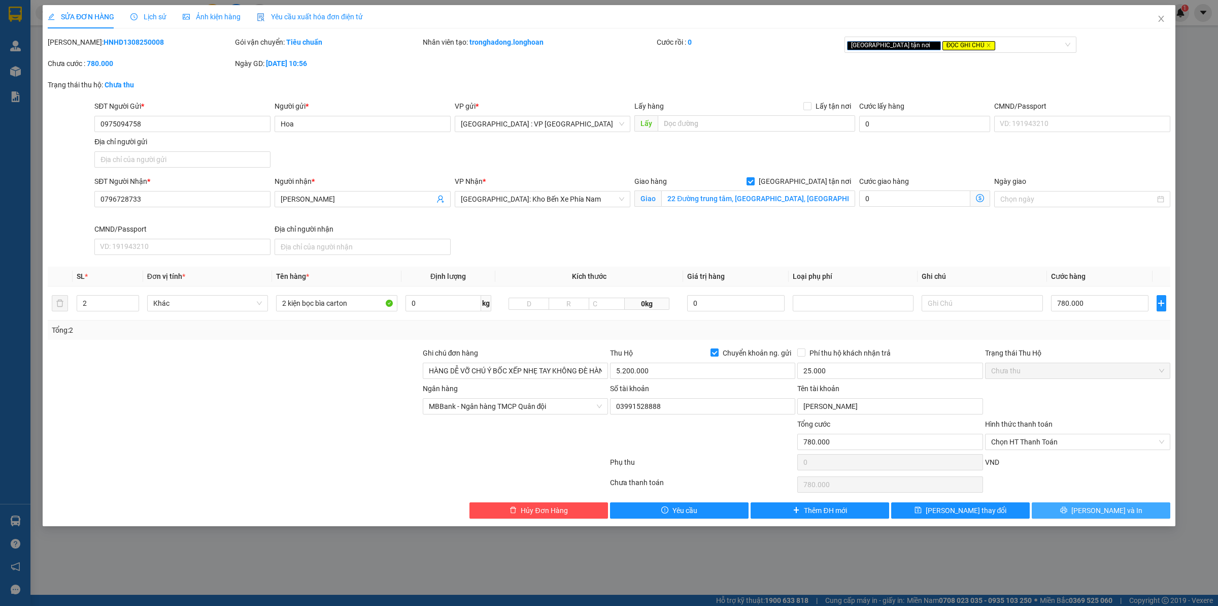
click at [974, 470] on button "[PERSON_NAME] và In" at bounding box center [1101, 510] width 139 height 16
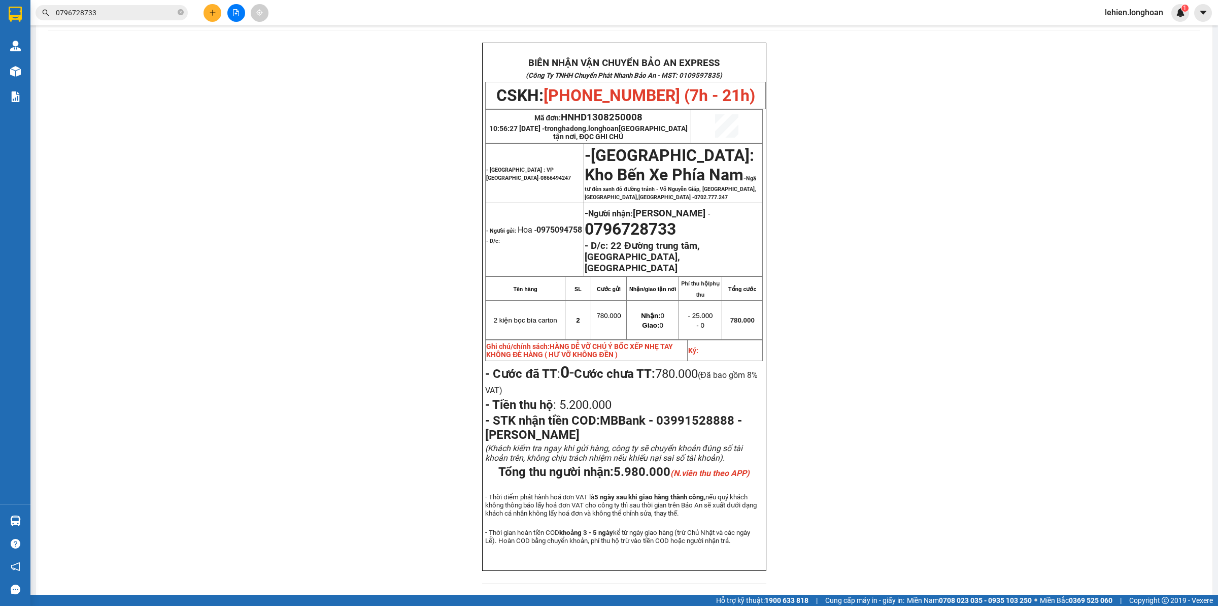
scroll to position [51, 0]
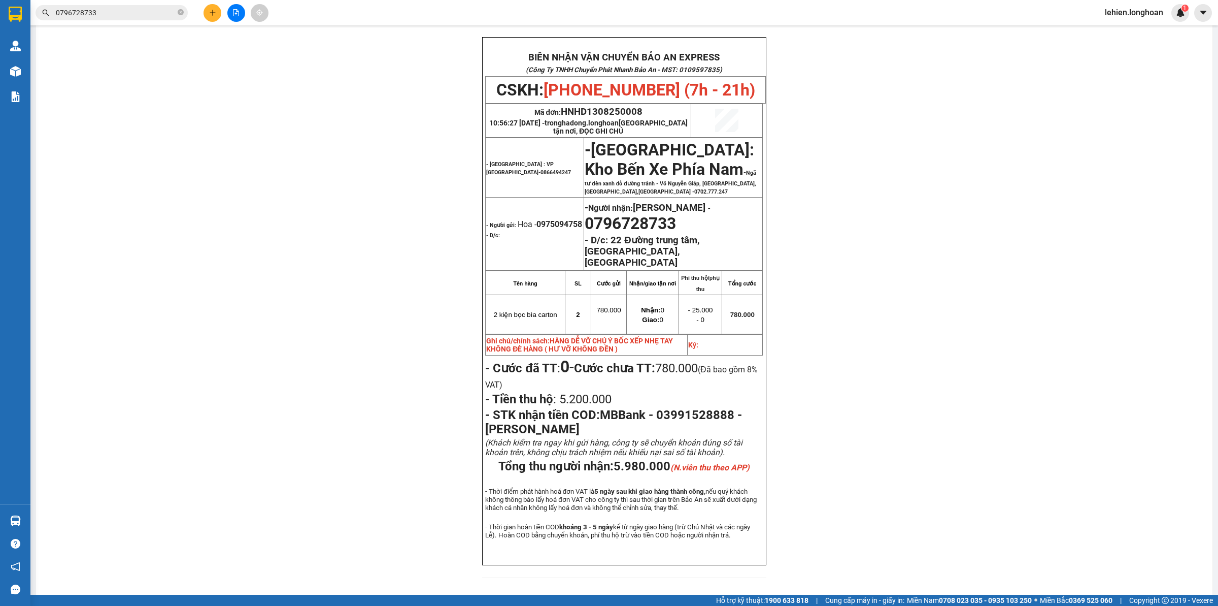
click at [158, 9] on input "0796728733" at bounding box center [116, 12] width 120 height 11
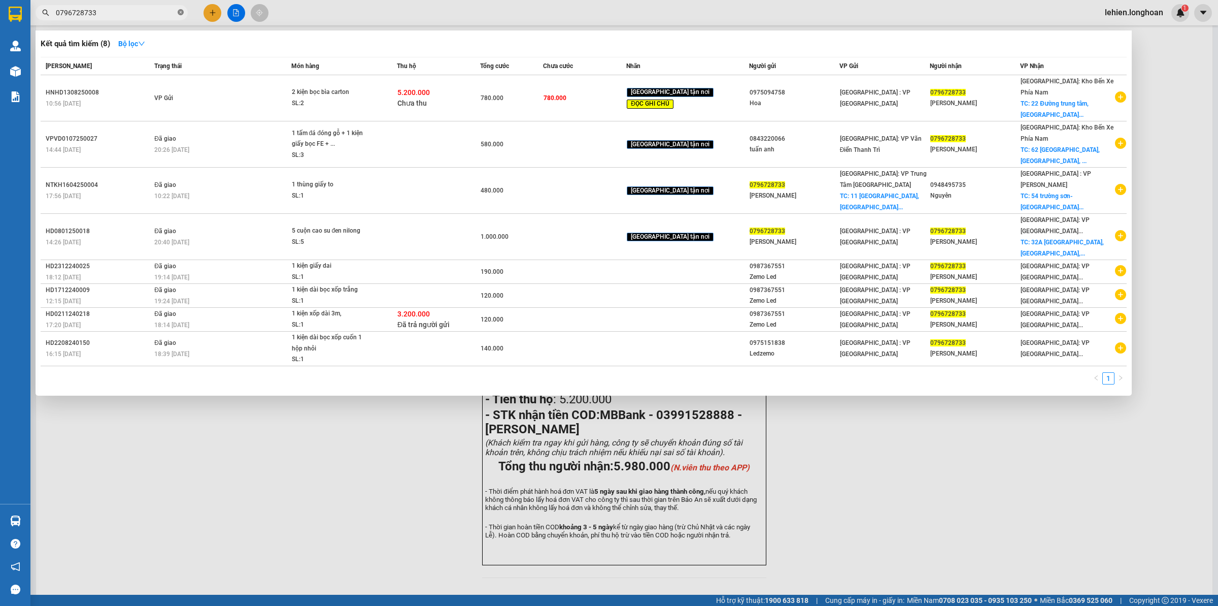
click at [180, 11] on icon "close-circle" at bounding box center [181, 12] width 6 height 6
paste input "ghi đúng nội dung ck giúp em ạ ck xong nhắn giúp em bill thanh toán ạ"
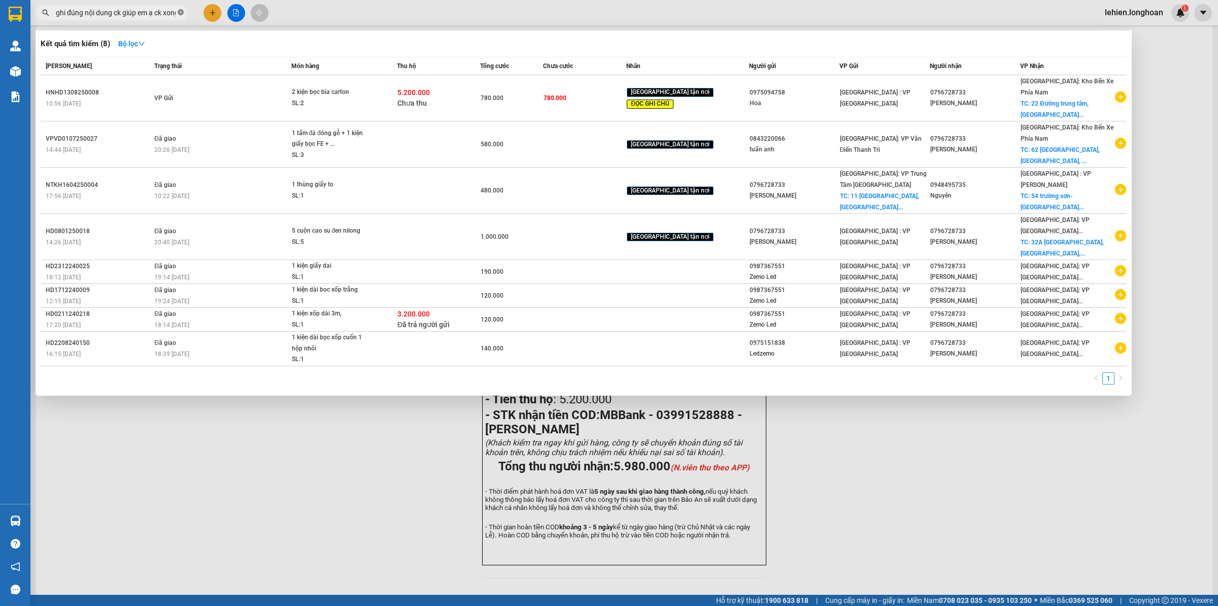
scroll to position [0, 105]
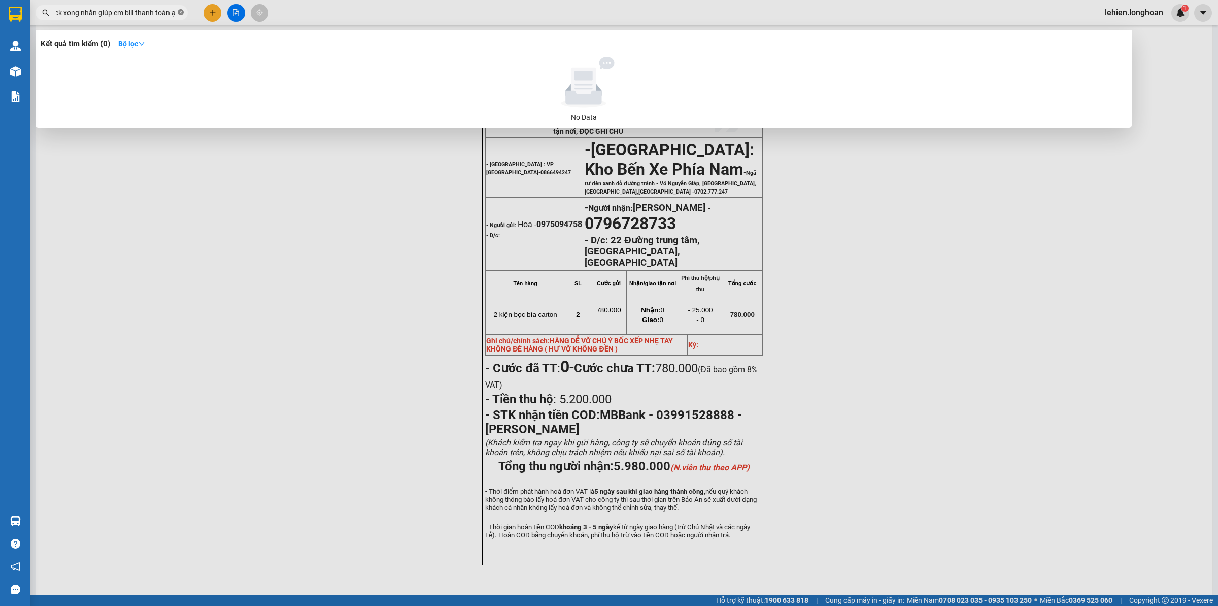
click at [181, 11] on icon "close-circle" at bounding box center [181, 12] width 6 height 6
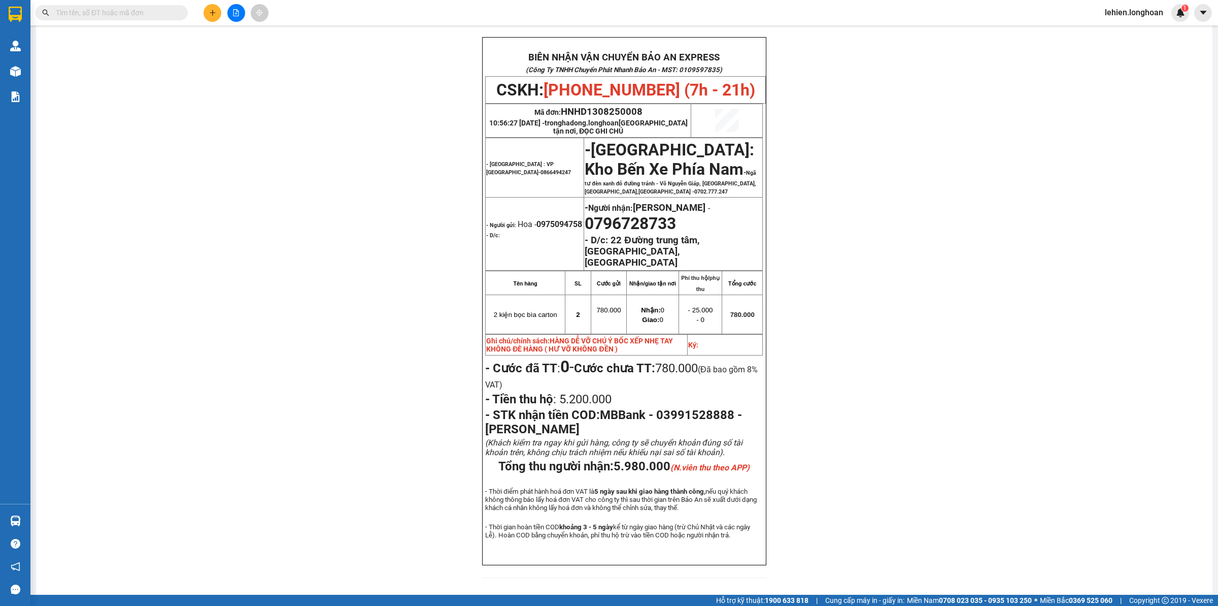
click at [176, 9] on span at bounding box center [112, 12] width 152 height 15
click at [163, 10] on input "text" at bounding box center [116, 12] width 120 height 11
paste input "0963509851"
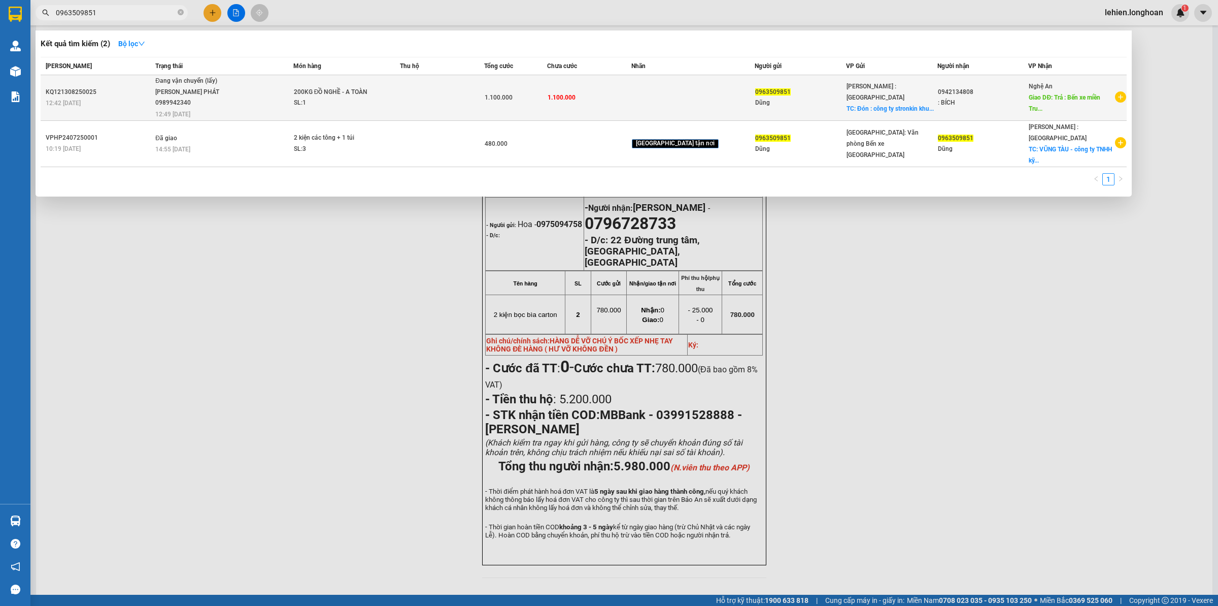
click at [228, 87] on div "[PERSON_NAME] PHÁT 0989942340" at bounding box center [193, 98] width 76 height 22
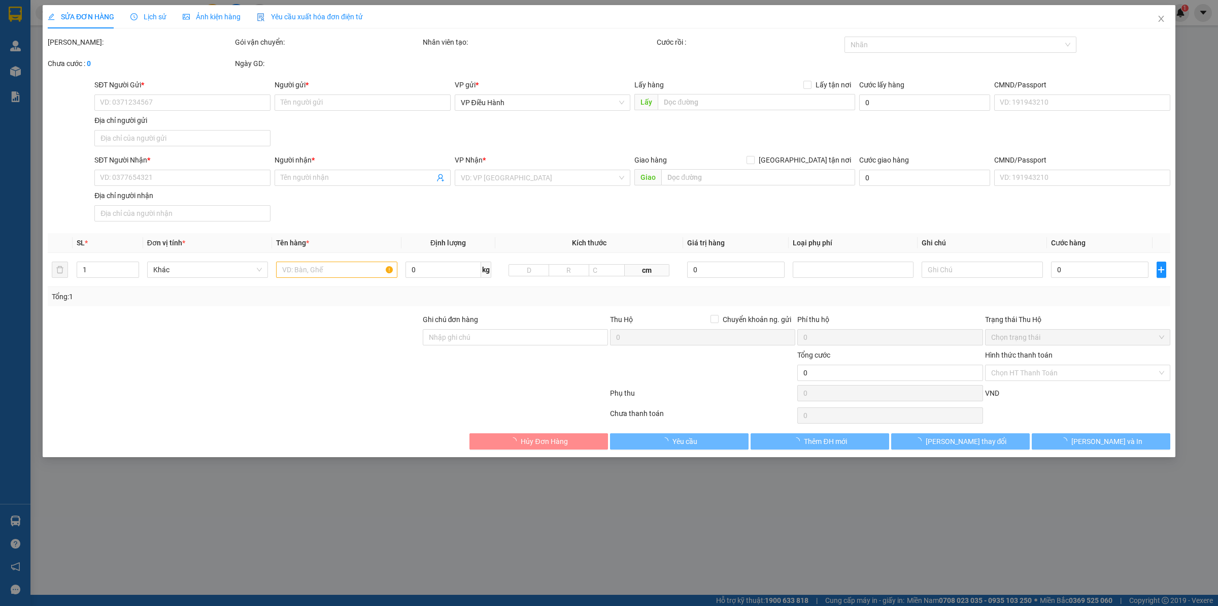
click at [146, 16] on span "Lịch sử" at bounding box center [148, 17] width 36 height 8
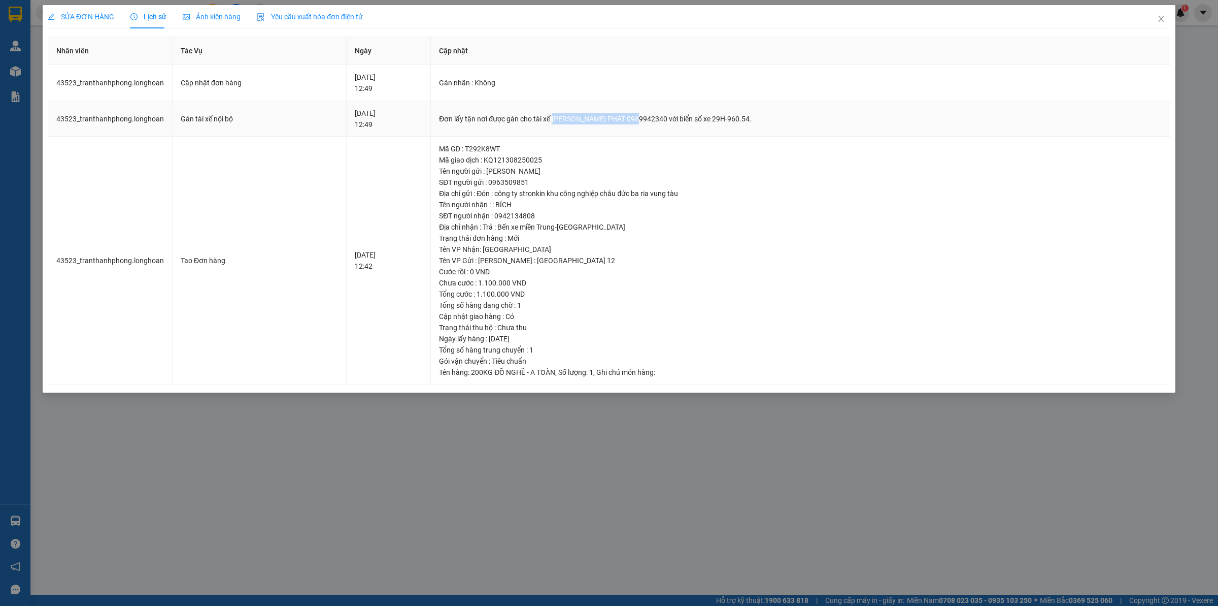
drag, startPoint x: 597, startPoint y: 119, endPoint x: 678, endPoint y: 118, distance: 81.2
click at [678, 118] on div "Đơn lấy tận nơi được gán cho tài xế [PERSON_NAME] PHÁT 0989942340 với biển số x…" at bounding box center [800, 118] width 723 height 11
copy div "[PERSON_NAME] PHÁT 0989942340"
click at [974, 24] on span "Close" at bounding box center [1161, 19] width 28 height 28
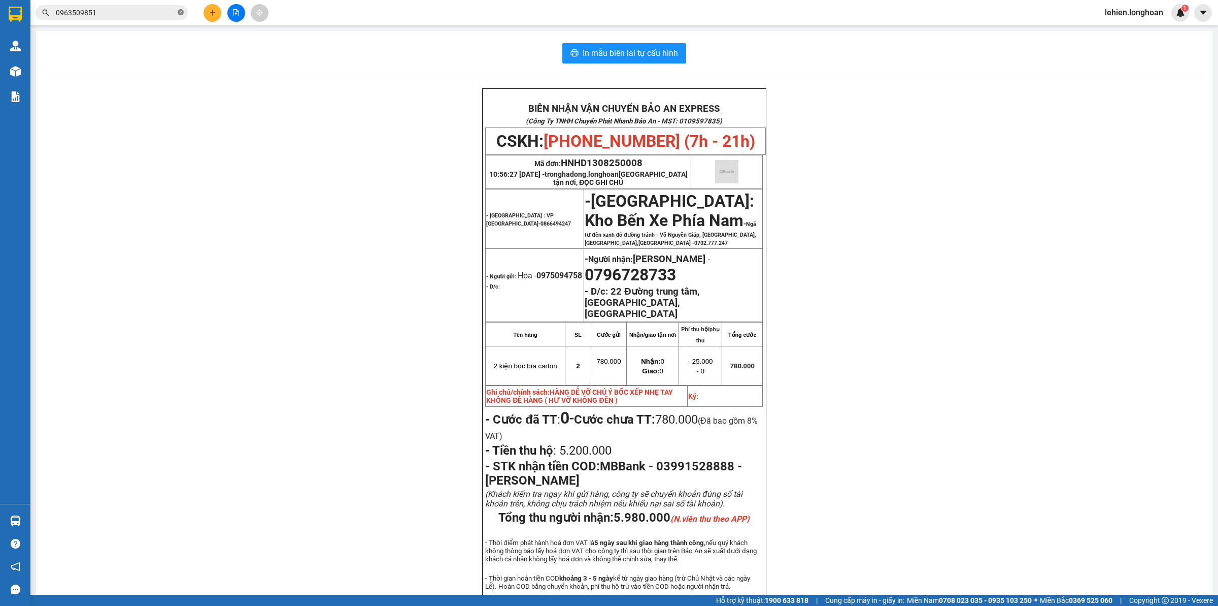
click at [179, 13] on icon "close-circle" at bounding box center [181, 12] width 6 height 6
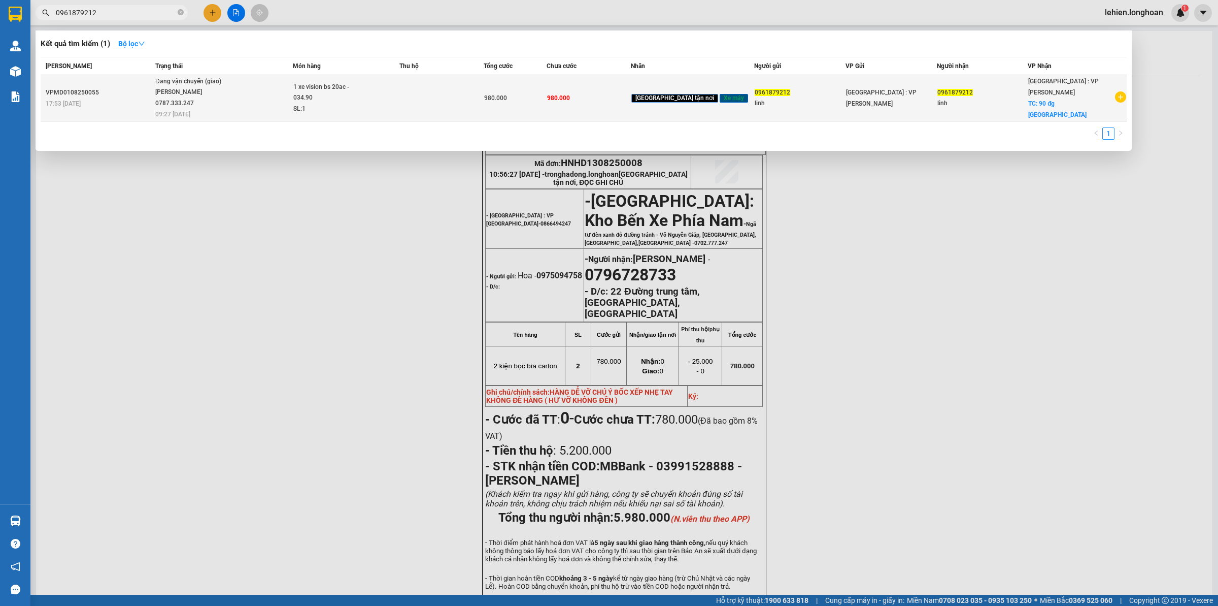
click at [243, 94] on span "Đang vận chuyển (giao) [PERSON_NAME] 0787.333.247 09:27 [DATE]" at bounding box center [223, 97] width 137 height 42
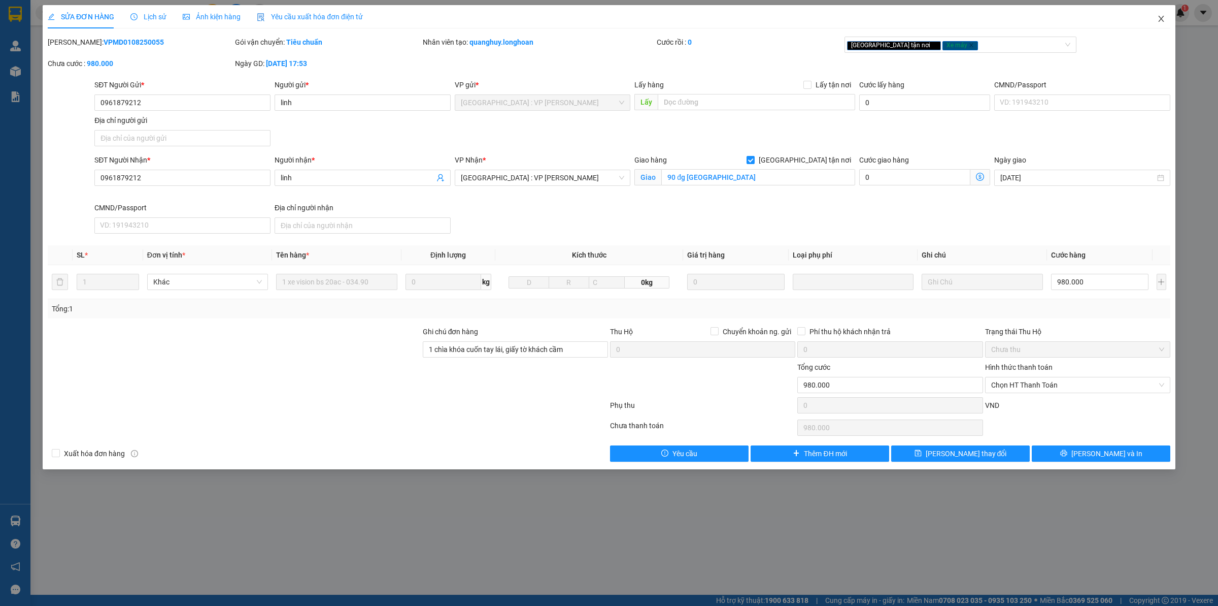
click at [974, 16] on span "Close" at bounding box center [1161, 19] width 28 height 28
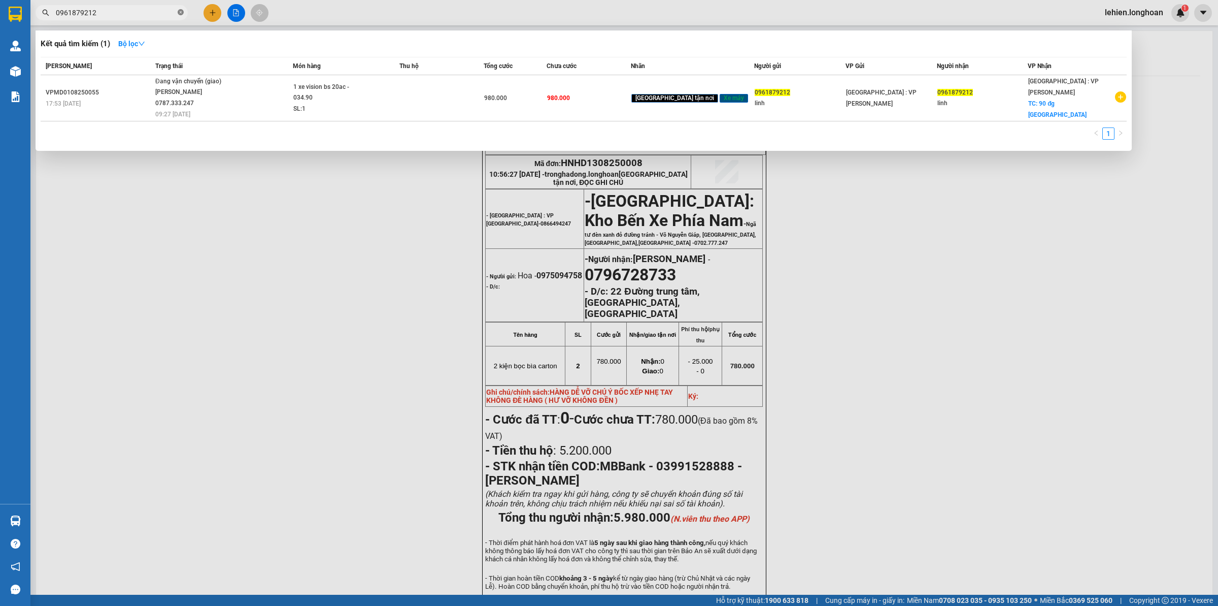
click at [181, 15] on icon "close-circle" at bounding box center [181, 12] width 6 height 6
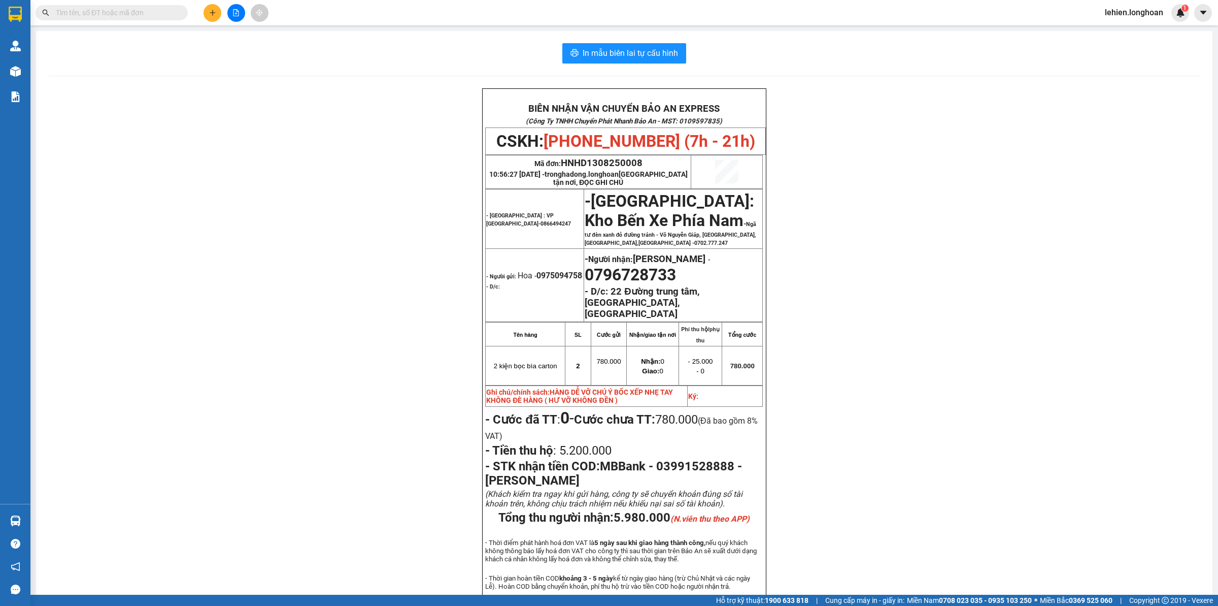
paste input "0963509851"
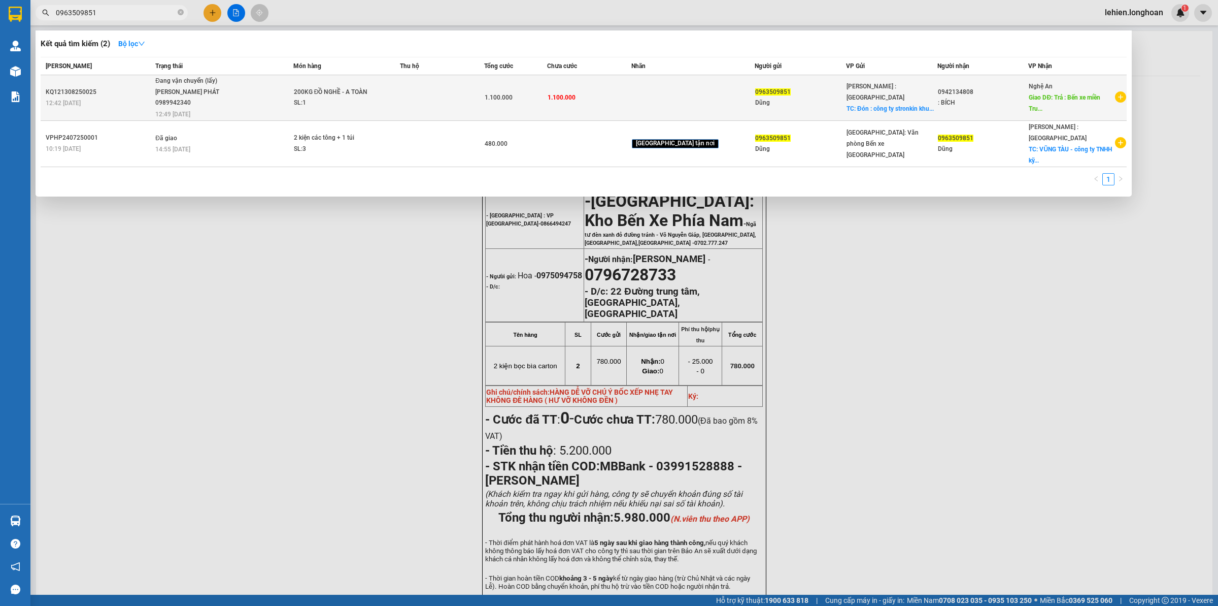
click at [392, 90] on span "200KG ĐỒ NGHỀ - A TOÀN SL: 1" at bounding box center [347, 98] width 106 height 22
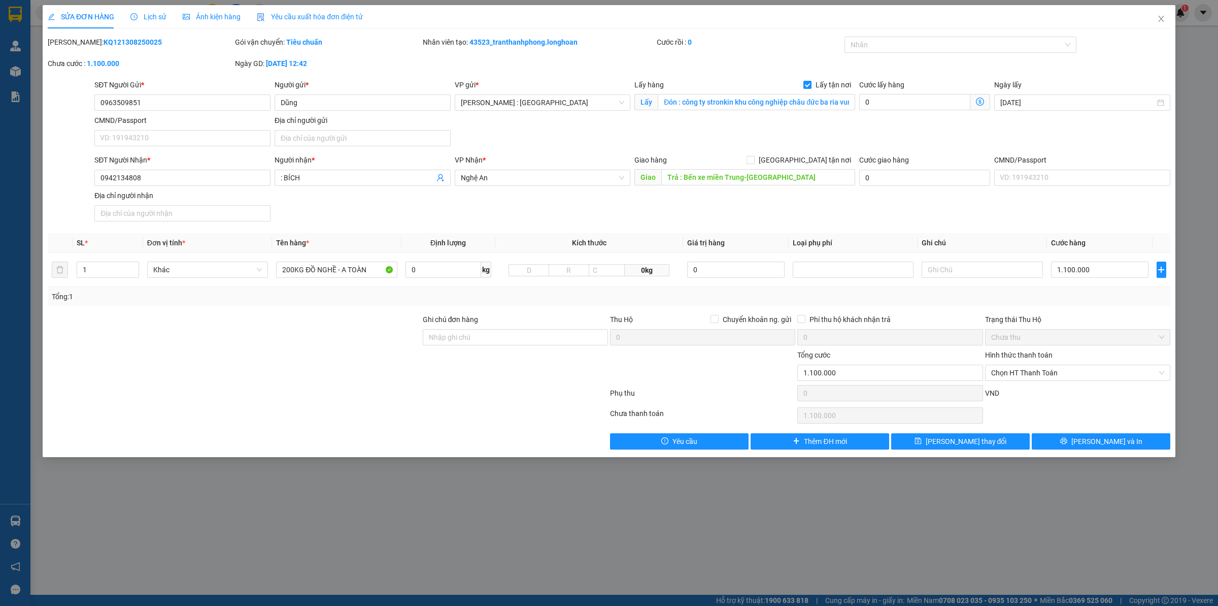
click at [160, 21] on div "Lịch sử" at bounding box center [148, 16] width 36 height 11
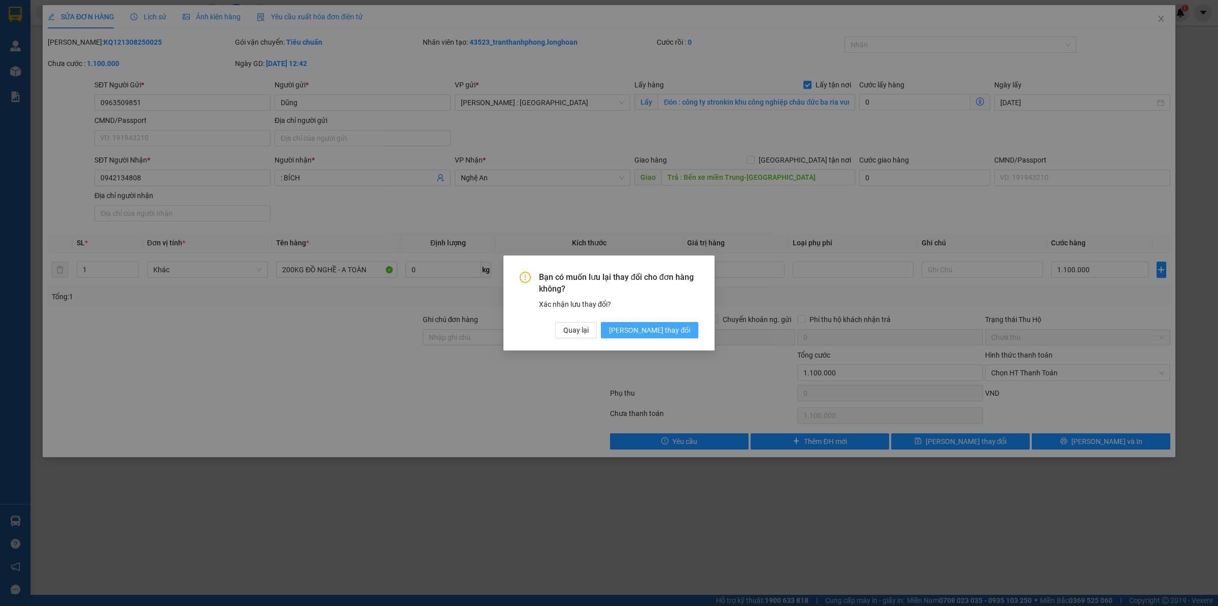
click at [664, 323] on button "[PERSON_NAME] thay đổi" at bounding box center [649, 330] width 97 height 16
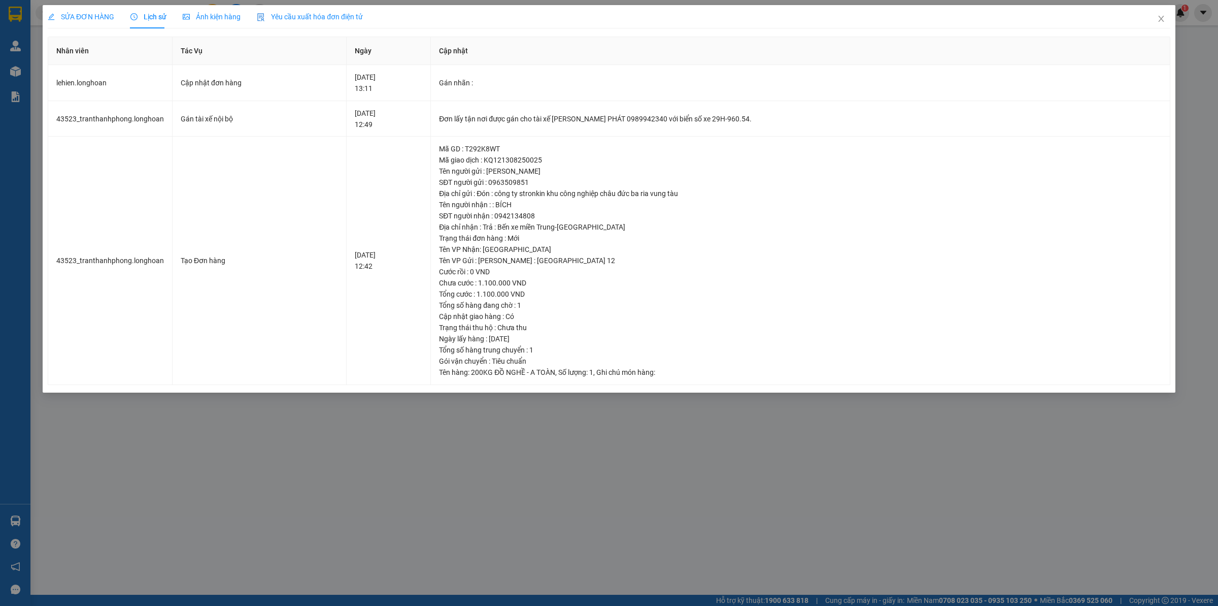
click at [84, 14] on span "SỬA ĐƠN HÀNG" at bounding box center [81, 17] width 67 height 8
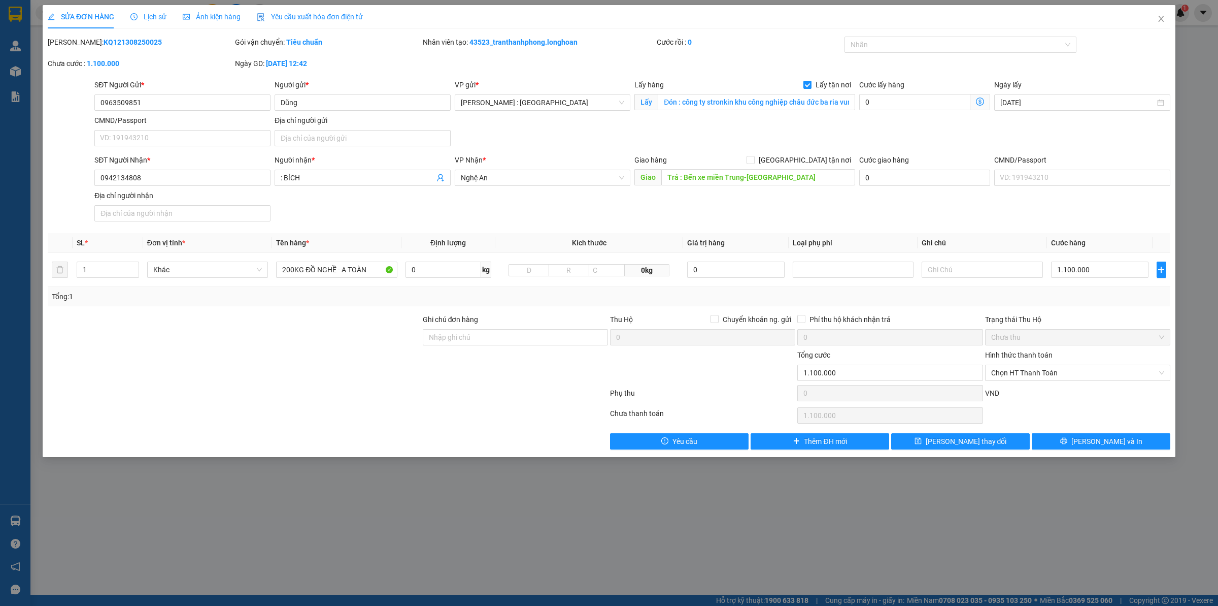
click at [135, 21] on span "Lịch sử" at bounding box center [148, 17] width 36 height 8
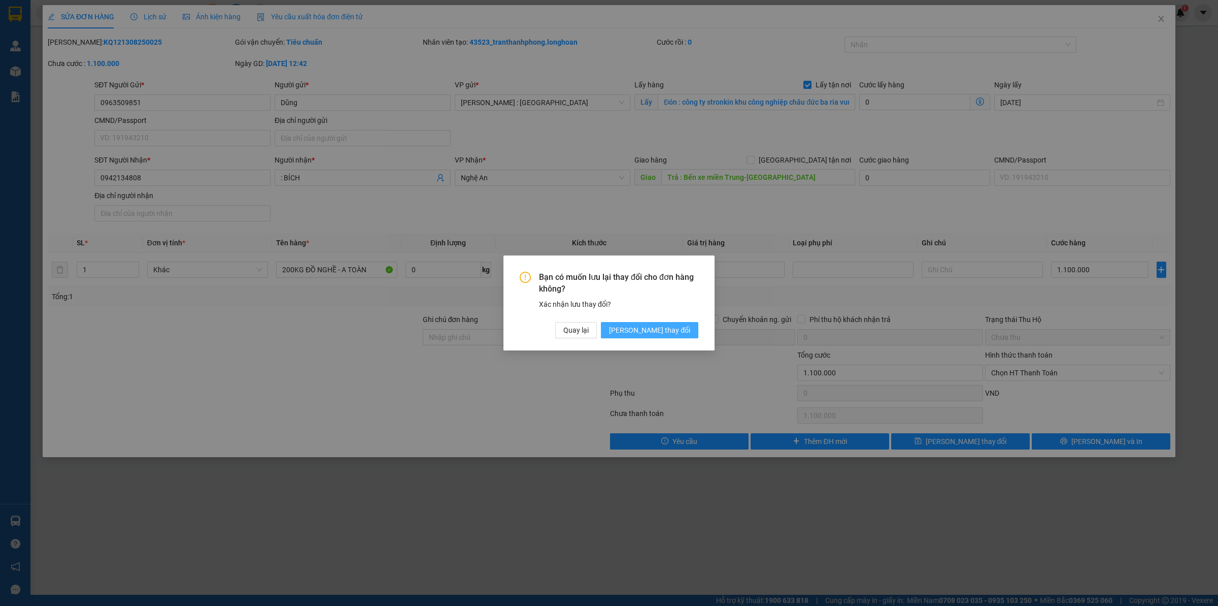
click at [655, 331] on span "[PERSON_NAME] thay đổi" at bounding box center [649, 329] width 81 height 11
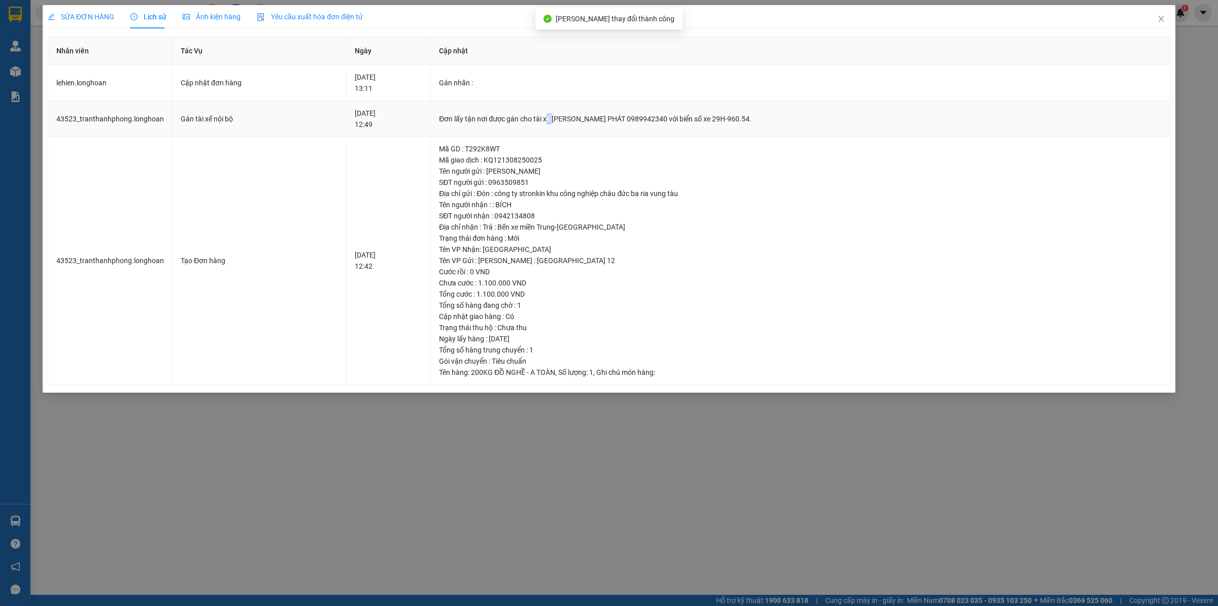
click at [597, 117] on div "Đơn lấy tận nơi được gán cho tài xế [PERSON_NAME] PHÁT 0989942340 với biển số x…" at bounding box center [800, 118] width 723 height 11
click at [608, 118] on div "Đơn lấy tận nơi được gán cho tài xế [PERSON_NAME] PHÁT 0989942340 với biển số x…" at bounding box center [800, 118] width 723 height 11
drag, startPoint x: 596, startPoint y: 120, endPoint x: 682, endPoint y: 117, distance: 86.4
click at [682, 117] on div "Đơn lấy tận nơi được gán cho tài xế [PERSON_NAME] PHÁT 0989942340 với biển số x…" at bounding box center [800, 118] width 723 height 11
copy div "[PERSON_NAME] PHÁT 0989942340"
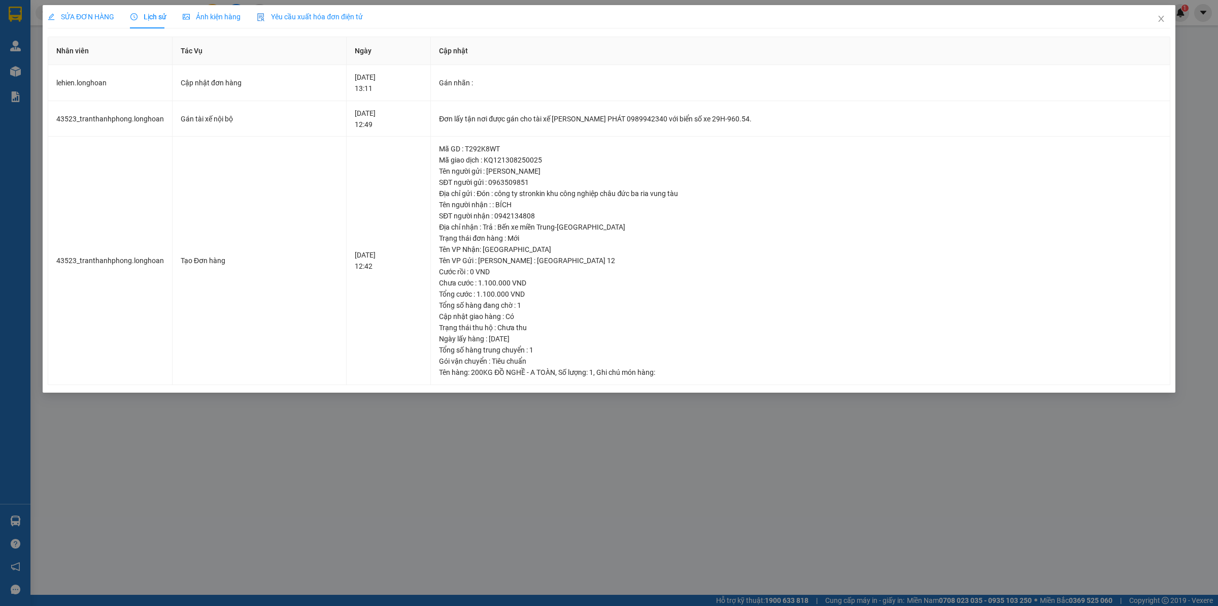
click at [87, 18] on span "SỬA ĐƠN HÀNG" at bounding box center [81, 17] width 67 height 8
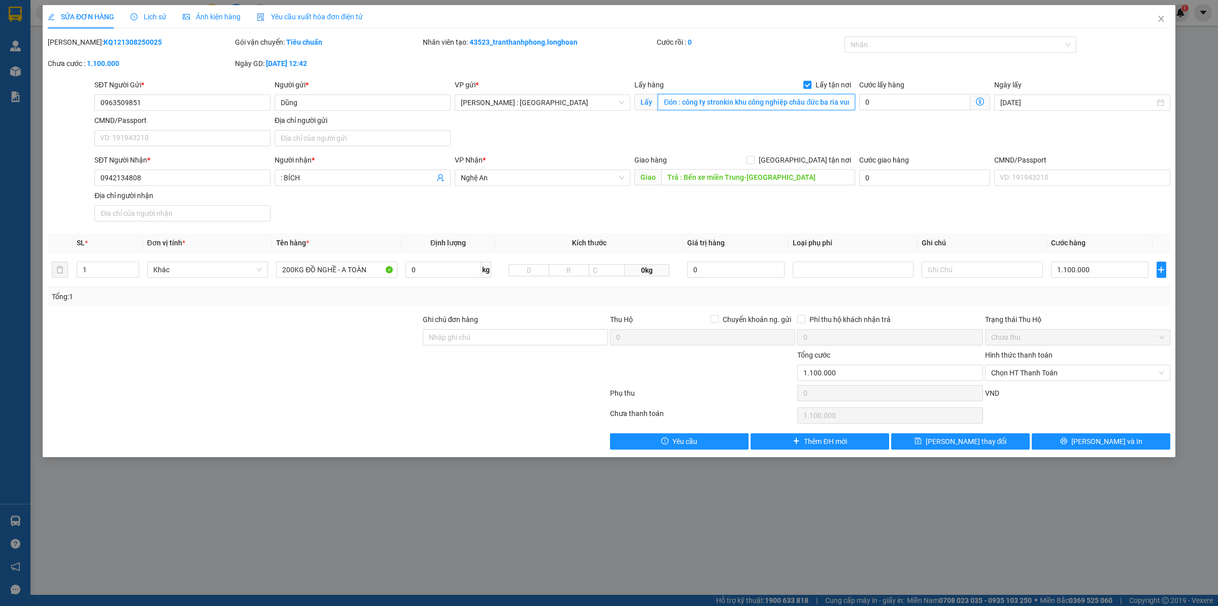
click at [765, 102] on input "Đón : công ty stronkin khu công nghiệp châu đức ba ria vung tàu" at bounding box center [756, 102] width 197 height 16
click at [798, 100] on input "Đón : công ty stronkin khu công nghiệp châu đức ba ria vung tàu" at bounding box center [756, 102] width 197 height 16
click at [135, 4] on div "SỬA ĐƠN HÀNG Lịch sử Ảnh kiện hàng Yêu cầu xuất hóa đơn điện tử Total Paid Fee …" at bounding box center [609, 303] width 1218 height 606
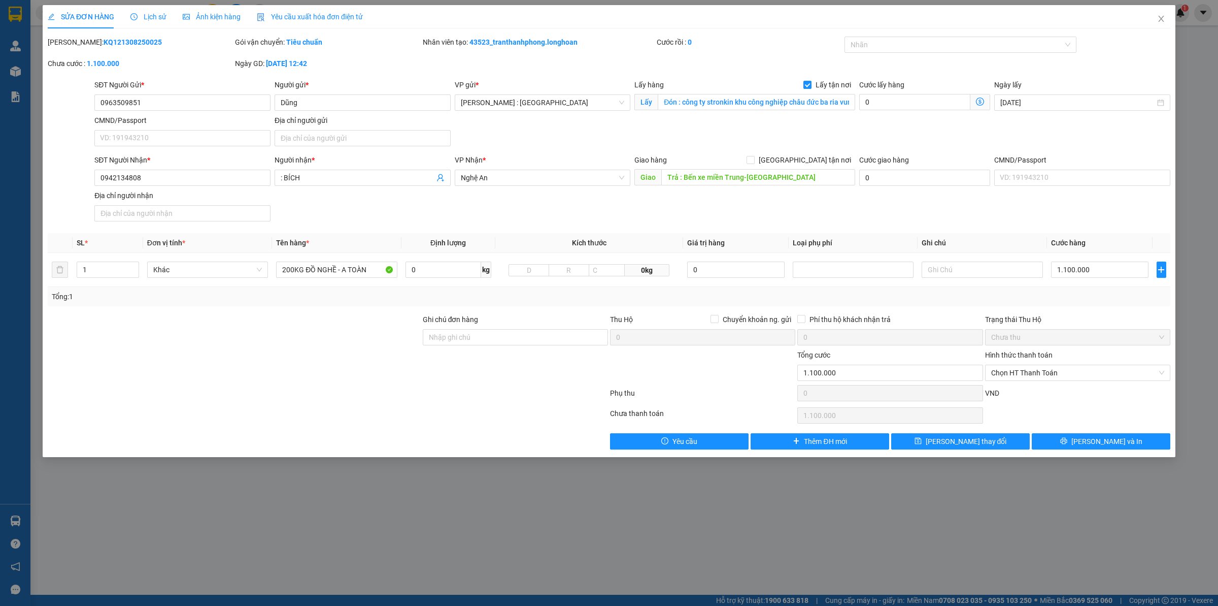
click at [153, 14] on span "Lịch sử" at bounding box center [148, 17] width 36 height 8
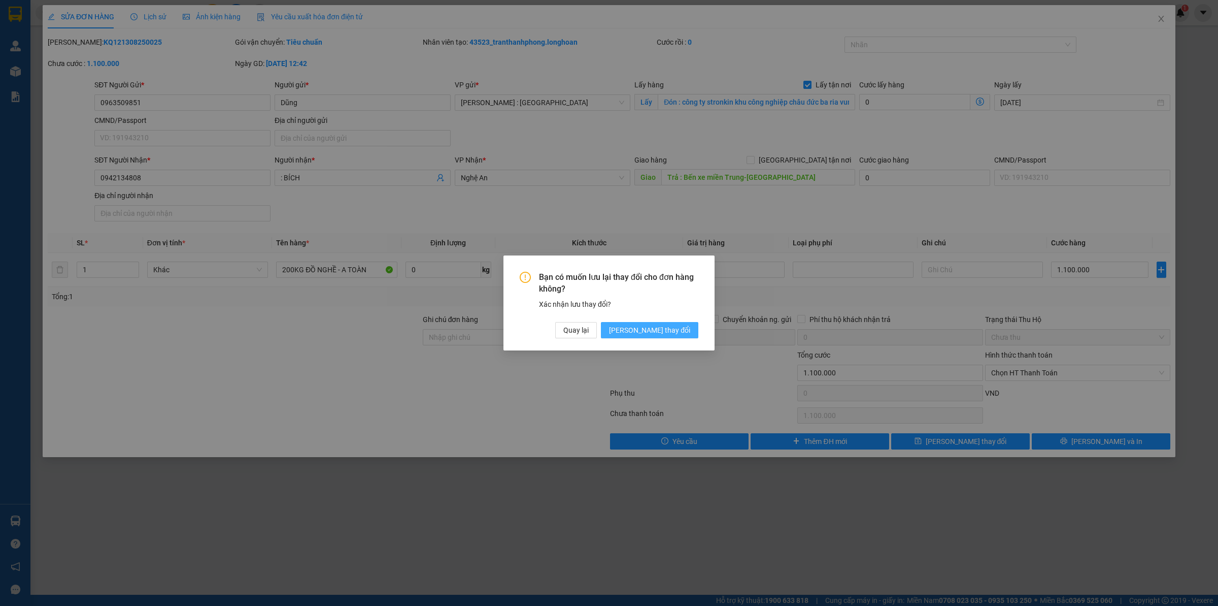
click at [659, 326] on span "[PERSON_NAME] thay đổi" at bounding box center [649, 329] width 81 height 11
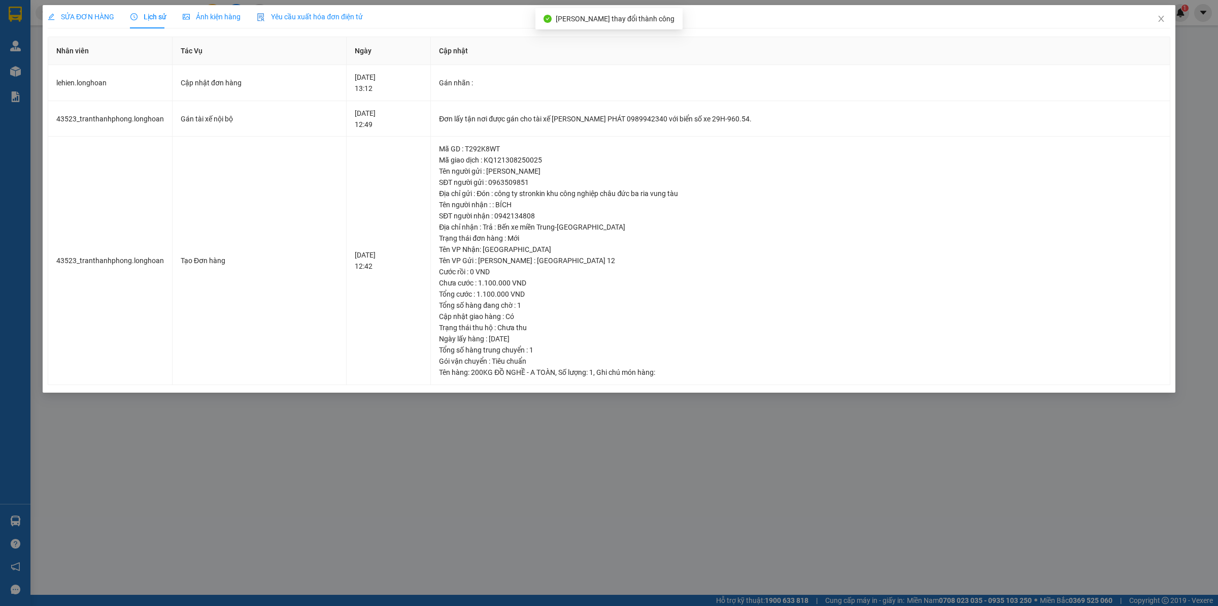
click at [68, 15] on span "SỬA ĐƠN HÀNG" at bounding box center [81, 17] width 67 height 8
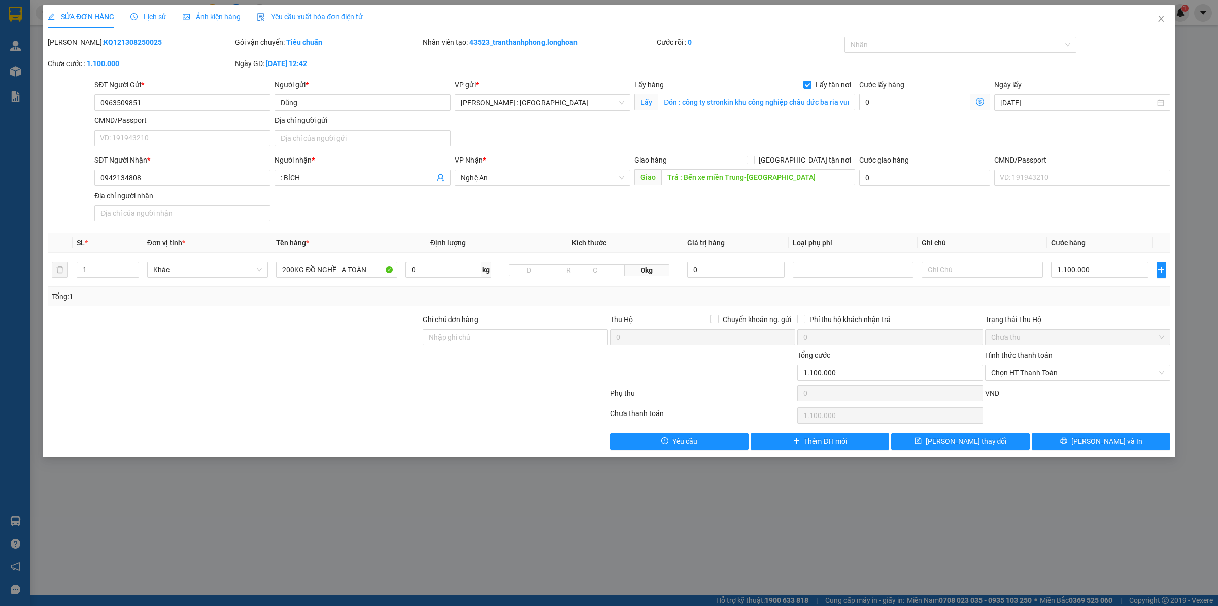
click at [292, 334] on div at bounding box center [234, 332] width 375 height 36
click at [974, 11] on span "Close" at bounding box center [1161, 19] width 28 height 28
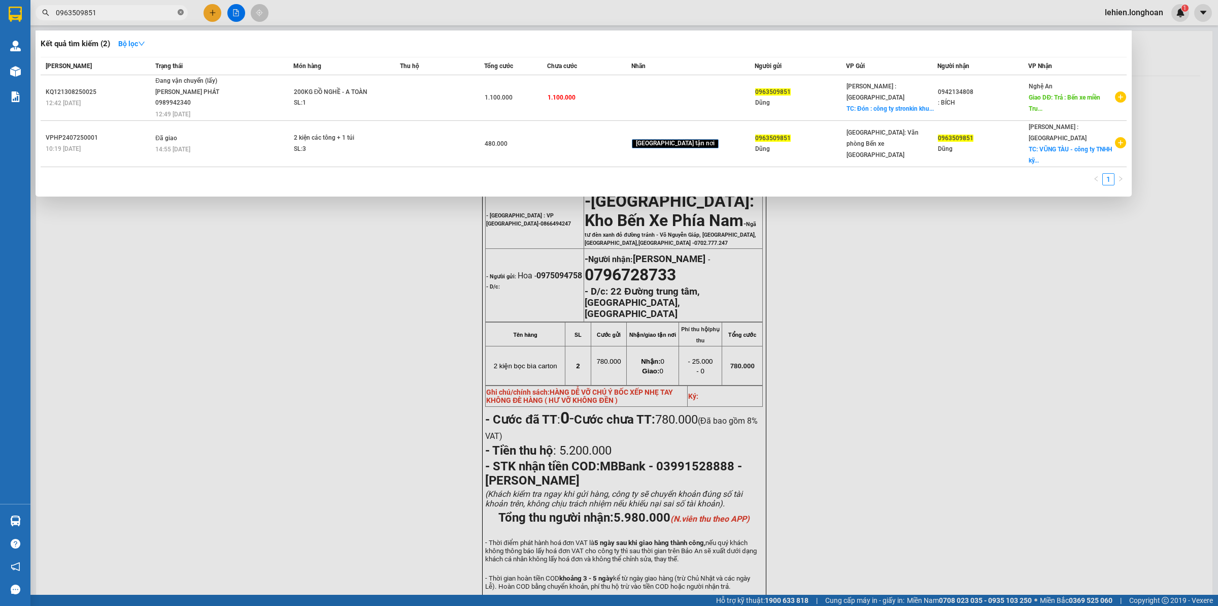
click at [179, 16] on span at bounding box center [181, 13] width 6 height 10
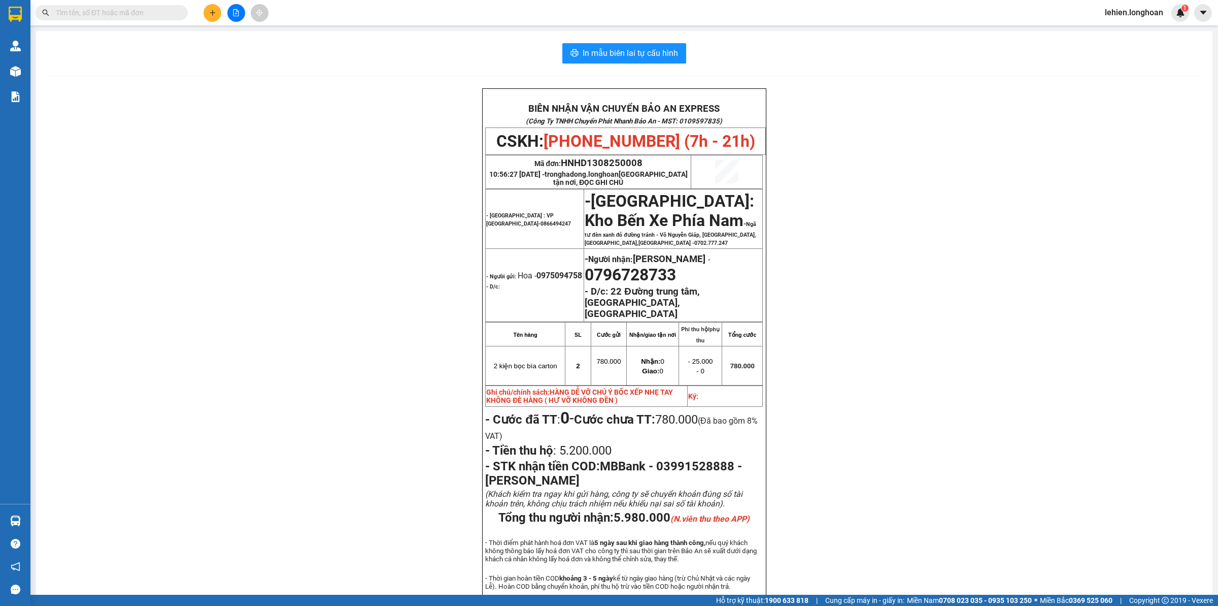
paste input "0368889989"
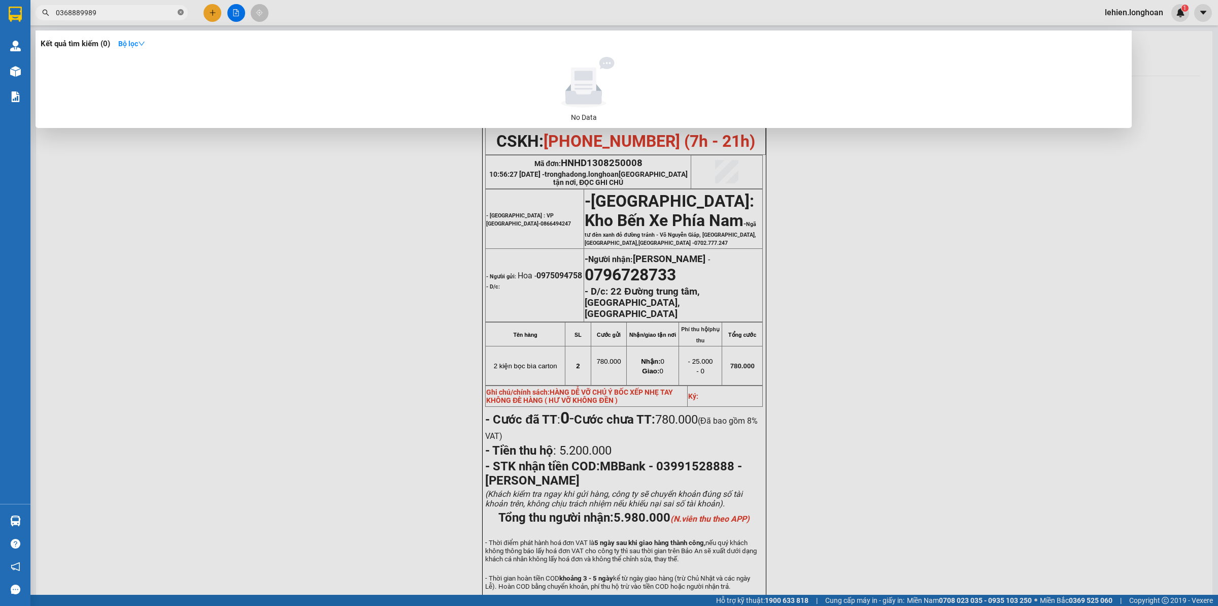
click at [183, 11] on icon "close-circle" at bounding box center [181, 12] width 6 height 6
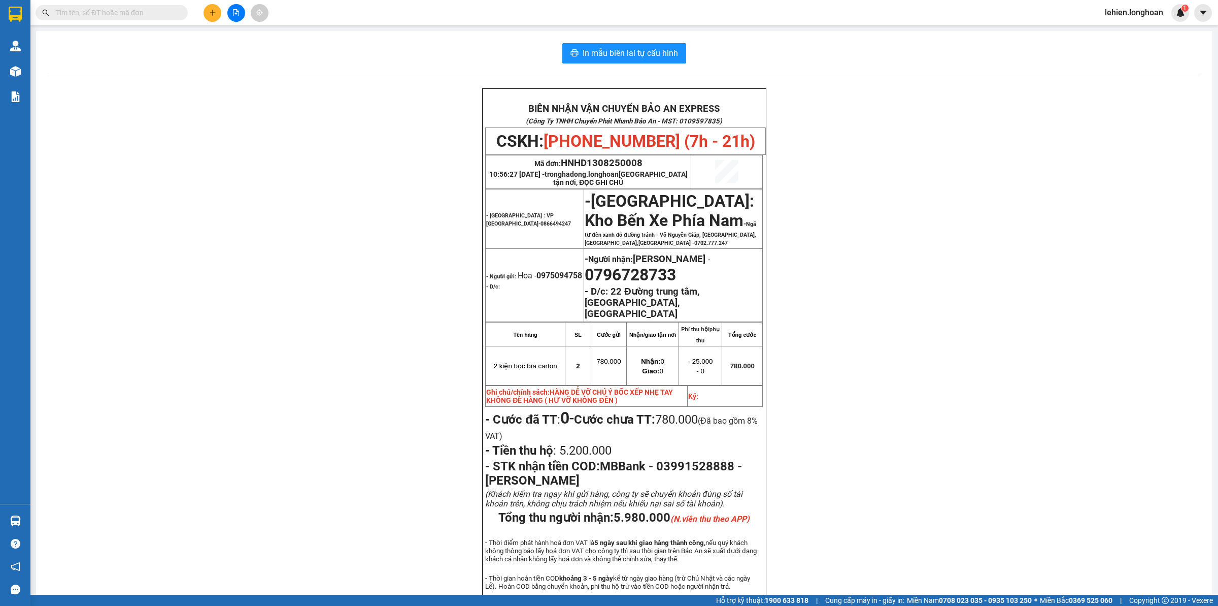
paste input "0979014385"
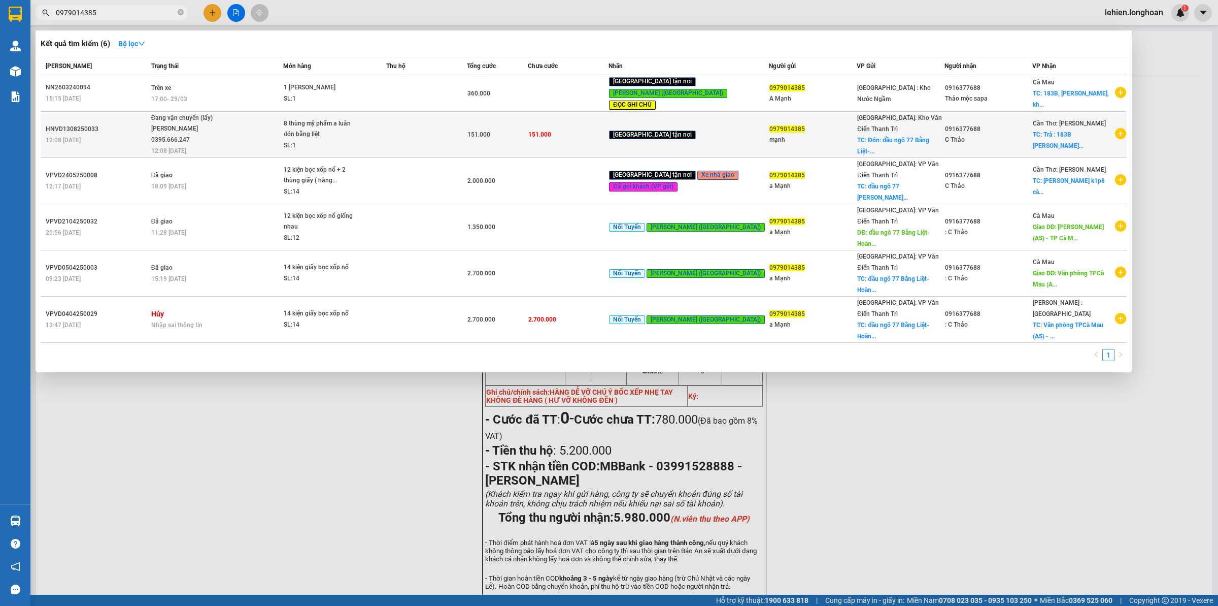
click at [283, 119] on span "Đang vận chuyển (lấy) [PERSON_NAME] 0395.666.247 12:08 [DATE]" at bounding box center [217, 134] width 132 height 42
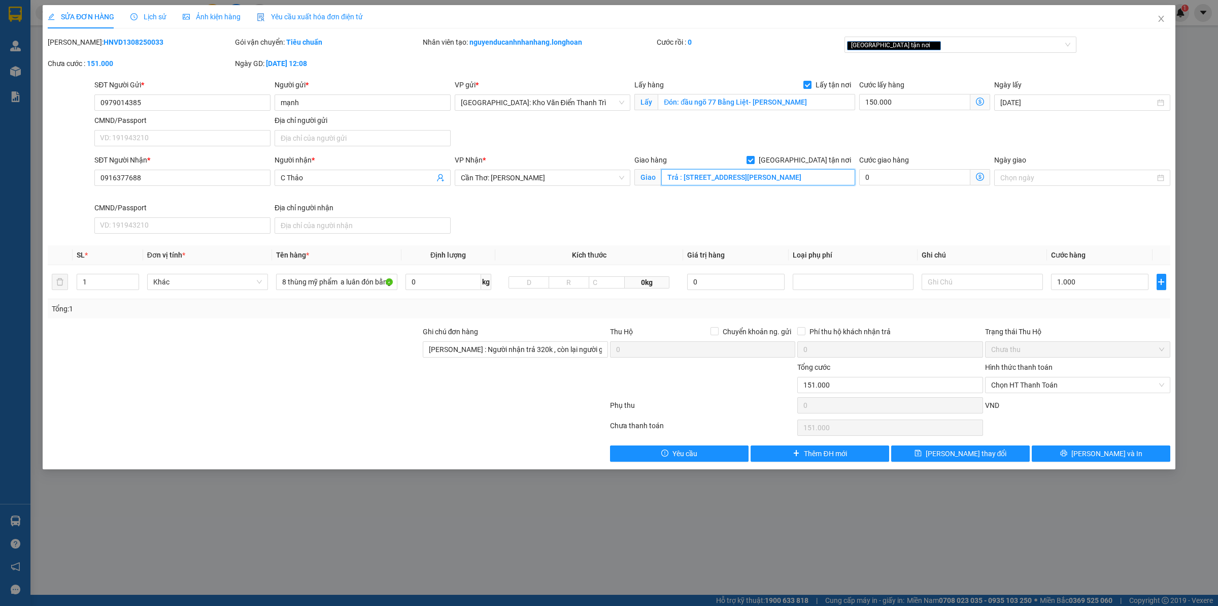
click at [707, 182] on input "Trả : [STREET_ADDRESS][PERSON_NAME]" at bounding box center [759, 177] width 194 height 16
click at [680, 178] on input "Trả : [STREET_ADDRESS][PERSON_NAME]" at bounding box center [759, 177] width 194 height 16
drag, startPoint x: 684, startPoint y: 178, endPoint x: 800, endPoint y: 181, distance: 115.8
click at [800, 181] on input "Trả : [STREET_ADDRESS][PERSON_NAME]" at bounding box center [759, 177] width 194 height 16
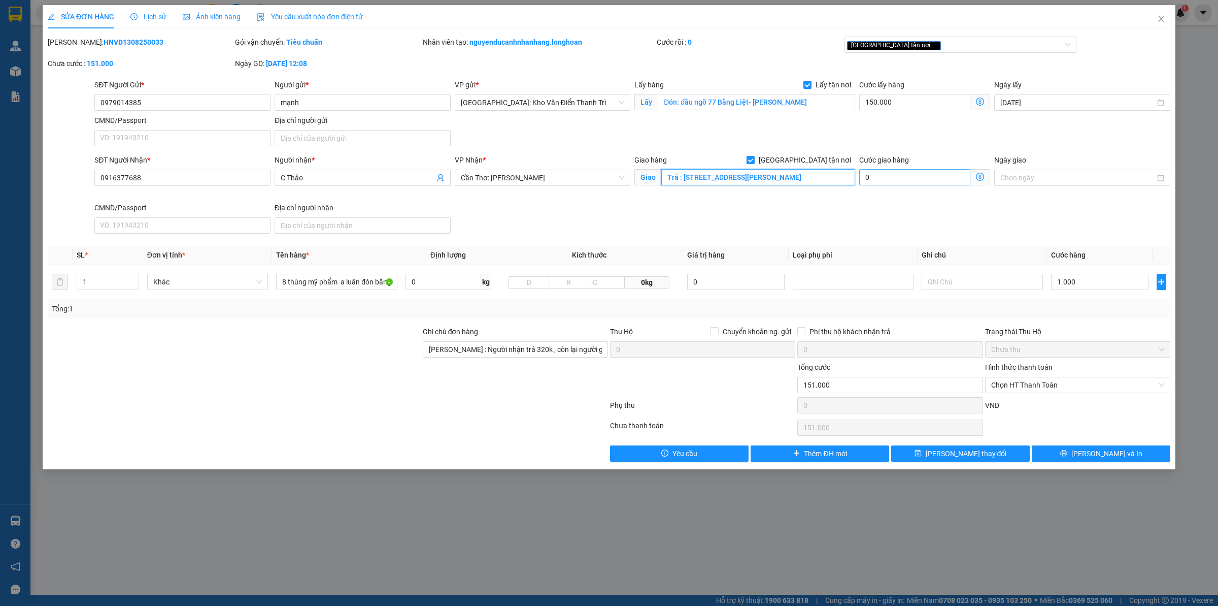
scroll to position [0, 19]
drag, startPoint x: 681, startPoint y: 176, endPoint x: 894, endPoint y: 178, distance: 212.7
click at [894, 178] on div "SĐT Người Nhận * 0916377688 Người nhận * C Thảo VP Nhận * Cần Thơ: Kho Ninh Kiề…" at bounding box center [632, 195] width 1080 height 83
paste input "[STREET_ADDRESS][PERSON_NAME]"
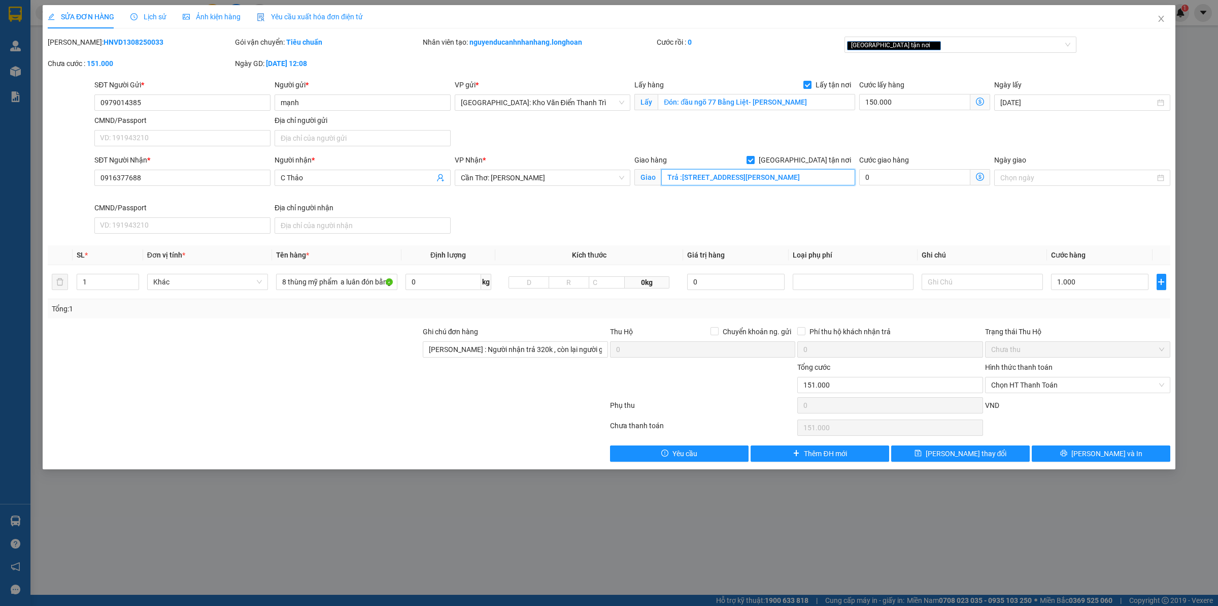
click at [766, 177] on input "Trả :[STREET_ADDRESS][PERSON_NAME]" at bounding box center [759, 177] width 194 height 16
click at [974, 448] on button "[PERSON_NAME] thay đổi" at bounding box center [961, 453] width 139 height 16
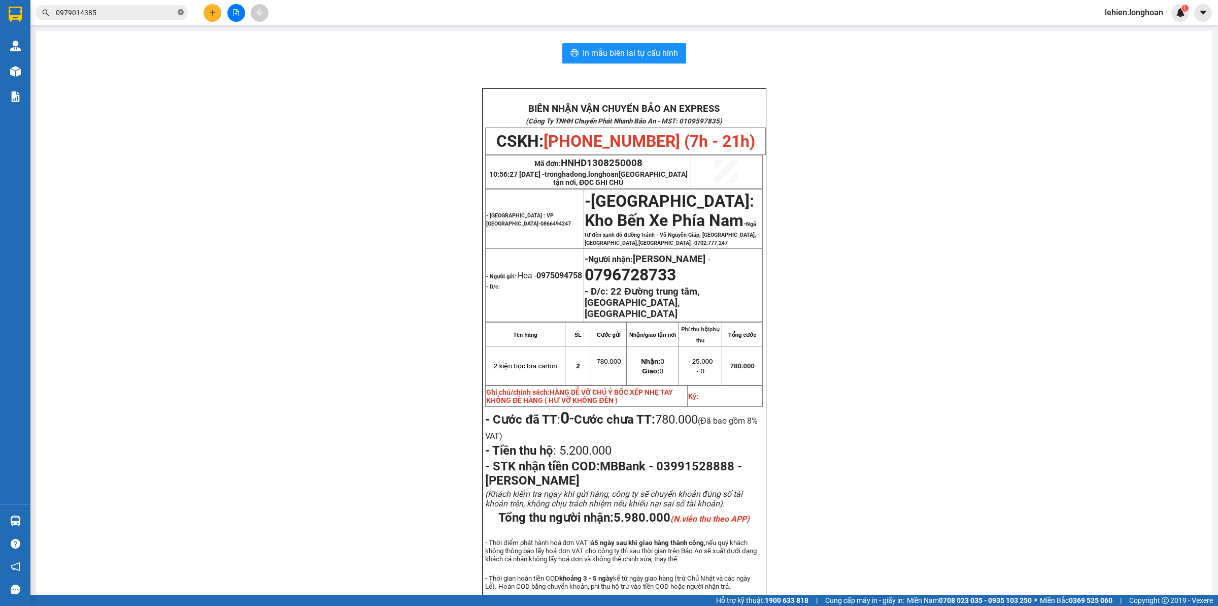
click at [178, 11] on icon "close-circle" at bounding box center [181, 12] width 6 height 6
paste input "0912916936"
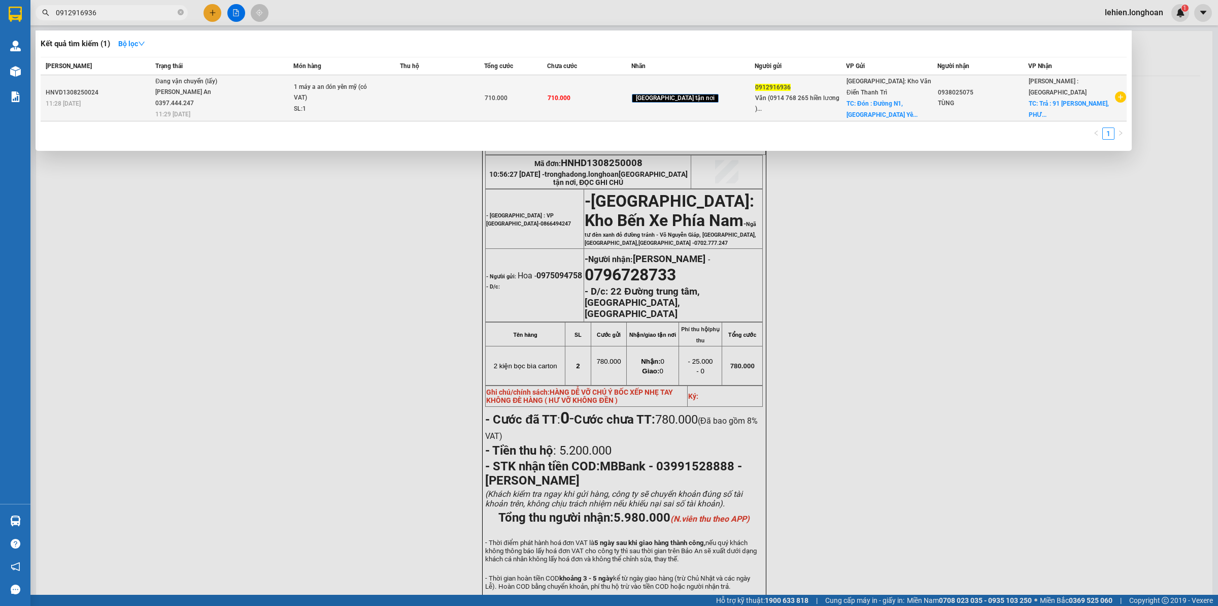
click at [292, 90] on span "Đang vận chuyển (lấy) [PERSON_NAME] An 0397.444.247 11:29 [DATE]" at bounding box center [223, 97] width 137 height 42
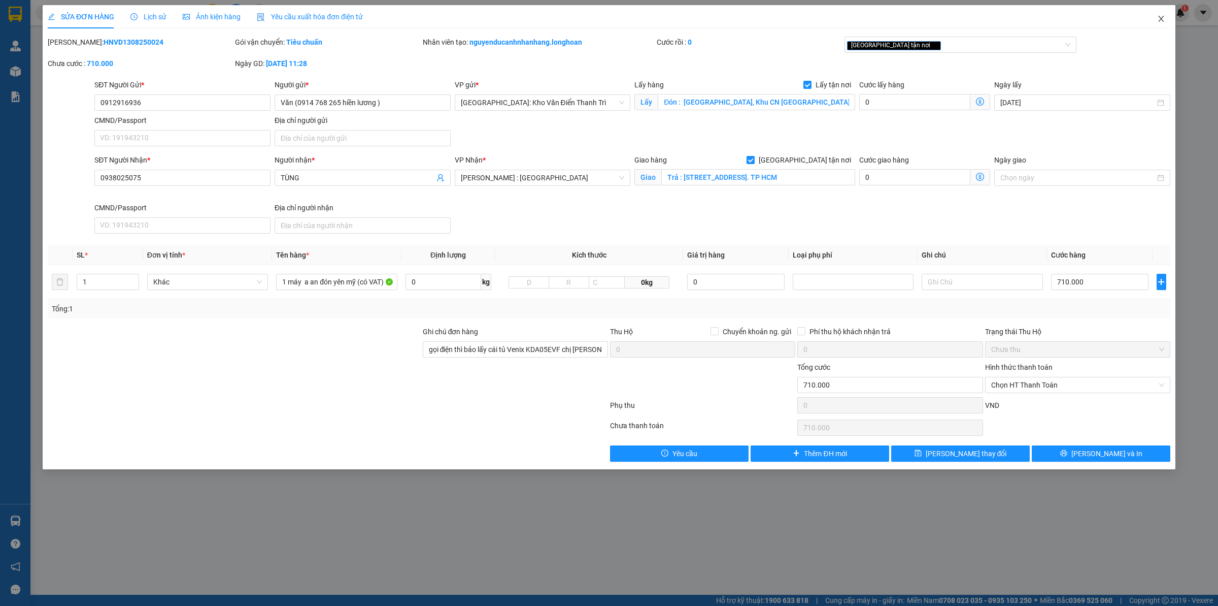
click at [974, 17] on span "Close" at bounding box center [1161, 19] width 28 height 28
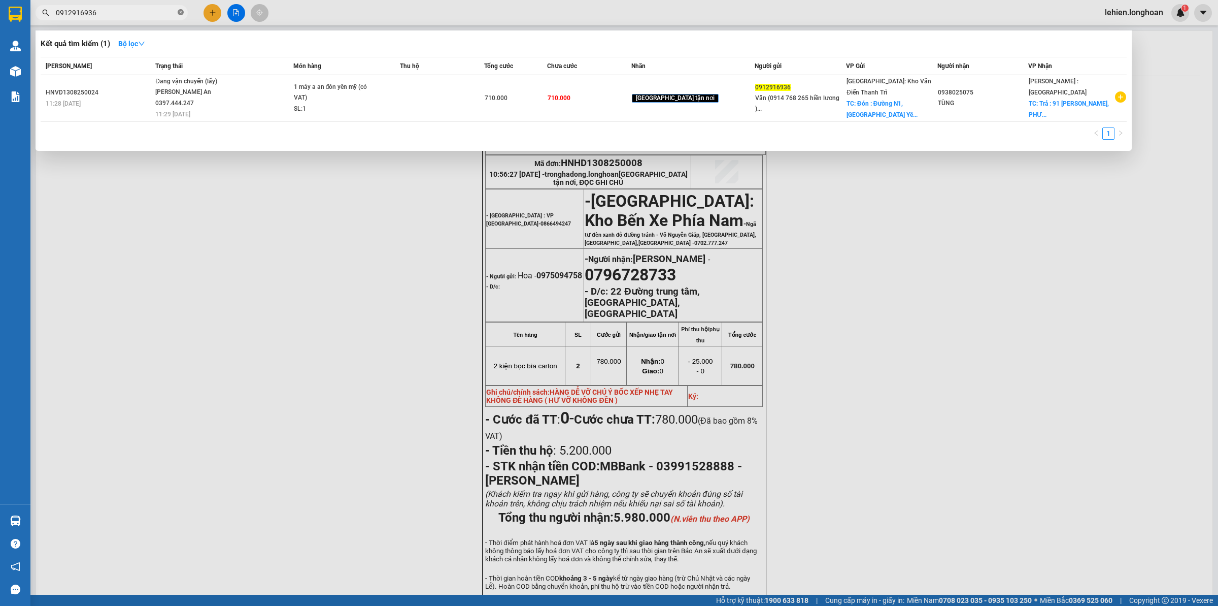
click at [181, 11] on icon "close-circle" at bounding box center [181, 12] width 6 height 6
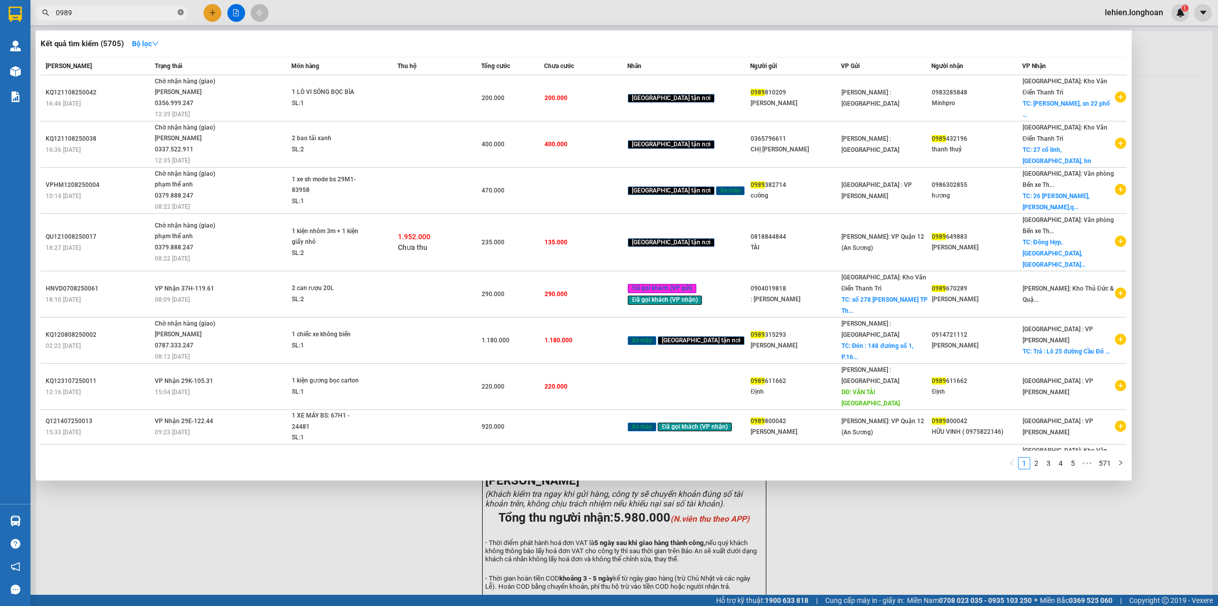
click at [180, 11] on icon "close-circle" at bounding box center [181, 12] width 6 height 6
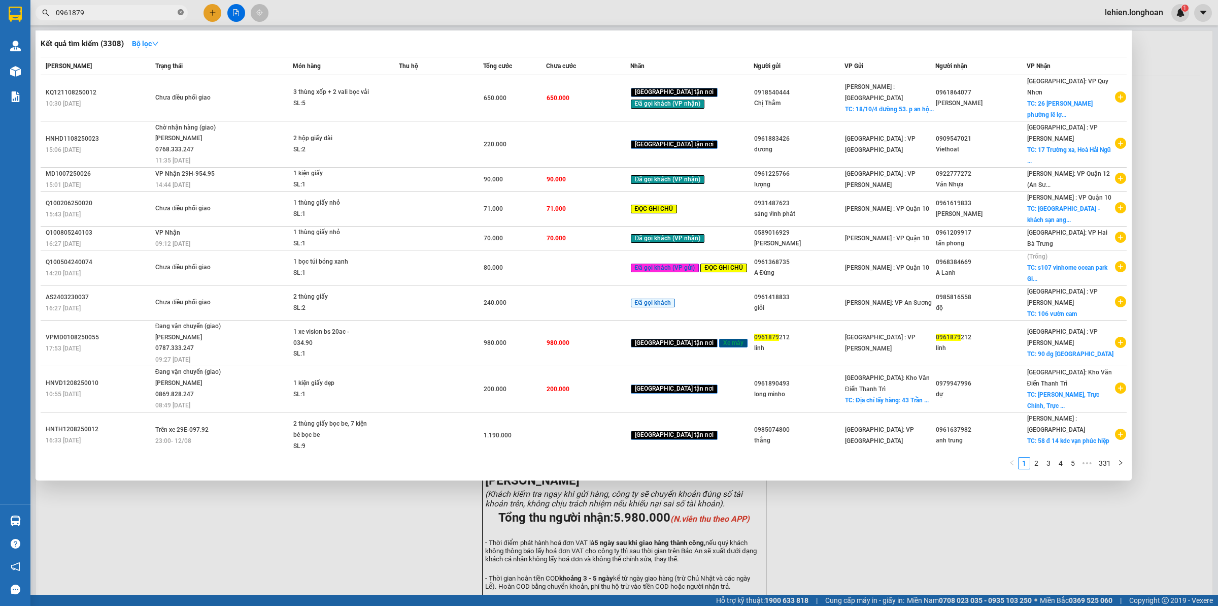
click at [178, 14] on icon "close-circle" at bounding box center [181, 12] width 6 height 6
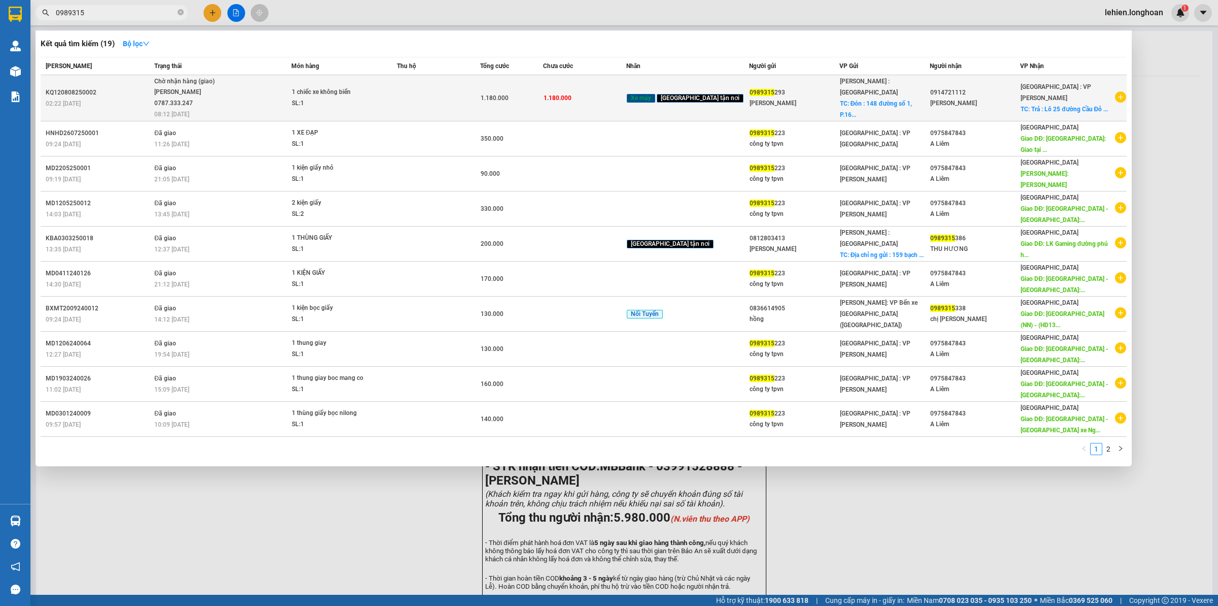
click at [136, 102] on div "02:22 [DATE]" at bounding box center [99, 103] width 106 height 11
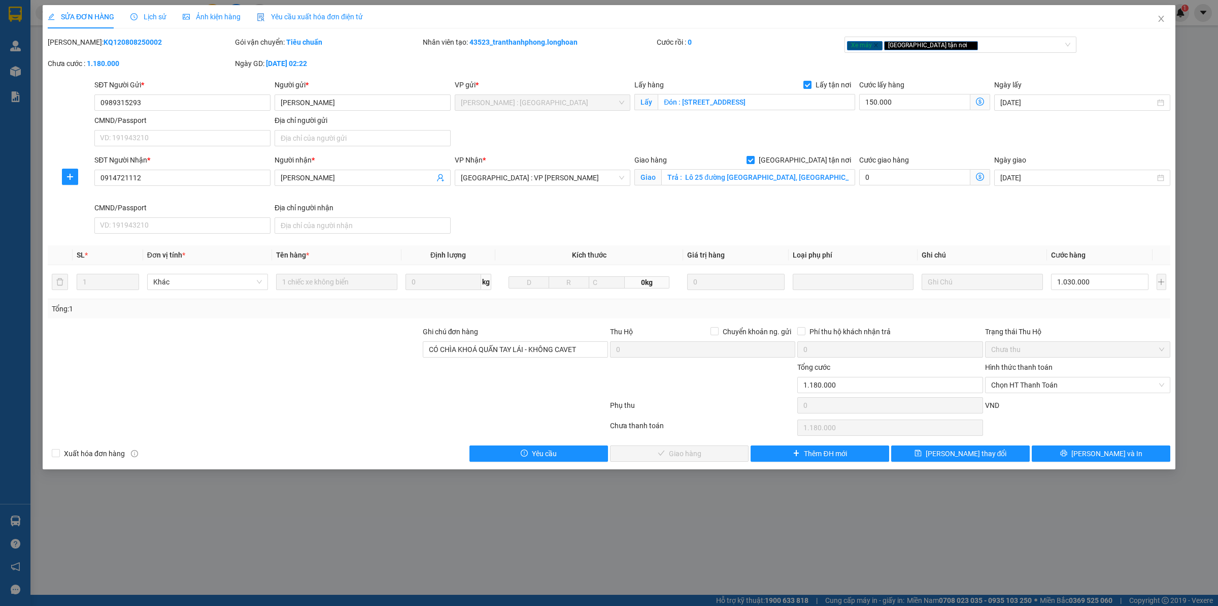
click at [148, 18] on span "Lịch sử" at bounding box center [148, 17] width 36 height 8
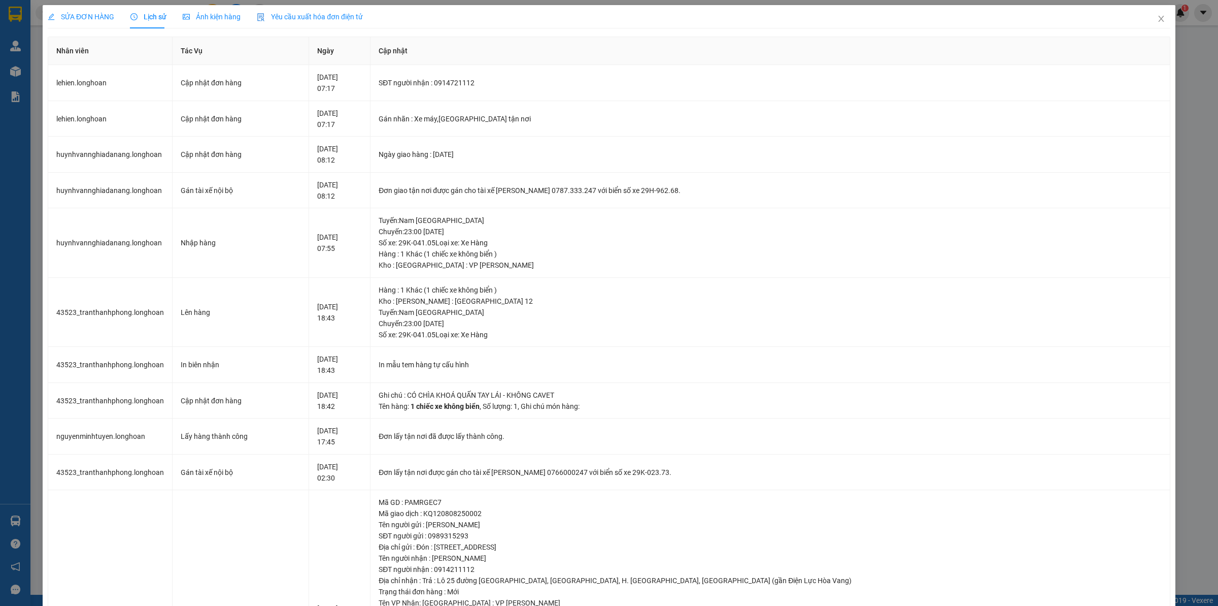
click at [97, 13] on span "SỬA ĐƠN HÀNG" at bounding box center [81, 17] width 67 height 8
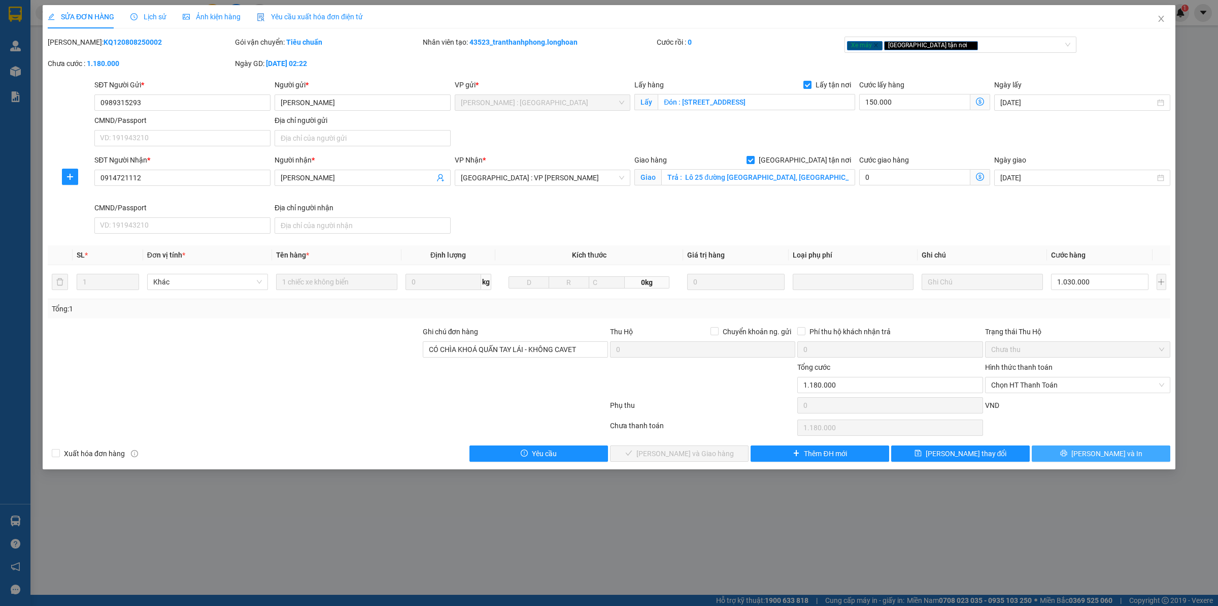
click at [974, 453] on button "[PERSON_NAME] và In" at bounding box center [1101, 453] width 139 height 16
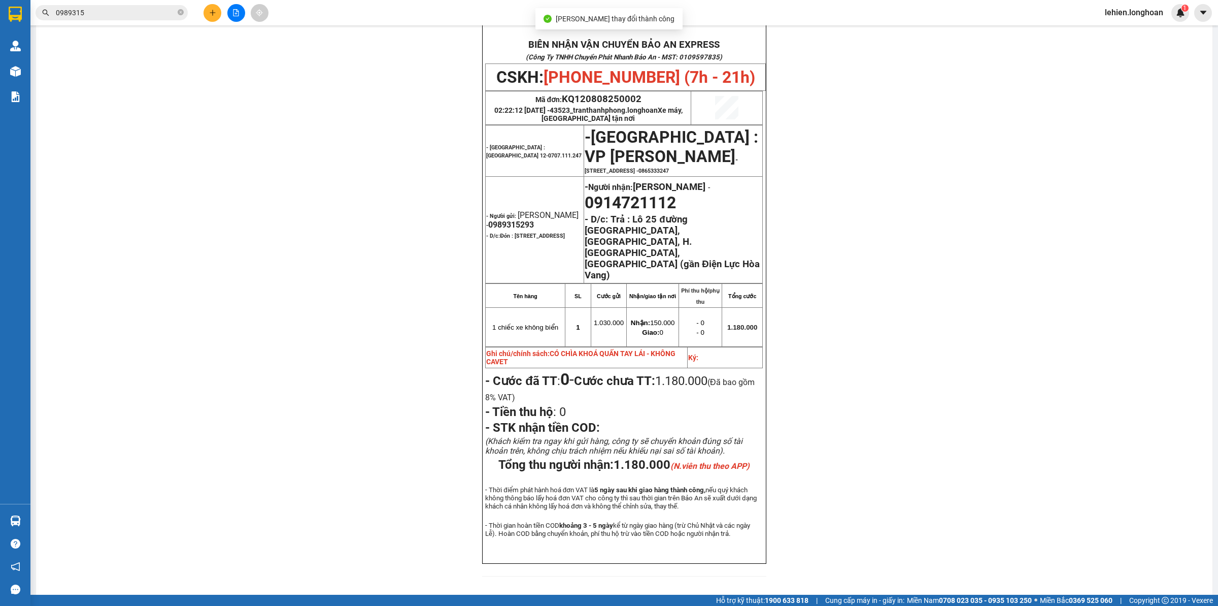
scroll to position [50, 0]
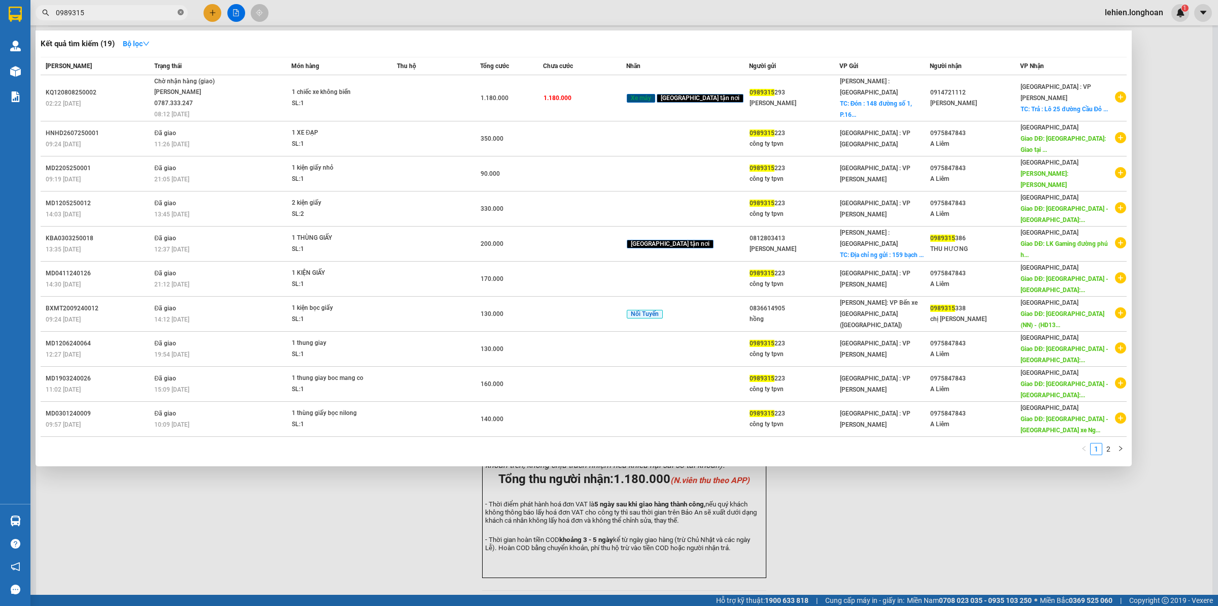
click at [179, 12] on icon "close-circle" at bounding box center [181, 12] width 6 height 6
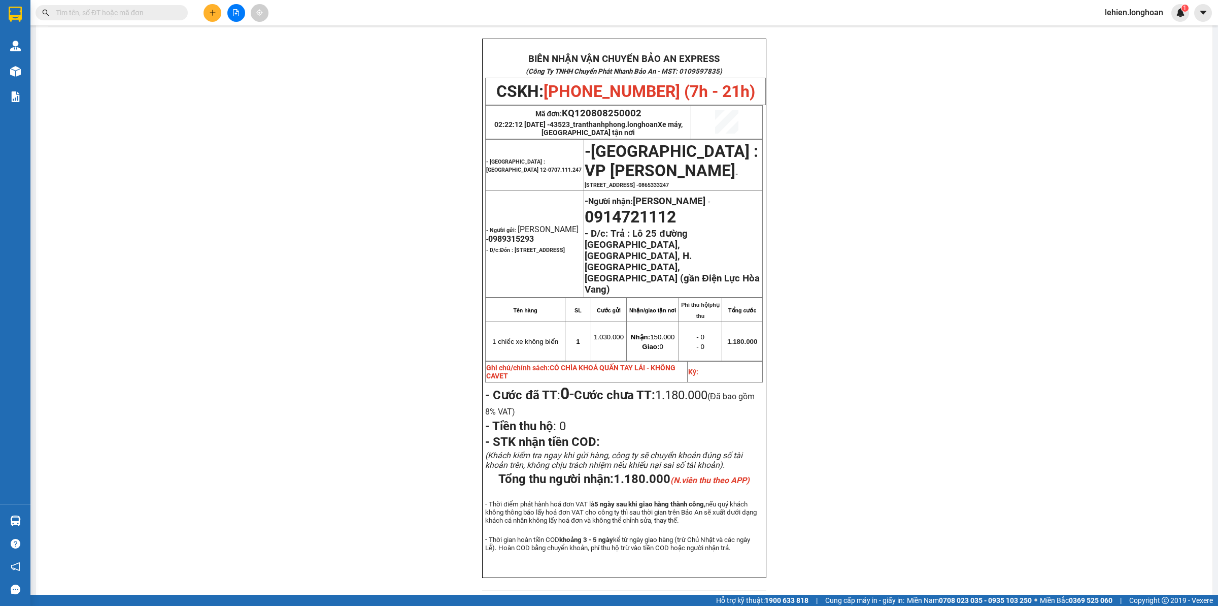
drag, startPoint x: 153, startPoint y: 6, endPoint x: 120, endPoint y: 10, distance: 32.8
click at [120, 10] on input "text" at bounding box center [116, 12] width 120 height 11
paste input "0936 259917"
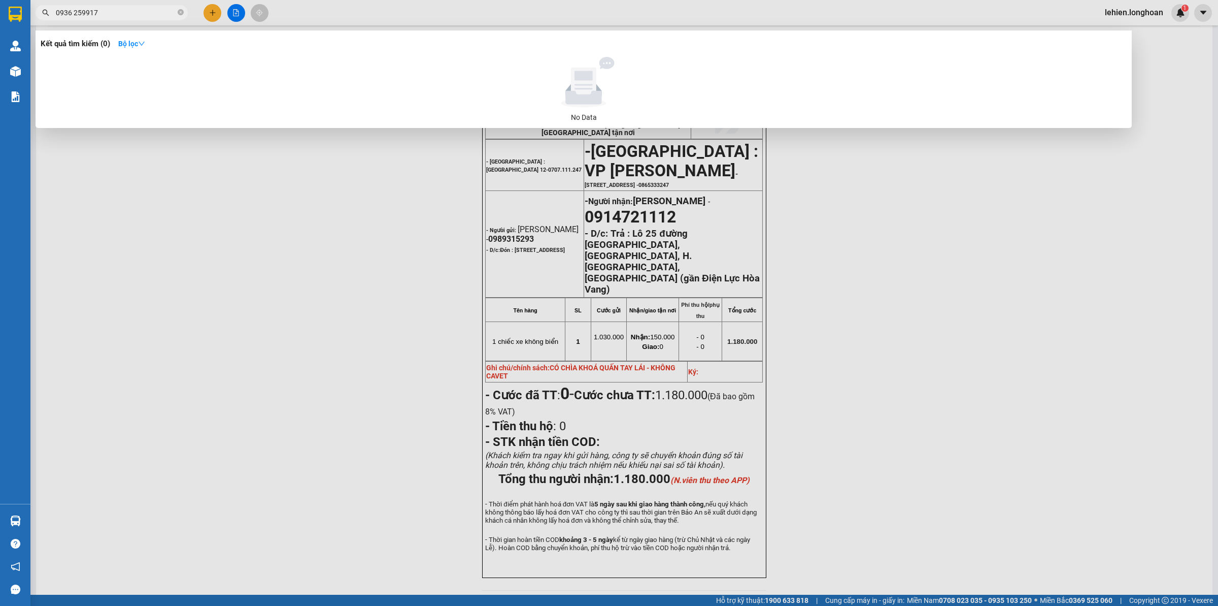
click at [75, 14] on input "0936 259917" at bounding box center [116, 12] width 120 height 11
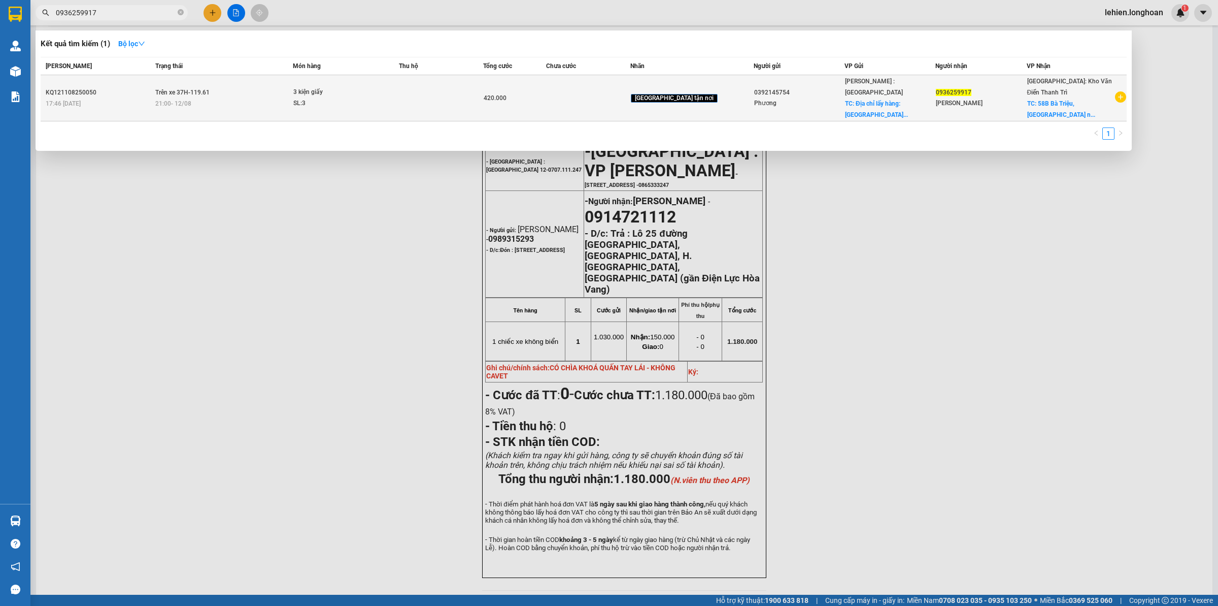
click at [247, 95] on td "Trên xe 37H-119.61 21:00 [DATE]" at bounding box center [223, 98] width 140 height 46
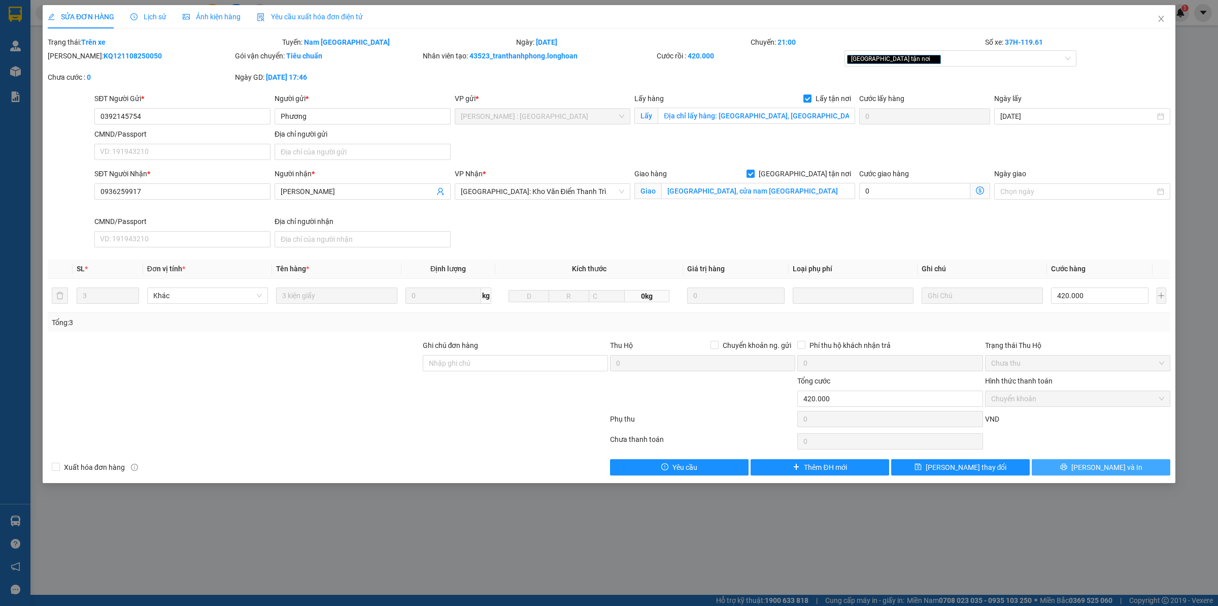
click at [974, 469] on span "[PERSON_NAME] và In" at bounding box center [1107, 466] width 71 height 11
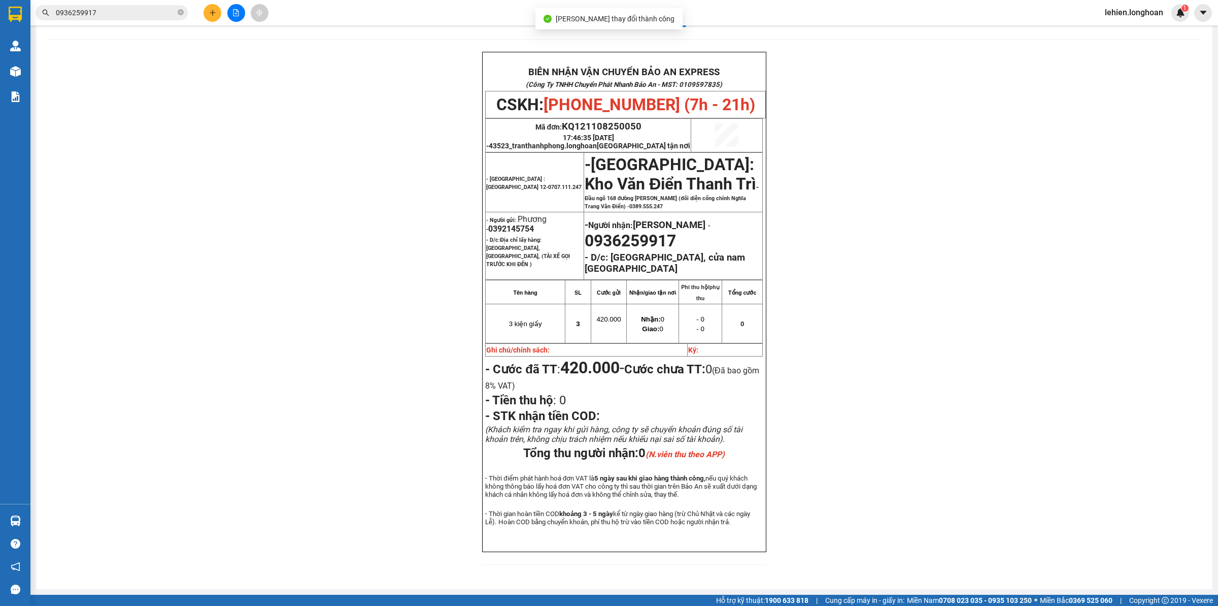
scroll to position [34, 0]
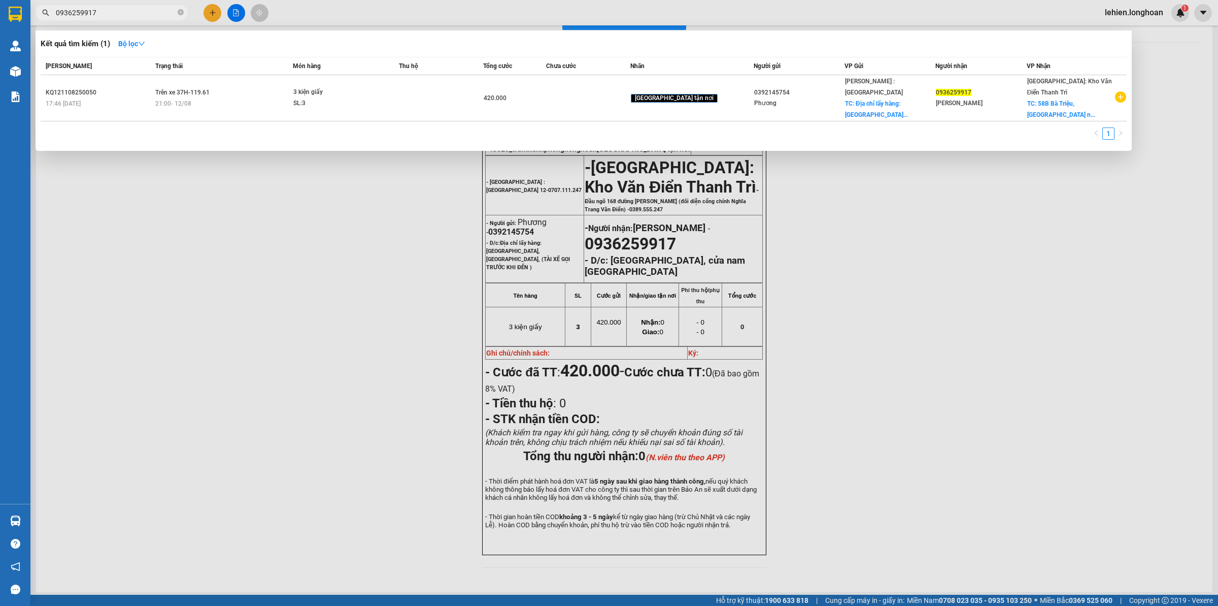
click at [104, 9] on input "0936259917" at bounding box center [116, 12] width 120 height 11
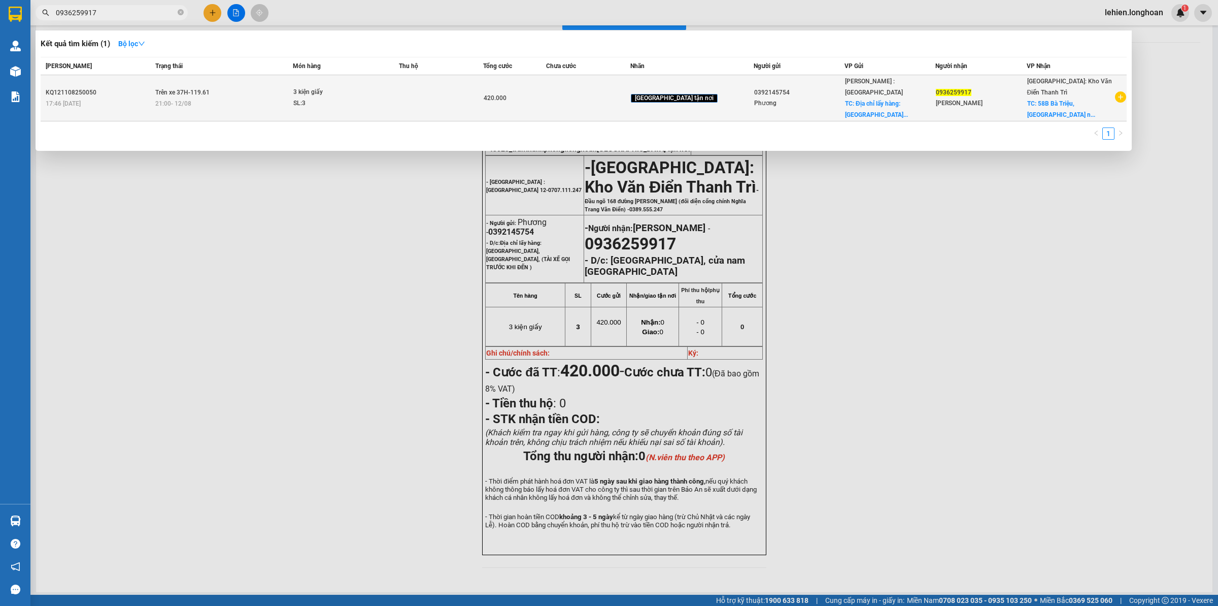
click at [191, 106] on span "21:00 [DATE]" at bounding box center [173, 103] width 36 height 8
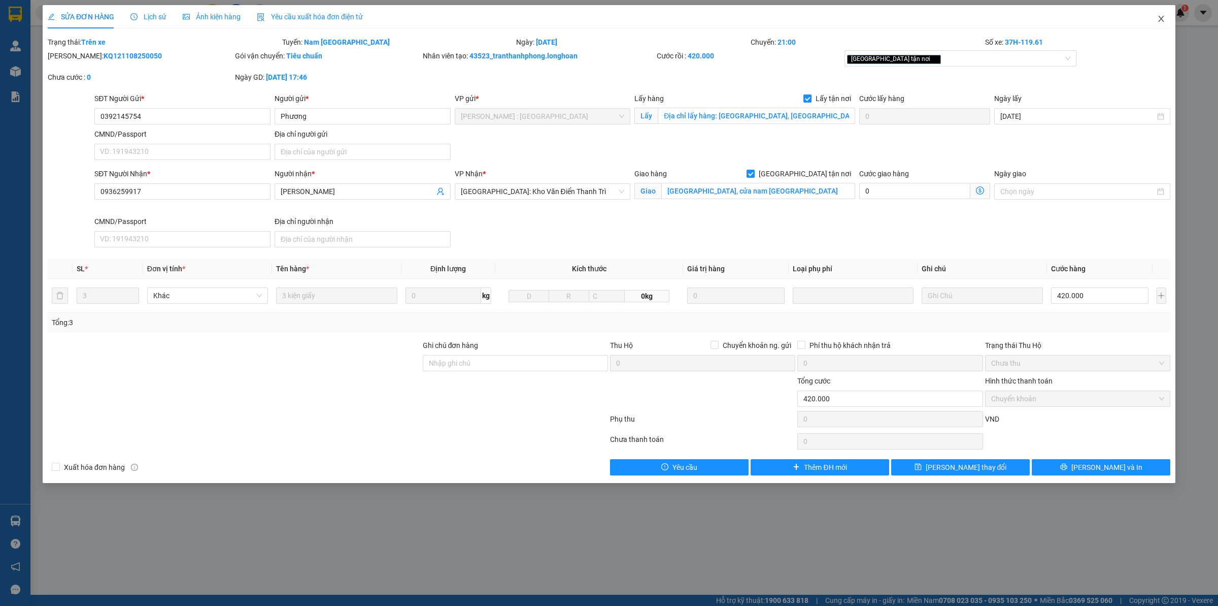
click at [974, 19] on icon "close" at bounding box center [1162, 19] width 6 height 6
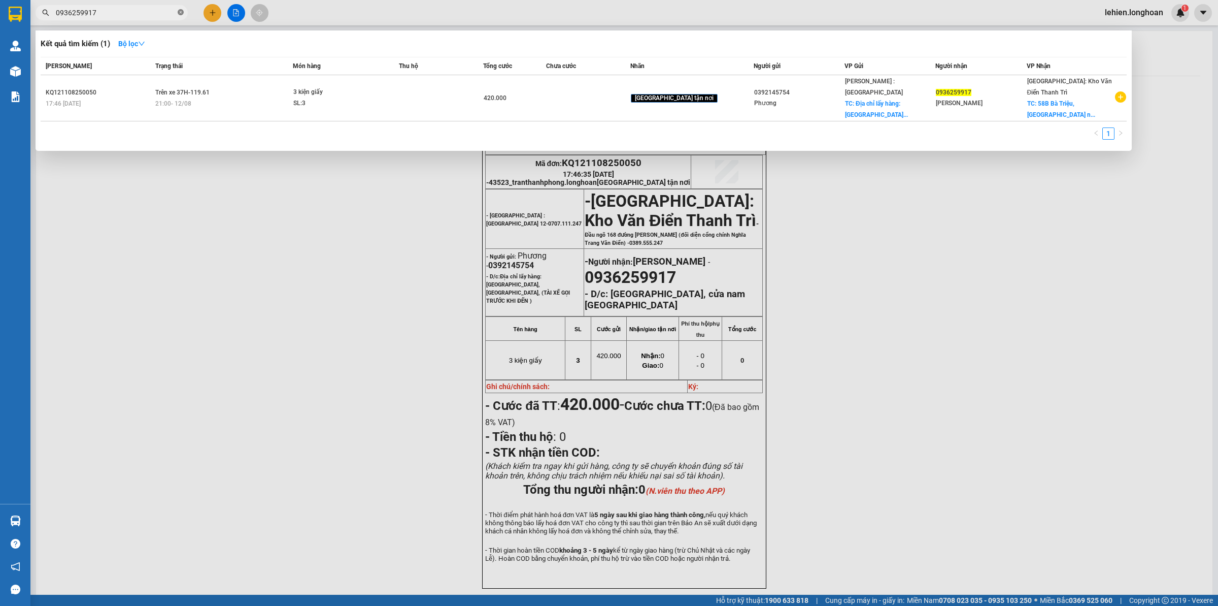
click at [181, 10] on icon "close-circle" at bounding box center [181, 12] width 6 height 6
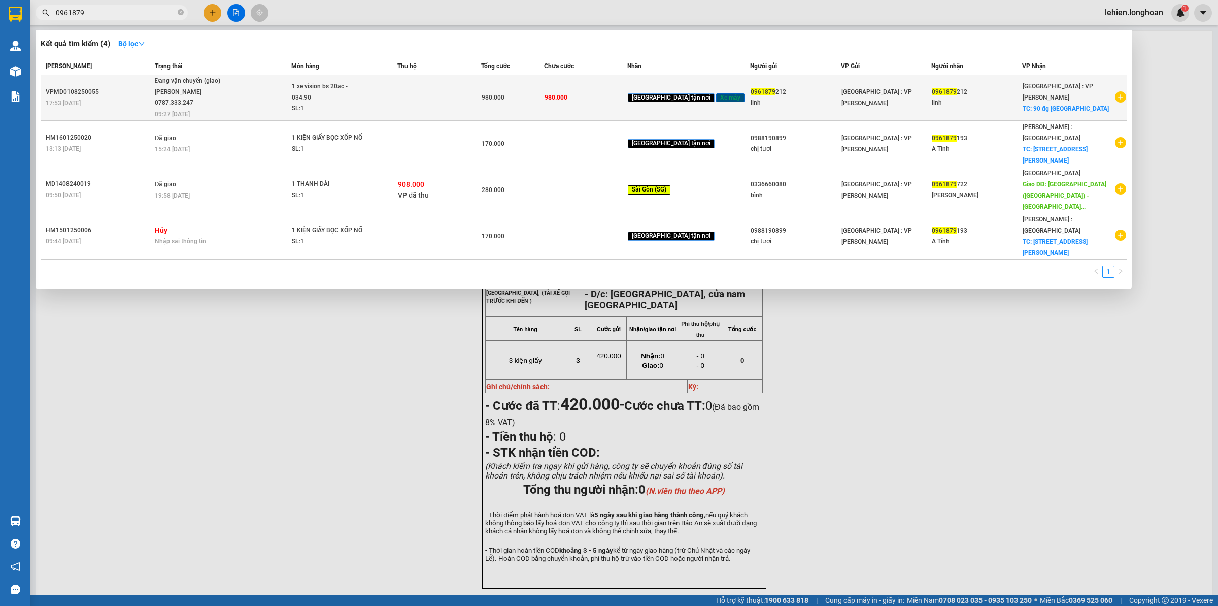
click at [315, 95] on div "1 xe vision bs 20ac - 034.90" at bounding box center [330, 92] width 76 height 22
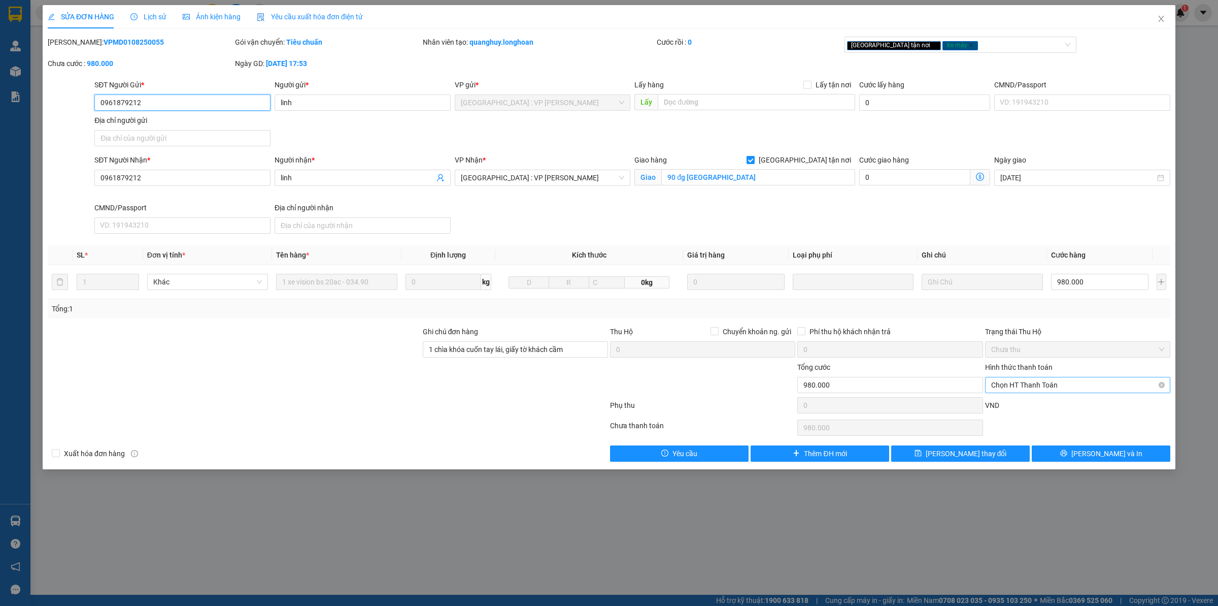
click at [974, 387] on span "Chọn HT Thanh Toán" at bounding box center [1078, 384] width 173 height 15
click at [974, 438] on div "Chuyển khoản" at bounding box center [1078, 438] width 173 height 11
click at [974, 458] on span "[PERSON_NAME] và In" at bounding box center [1107, 453] width 71 height 11
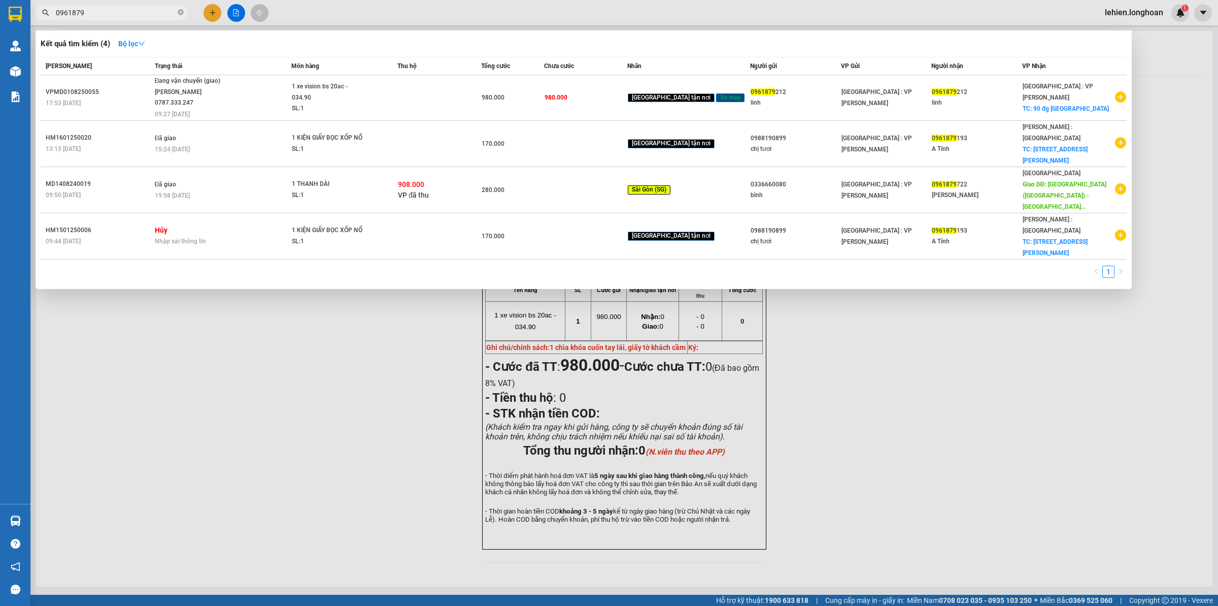
click at [99, 8] on input "0961879" at bounding box center [116, 12] width 120 height 11
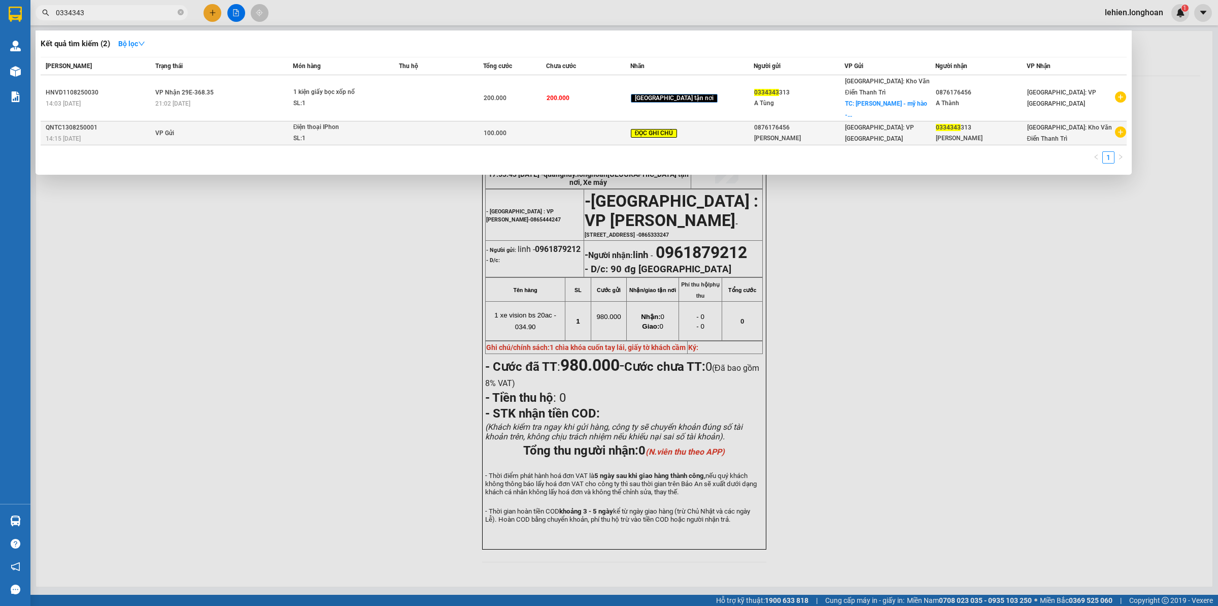
click at [168, 129] on span "VP Gửi" at bounding box center [164, 132] width 19 height 7
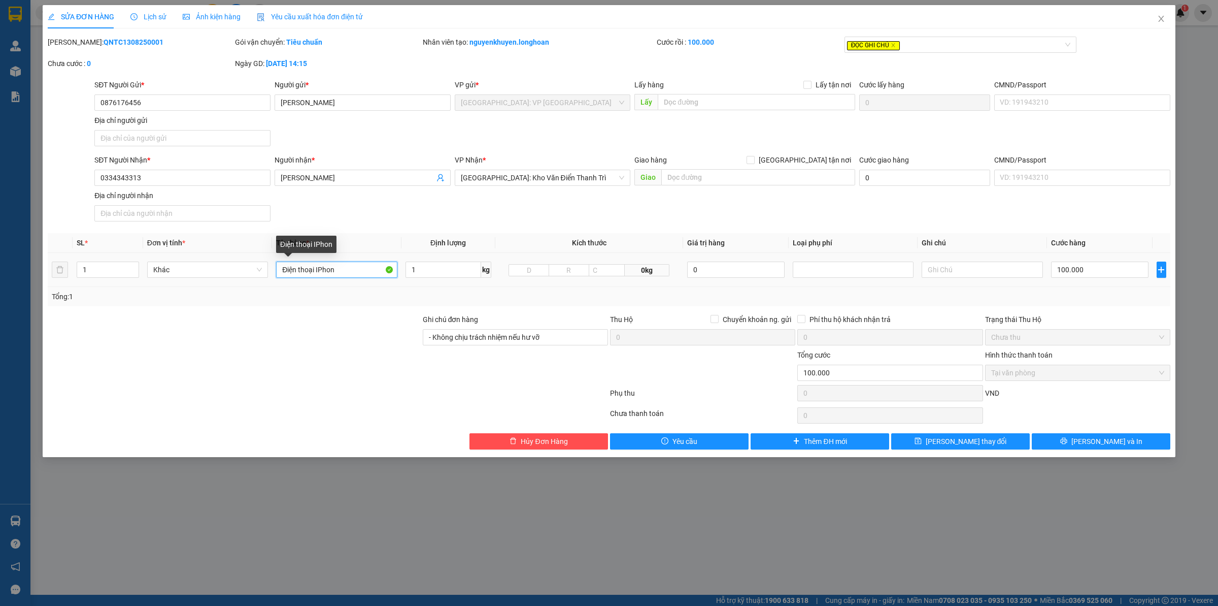
click at [380, 273] on input "Điện thoại IPhon" at bounding box center [336, 269] width 121 height 16
click at [590, 442] on button "Hủy Đơn Hàng" at bounding box center [539, 441] width 139 height 16
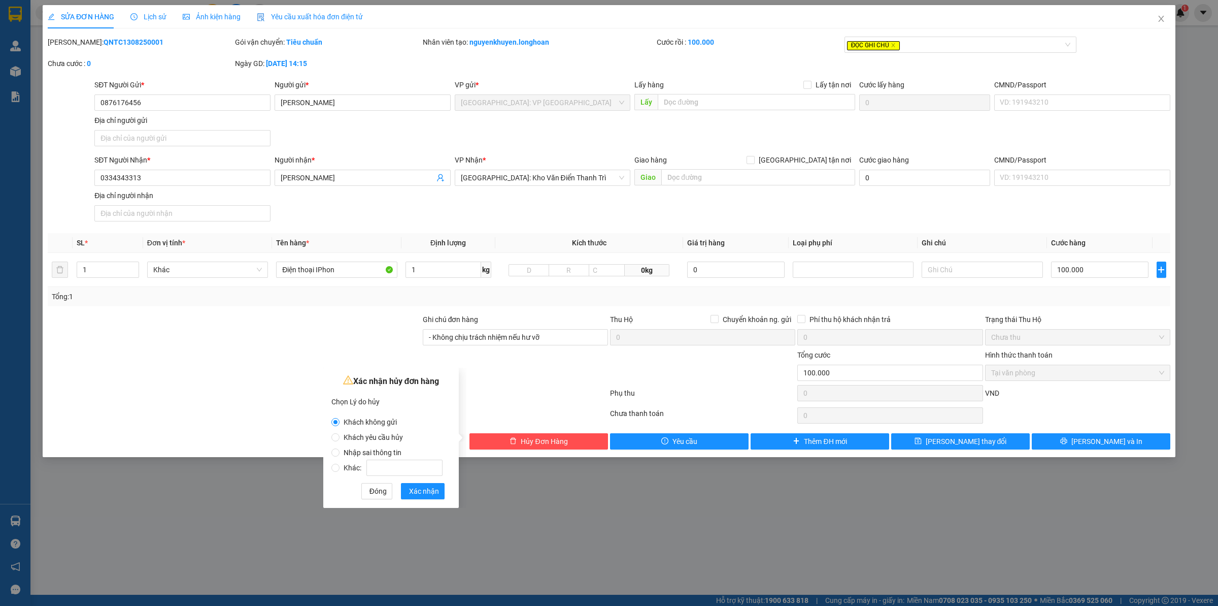
click at [380, 449] on span "Nhập sai thông tin" at bounding box center [373, 452] width 66 height 8
click at [340, 449] on input "Nhập sai thông tin" at bounding box center [336, 452] width 8 height 8
click at [399, 463] on input "Khác:" at bounding box center [405, 467] width 76 height 16
click at [351, 466] on span "Khác:" at bounding box center [393, 468] width 107 height 8
click at [340, 466] on input "Khác:" at bounding box center [336, 468] width 8 height 8
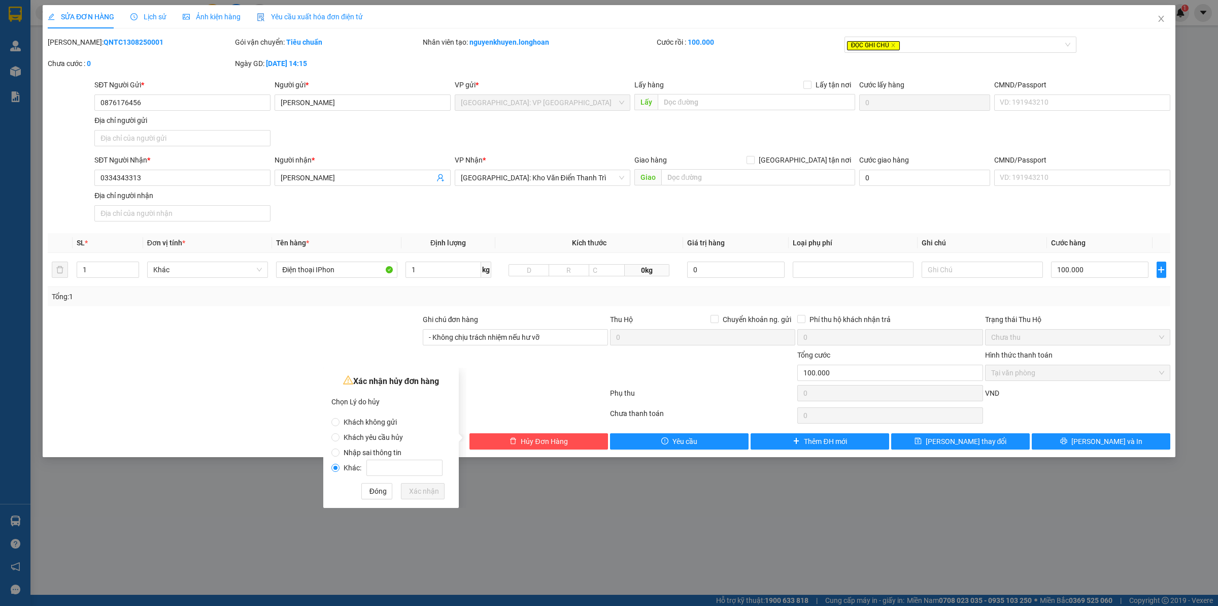
click at [374, 456] on label "Khác:" at bounding box center [389, 462] width 115 height 15
click at [340, 464] on input "Khác:" at bounding box center [336, 468] width 8 height 8
click at [368, 453] on span "Nhập sai thông tin" at bounding box center [373, 452] width 66 height 8
click at [340, 453] on input "Nhập sai thông tin" at bounding box center [336, 452] width 8 height 8
click at [414, 470] on span "Xác nhận" at bounding box center [424, 490] width 30 height 11
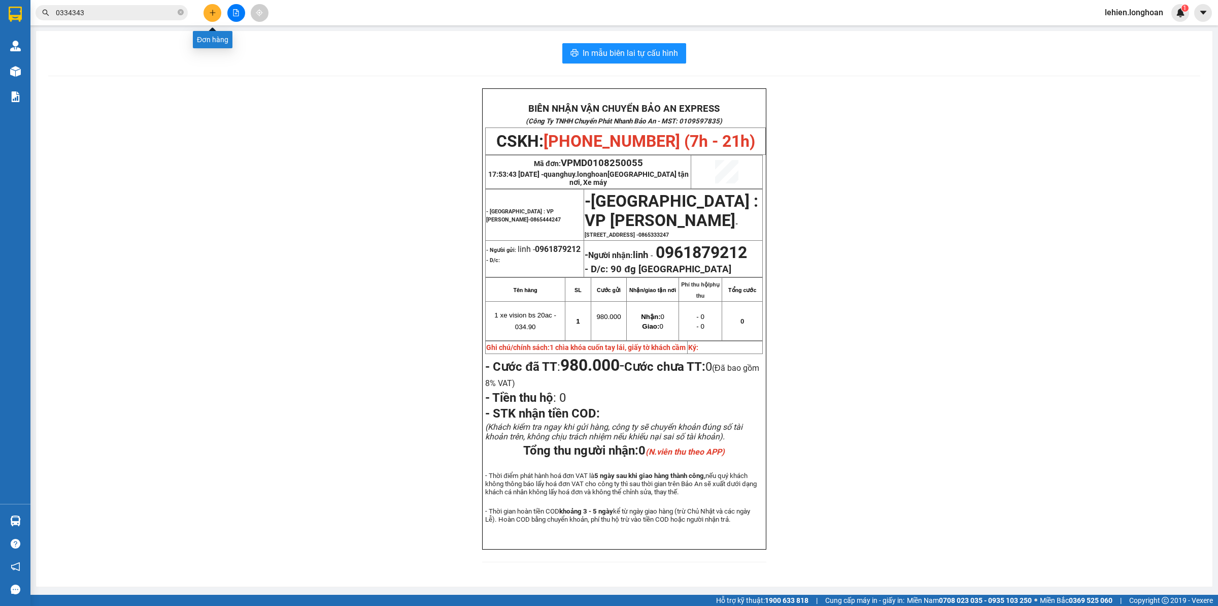
click at [216, 13] on button at bounding box center [213, 13] width 18 height 18
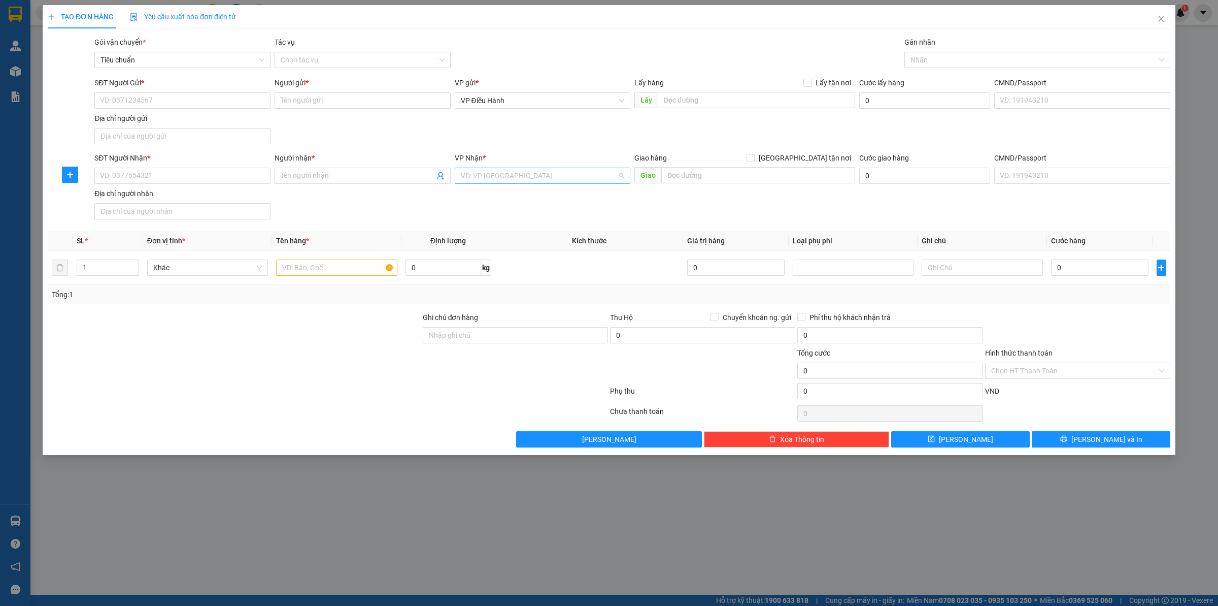
click at [508, 179] on input "search" at bounding box center [539, 175] width 157 height 15
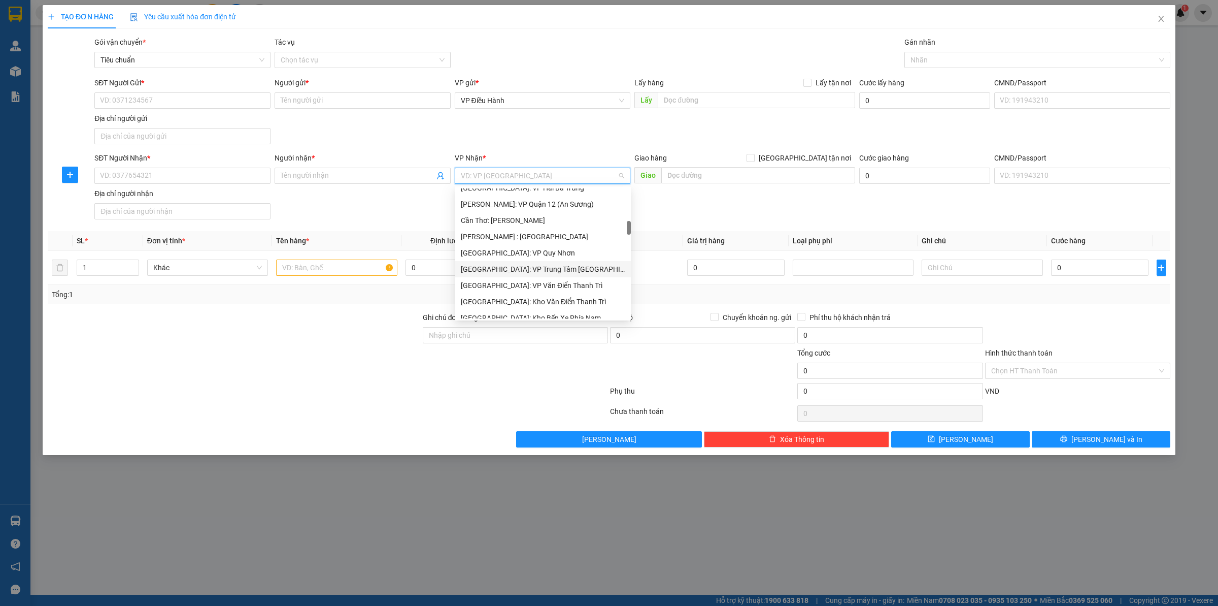
scroll to position [444, 0]
click at [974, 23] on icon "close" at bounding box center [1162, 19] width 8 height 8
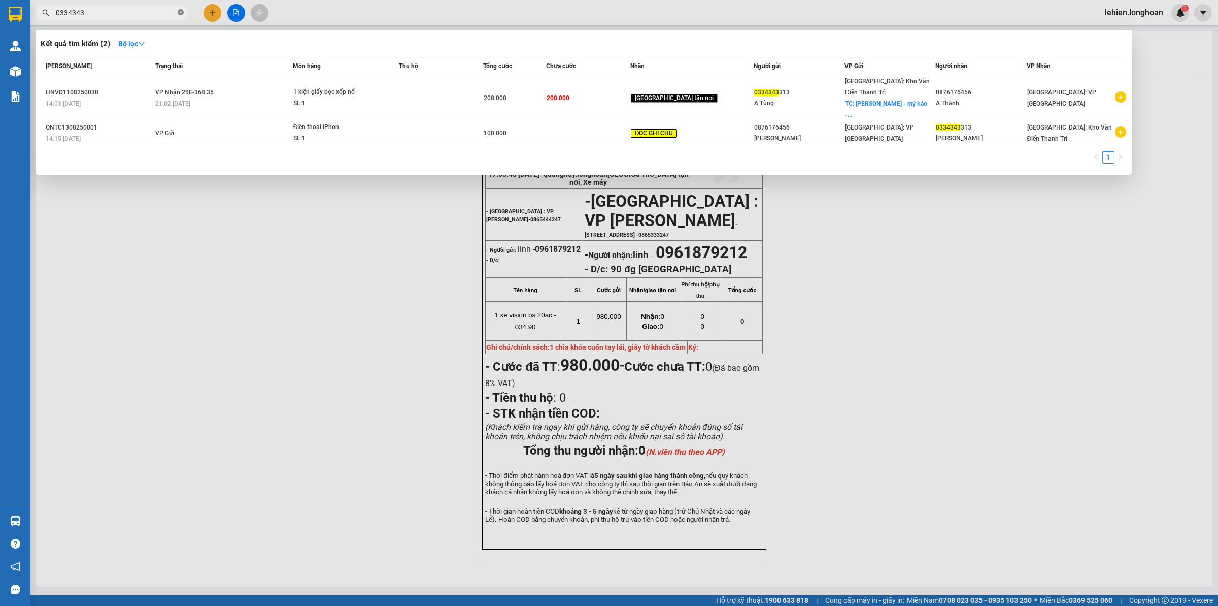
click at [181, 14] on icon "close-circle" at bounding box center [181, 12] width 6 height 6
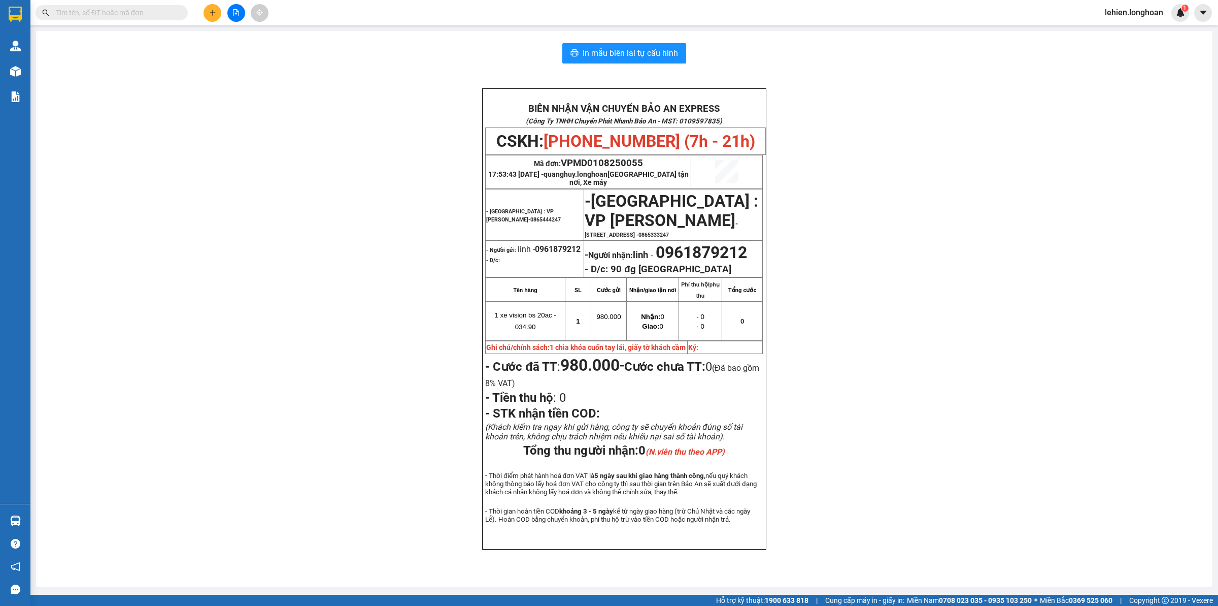
paste input "0365749786"
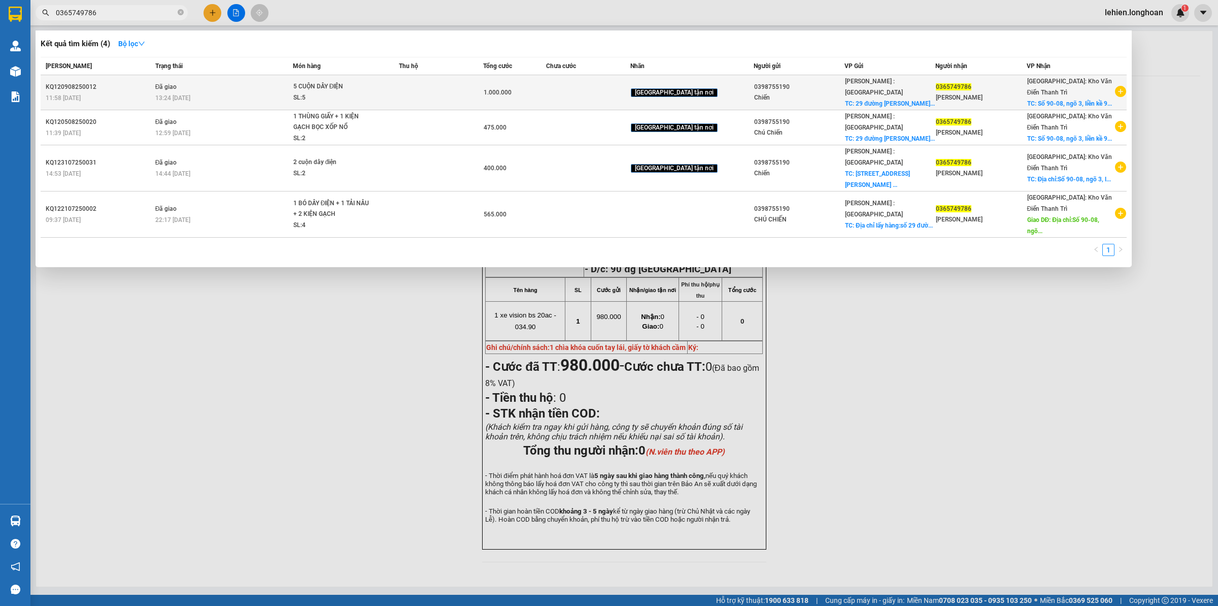
click at [260, 94] on td "Đã giao 13:24 [DATE]" at bounding box center [223, 92] width 140 height 35
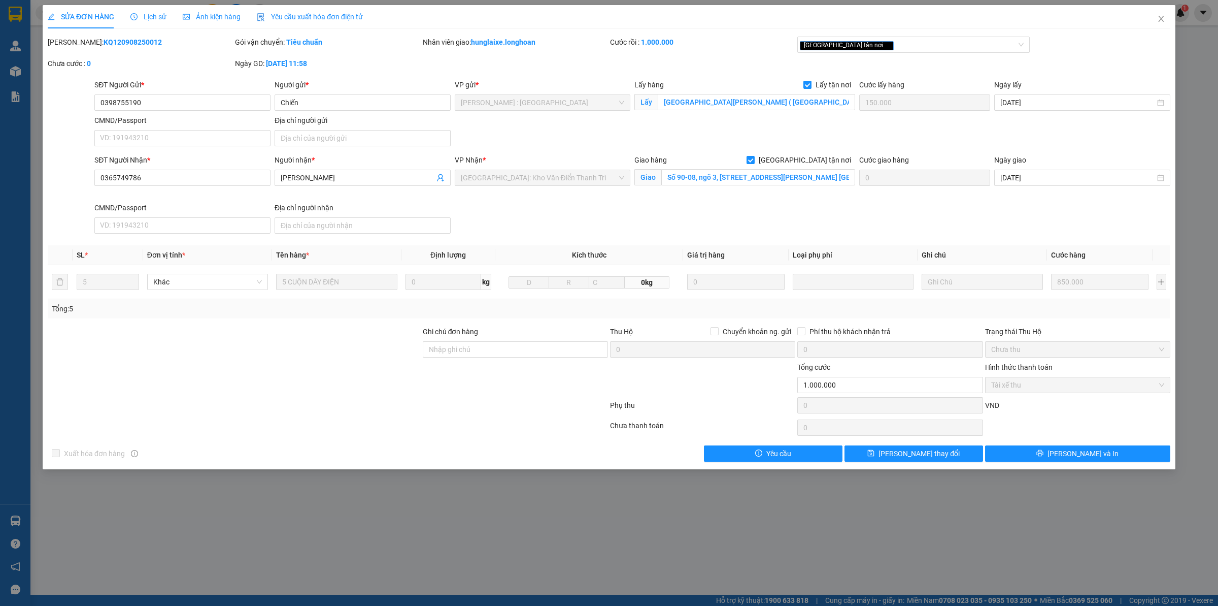
drag, startPoint x: 72, startPoint y: 43, endPoint x: 169, endPoint y: 44, distance: 97.0
click at [169, 44] on div "[PERSON_NAME]: KQ120908250012" at bounding box center [140, 42] width 185 height 11
copy b "KQ120908250012"
